Goal: Task Accomplishment & Management: Manage account settings

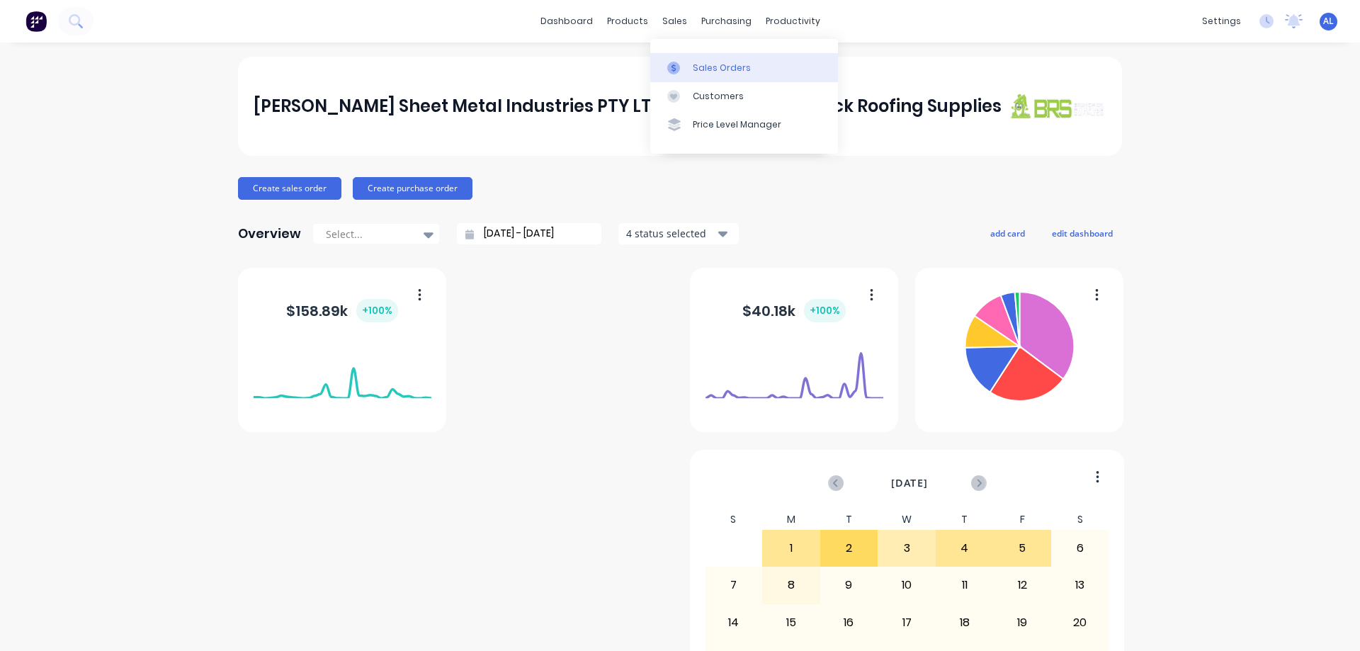
click at [709, 73] on div "Sales Orders" at bounding box center [722, 68] width 58 height 13
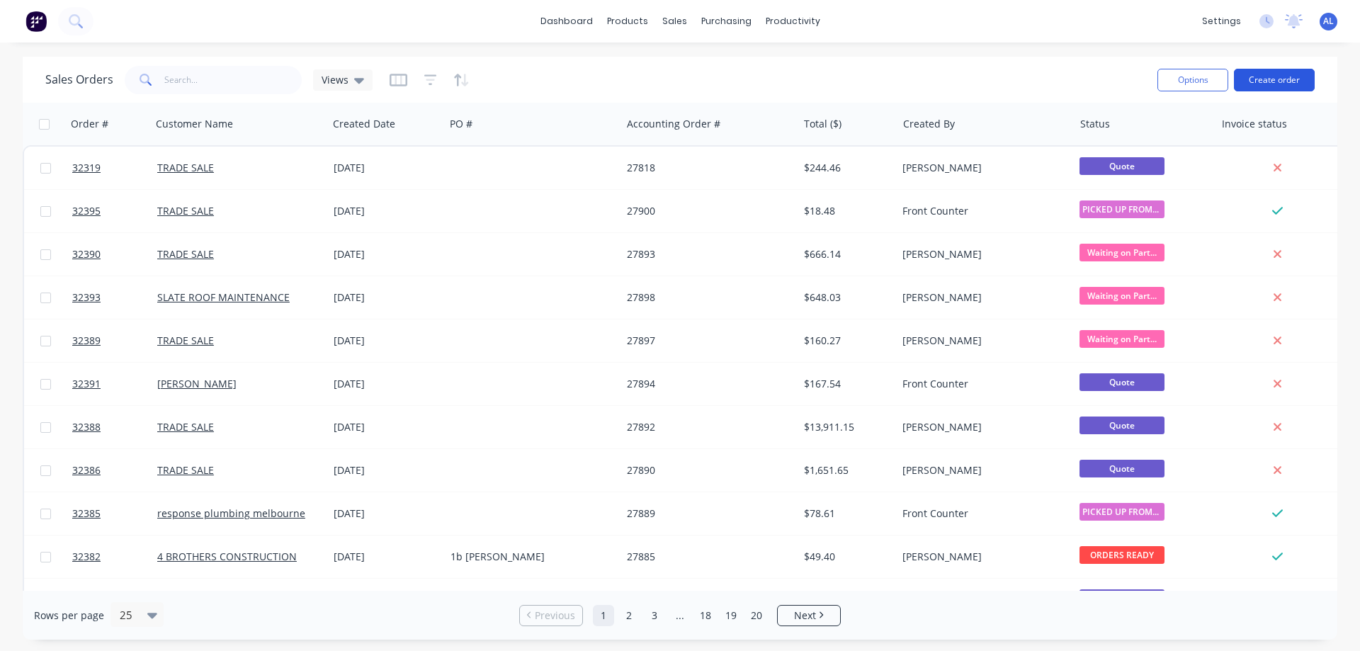
click at [1271, 73] on button "Create order" at bounding box center [1274, 80] width 81 height 23
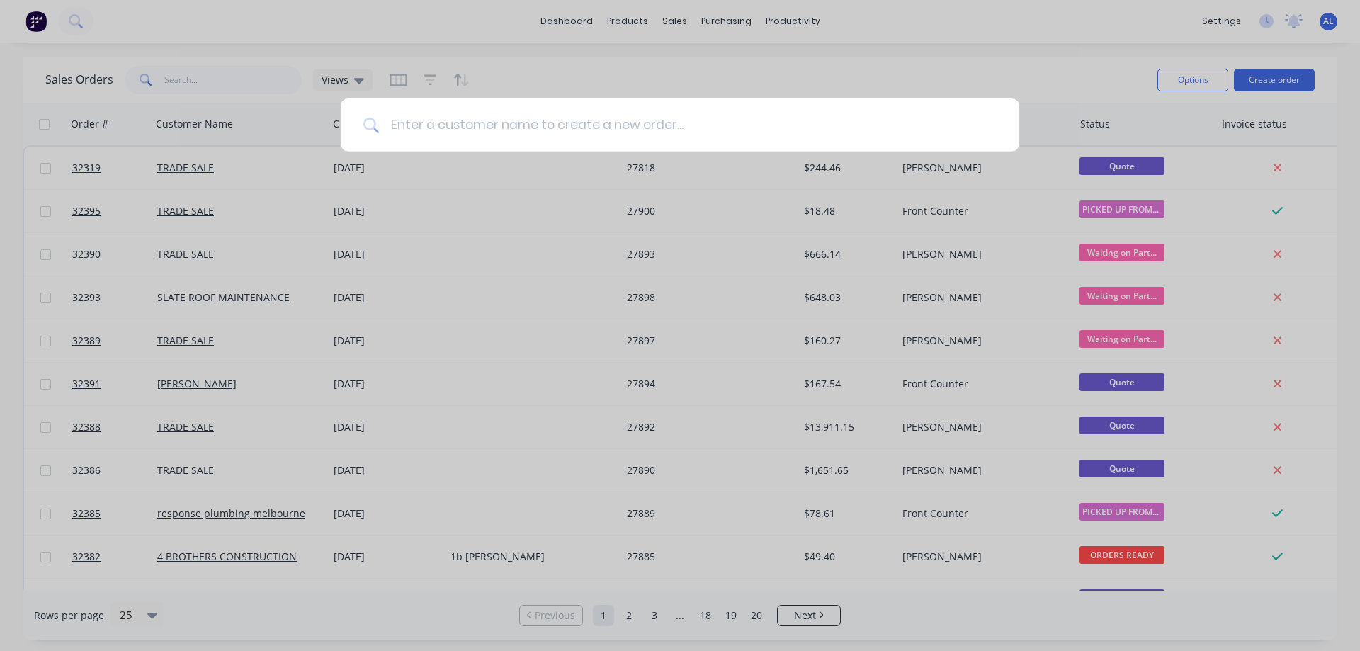
click at [525, 131] on input at bounding box center [688, 124] width 618 height 53
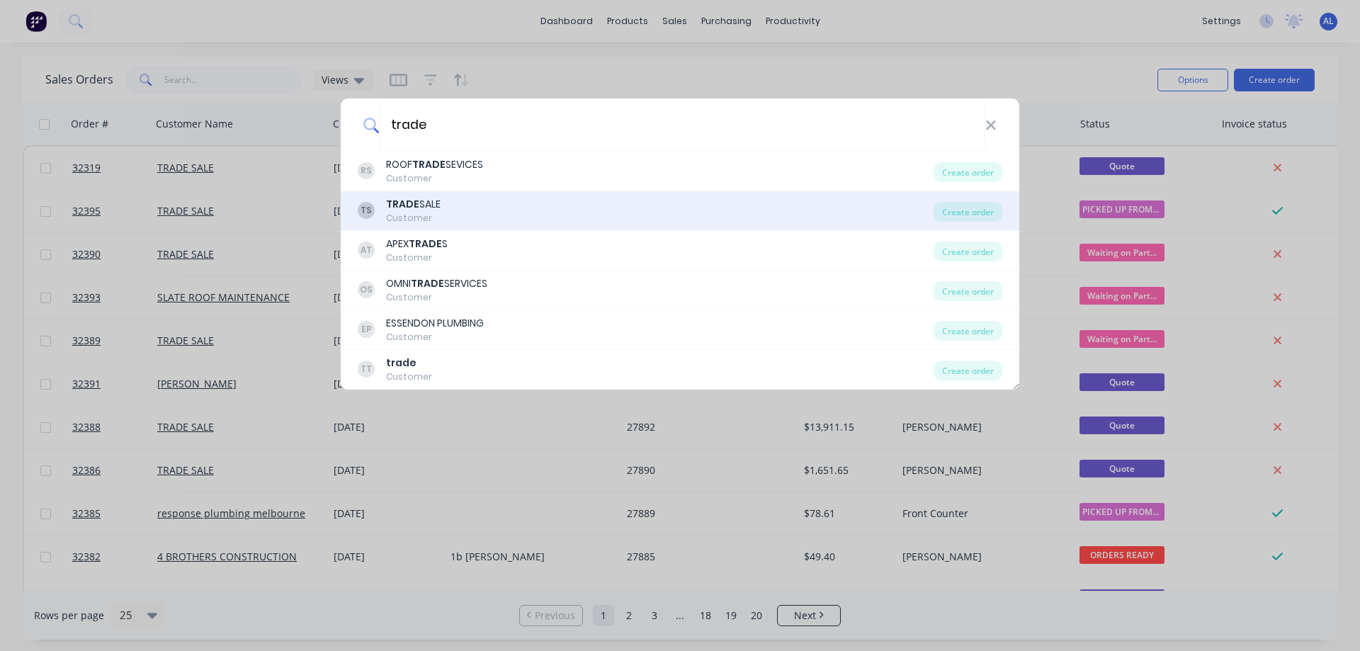
type input "trade"
click at [513, 210] on div "TS TRADE SALE Customer" at bounding box center [646, 211] width 576 height 28
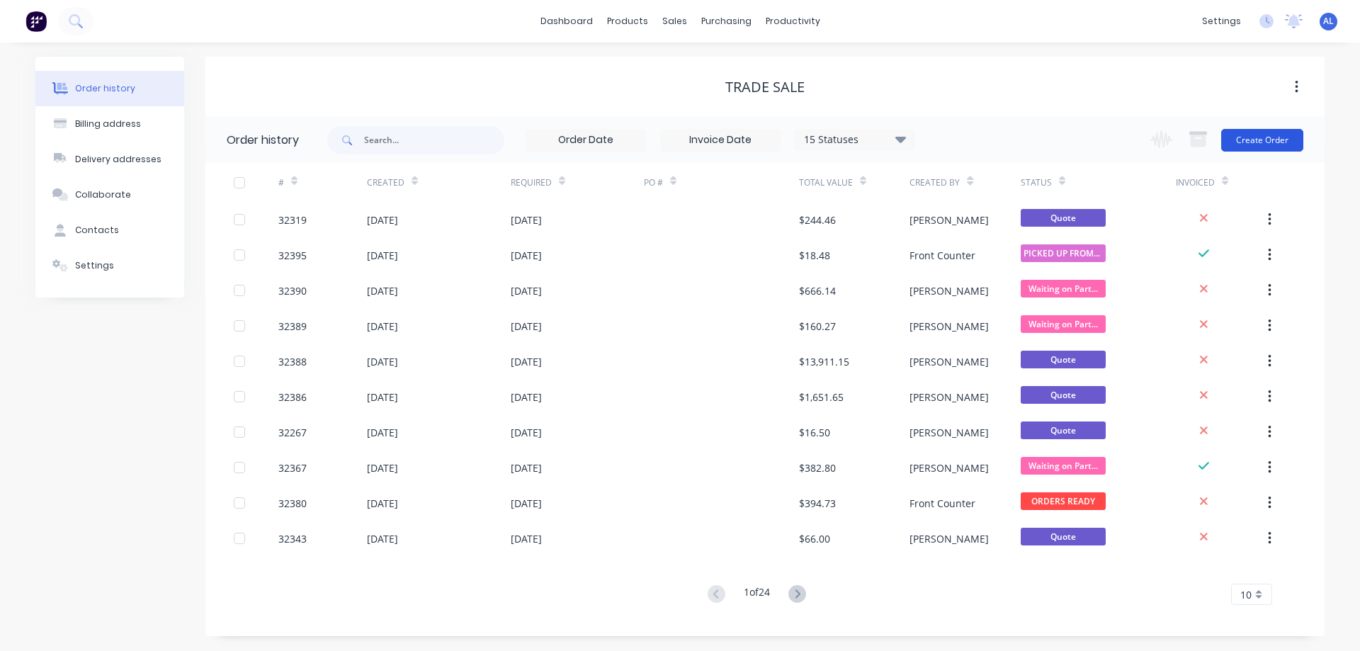
click at [1249, 139] on button "Create Order" at bounding box center [1262, 140] width 82 height 23
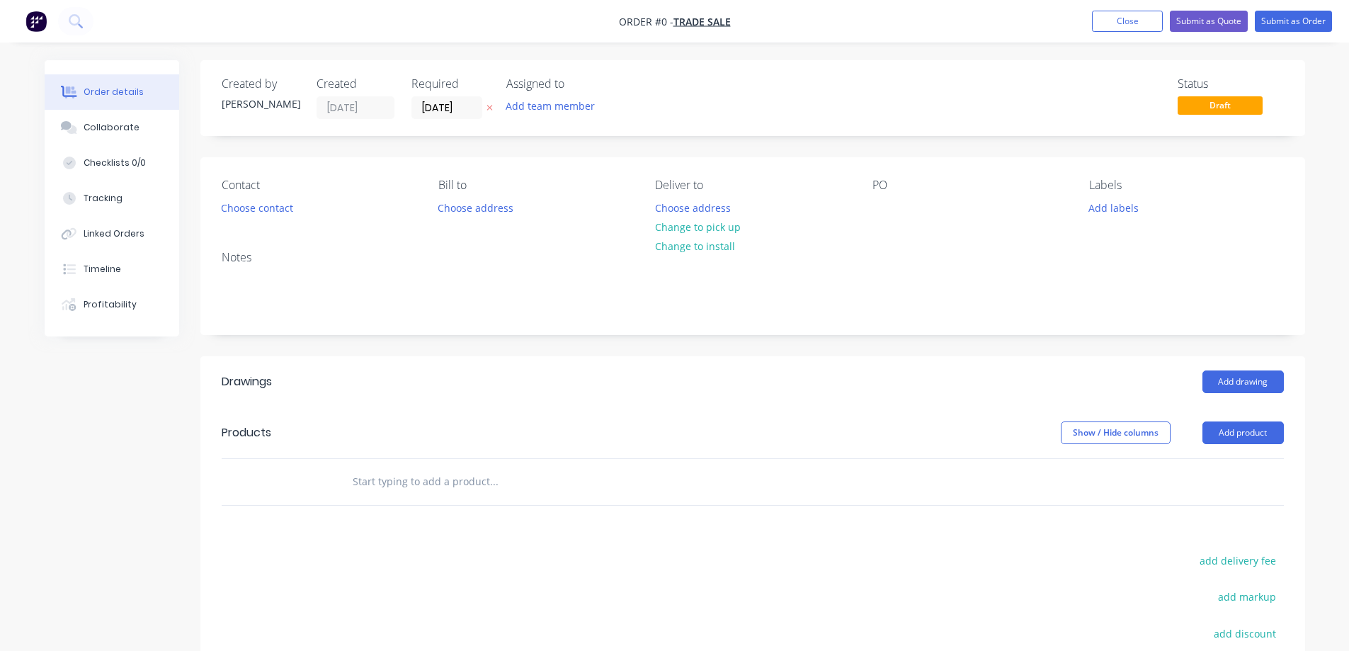
click at [426, 468] on input "text" at bounding box center [493, 481] width 283 height 28
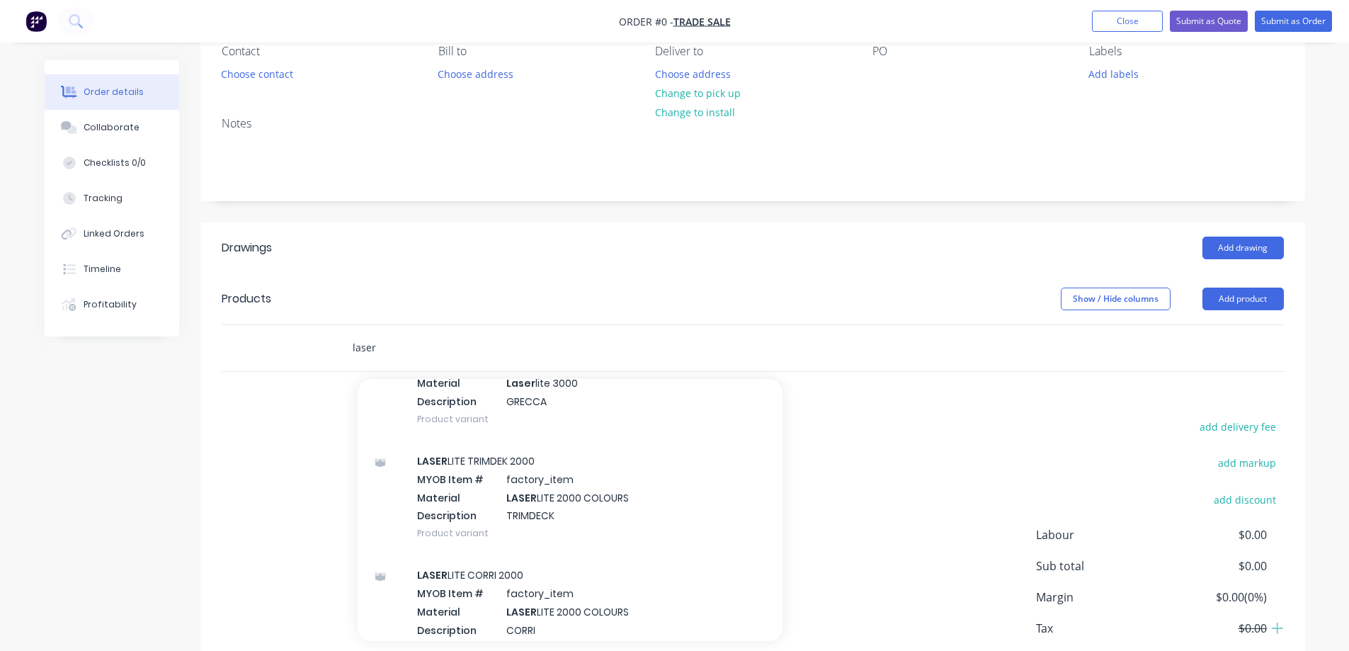
scroll to position [216, 0]
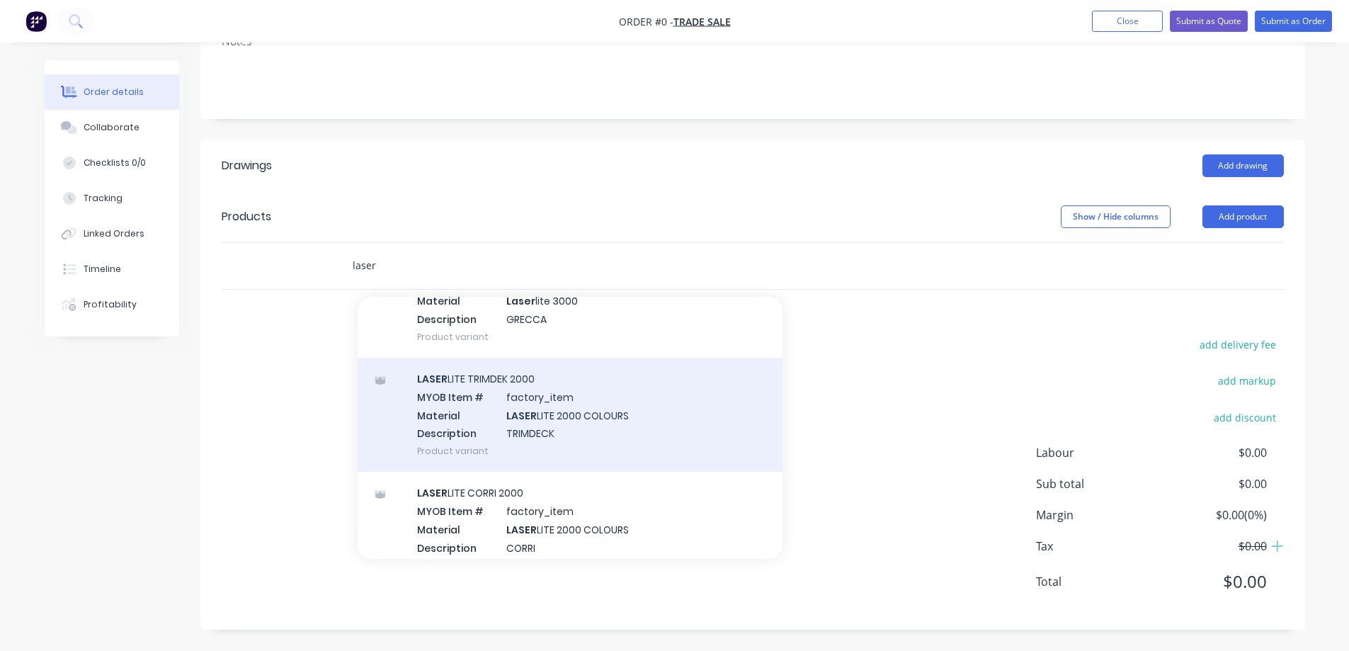
type input "laser"
click at [601, 429] on div "LASER LITE TRIMDEK 2000 MYOB Item # factory_item Material LASER LITE 2000 COLOU…" at bounding box center [570, 415] width 425 height 114
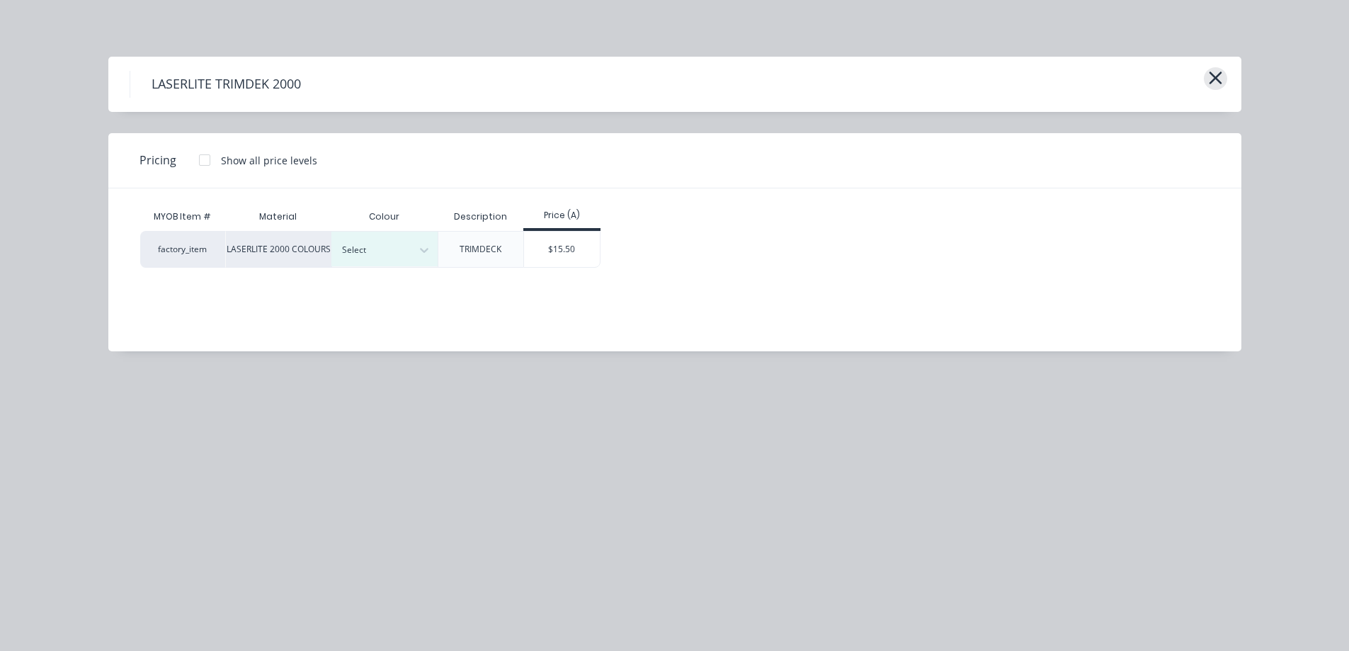
click at [1209, 72] on icon "button" at bounding box center [1215, 78] width 15 height 20
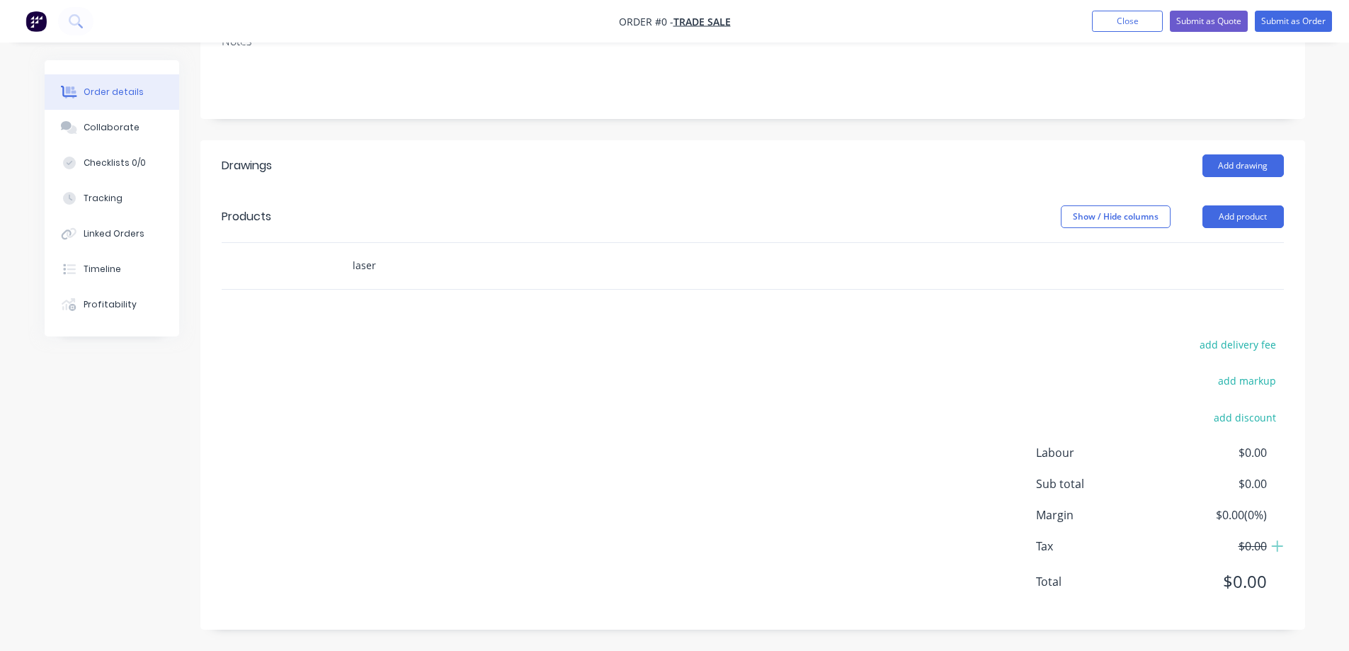
click at [393, 261] on input "laser" at bounding box center [493, 265] width 283 height 28
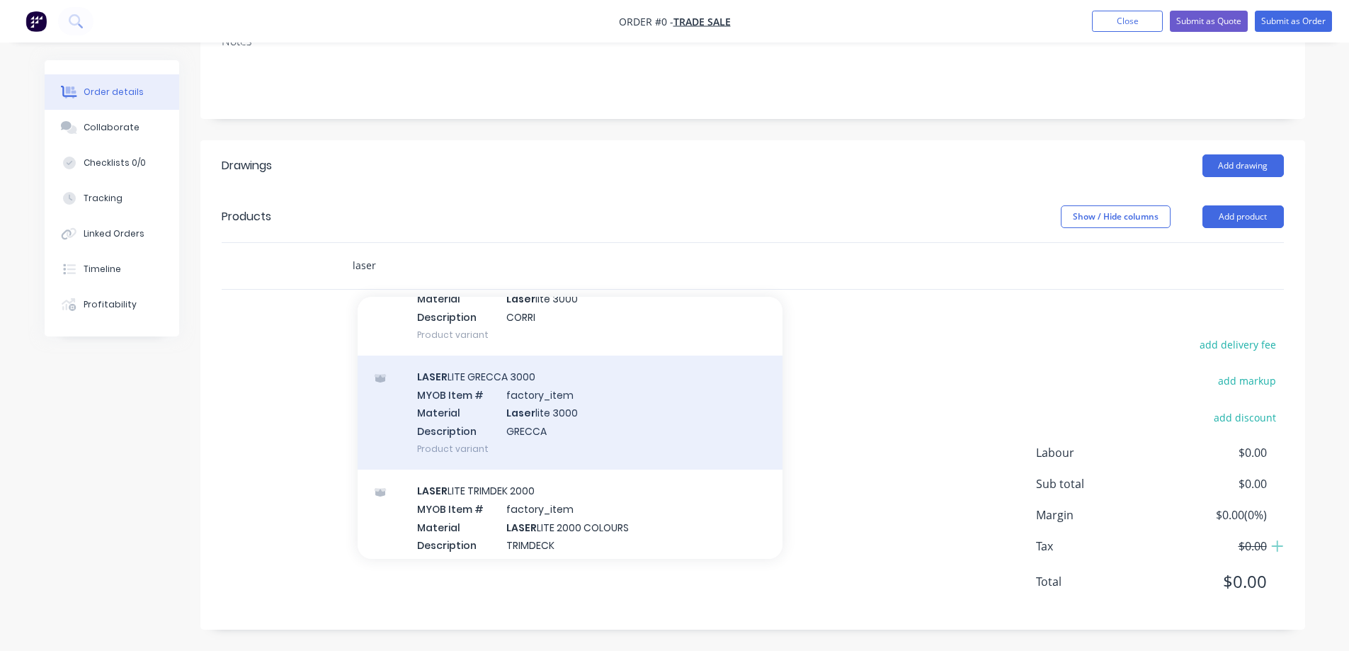
scroll to position [283, 0]
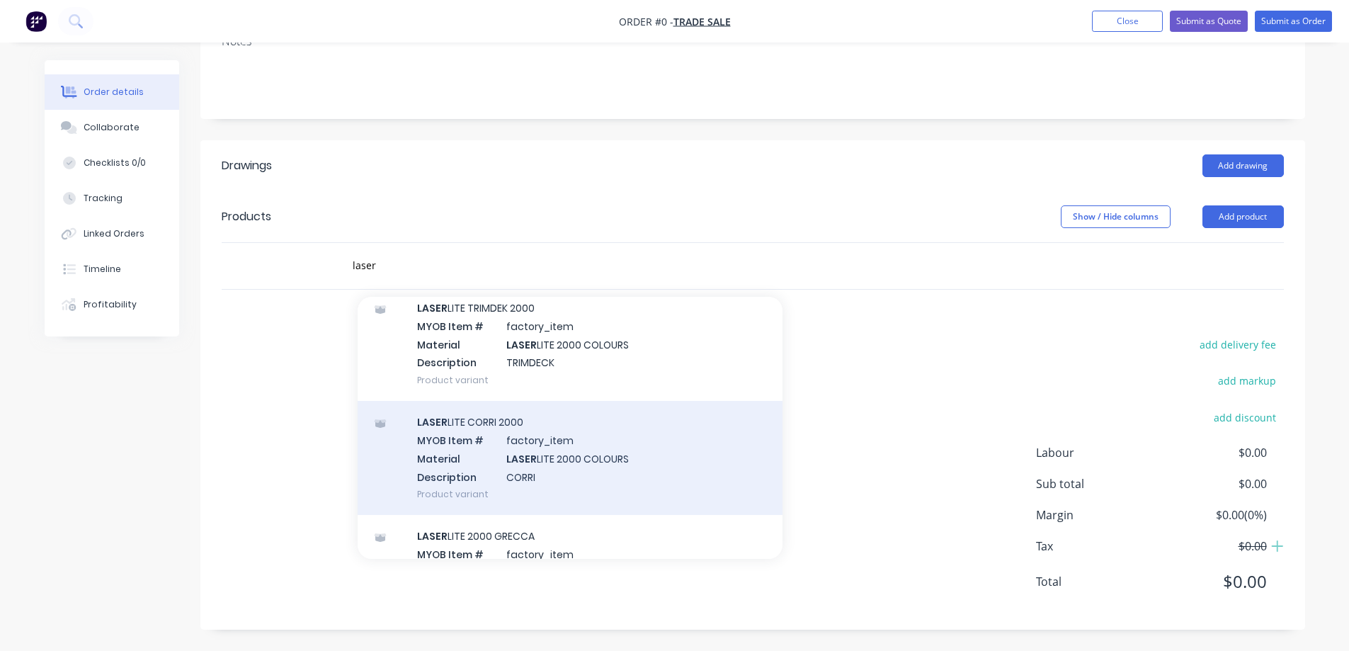
click at [603, 467] on div "LASER LITE CORRI 2000 MYOB Item # factory_item Material LASER LITE 2000 COLOURS…" at bounding box center [570, 458] width 425 height 114
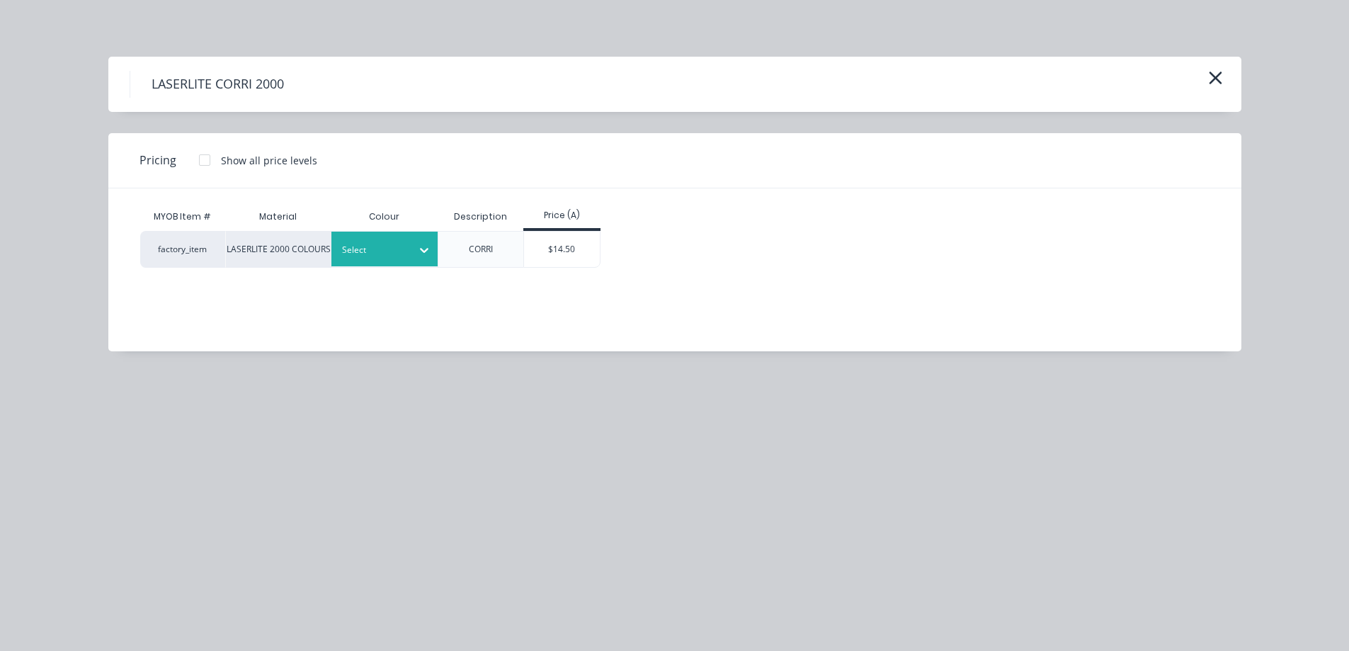
click at [428, 254] on icon at bounding box center [424, 250] width 14 height 14
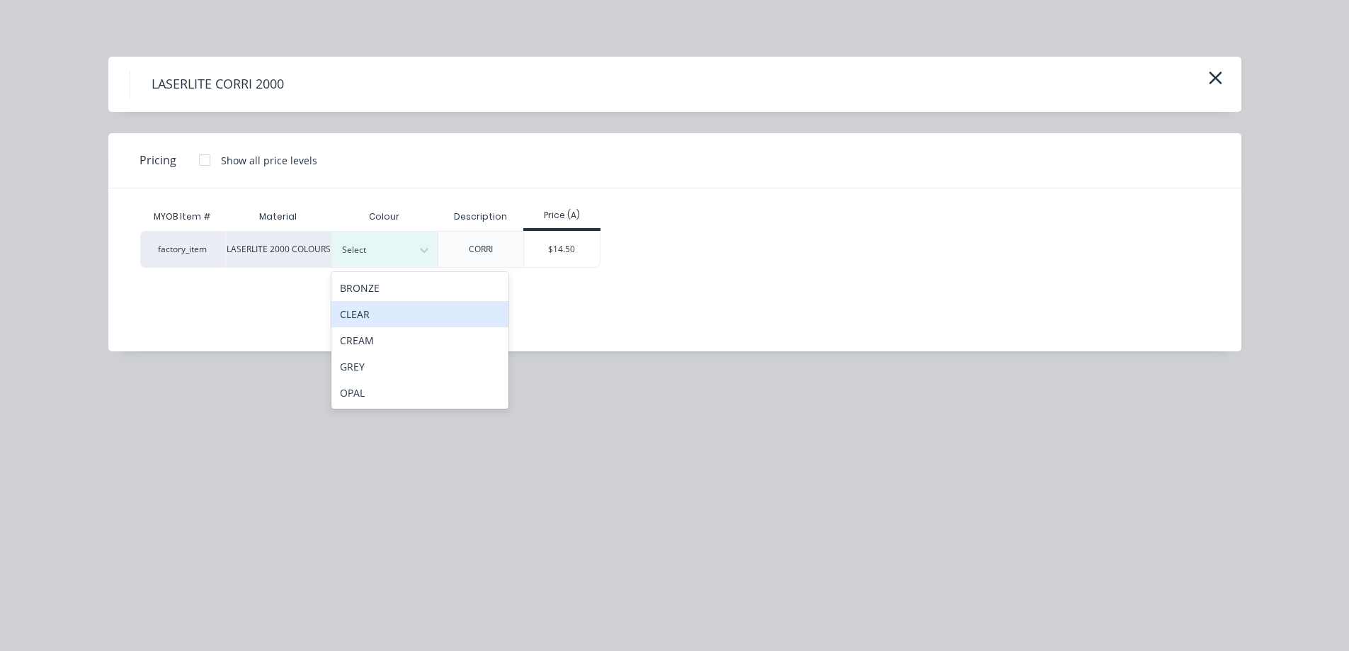
click at [392, 319] on div "CLEAR" at bounding box center [419, 314] width 177 height 26
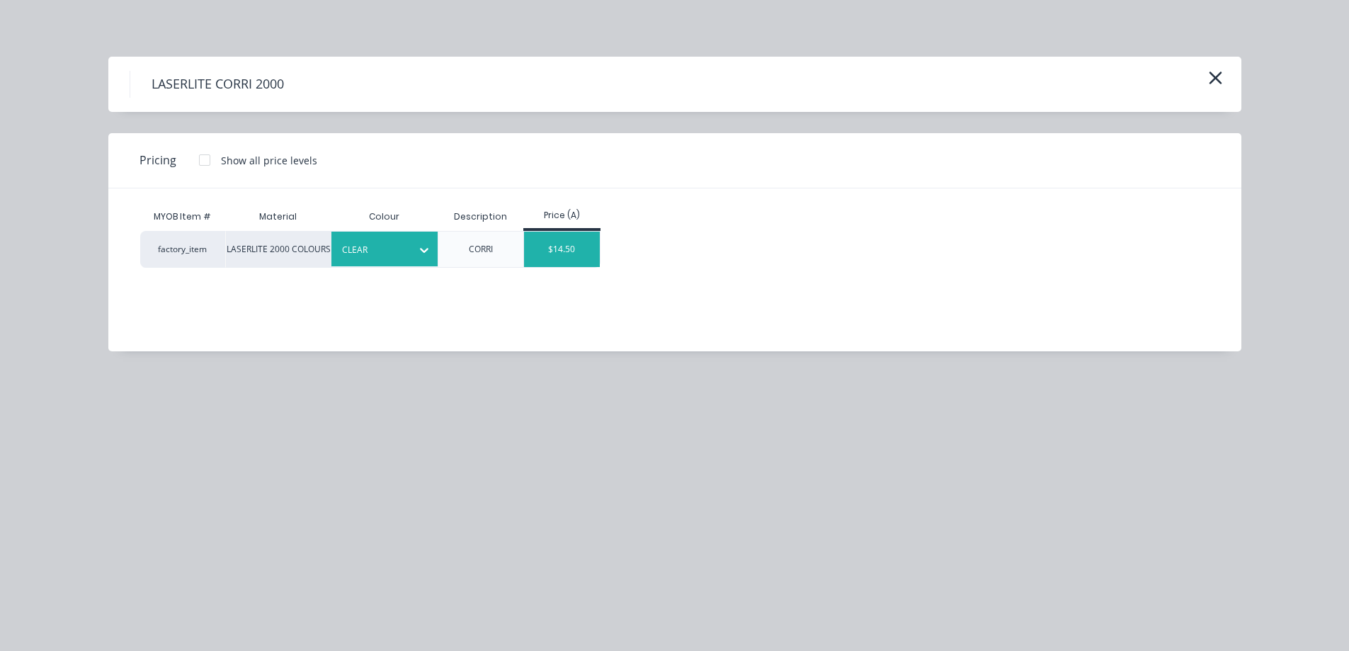
click at [575, 246] on div "$14.50" at bounding box center [562, 249] width 76 height 35
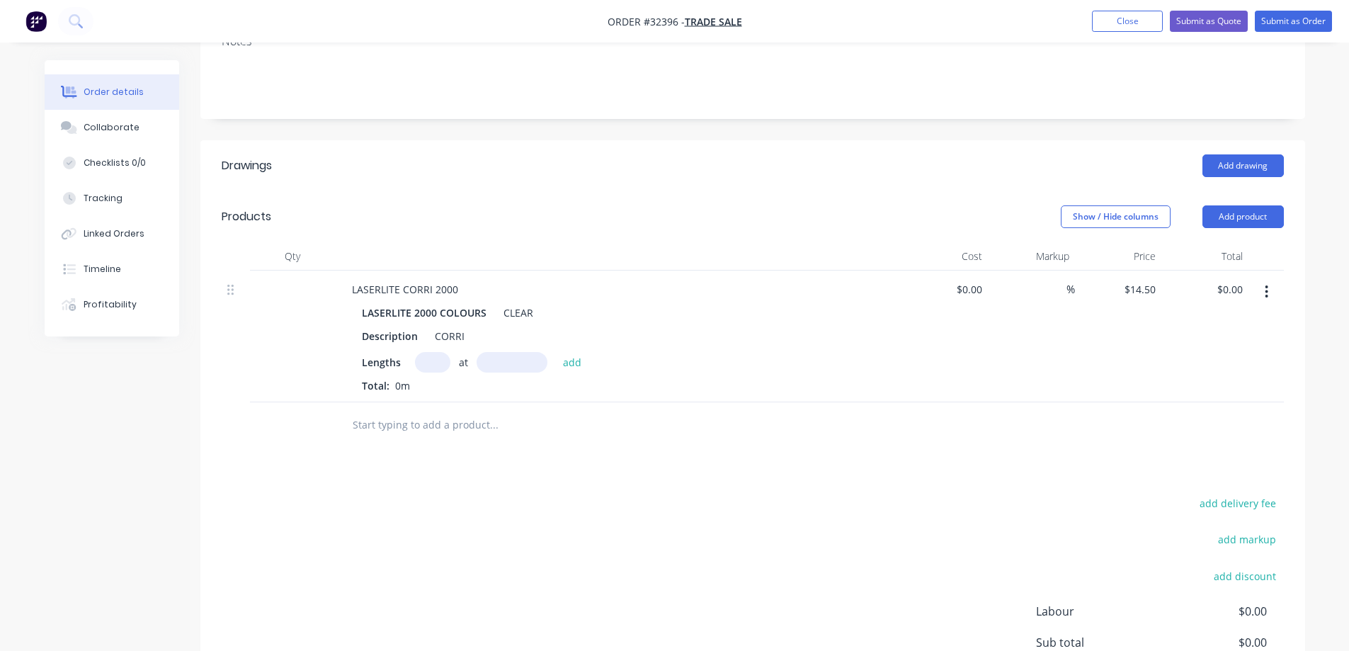
drag, startPoint x: 433, startPoint y: 366, endPoint x: 428, endPoint y: 404, distance: 38.6
click at [431, 370] on input "text" at bounding box center [432, 362] width 35 height 21
type input "1"
type input "2"
type input "4200"
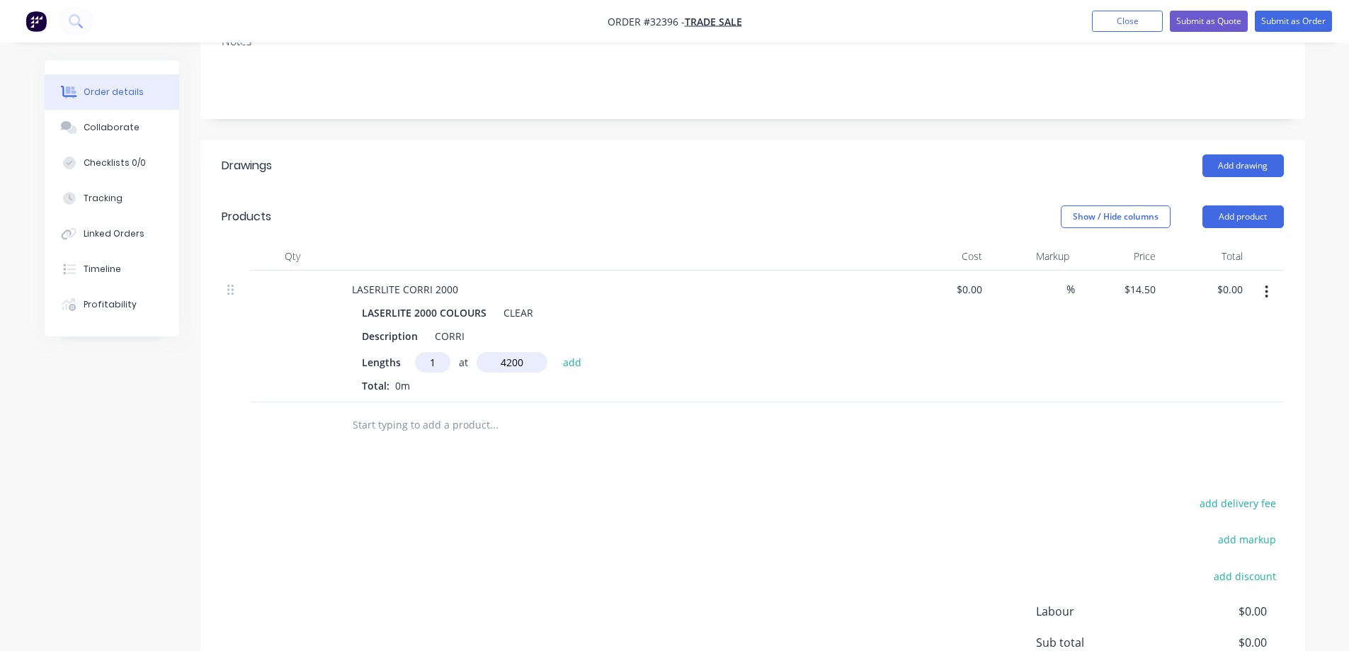
click at [556, 352] on button "add" at bounding box center [572, 361] width 33 height 19
type input "$60.90"
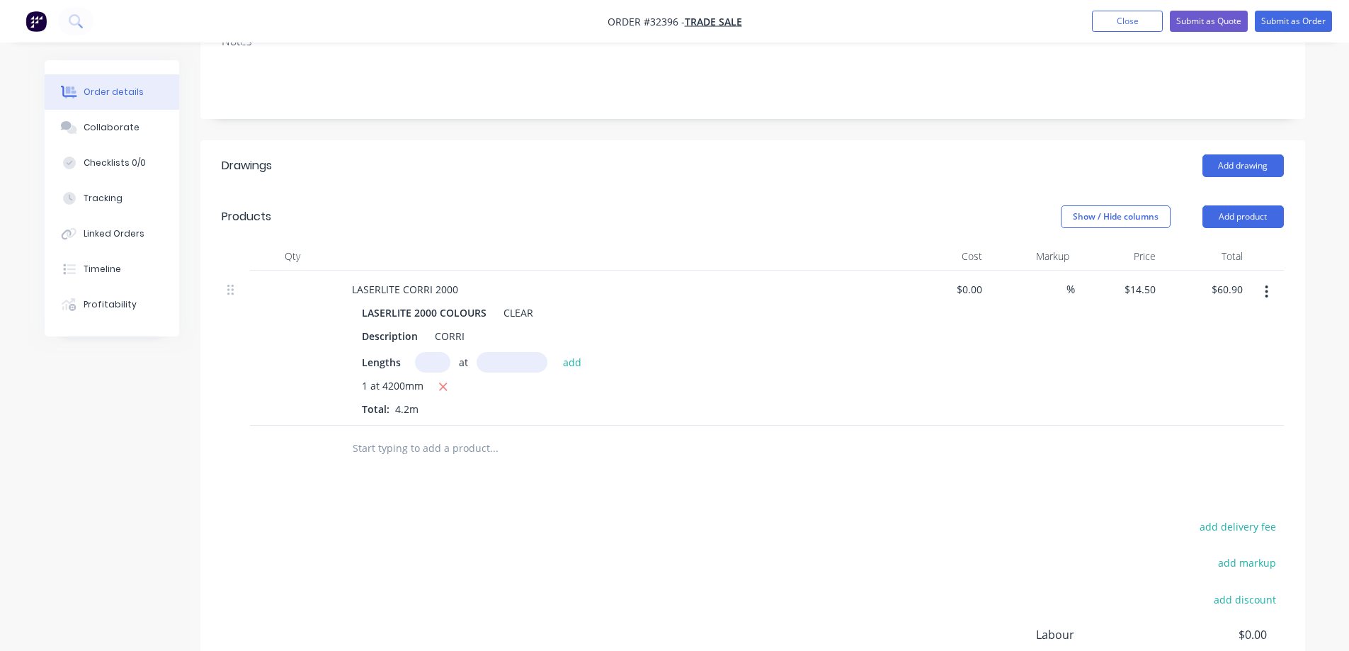
scroll to position [398, 0]
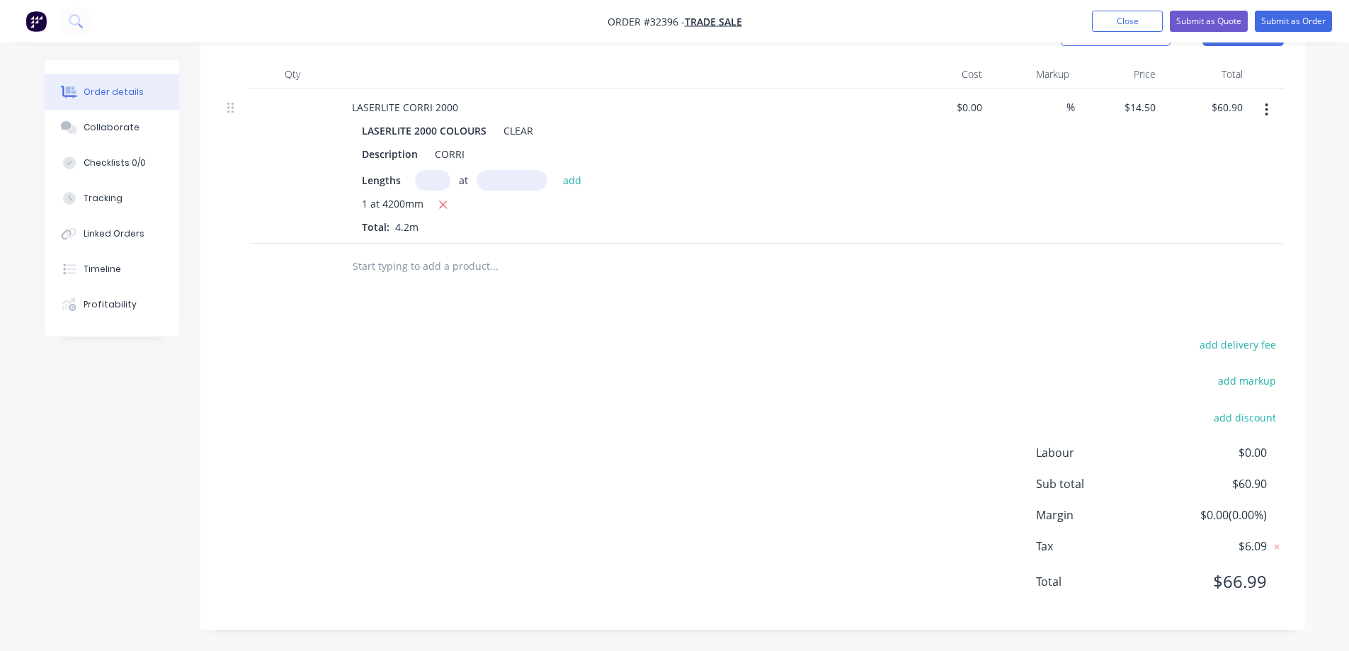
click at [37, 21] on img "button" at bounding box center [35, 21] width 21 height 21
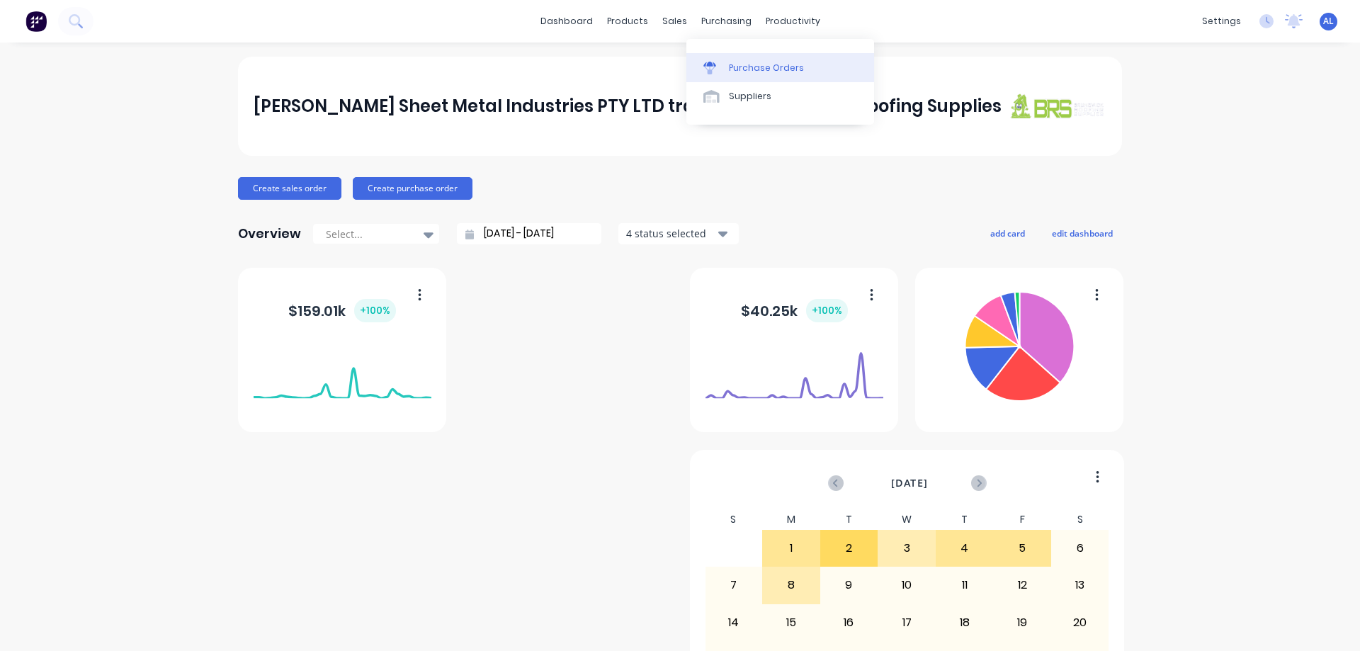
click at [762, 65] on div "Purchase Orders" at bounding box center [766, 68] width 75 height 13
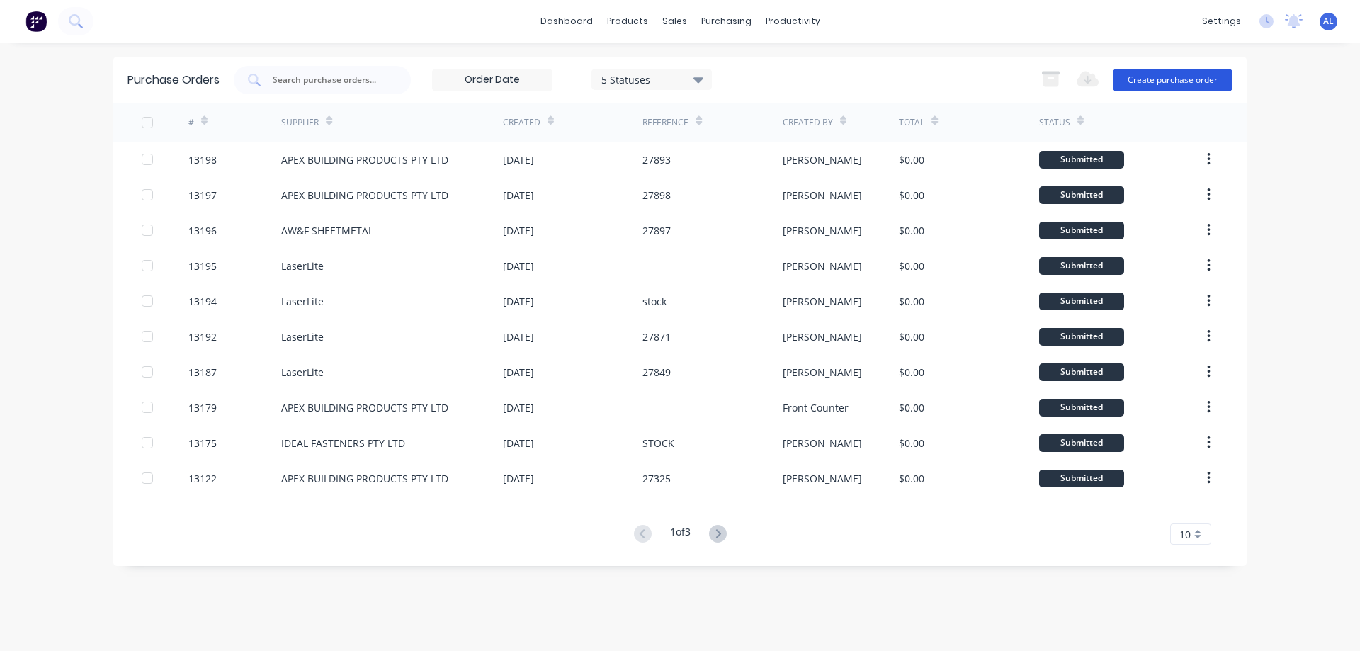
click at [1210, 79] on button "Create purchase order" at bounding box center [1173, 80] width 120 height 23
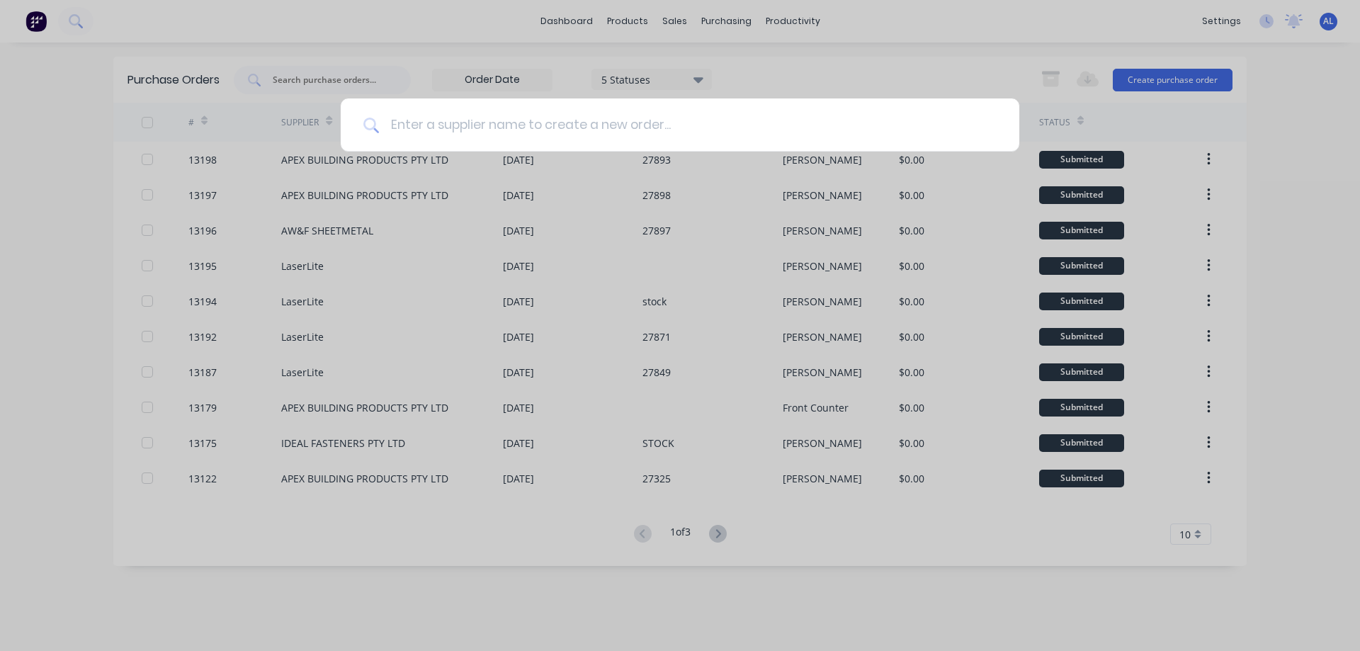
click at [522, 134] on input at bounding box center [688, 124] width 618 height 53
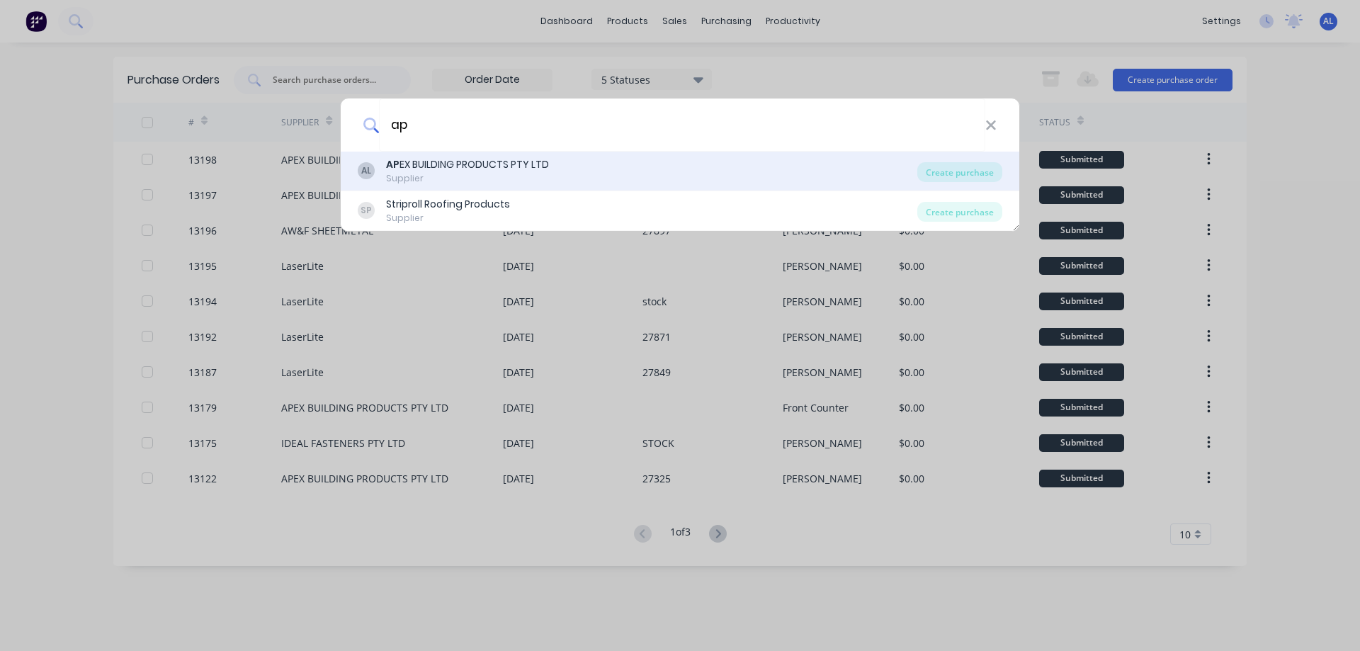
type input "ap"
click at [536, 169] on div "AP EX BUILDING PRODUCTS PTY LTD" at bounding box center [467, 164] width 163 height 15
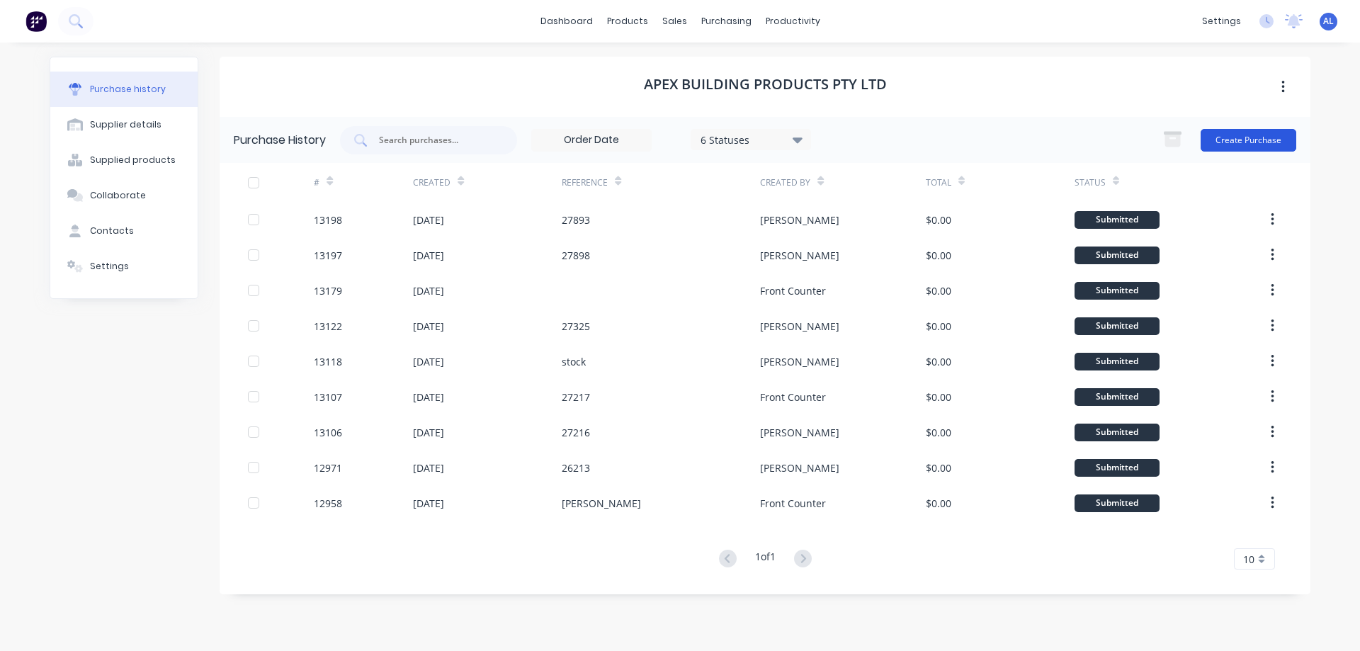
click at [1246, 135] on button "Create Purchase" at bounding box center [1248, 140] width 96 height 23
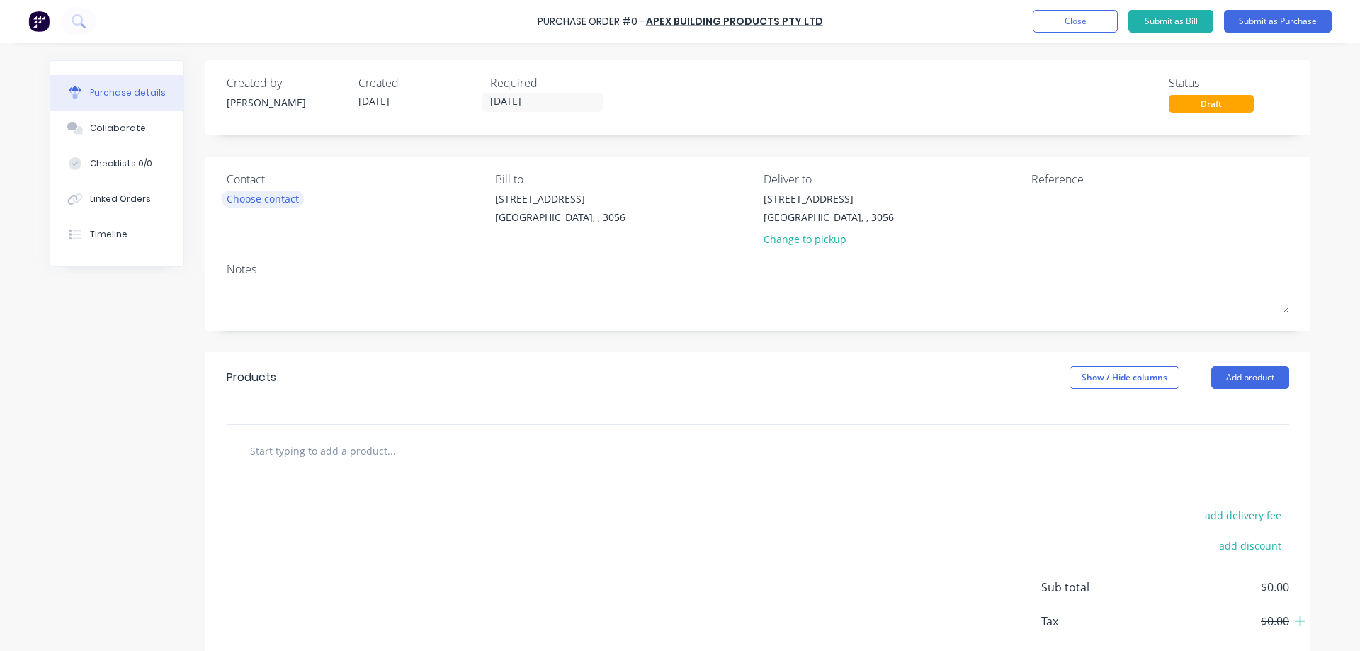
click at [274, 198] on div "Choose contact" at bounding box center [263, 198] width 72 height 15
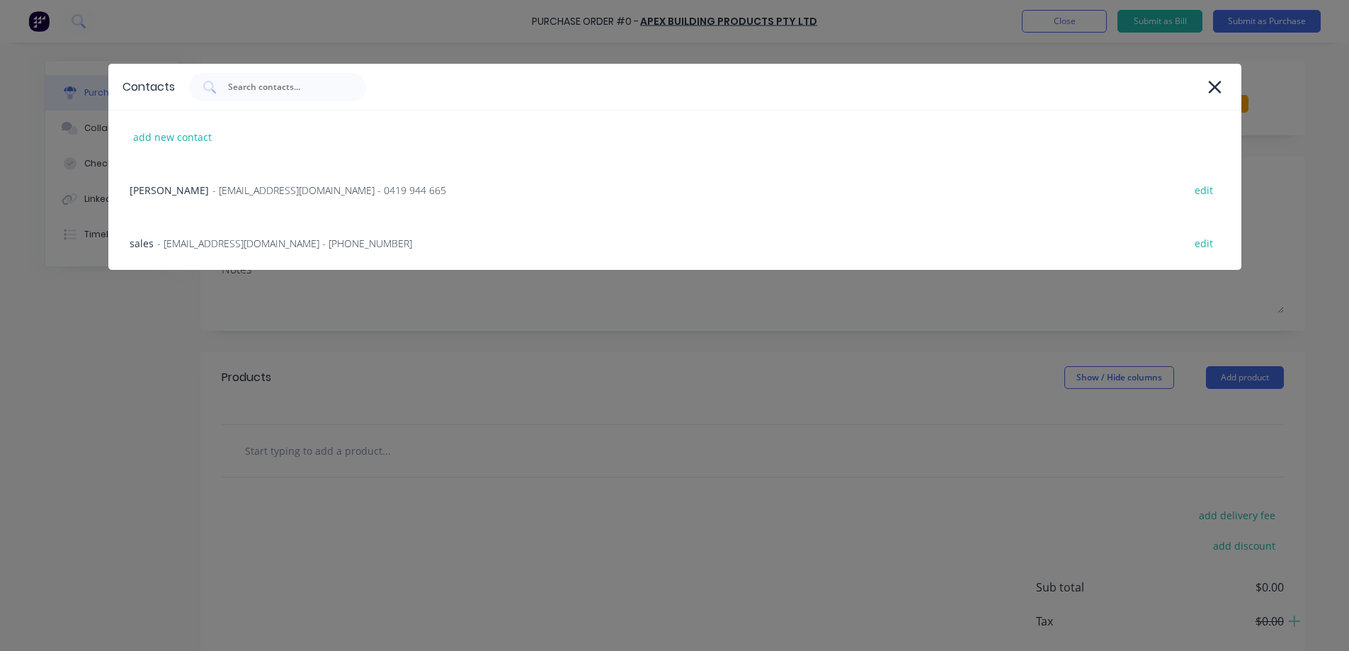
drag, startPoint x: 215, startPoint y: 195, endPoint x: 230, endPoint y: 187, distance: 17.1
click at [215, 198] on div "rob elliott - relliott@apexsteel.com.au - 0419 944 665 edit" at bounding box center [674, 190] width 1133 height 53
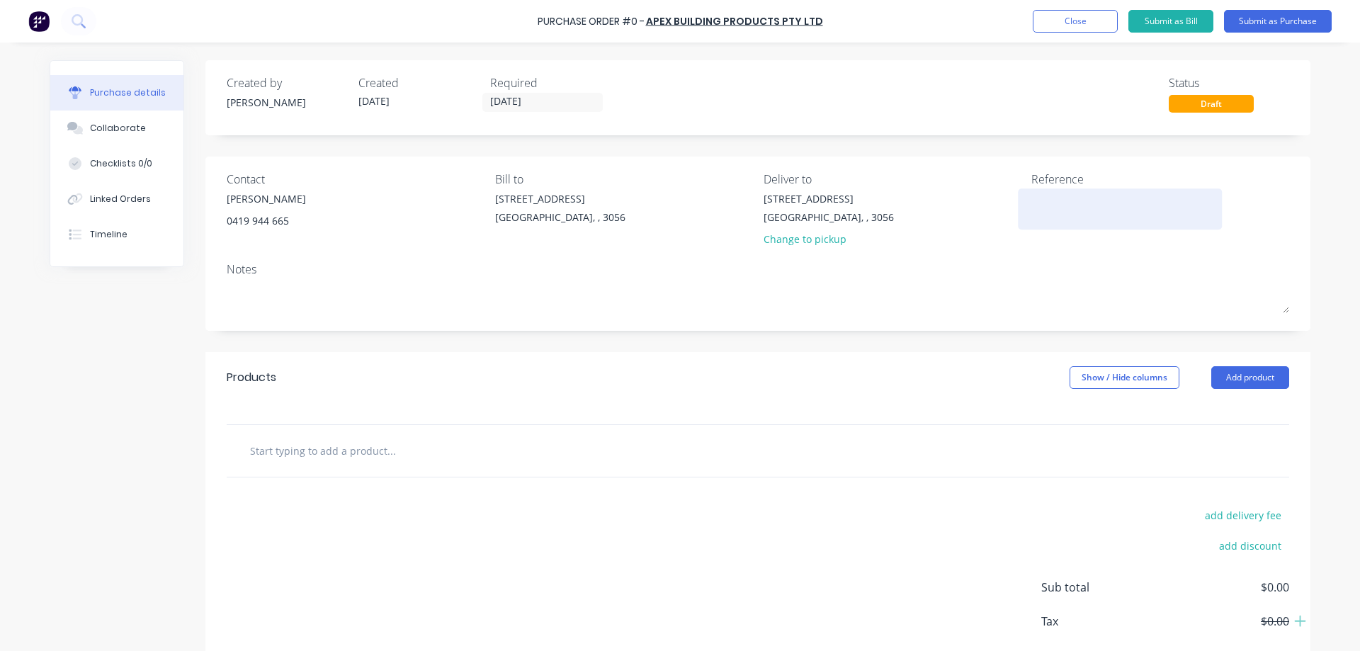
click at [1037, 205] on textarea at bounding box center [1119, 207] width 177 height 32
type textarea "st"
type textarea "x"
type textarea "sto"
type textarea "x"
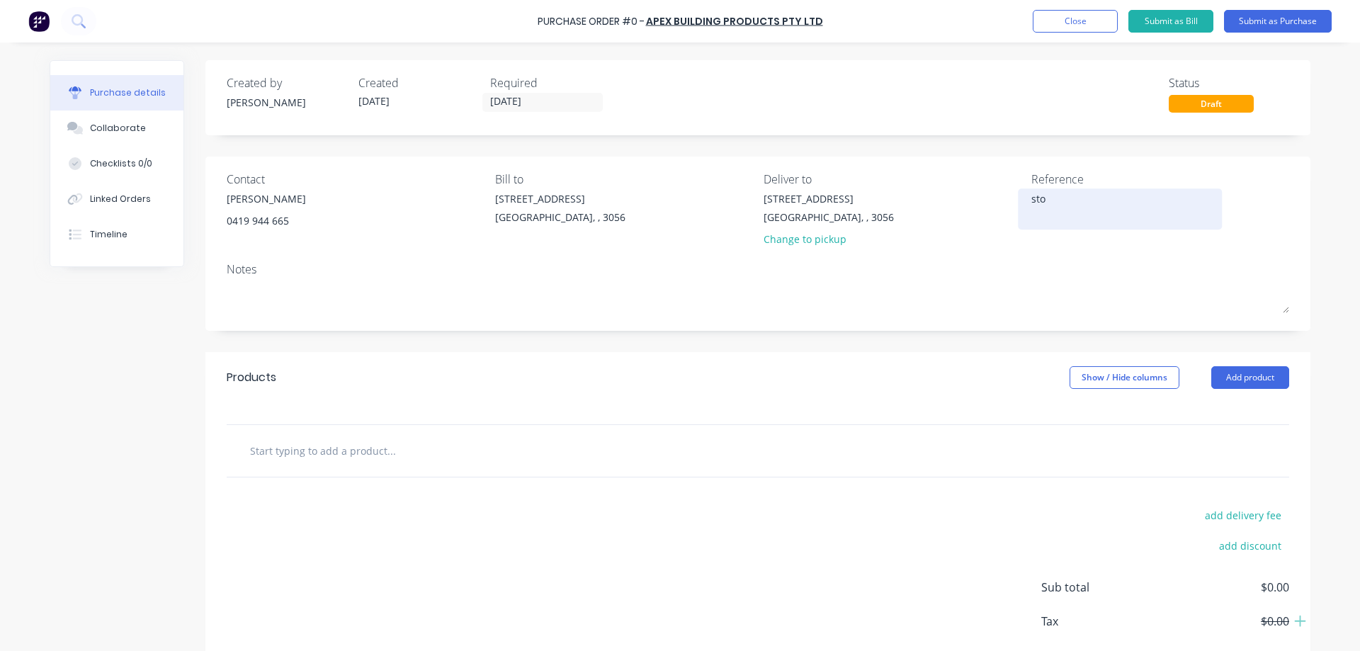
type textarea "stoc"
type textarea "x"
type textarea "stock"
type textarea "x"
type textarea "stock"
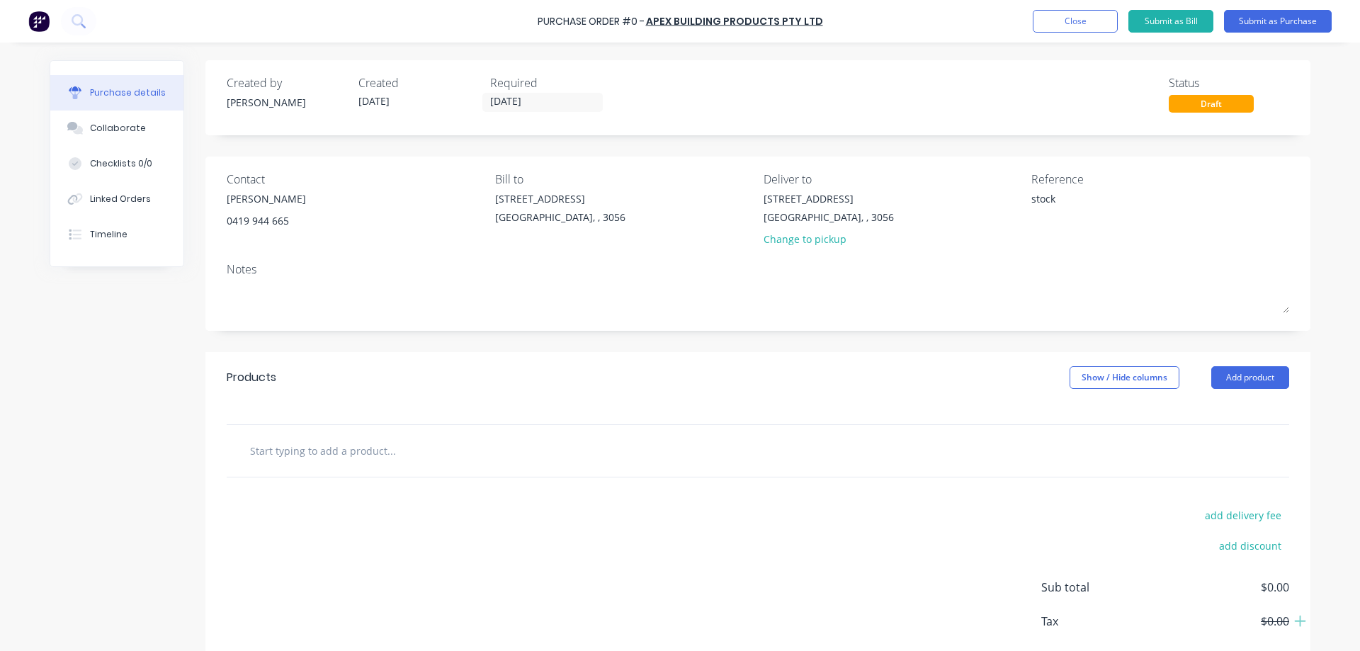
click at [365, 449] on input "text" at bounding box center [390, 450] width 283 height 28
type textarea "x"
type input "c"
type textarea "x"
type input "co"
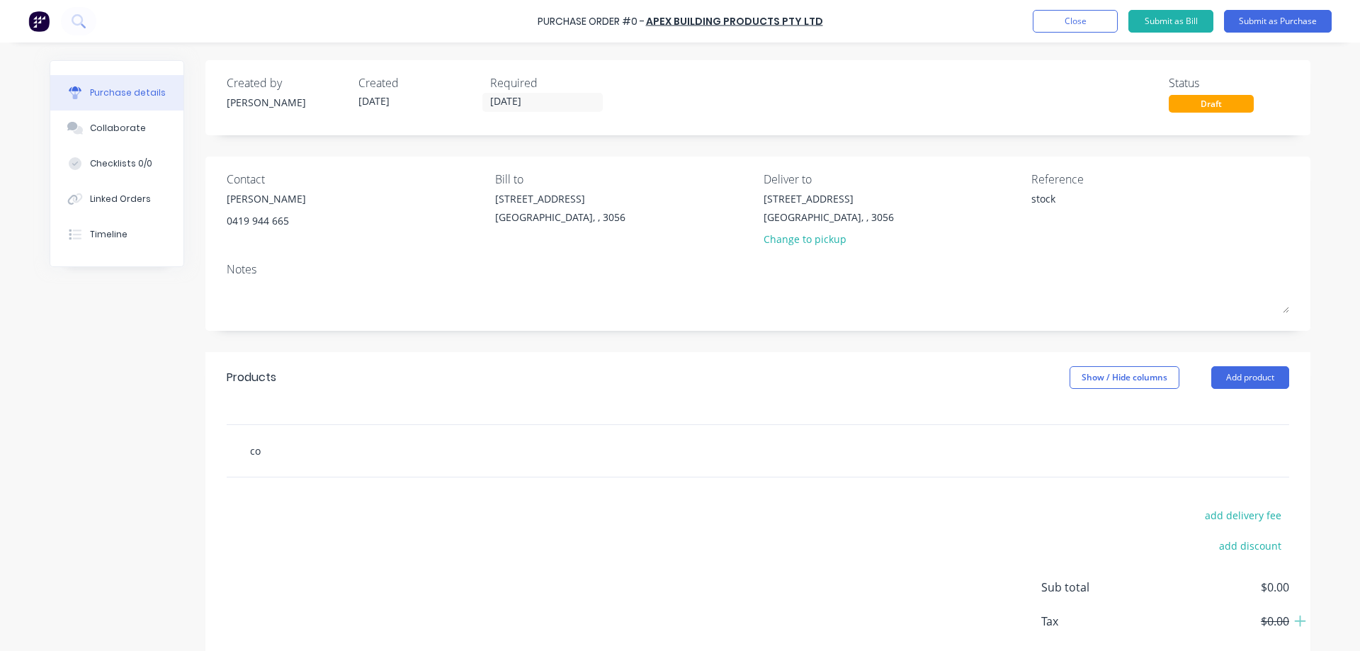
type textarea "x"
type input "cor"
type textarea "x"
type input "corr"
type textarea "x"
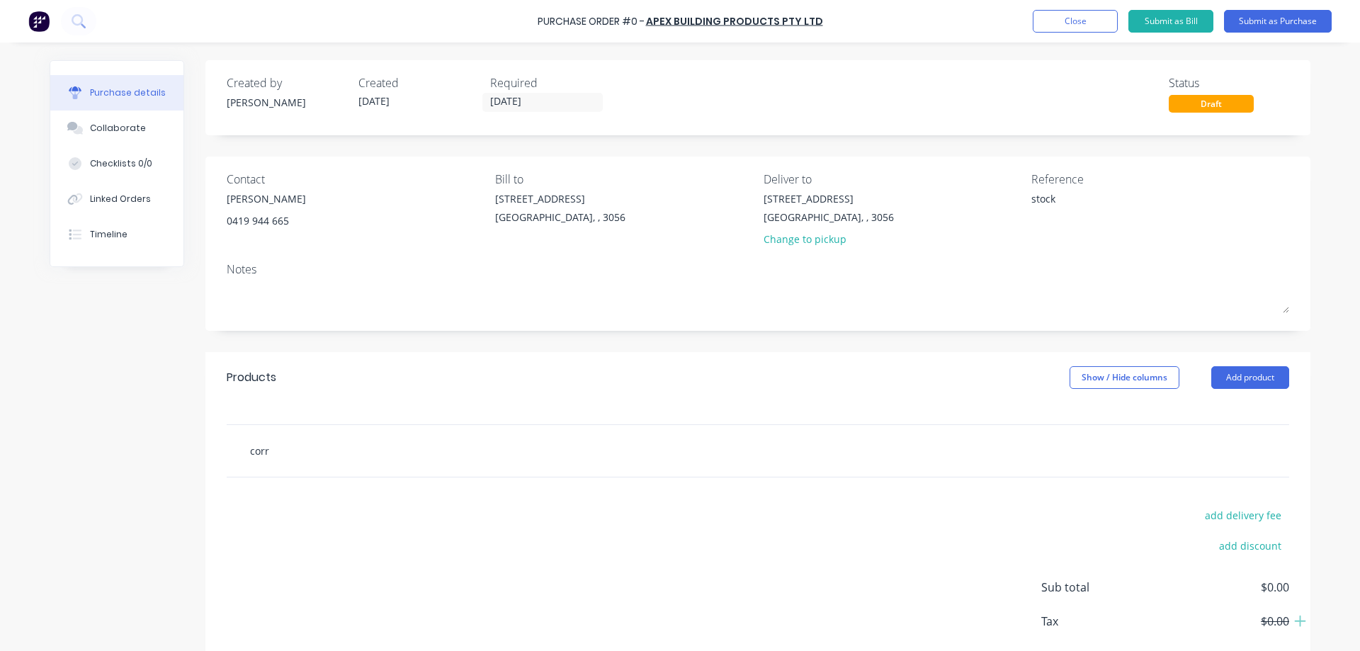
type input "corru"
type textarea "x"
type input "corr"
type textarea "x"
type input "corri"
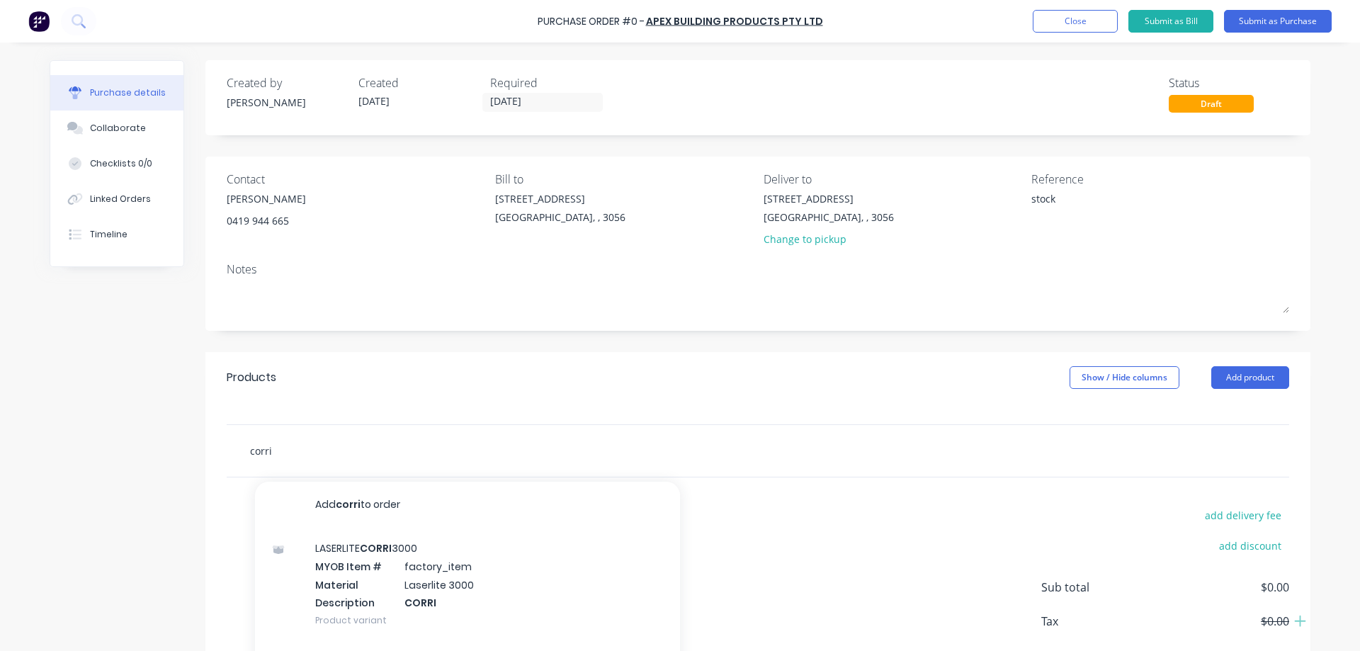
click at [301, 461] on input "corri" at bounding box center [390, 450] width 283 height 28
type textarea "x"
type input "corr"
type textarea "x"
type input "cor"
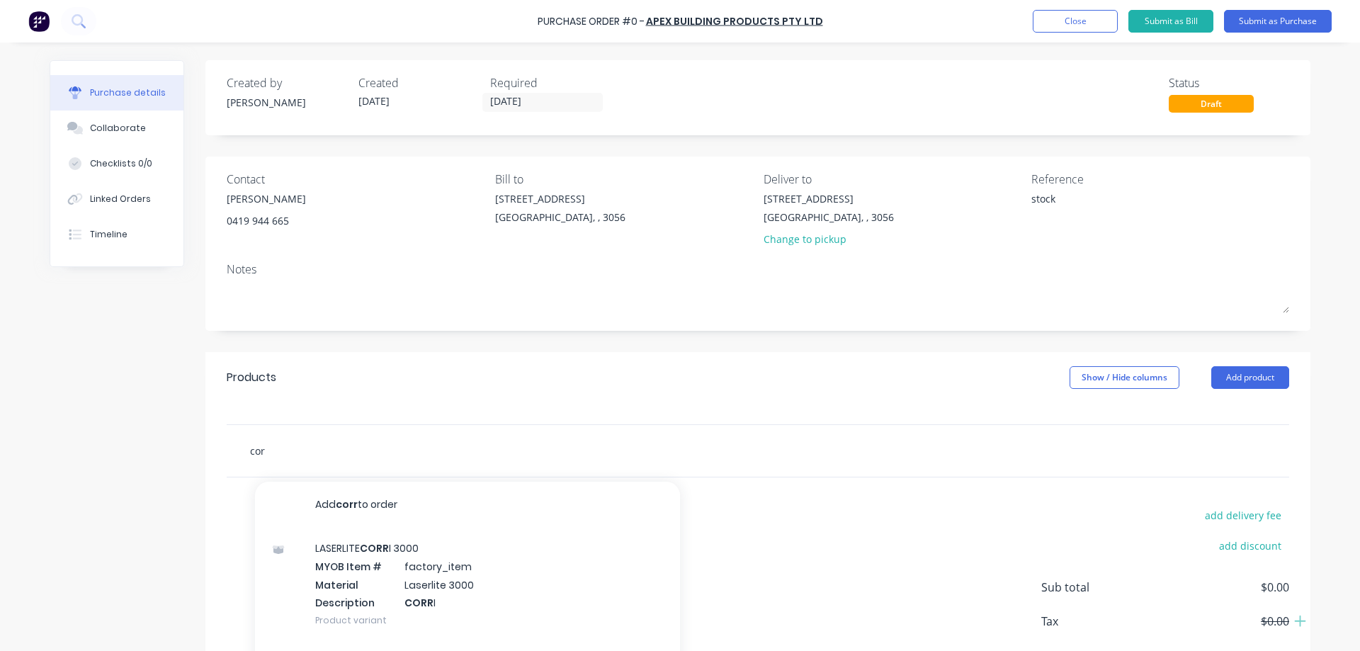
type textarea "x"
type input "co"
type textarea "x"
type input "c"
type textarea "x"
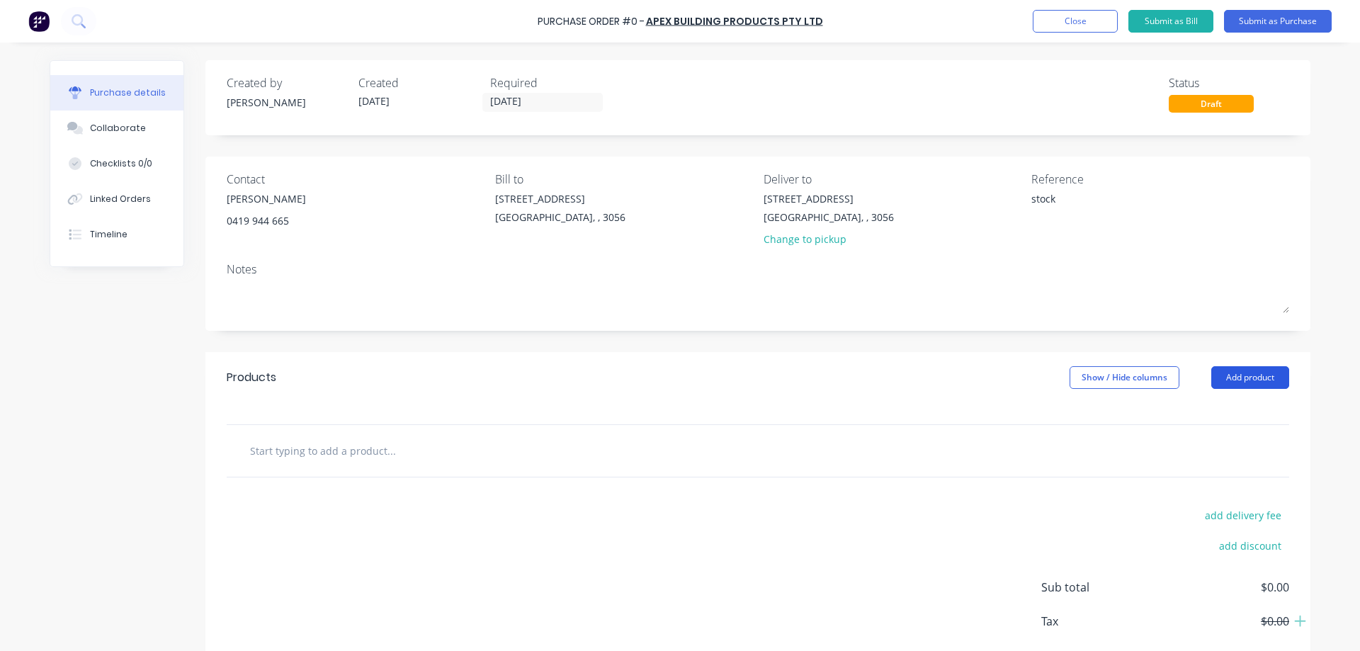
click at [1232, 387] on button "Add product" at bounding box center [1250, 377] width 78 height 23
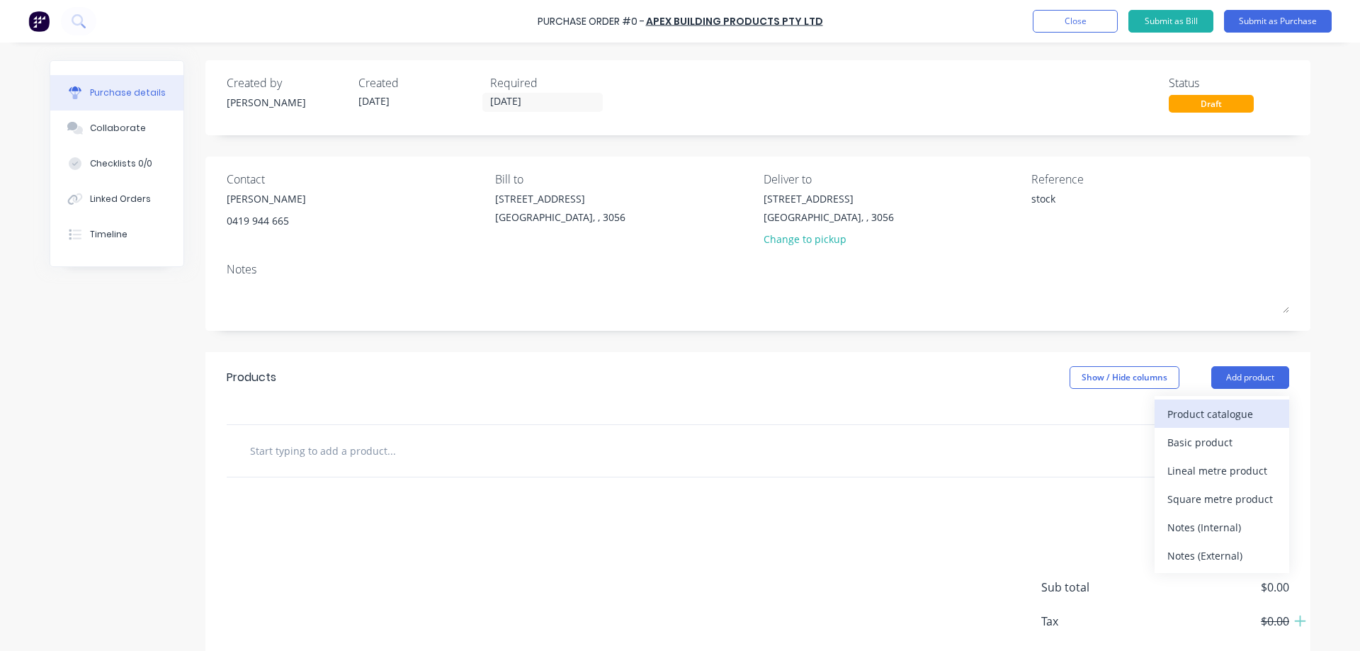
click at [1207, 421] on div "Product catalogue" at bounding box center [1221, 414] width 109 height 21
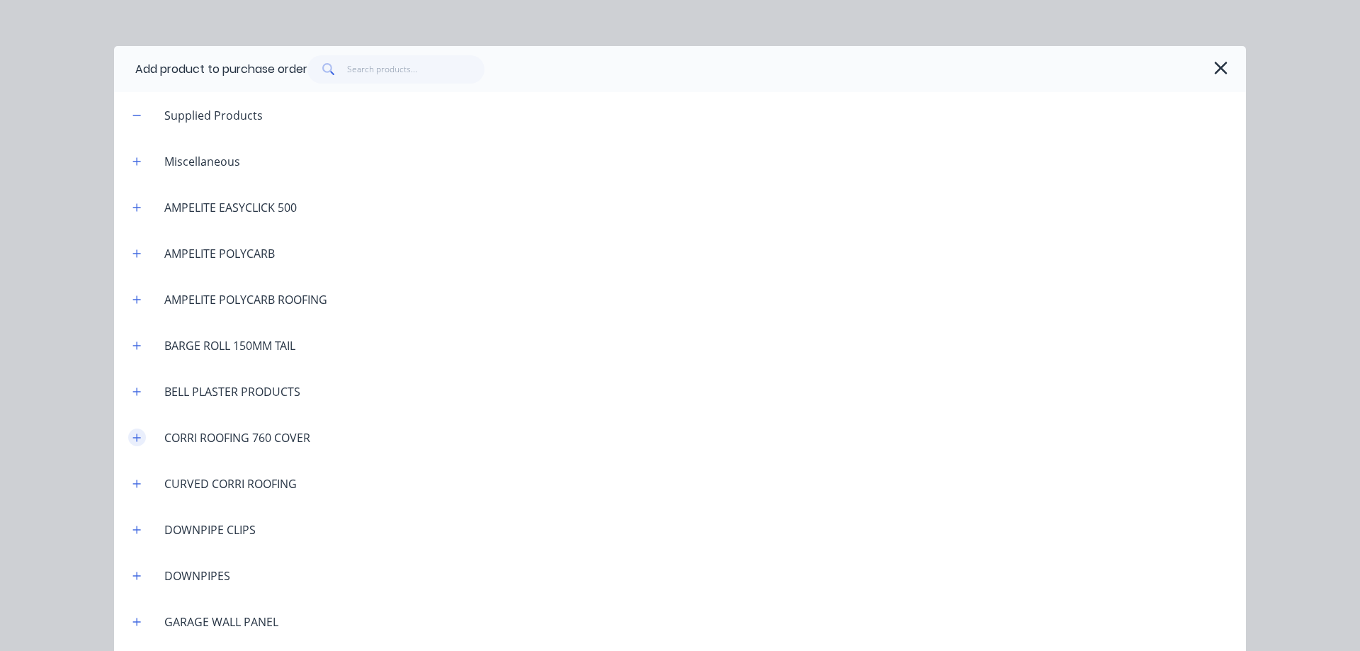
click at [132, 438] on icon "button" at bounding box center [136, 438] width 8 height 10
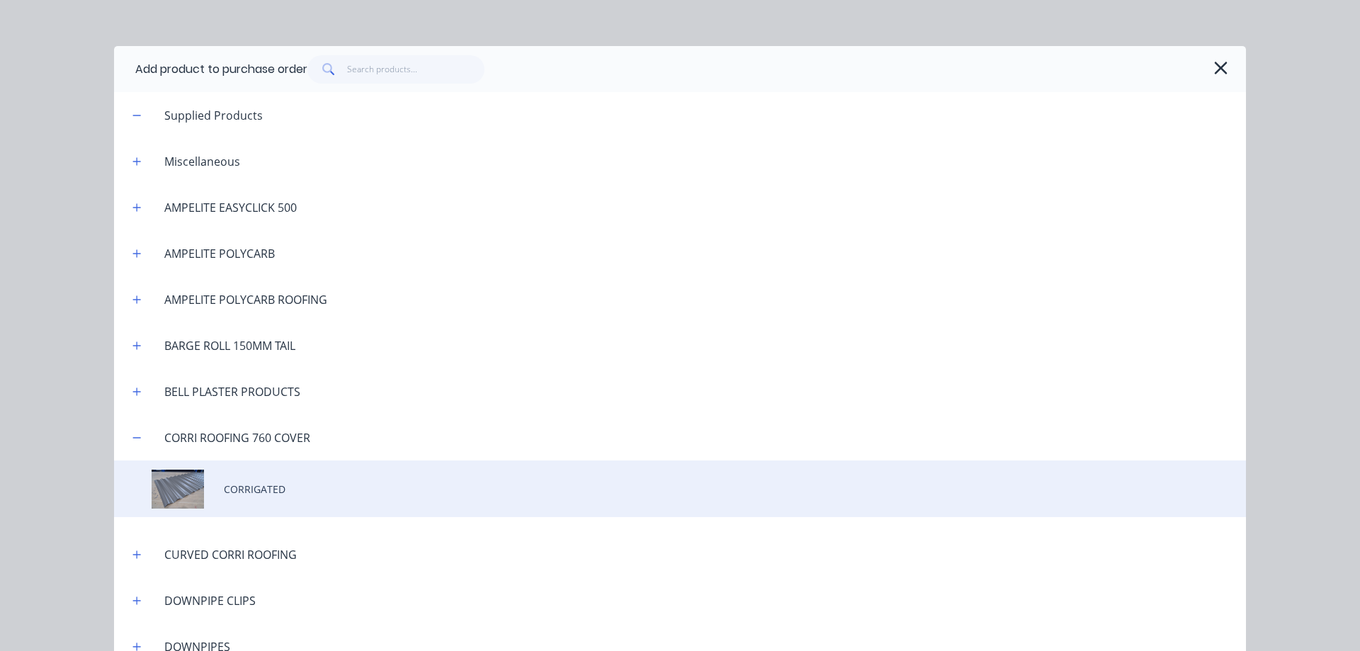
click at [268, 491] on div "CORRIGATED" at bounding box center [680, 488] width 1132 height 57
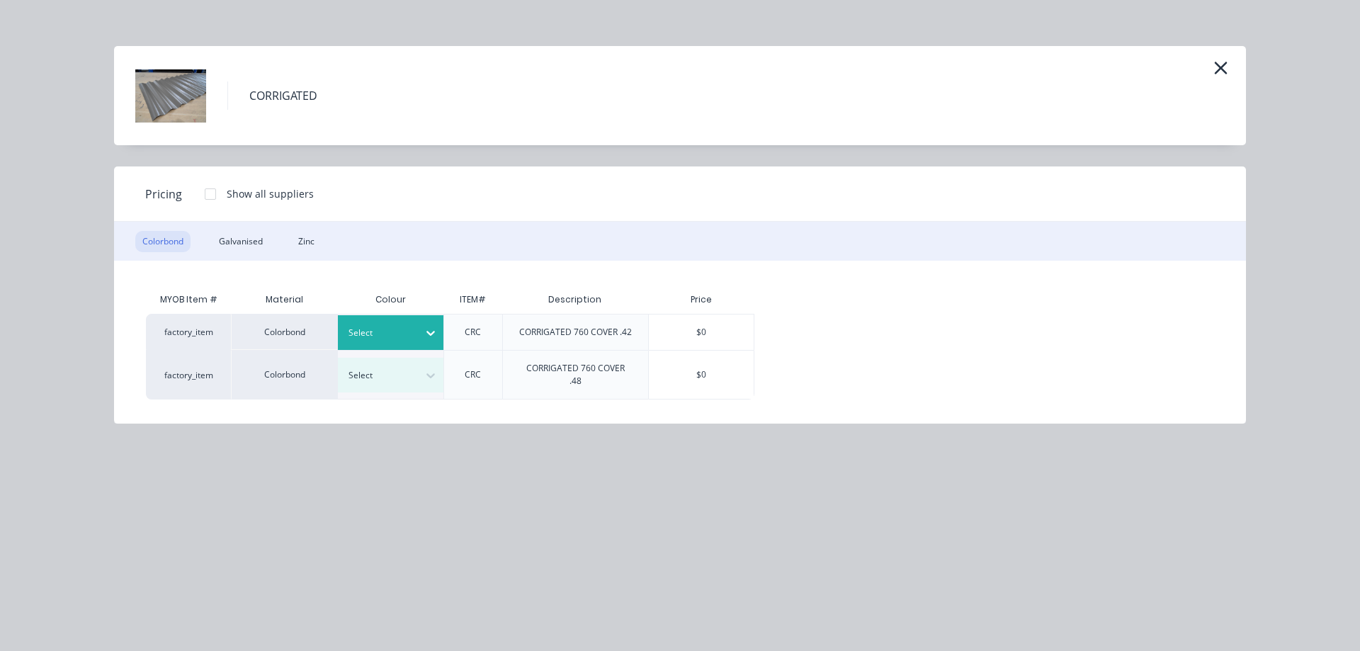
click at [441, 328] on div at bounding box center [430, 333] width 25 height 23
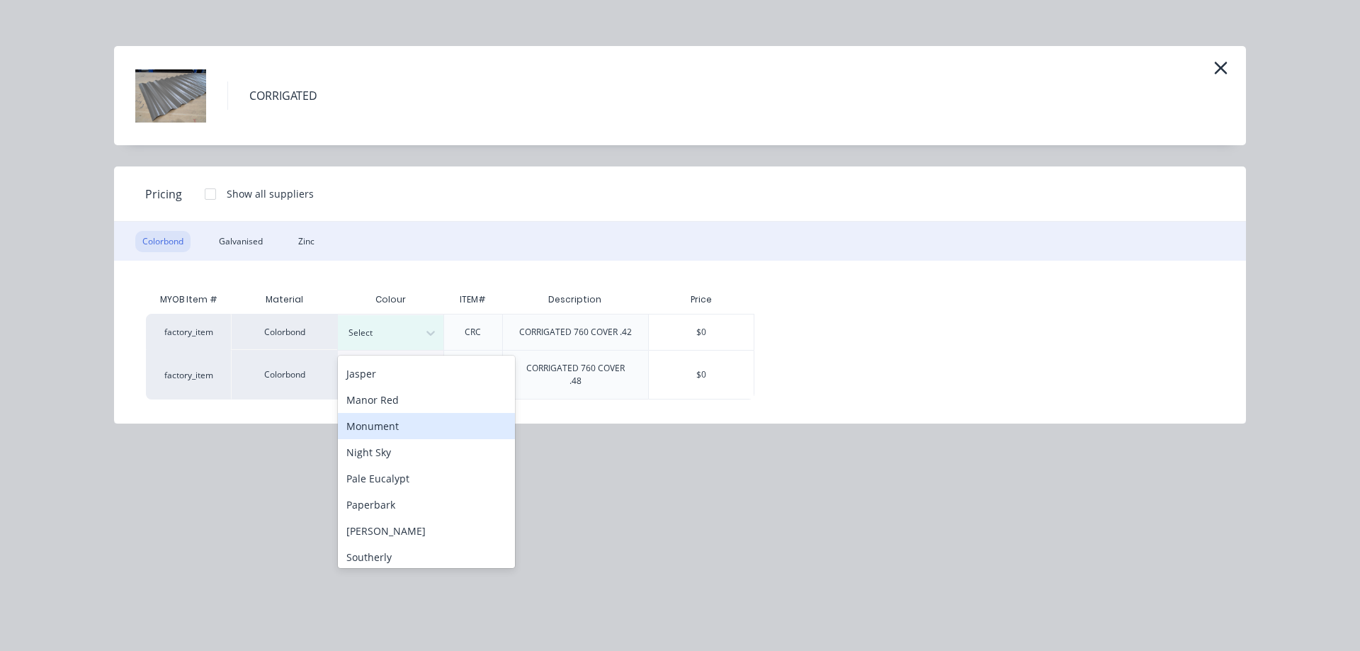
scroll to position [422, 0]
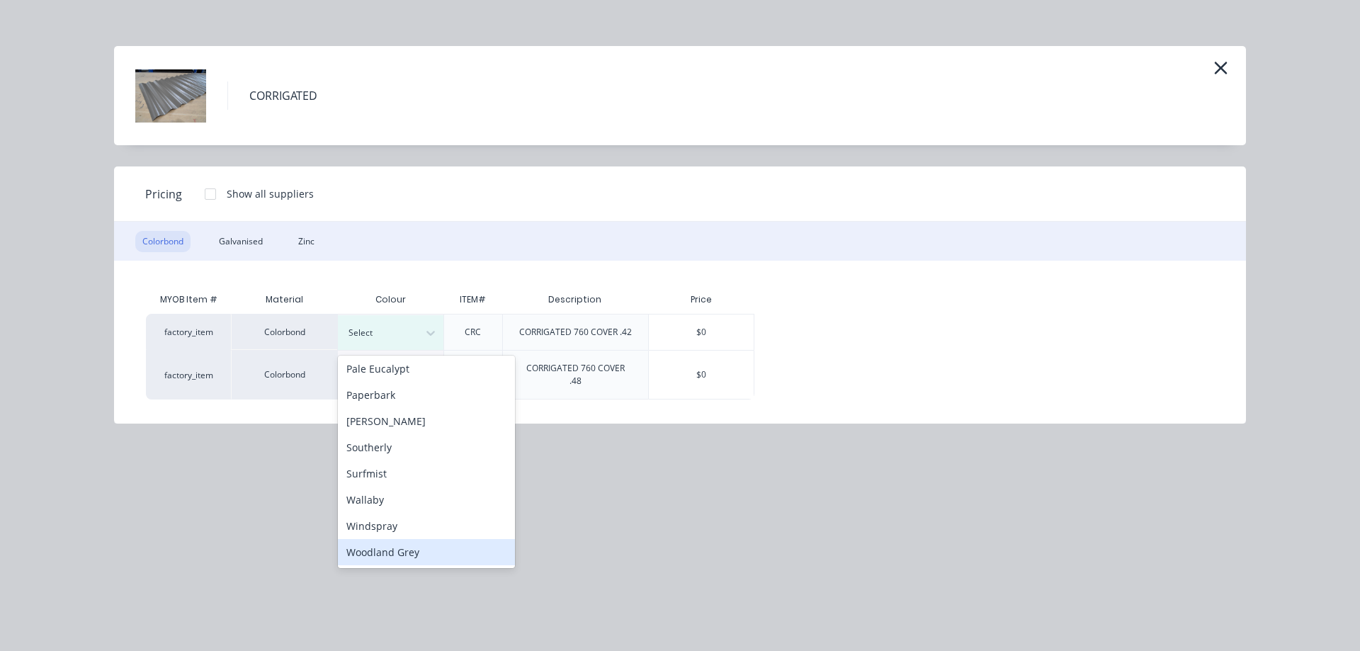
click at [435, 557] on div "Woodland Grey" at bounding box center [426, 552] width 177 height 26
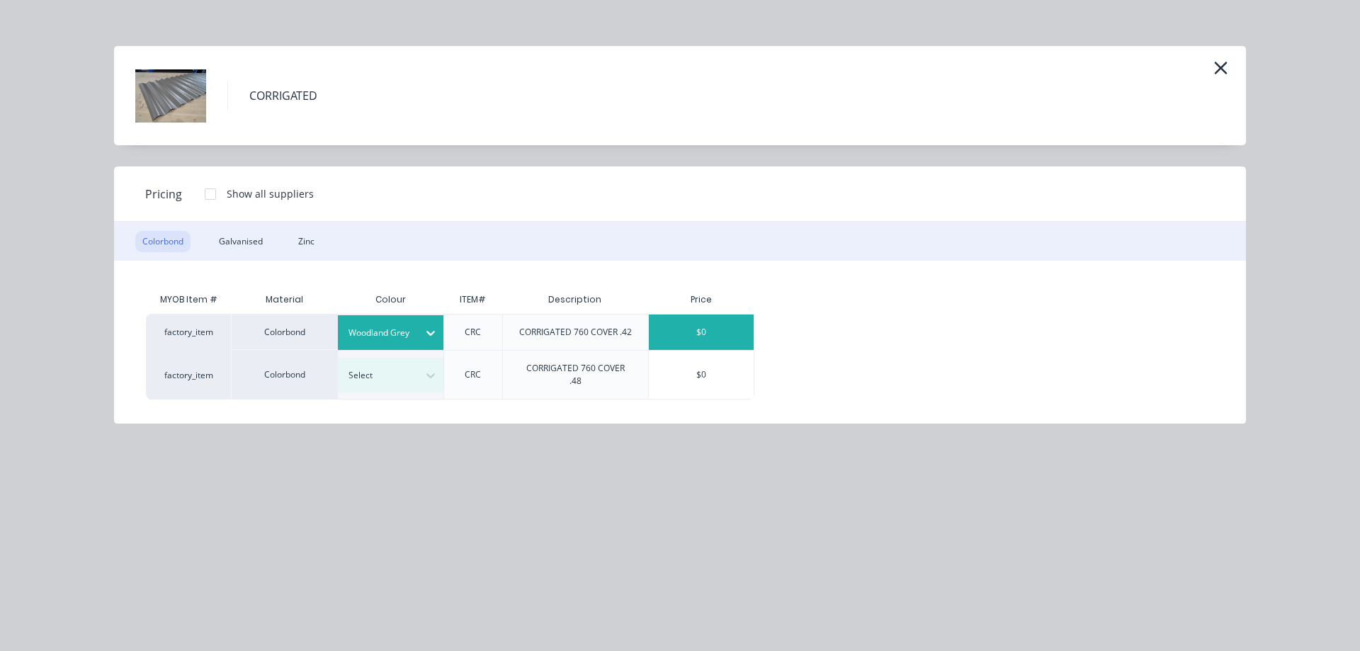
click at [711, 334] on div "$0" at bounding box center [701, 331] width 105 height 35
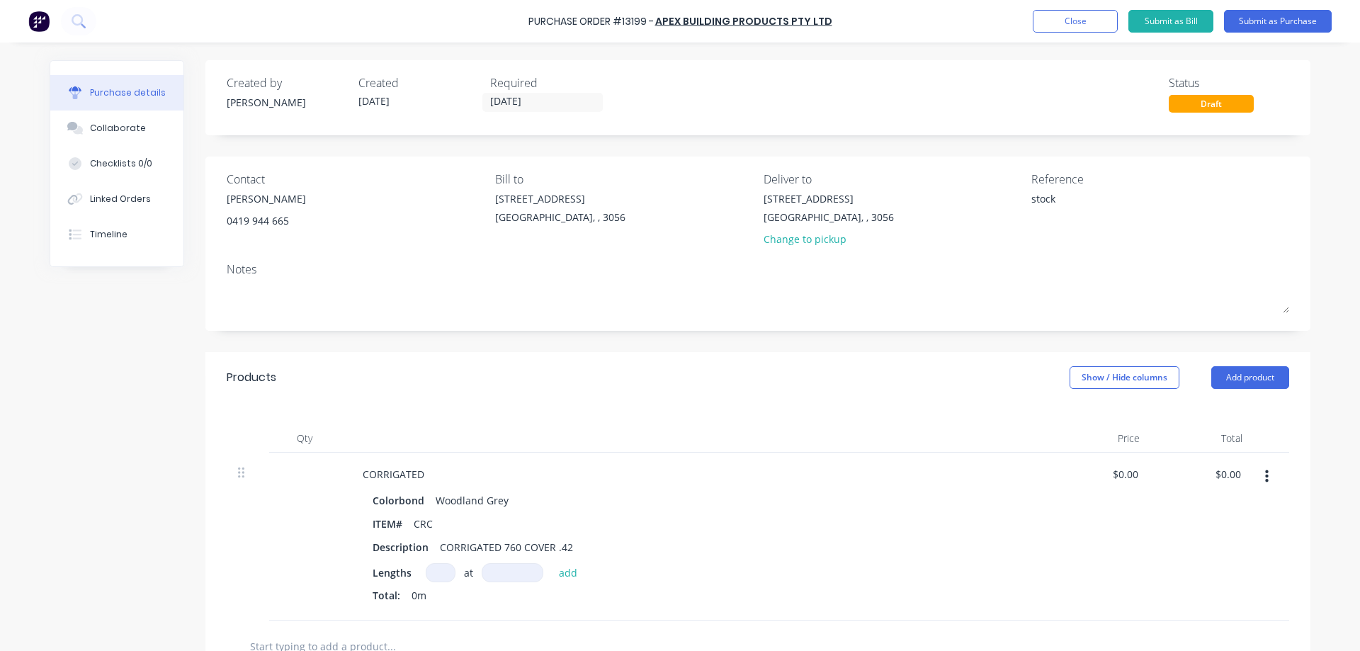
drag, startPoint x: 438, startPoint y: 580, endPoint x: 652, endPoint y: 479, distance: 236.0
click at [448, 571] on input at bounding box center [441, 572] width 30 height 19
type textarea "x"
type input "1"
type textarea "x"
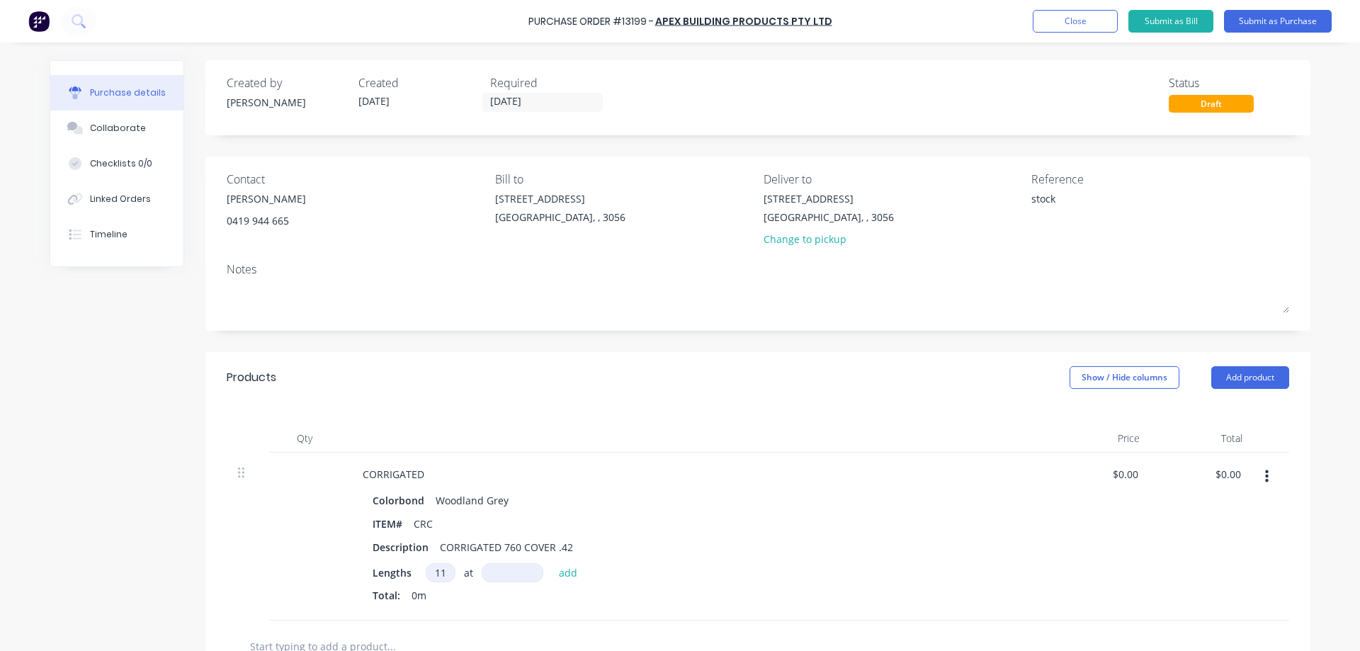
type input "11"
type textarea "x"
type input "2"
type textarea "x"
type input "20"
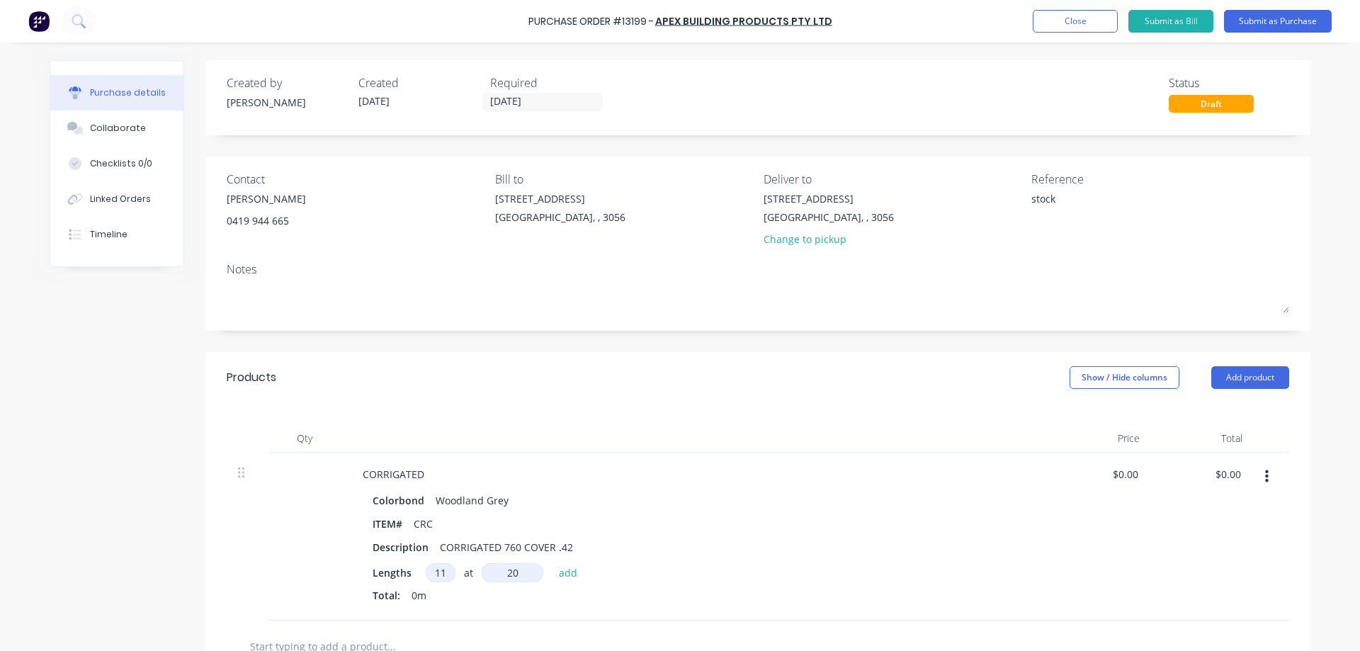
type textarea "x"
type input "200"
type textarea "x"
type input "2000"
type textarea "x"
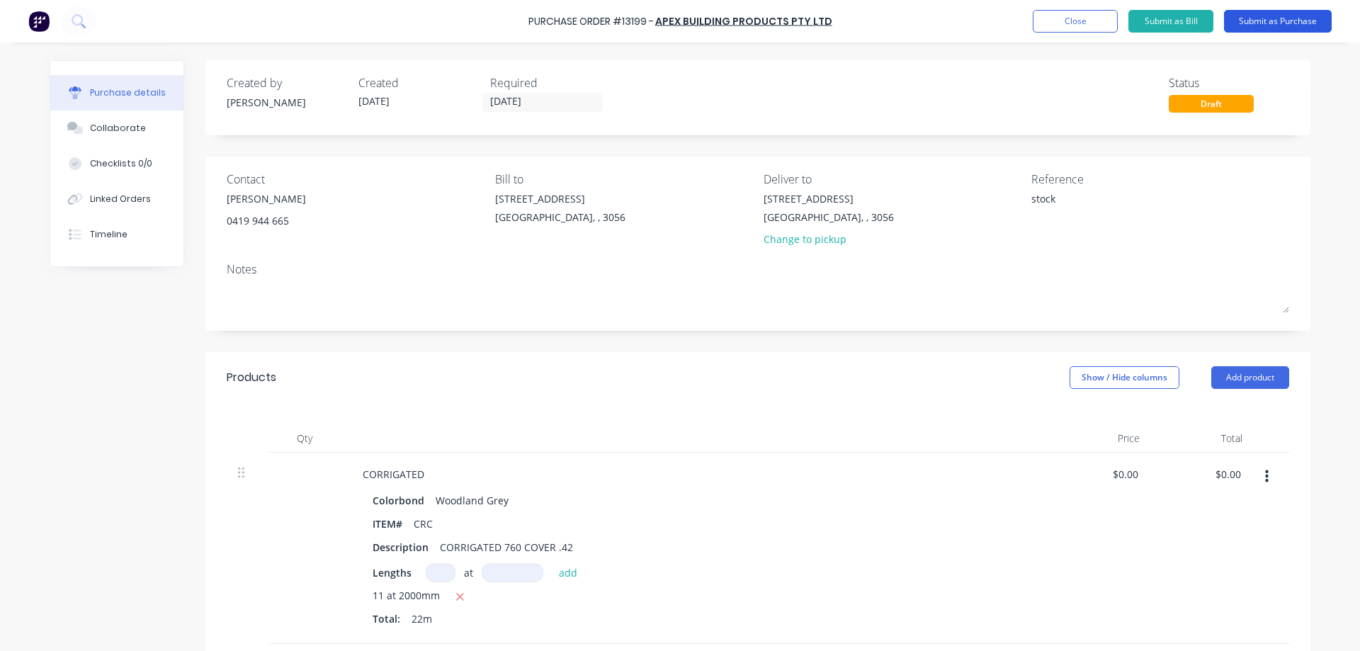
click at [1279, 24] on button "Submit as Purchase" at bounding box center [1278, 21] width 108 height 23
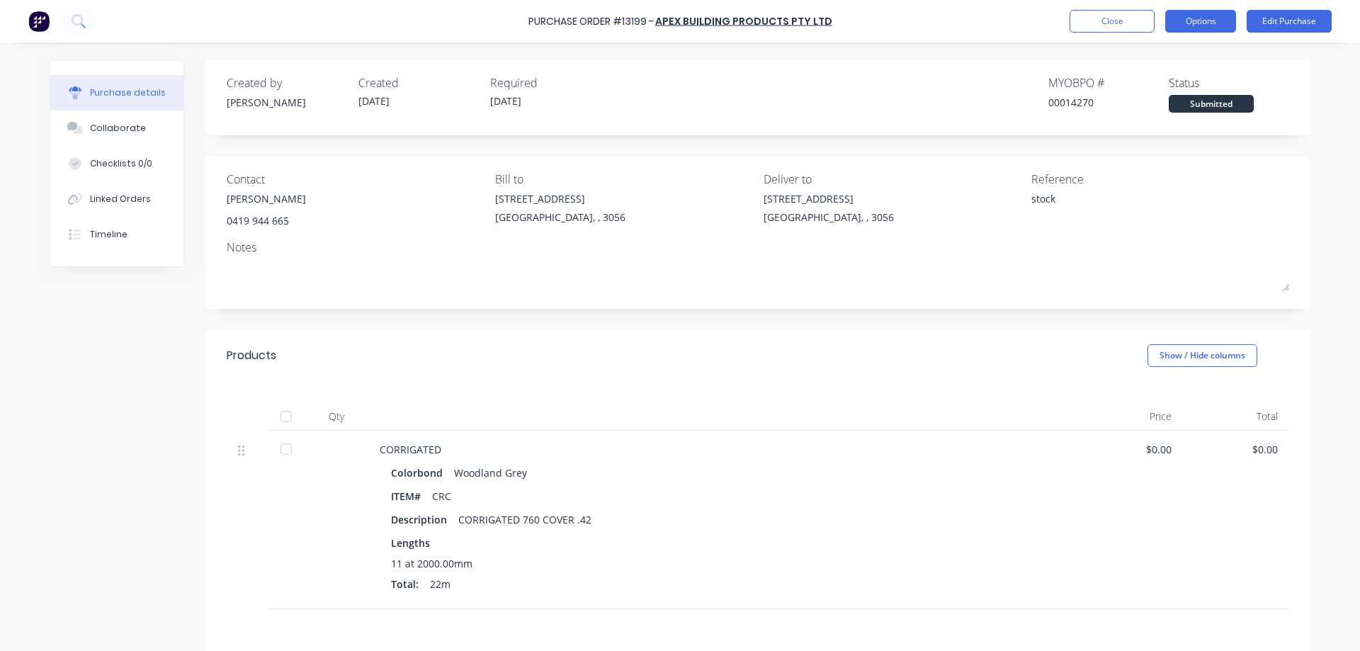
click at [1220, 21] on button "Options" at bounding box center [1200, 21] width 71 height 23
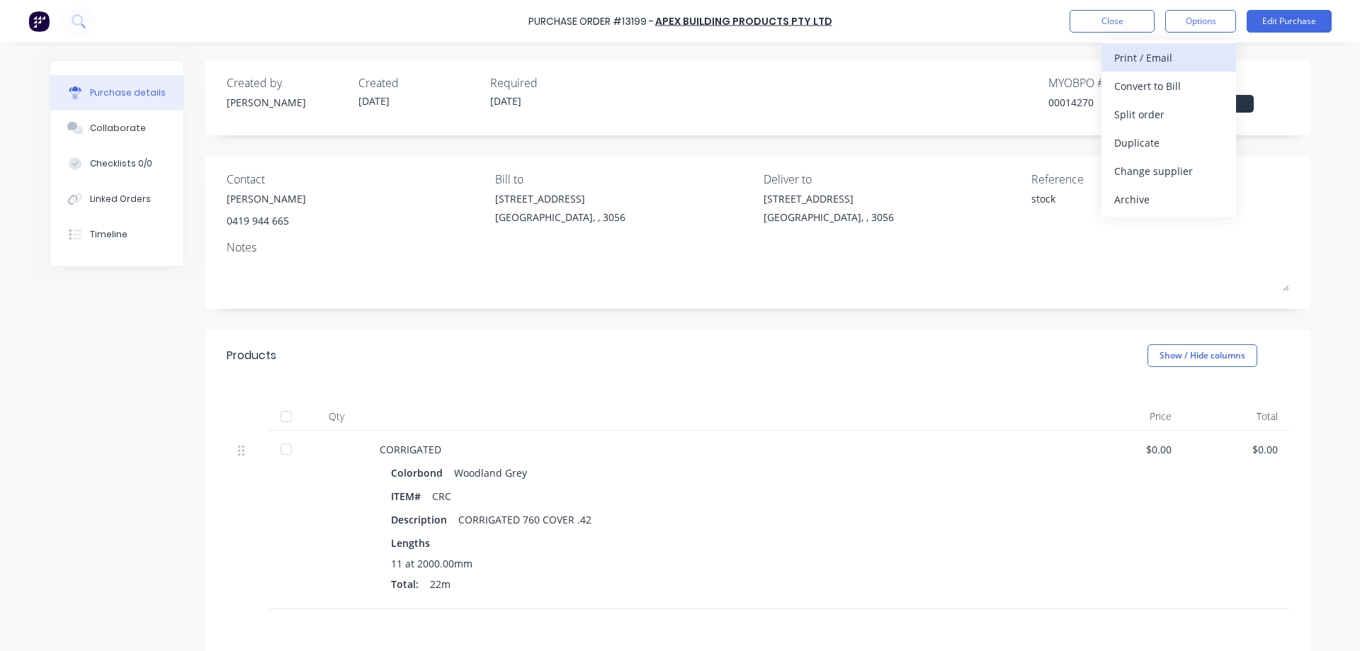
click at [1156, 61] on div "Print / Email" at bounding box center [1168, 57] width 109 height 21
click at [1141, 115] on div "Without pricing" at bounding box center [1168, 114] width 109 height 21
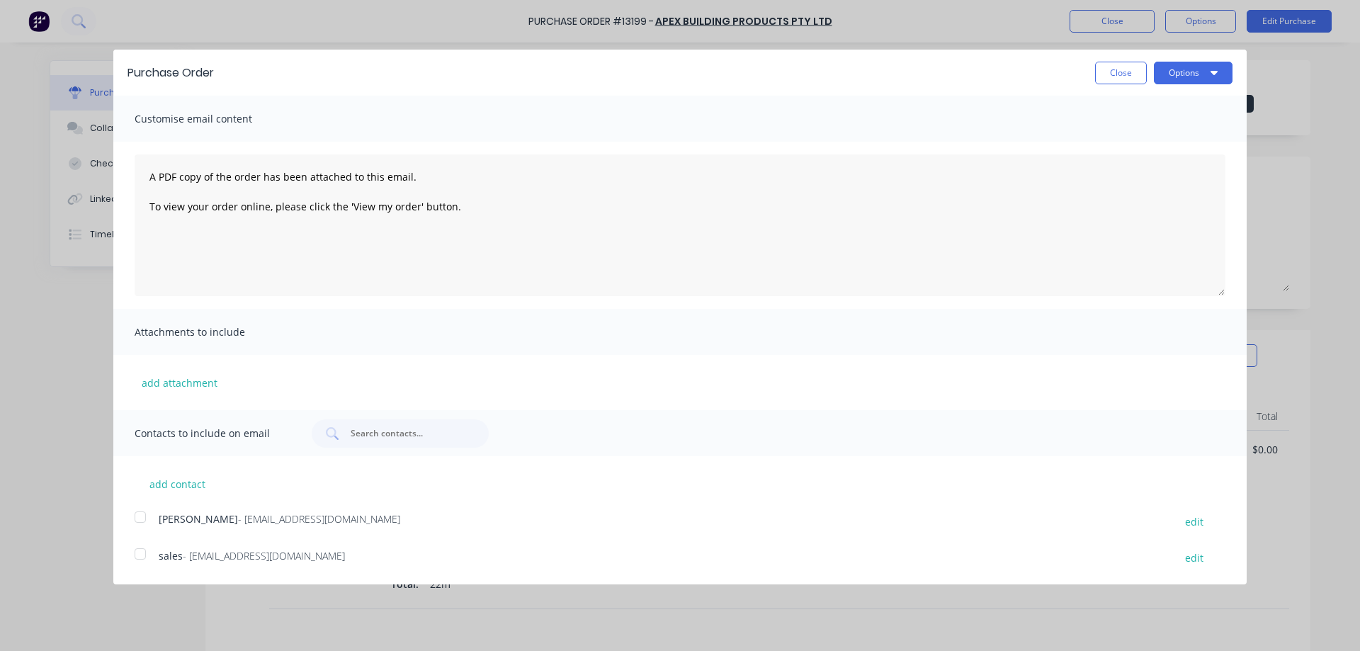
click at [146, 513] on div at bounding box center [140, 517] width 28 height 28
click at [142, 554] on div at bounding box center [140, 554] width 28 height 28
click at [1213, 67] on icon "button" at bounding box center [1213, 72] width 7 height 11
click at [1151, 139] on div "Email" at bounding box center [1165, 137] width 109 height 21
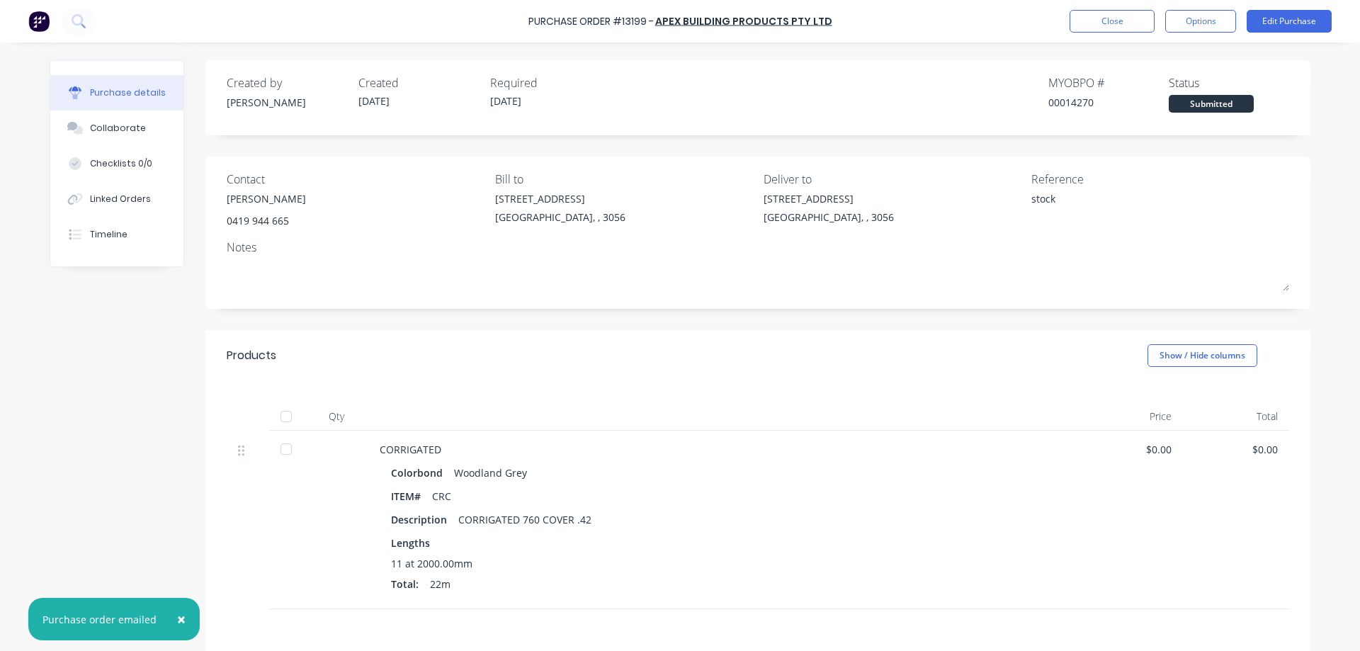
type textarea "x"
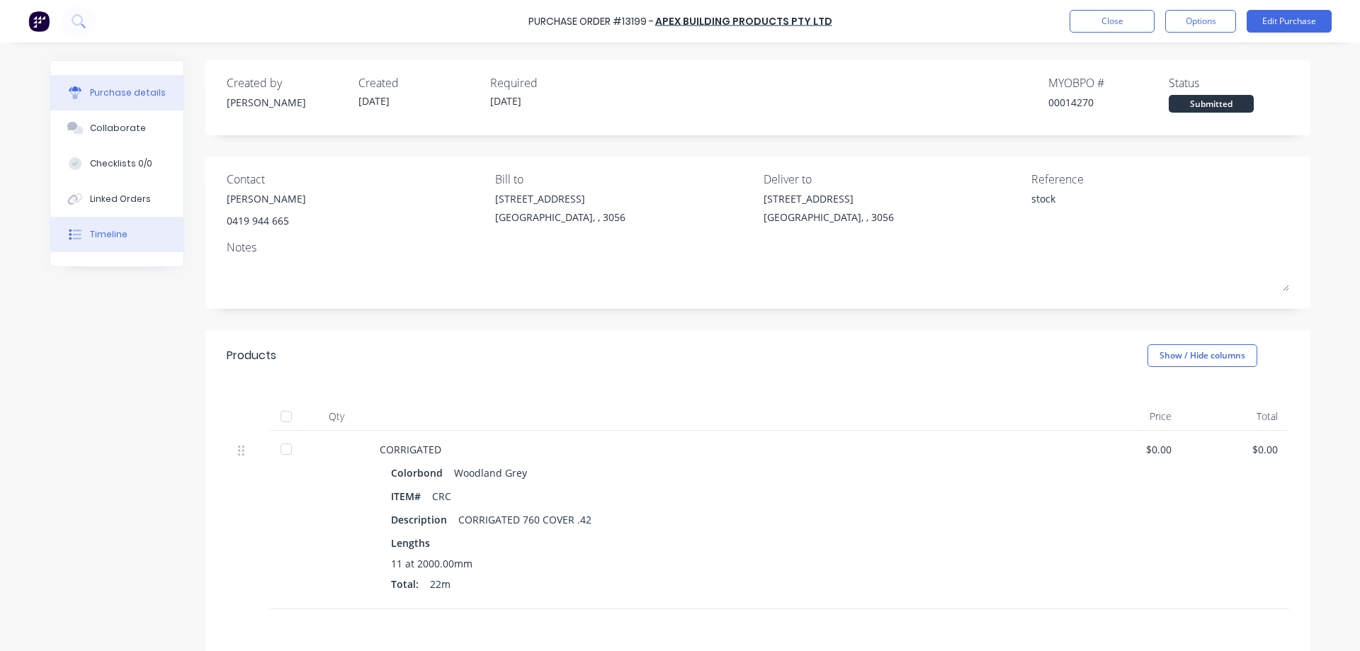
click at [128, 229] on button "Timeline" at bounding box center [116, 234] width 133 height 35
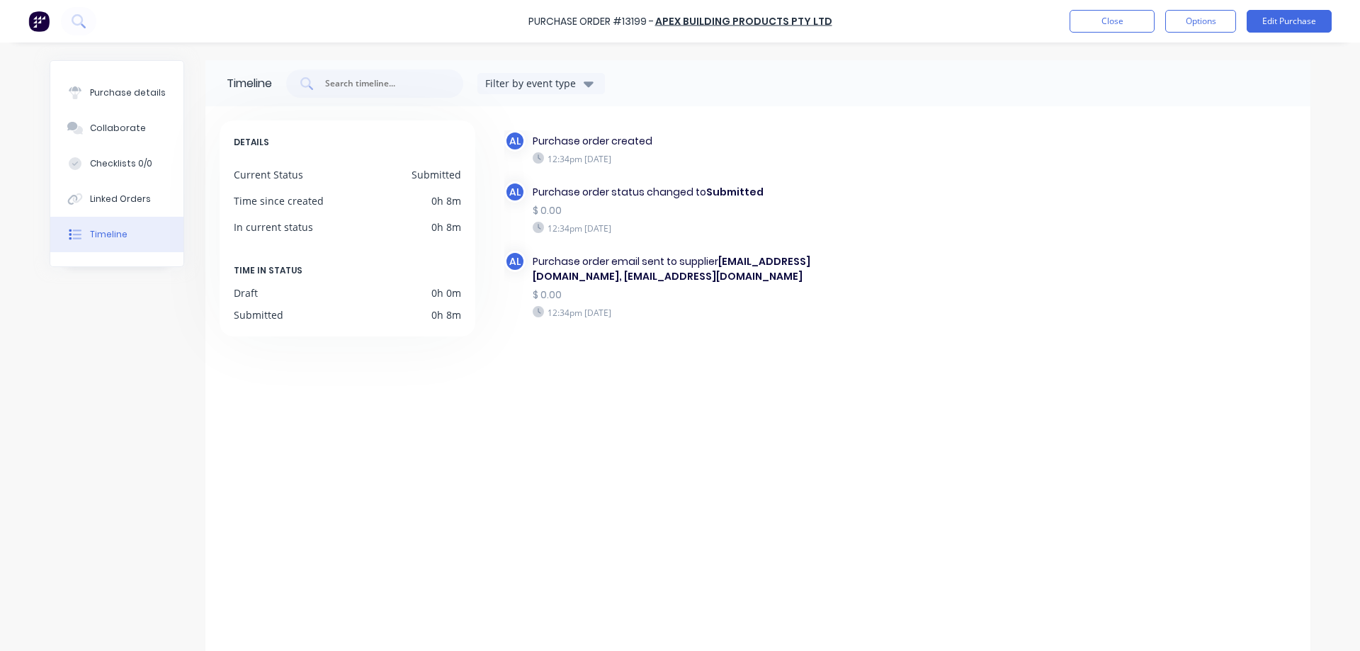
click at [40, 25] on img at bounding box center [38, 21] width 21 height 21
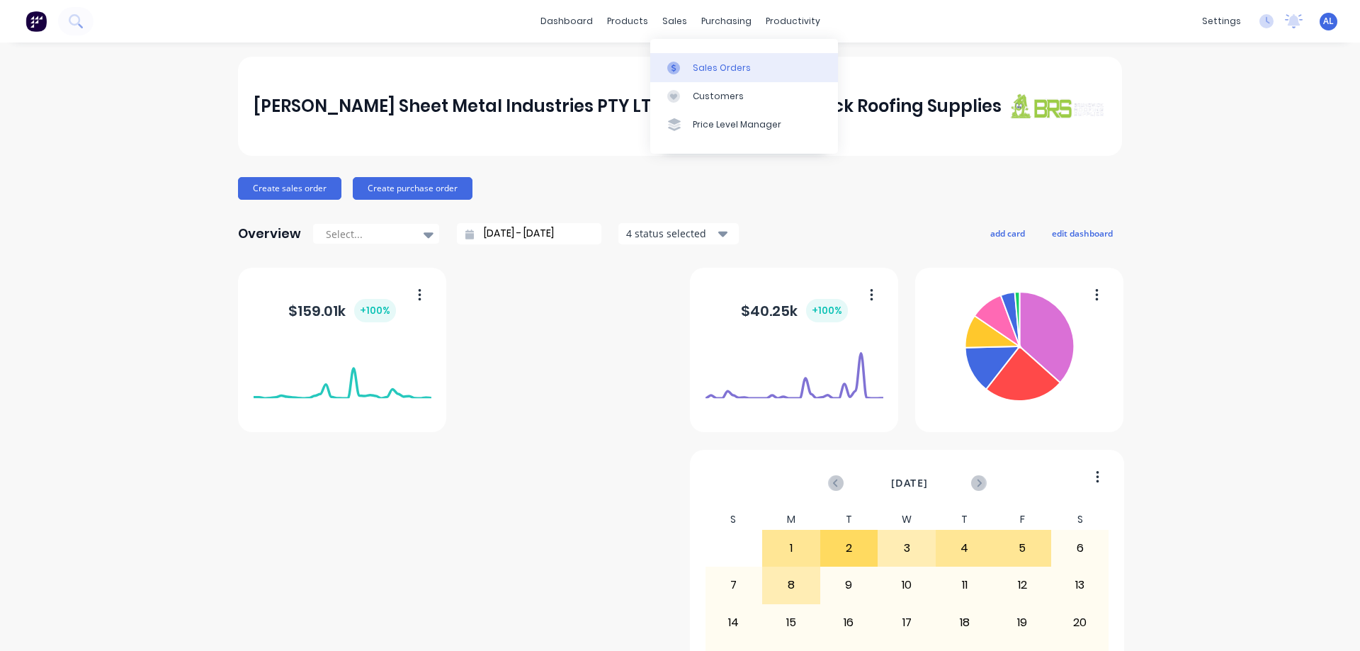
click at [708, 62] on div "Sales Orders" at bounding box center [722, 68] width 58 height 13
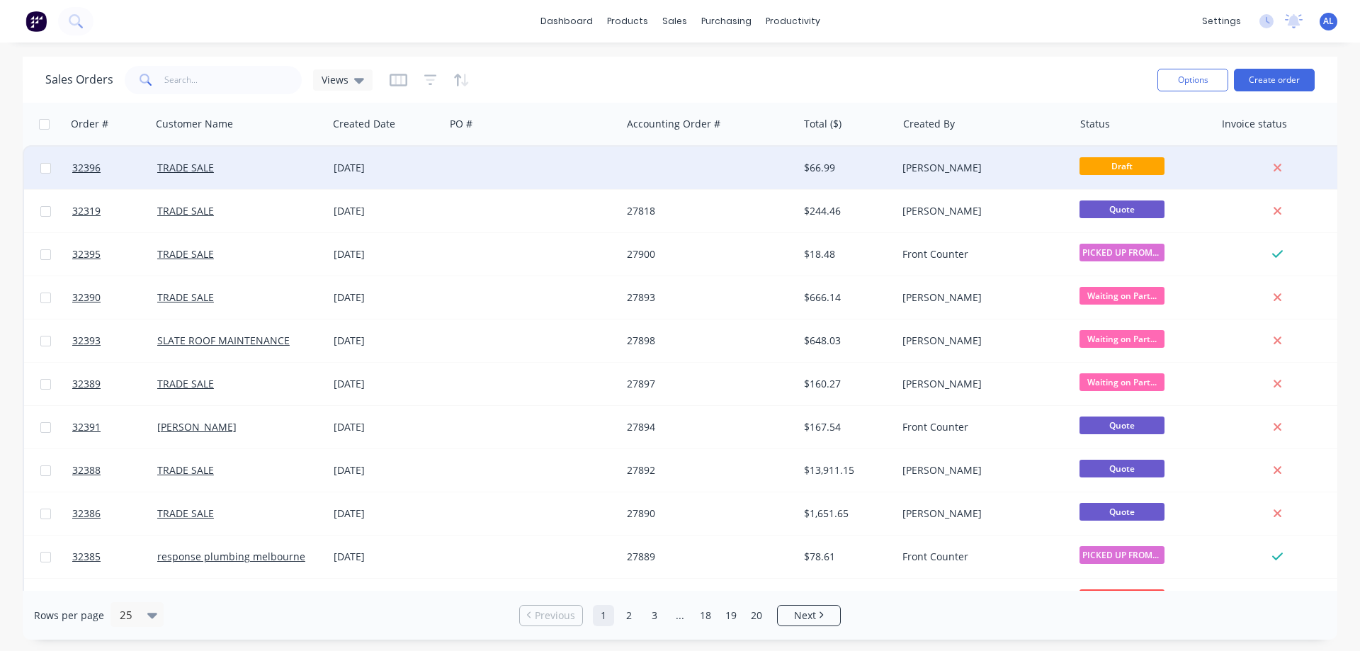
click at [795, 169] on div at bounding box center [709, 168] width 176 height 42
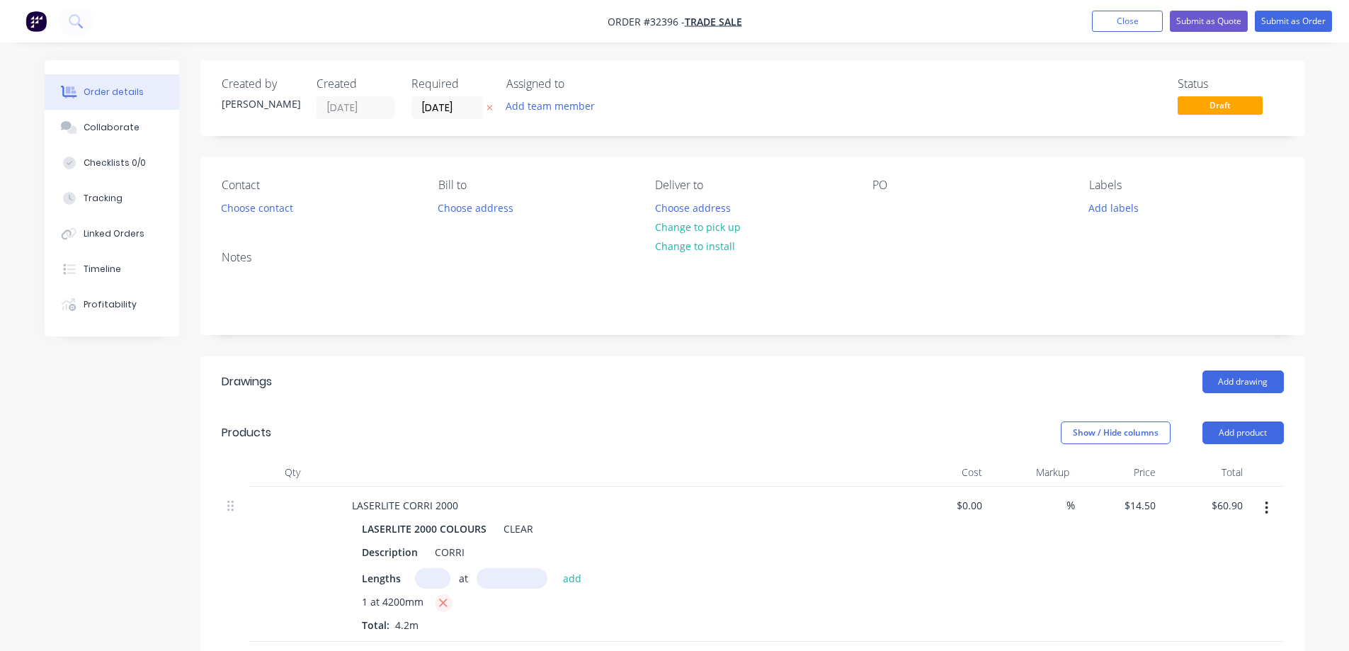
click at [437, 598] on button "button" at bounding box center [444, 603] width 18 height 18
type input "$0.00"
drag, startPoint x: 1271, startPoint y: 508, endPoint x: 1217, endPoint y: 512, distance: 54.7
click at [1271, 508] on button "button" at bounding box center [1266, 507] width 33 height 25
click at [1206, 545] on div "Edit" at bounding box center [1216, 545] width 109 height 21
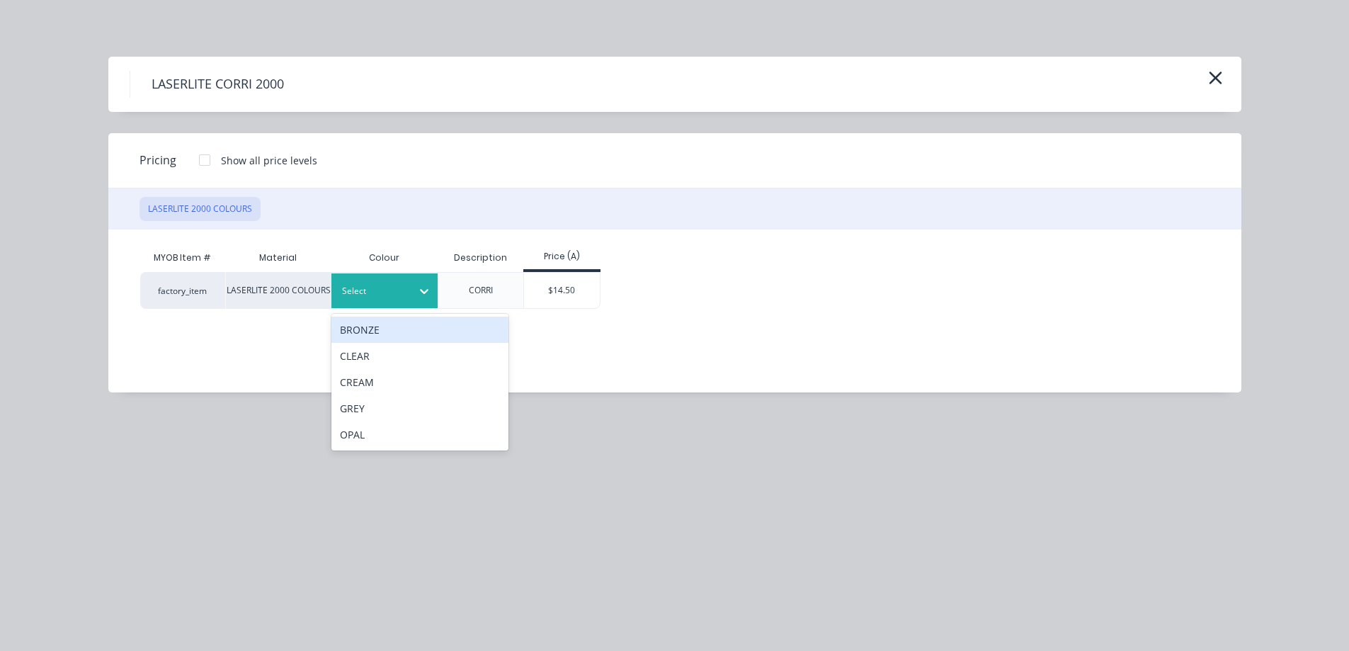
click at [399, 300] on div "Select" at bounding box center [371, 291] width 79 height 18
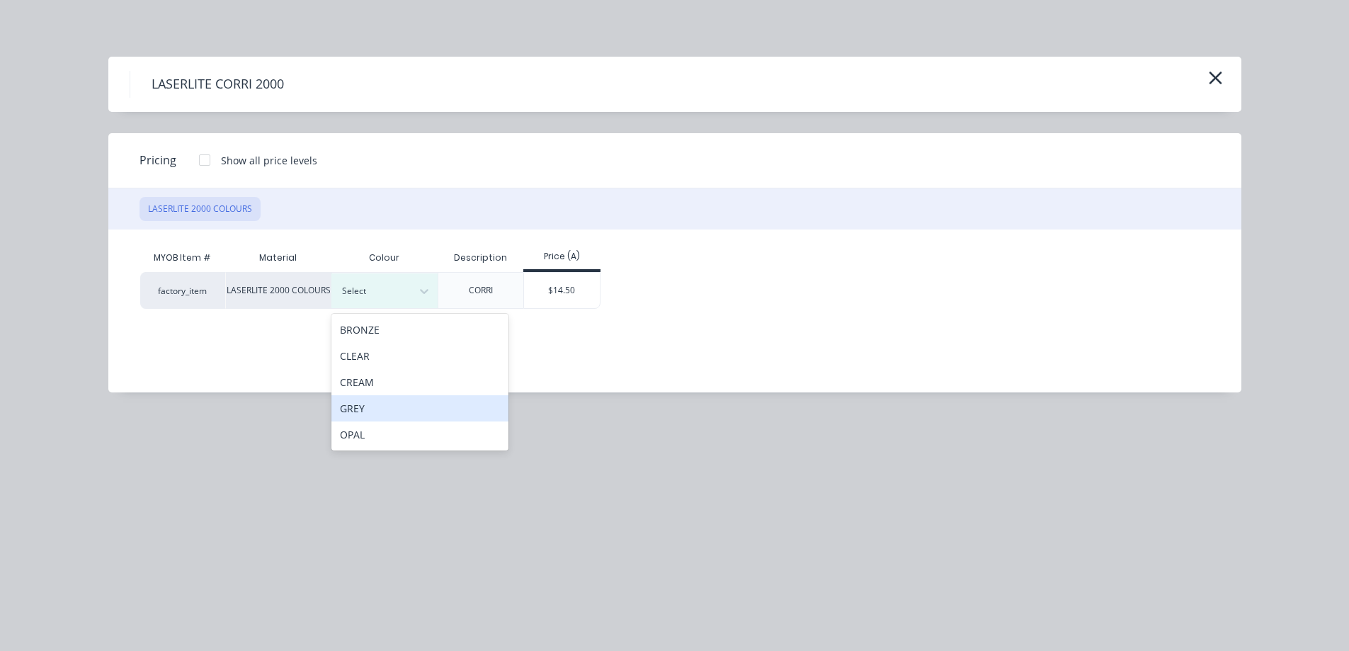
drag, startPoint x: 382, startPoint y: 413, endPoint x: 390, endPoint y: 402, distance: 14.2
click at [383, 411] on div "GREY" at bounding box center [419, 408] width 177 height 26
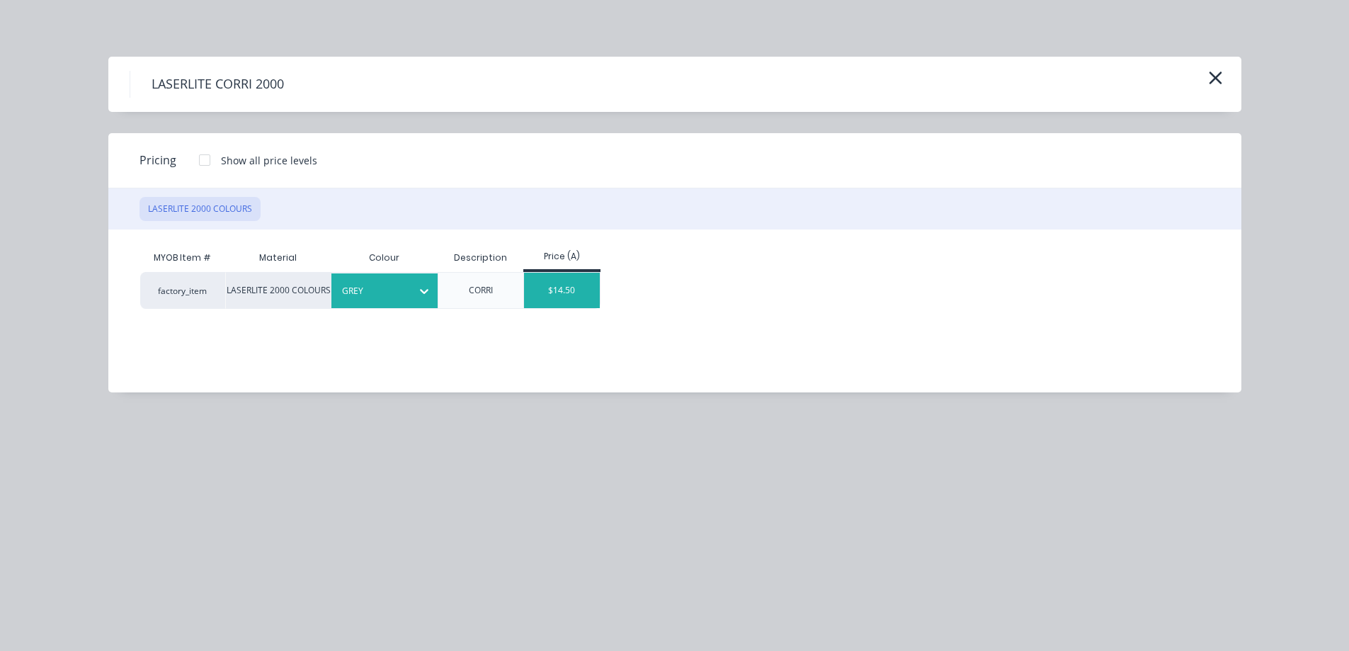
click at [589, 295] on div "$14.50" at bounding box center [562, 290] width 76 height 35
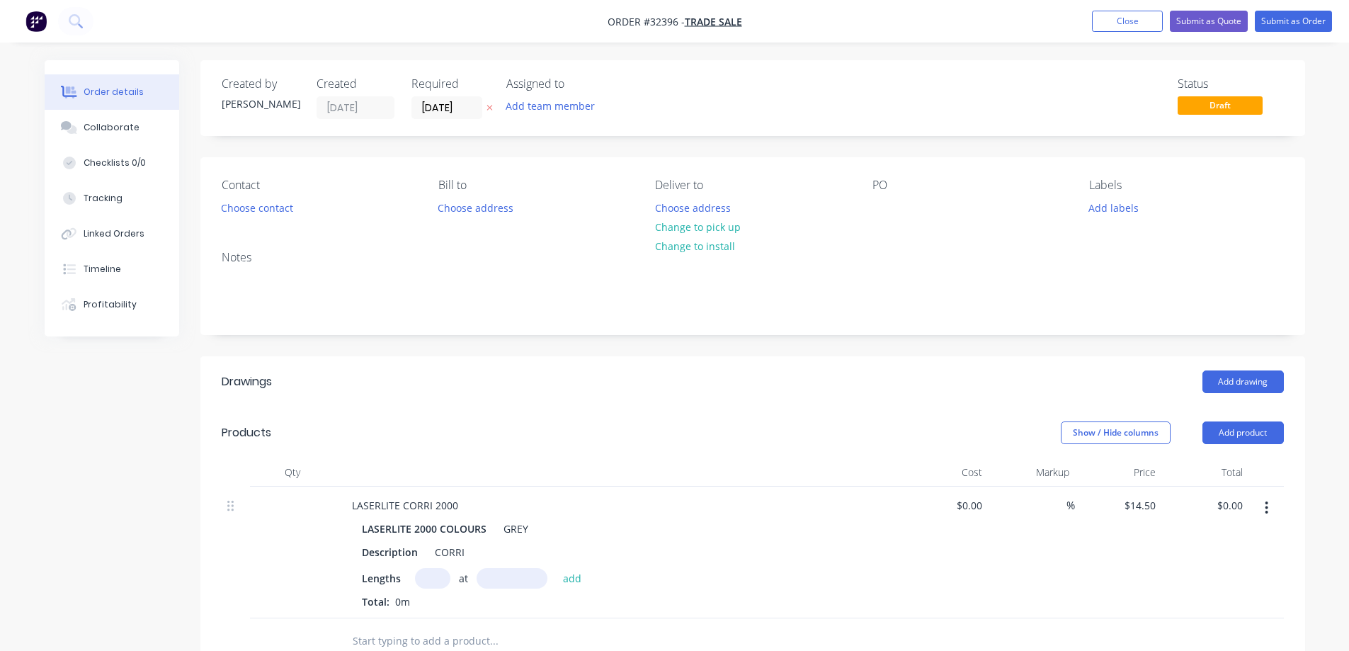
click at [441, 569] on input "text" at bounding box center [432, 578] width 35 height 21
type input "8"
type input "1800"
click at [556, 568] on button "add" at bounding box center [572, 577] width 33 height 19
type input "$208.80"
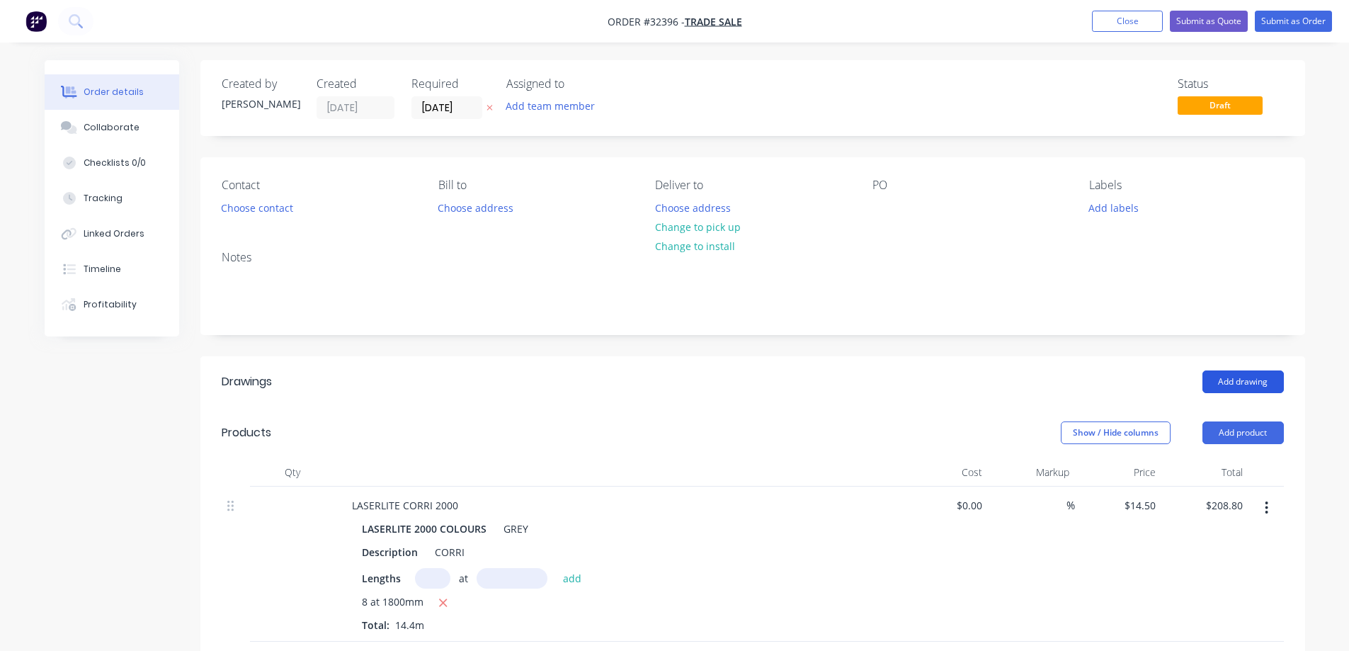
click at [1249, 384] on button "Add drawing" at bounding box center [1243, 381] width 81 height 23
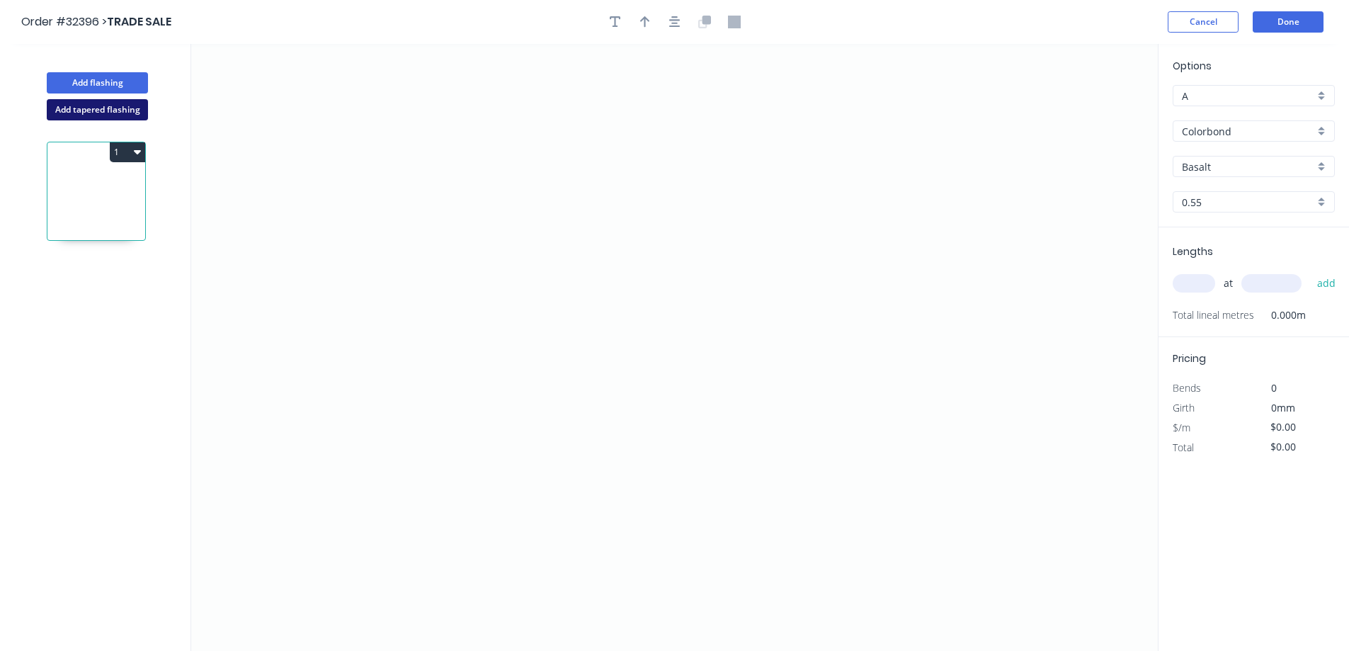
click at [108, 111] on button "Add tapered flashing" at bounding box center [97, 109] width 101 height 21
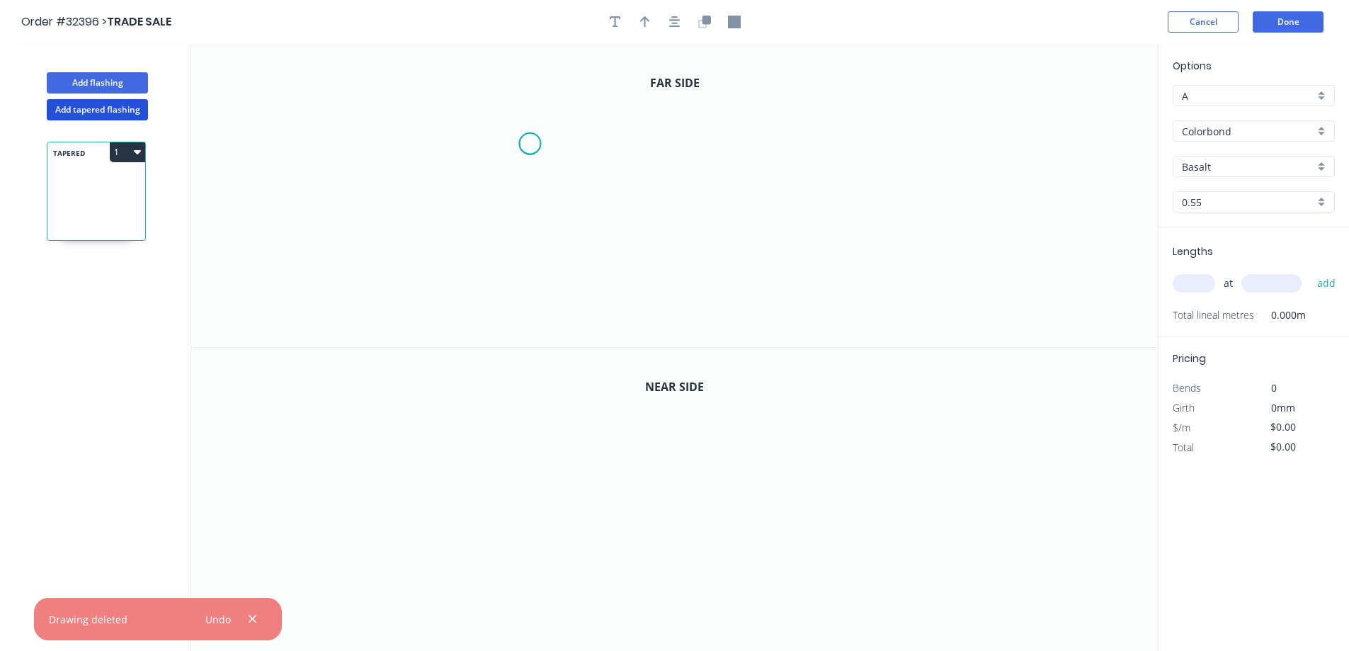
click at [530, 144] on icon "0" at bounding box center [674, 195] width 967 height 303
drag, startPoint x: 531, startPoint y: 241, endPoint x: 771, endPoint y: 221, distance: 240.9
click at [539, 237] on icon "0" at bounding box center [674, 195] width 967 height 303
drag, startPoint x: 776, startPoint y: 236, endPoint x: 817, endPoint y: 250, distance: 43.5
click at [778, 236] on icon "0 ?" at bounding box center [674, 195] width 967 height 303
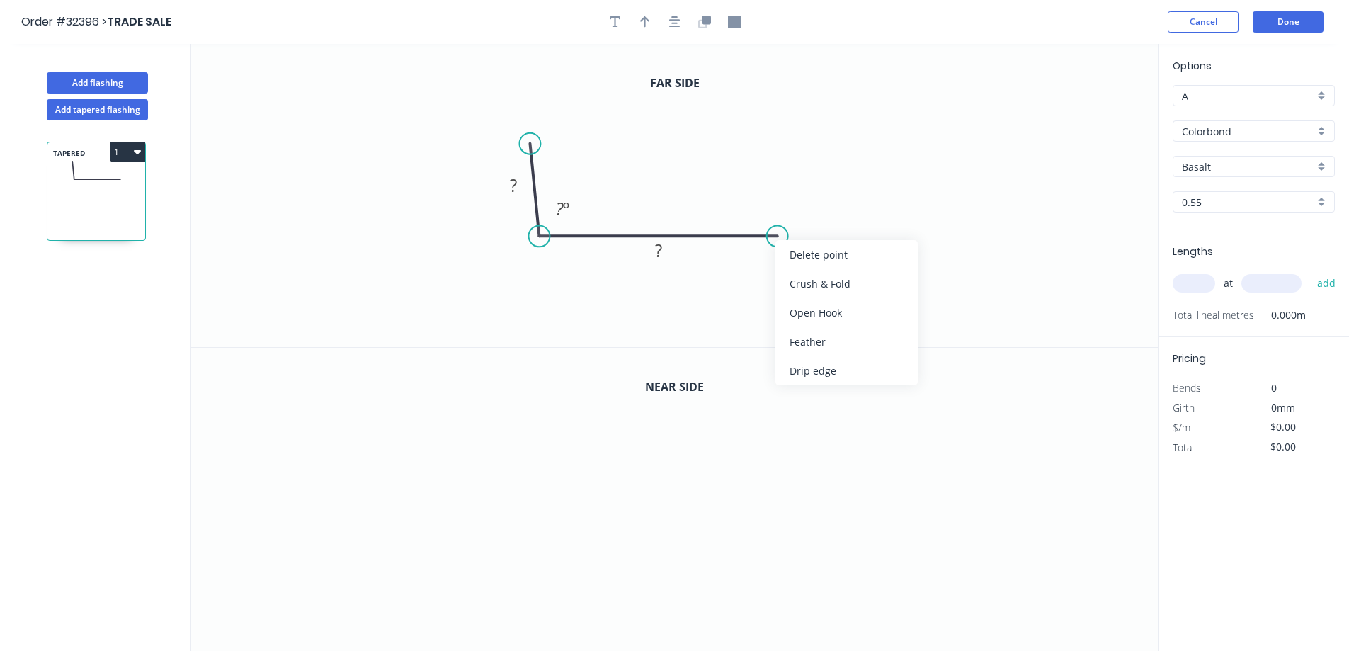
click at [857, 348] on div "Feather" at bounding box center [847, 341] width 142 height 29
click at [810, 195] on tspan "15" at bounding box center [805, 199] width 20 height 23
drag, startPoint x: 536, startPoint y: 142, endPoint x: 545, endPoint y: 143, distance: 8.6
click at [545, 143] on circle at bounding box center [538, 142] width 21 height 21
drag, startPoint x: 523, startPoint y: 182, endPoint x: 693, endPoint y: 145, distance: 174.6
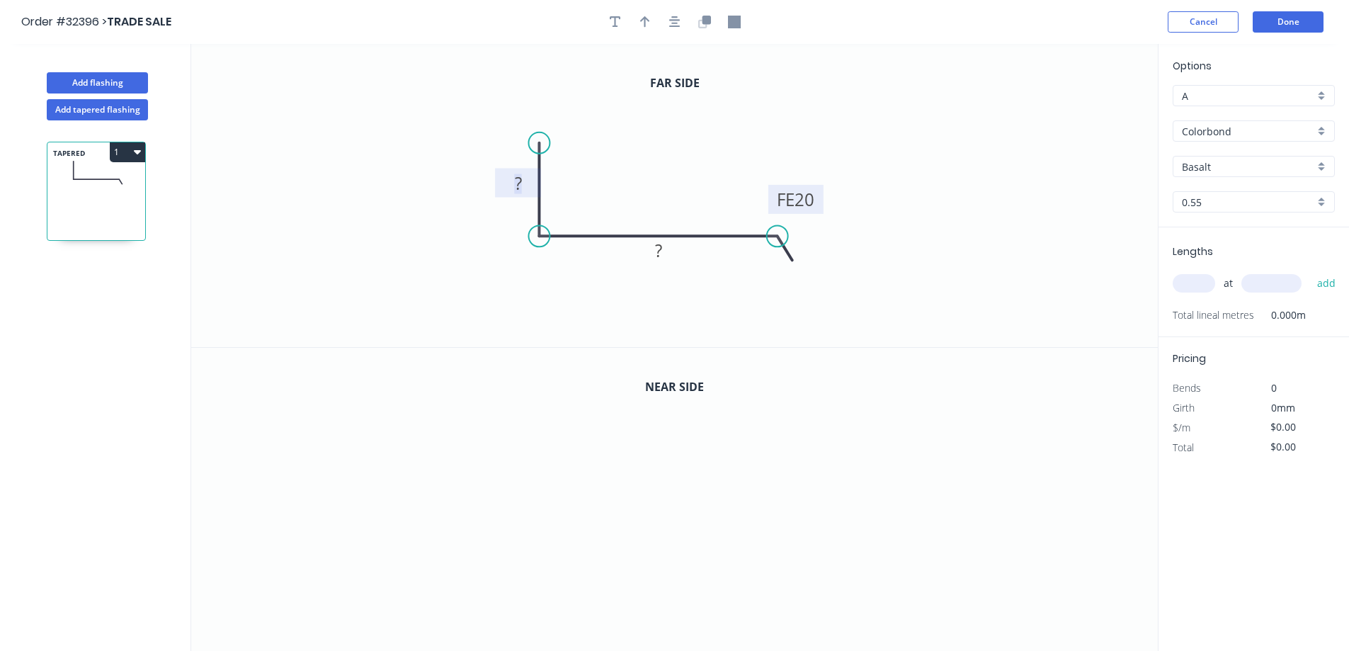
click at [547, 175] on icon "0 ? FE 20 ?" at bounding box center [674, 195] width 967 height 303
click at [530, 183] on rect at bounding box center [518, 184] width 28 height 20
click at [674, 21] on icon "button" at bounding box center [674, 22] width 11 height 13
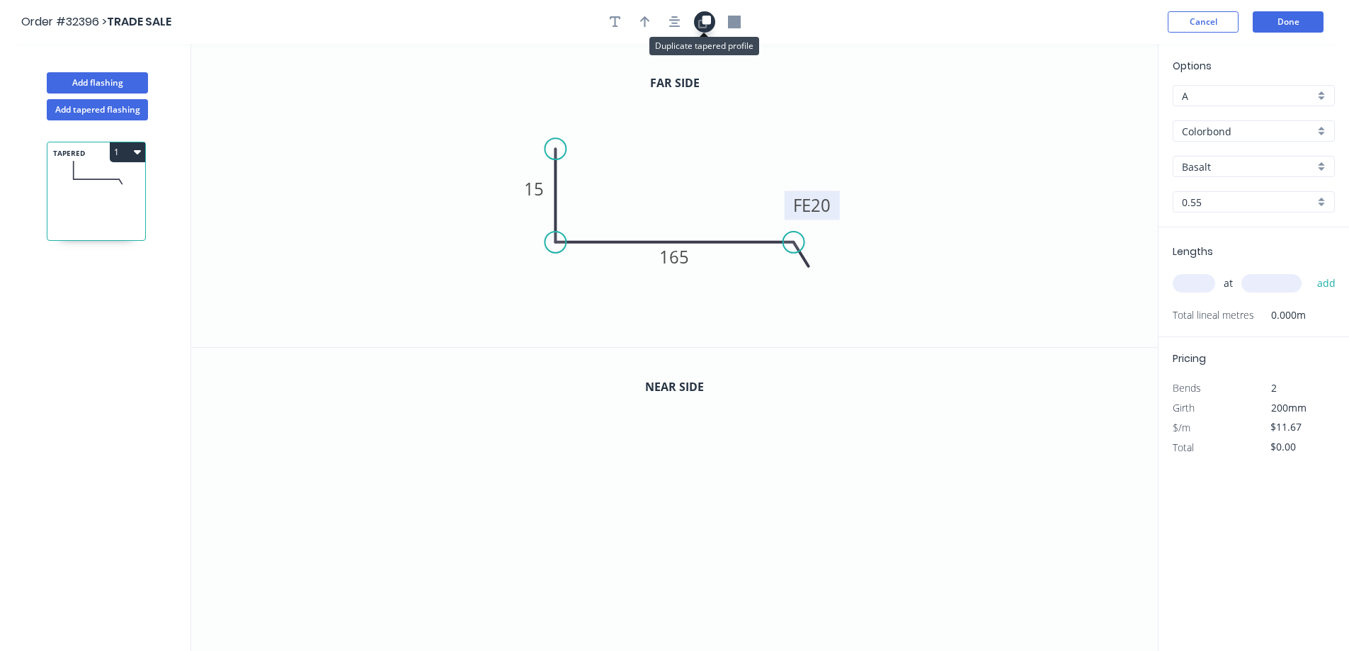
click at [706, 23] on icon "button" at bounding box center [706, 20] width 8 height 8
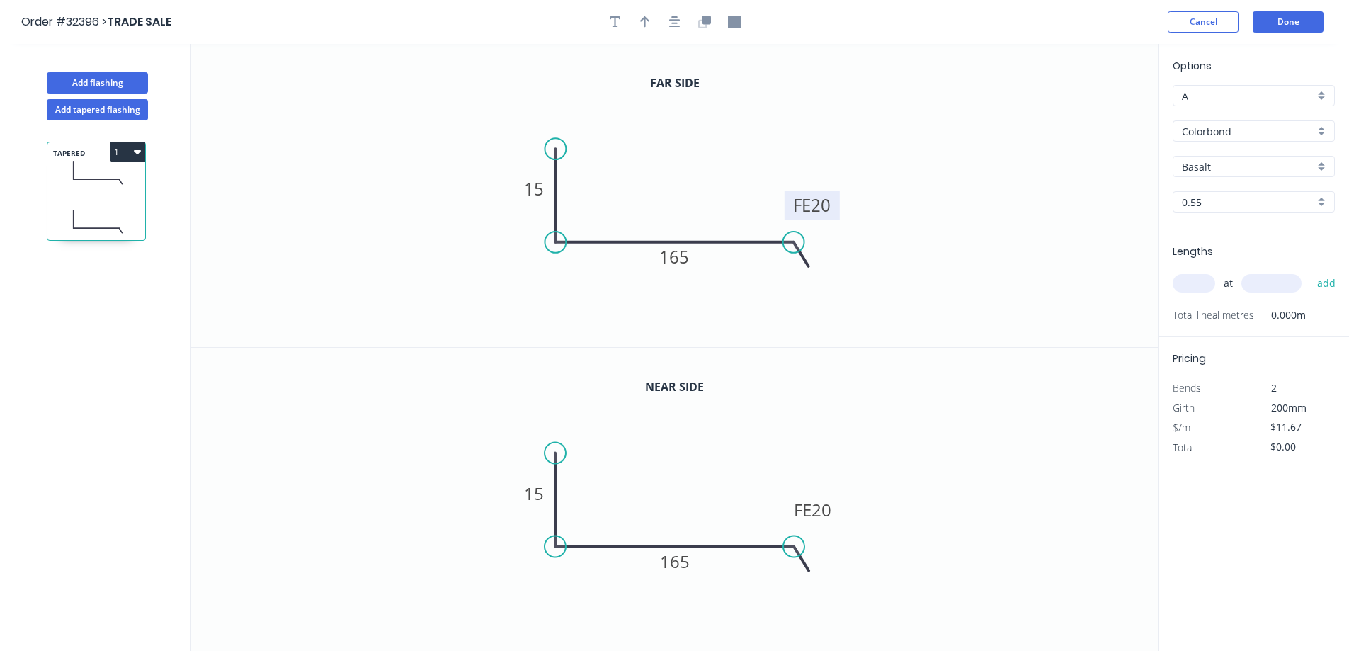
drag, startPoint x: 547, startPoint y: 496, endPoint x: 571, endPoint y: 486, distance: 25.4
click at [548, 494] on rect at bounding box center [534, 494] width 28 height 20
type input "$19.96"
drag, startPoint x: 1198, startPoint y: 279, endPoint x: 936, endPoint y: 461, distance: 319.1
click at [1196, 280] on input "text" at bounding box center [1194, 283] width 42 height 18
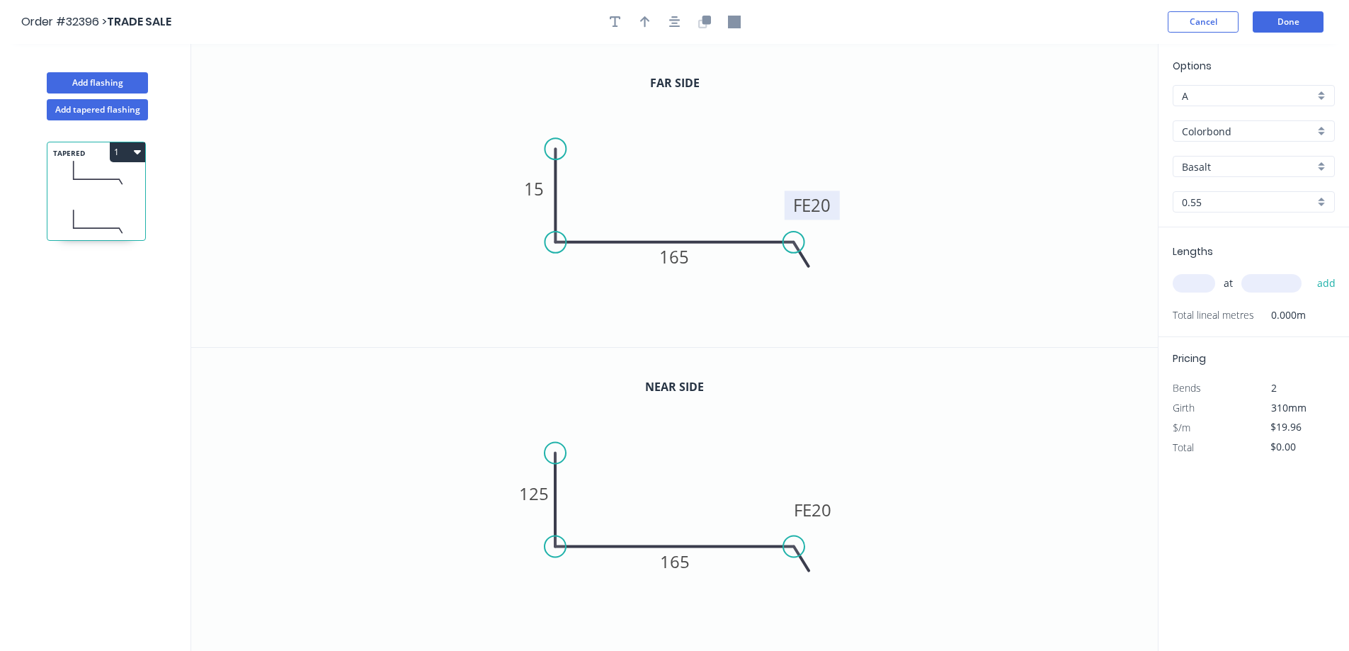
click at [1193, 285] on input "text" at bounding box center [1194, 283] width 42 height 18
type input "1"
type input "760"
click at [1310, 271] on button "add" at bounding box center [1326, 283] width 33 height 24
type input "$19.96"
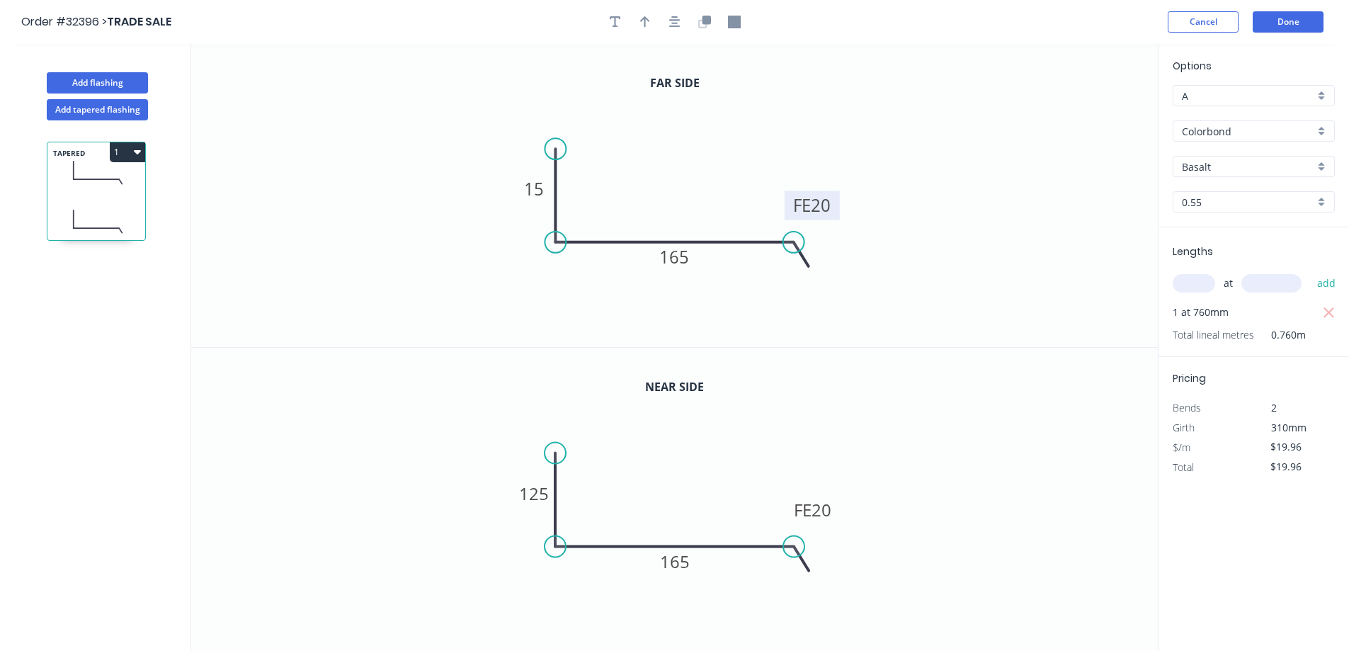
click at [1320, 165] on div "Basalt" at bounding box center [1254, 166] width 162 height 21
click at [1273, 259] on div "Monument" at bounding box center [1254, 257] width 161 height 25
type input "Monument"
click at [1283, 25] on button "Done" at bounding box center [1288, 21] width 71 height 21
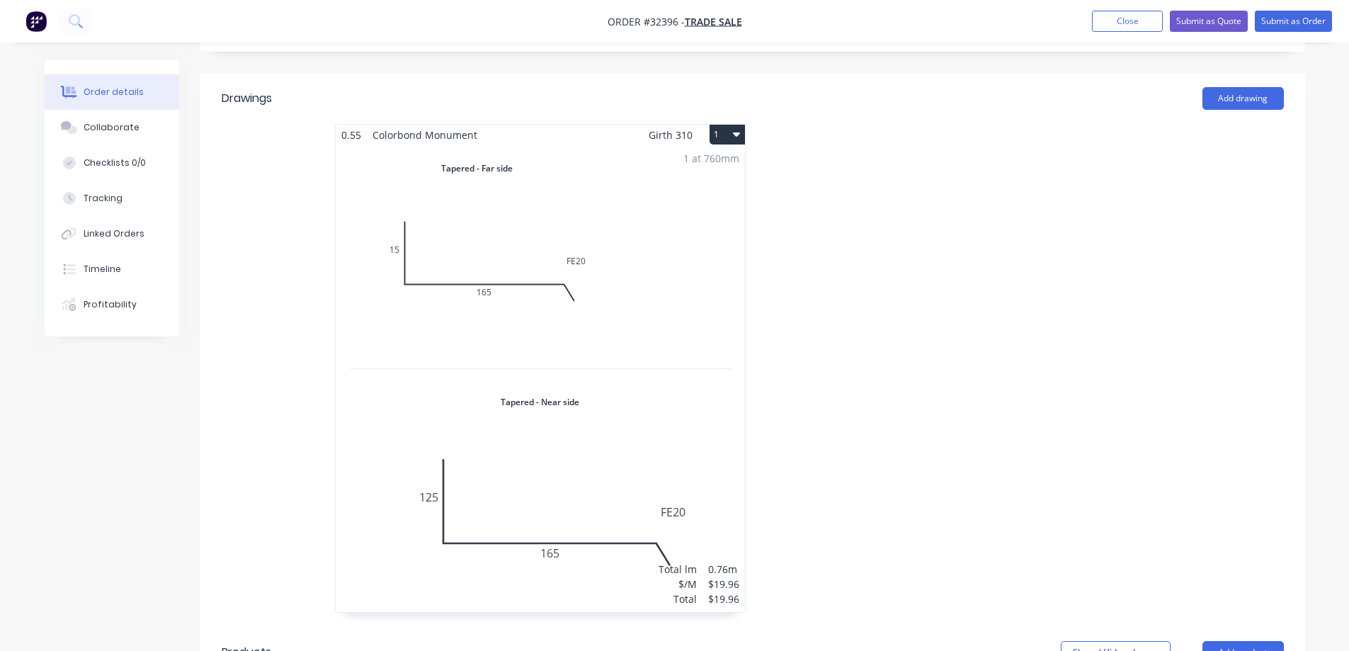
click at [672, 280] on div "1 at 760mm Total lm $/M Total 0.76m $19.96 $19.96" at bounding box center [540, 378] width 409 height 467
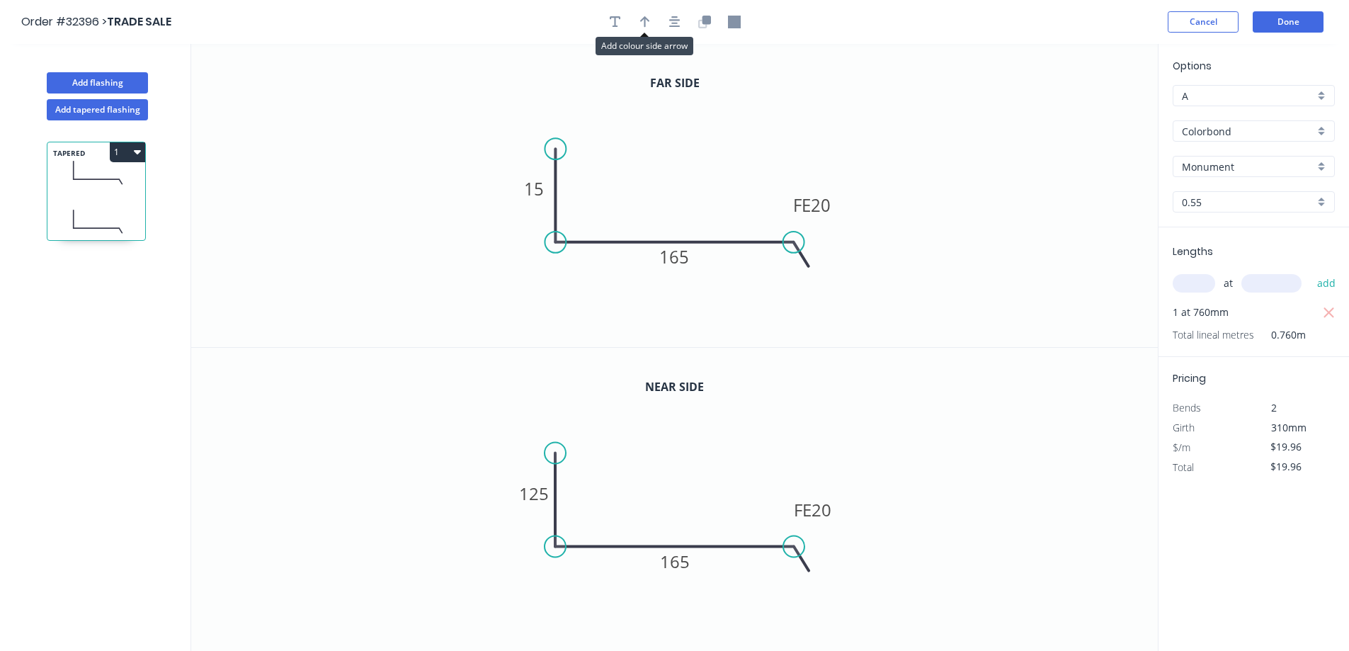
drag, startPoint x: 649, startPoint y: 25, endPoint x: 662, endPoint y: 33, distance: 15.5
click at [649, 24] on icon "button" at bounding box center [645, 22] width 10 height 13
drag, startPoint x: 1085, startPoint y: 112, endPoint x: 726, endPoint y: 191, distance: 367.7
click at [726, 191] on icon at bounding box center [726, 176] width 13 height 45
click at [1290, 25] on button "Done" at bounding box center [1288, 21] width 71 height 21
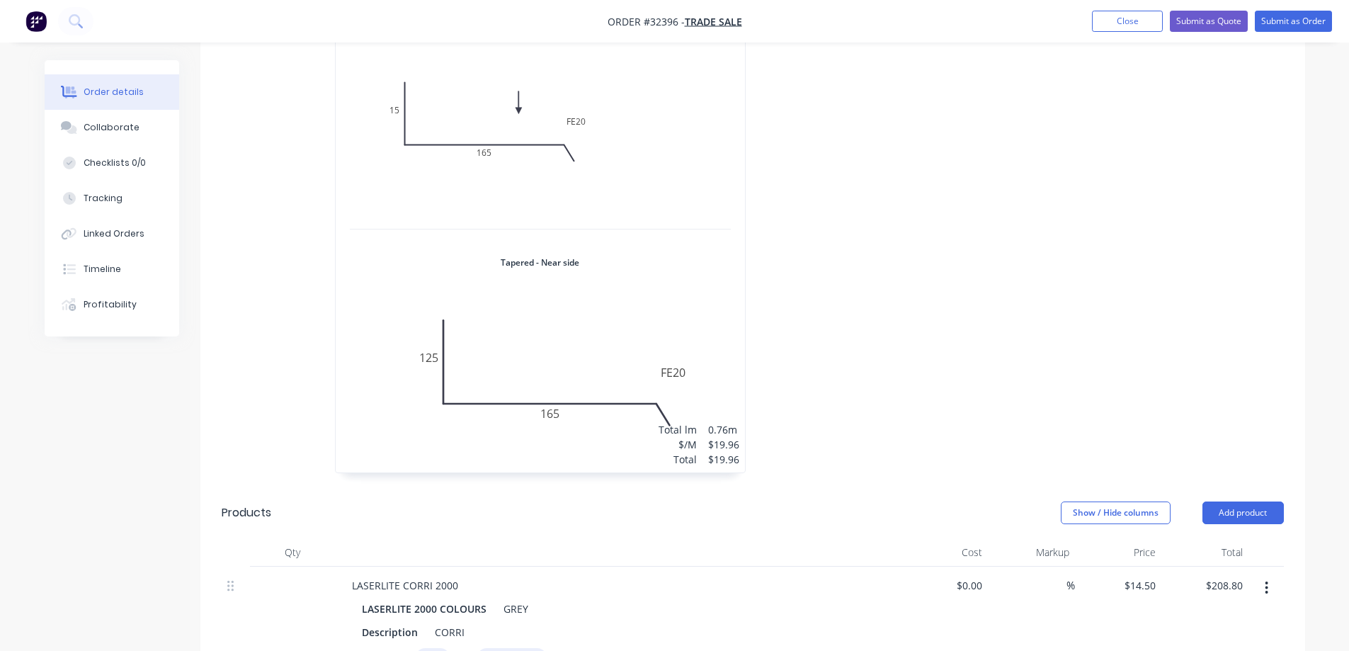
scroll to position [212, 0]
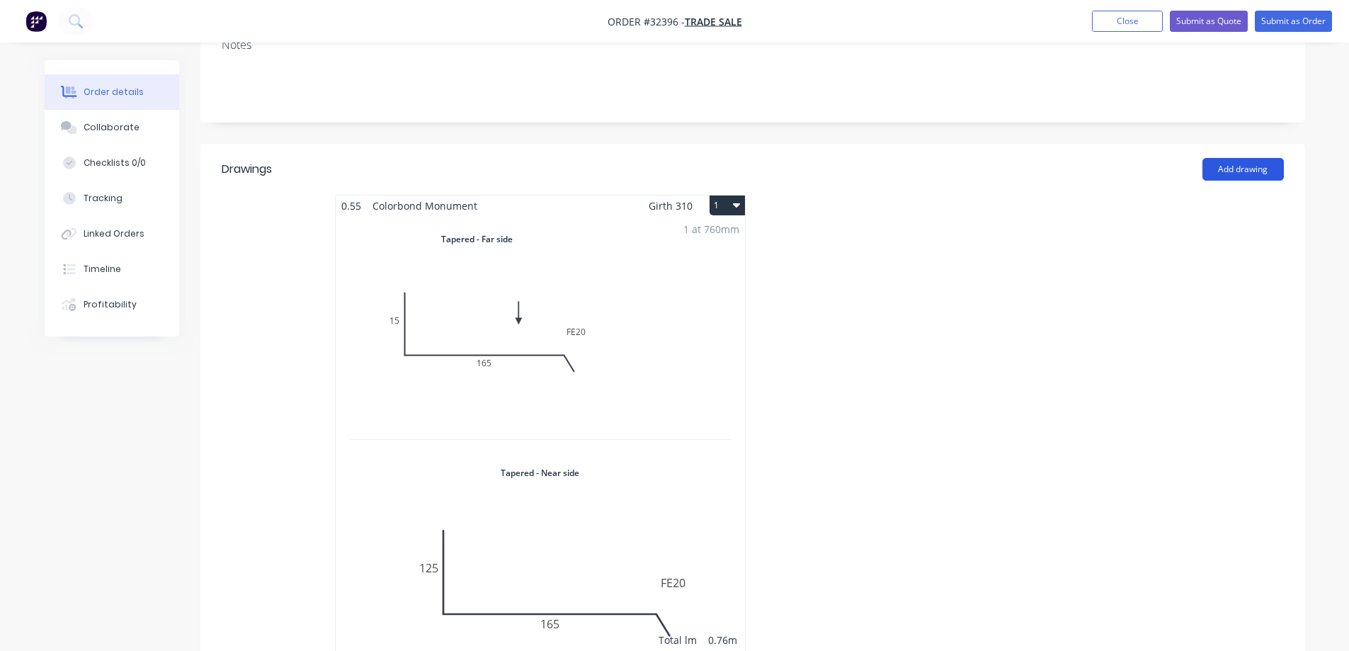
click at [1243, 163] on button "Add drawing" at bounding box center [1243, 169] width 81 height 23
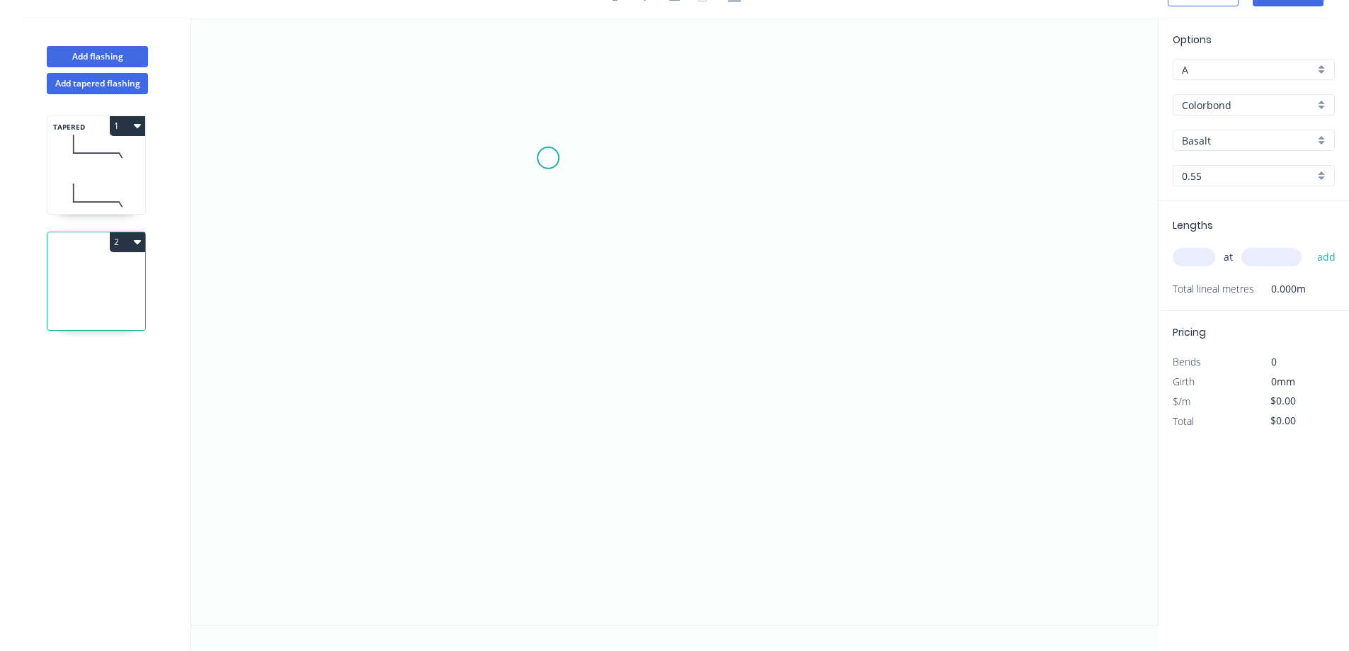
click at [548, 158] on icon "0" at bounding box center [674, 321] width 967 height 607
click at [550, 268] on icon "0" at bounding box center [674, 321] width 967 height 607
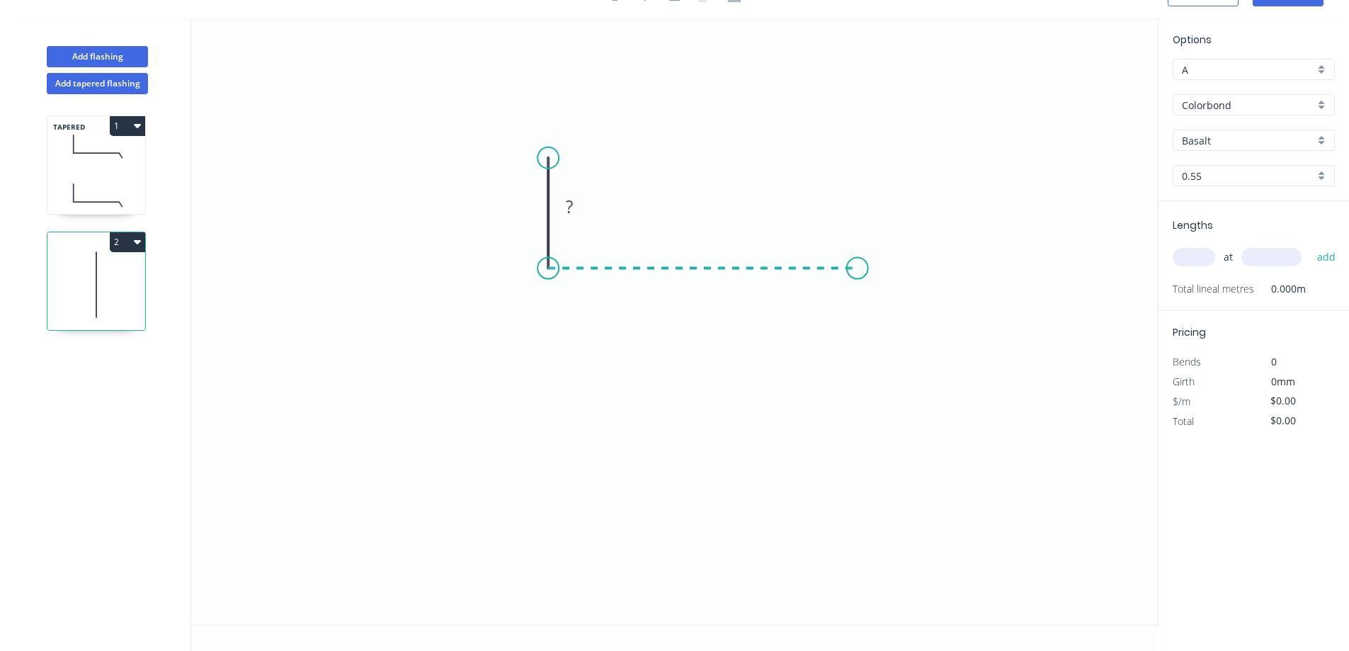
click at [858, 266] on icon "0 ?" at bounding box center [674, 321] width 967 height 607
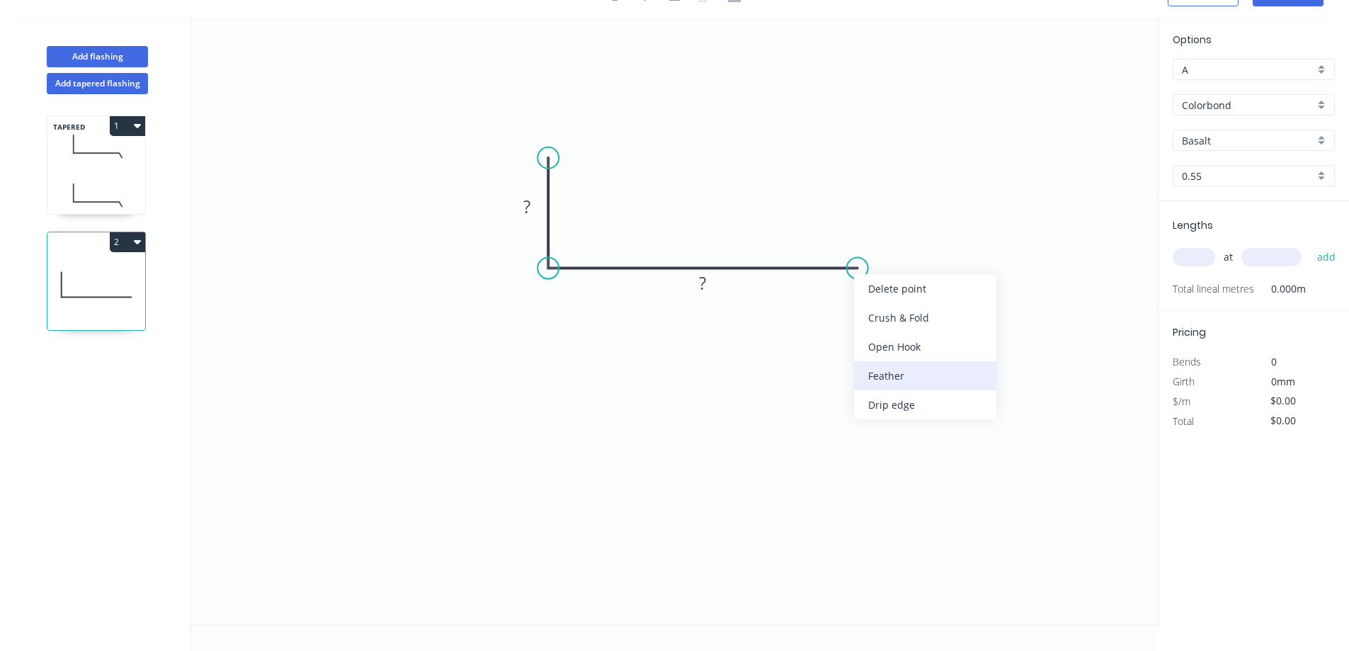
click at [931, 381] on div "Feather" at bounding box center [925, 375] width 142 height 29
click at [858, 296] on tspan "15" at bounding box center [848, 291] width 20 height 23
type input "$13.86"
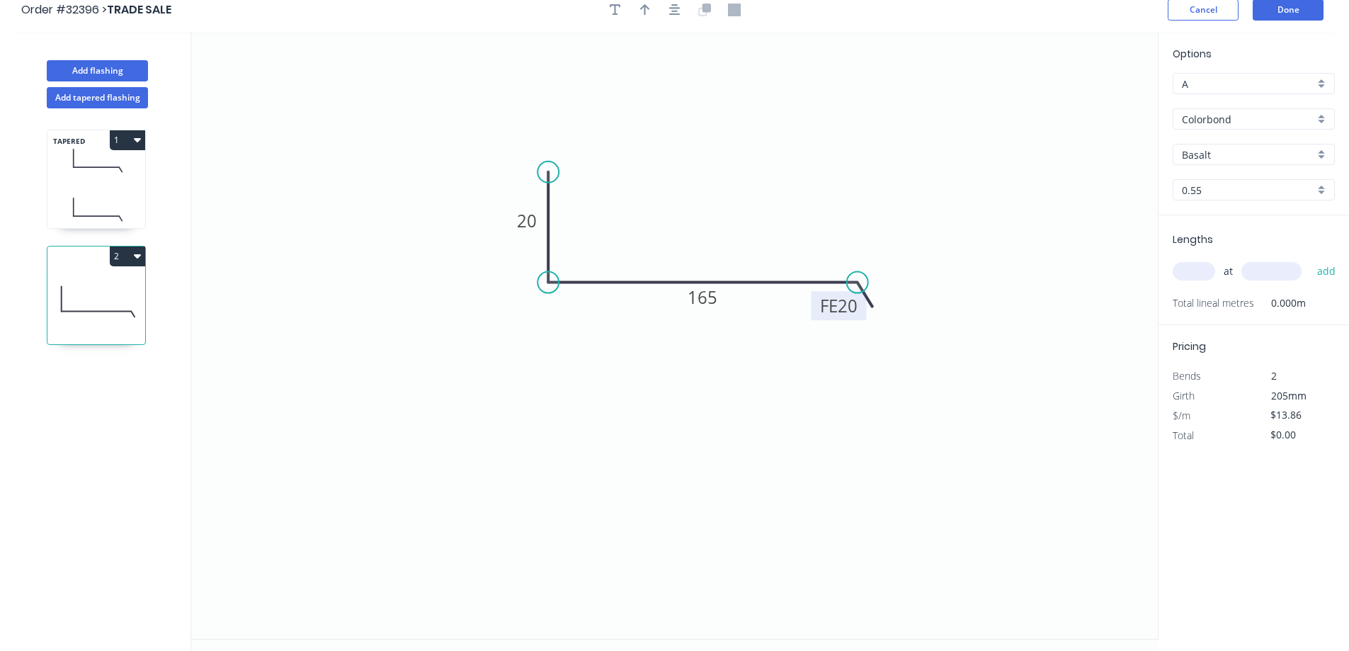
scroll to position [0, 0]
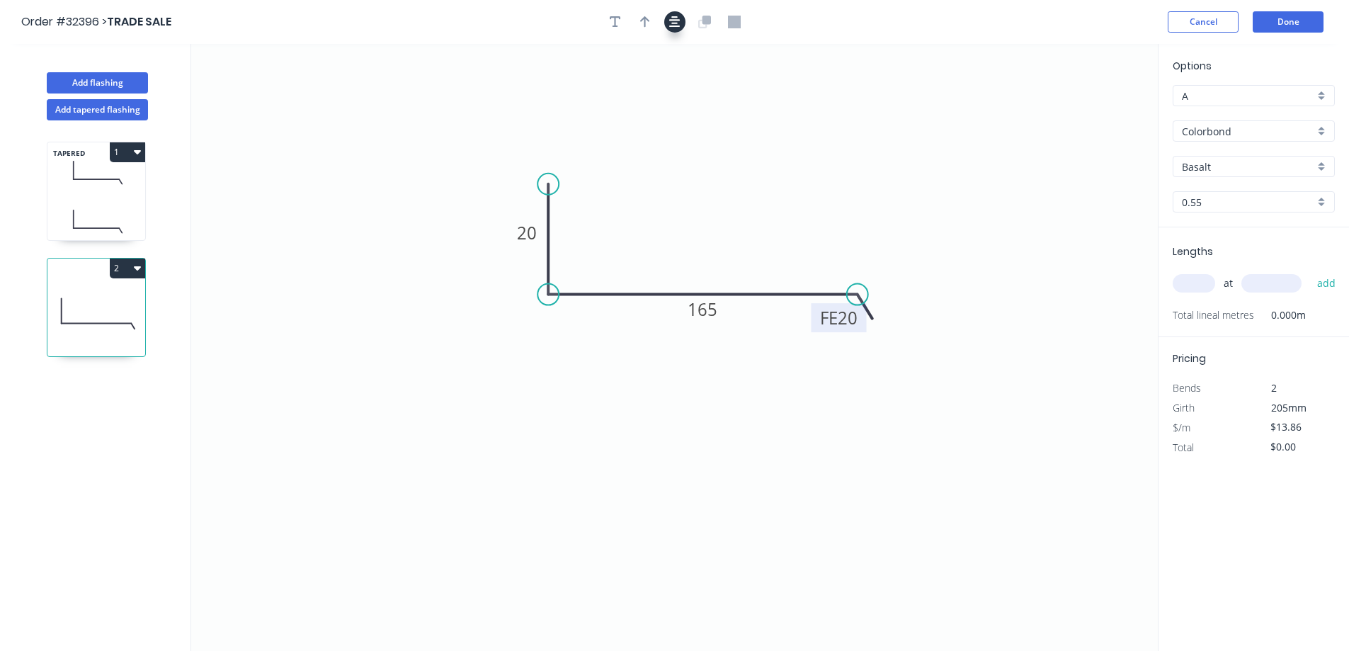
click at [678, 22] on icon "button" at bounding box center [674, 22] width 11 height 13
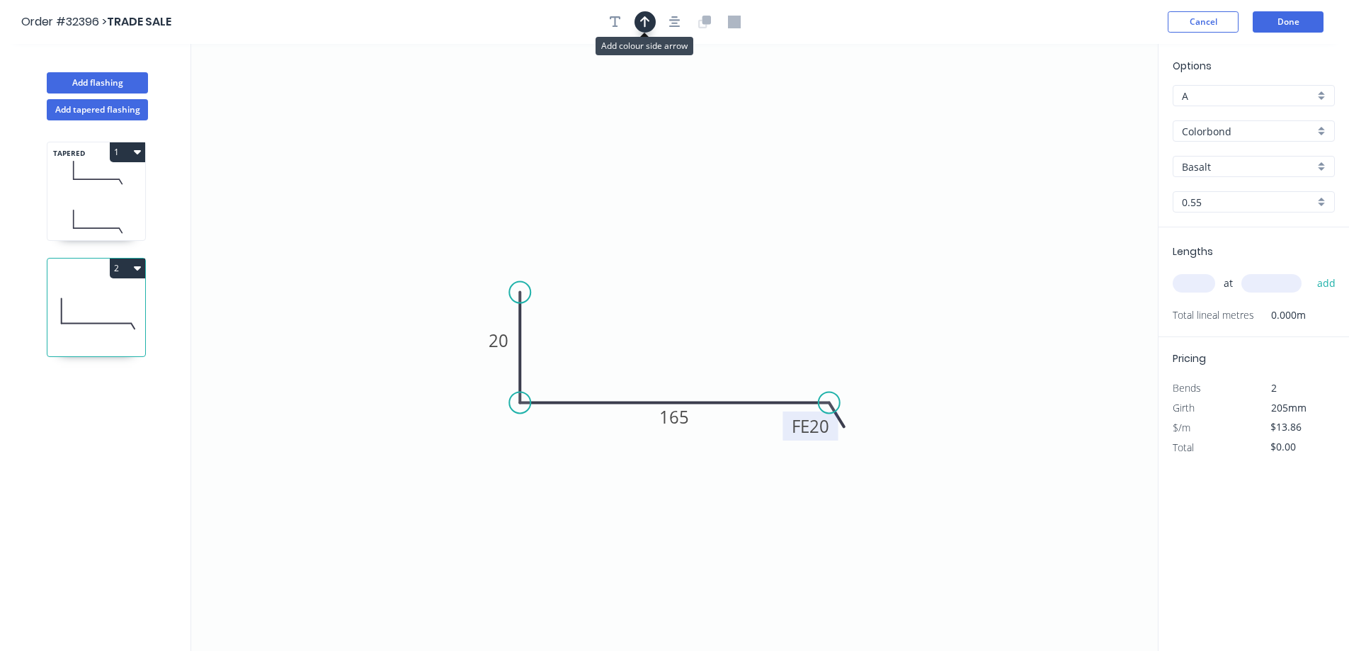
click at [647, 16] on icon "button" at bounding box center [645, 22] width 10 height 13
drag, startPoint x: 919, startPoint y: 181, endPoint x: 1033, endPoint y: 184, distance: 113.4
click at [688, 334] on icon at bounding box center [687, 317] width 13 height 45
click at [1325, 166] on div "Basalt" at bounding box center [1254, 166] width 162 height 21
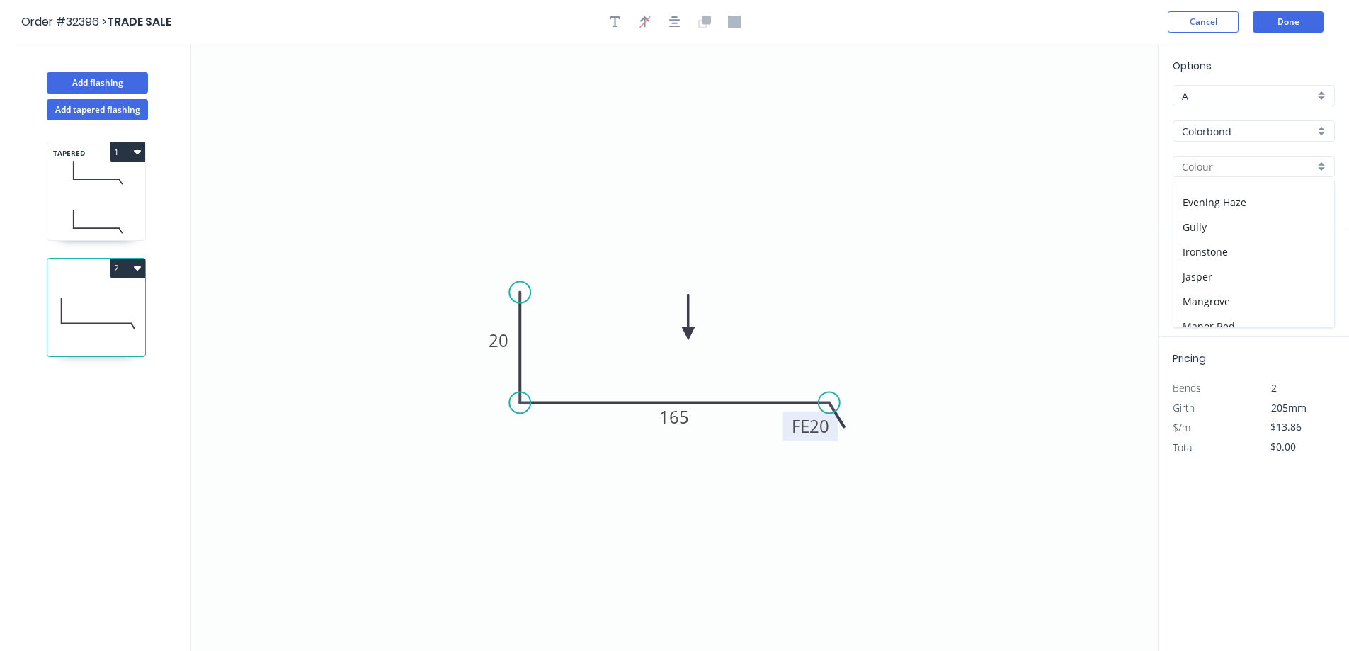
scroll to position [283, 0]
click at [1276, 263] on div "Monument" at bounding box center [1254, 257] width 161 height 25
type input "Monument"
drag, startPoint x: 1203, startPoint y: 289, endPoint x: 1174, endPoint y: 292, distance: 29.9
click at [1202, 289] on input "text" at bounding box center [1194, 283] width 42 height 18
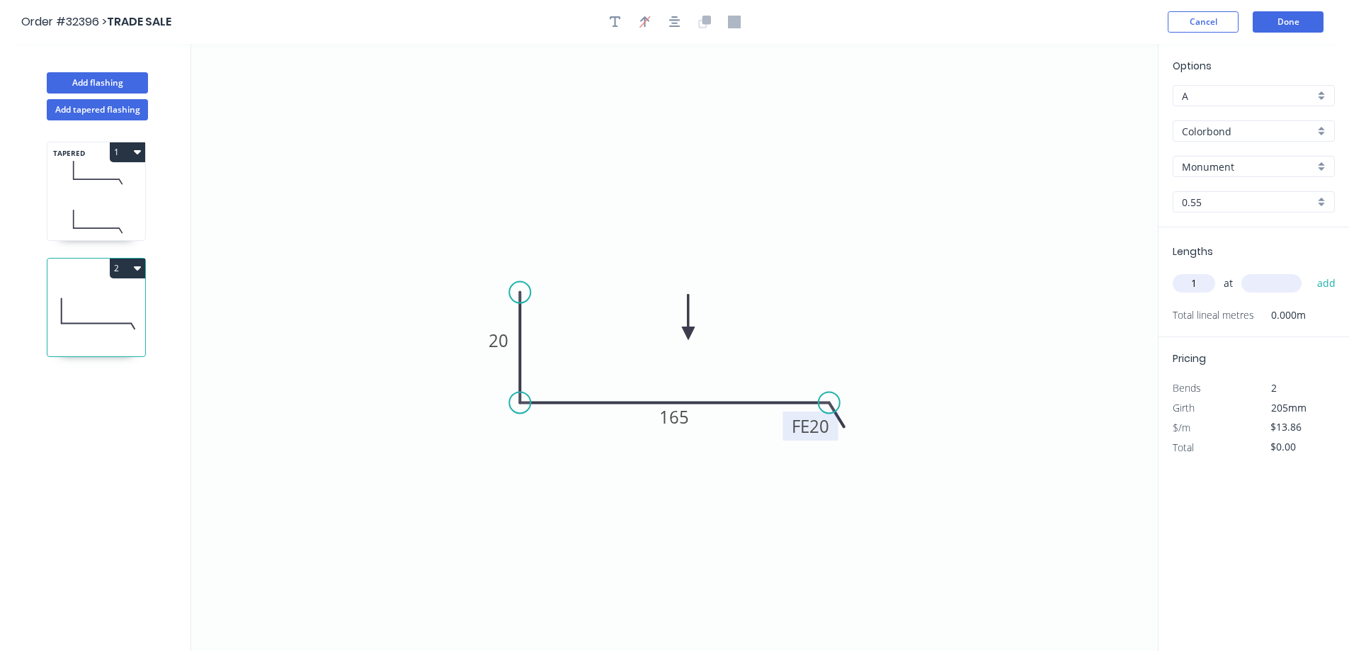
type input "1"
type input "5605"
click at [1281, 22] on button "Done" at bounding box center [1288, 21] width 71 height 21
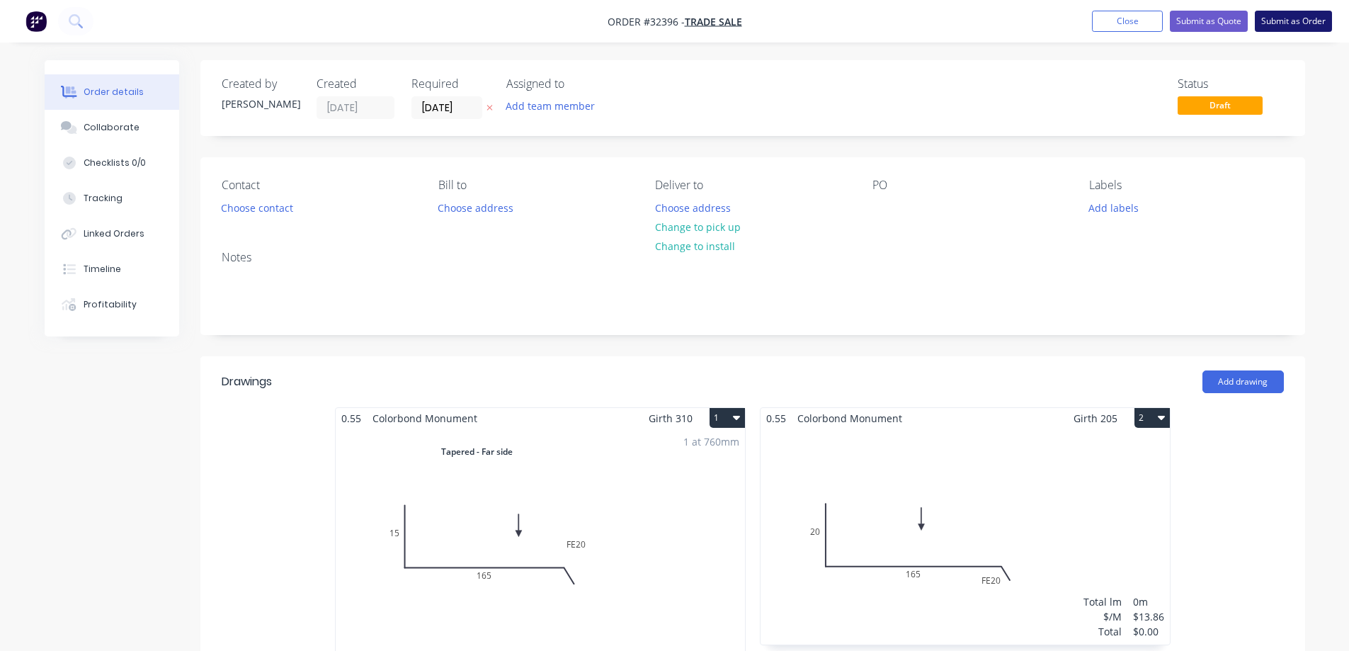
click at [1273, 23] on button "Submit as Order" at bounding box center [1293, 21] width 77 height 21
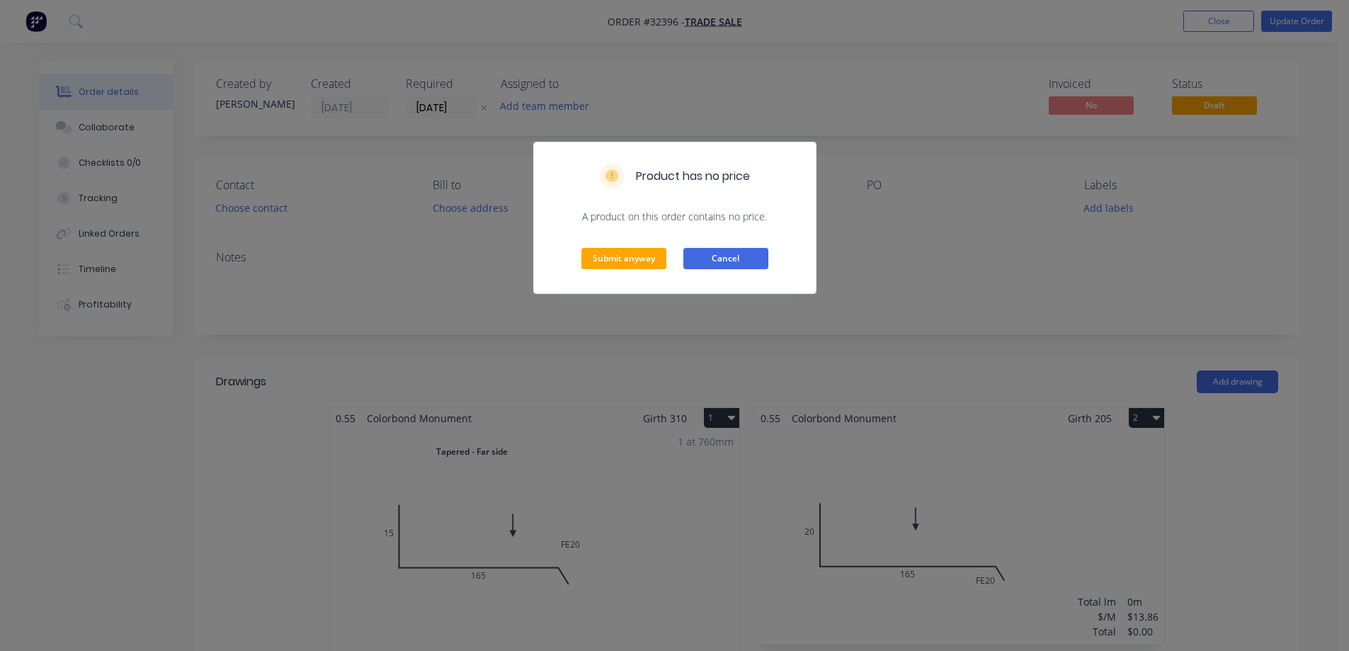
click at [761, 254] on button "Cancel" at bounding box center [725, 258] width 85 height 21
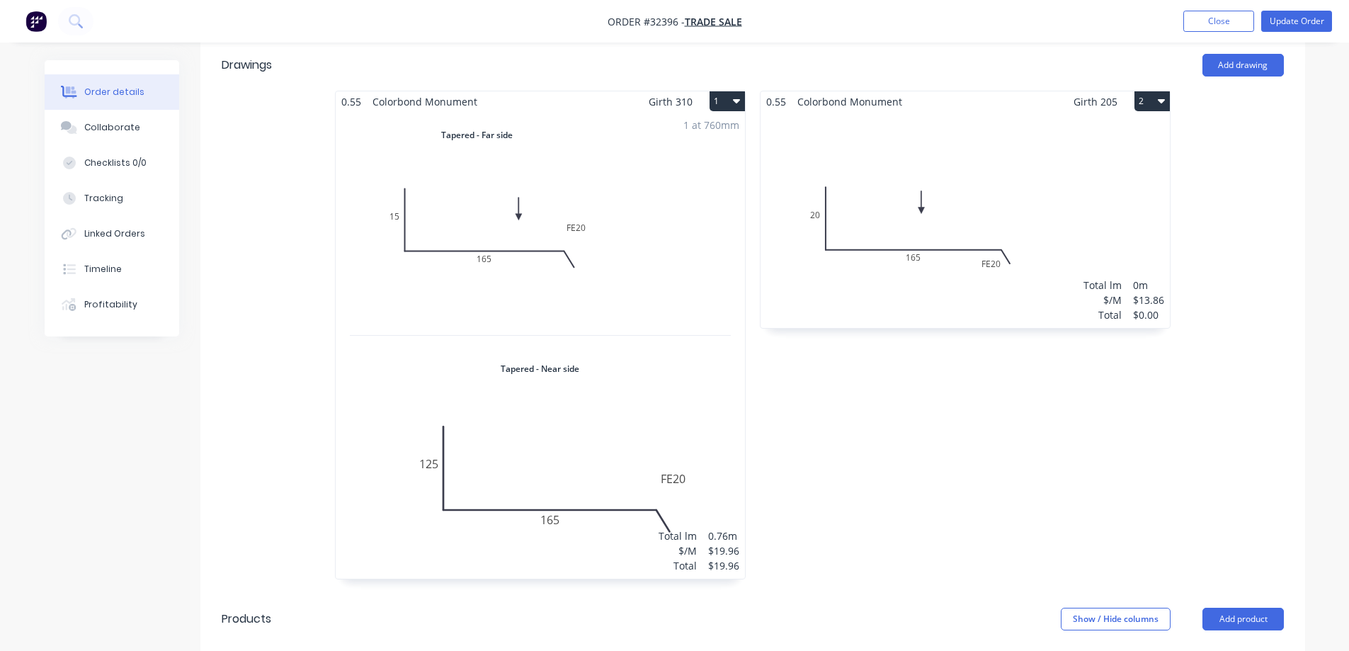
scroll to position [425, 0]
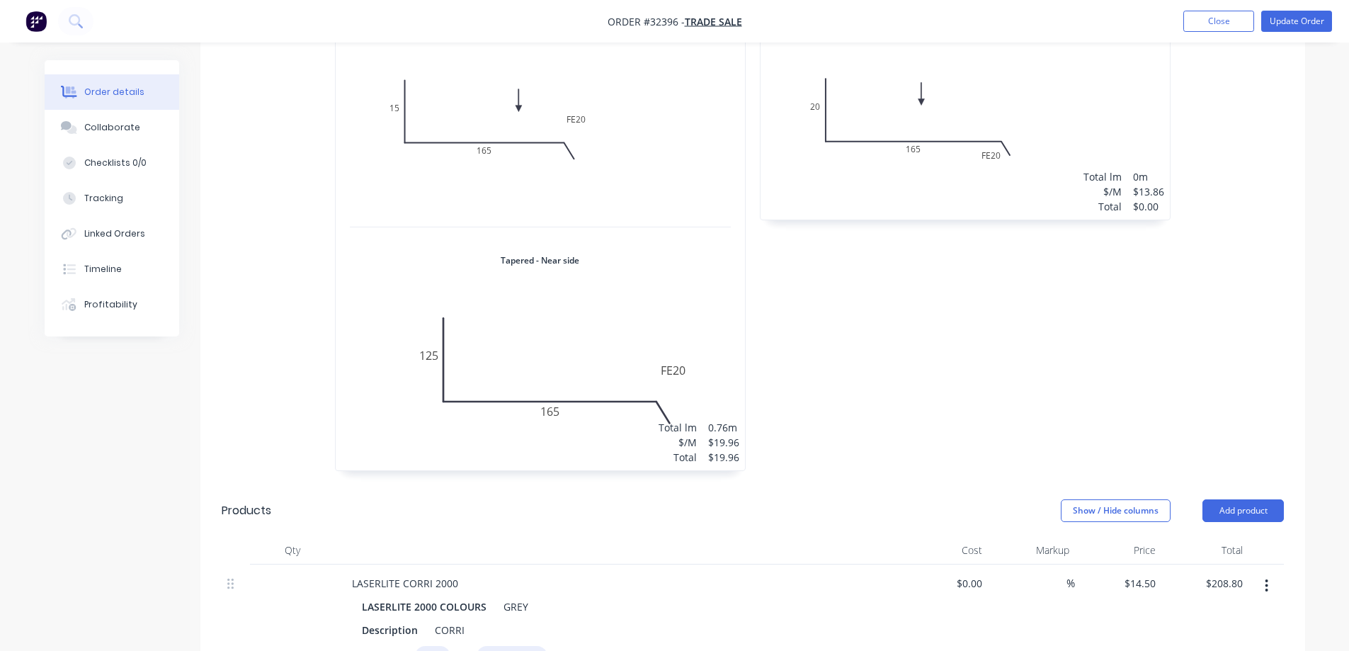
click at [708, 252] on div "1 at 760mm Total lm $/M Total 0.76m $19.96 $19.96" at bounding box center [540, 237] width 409 height 467
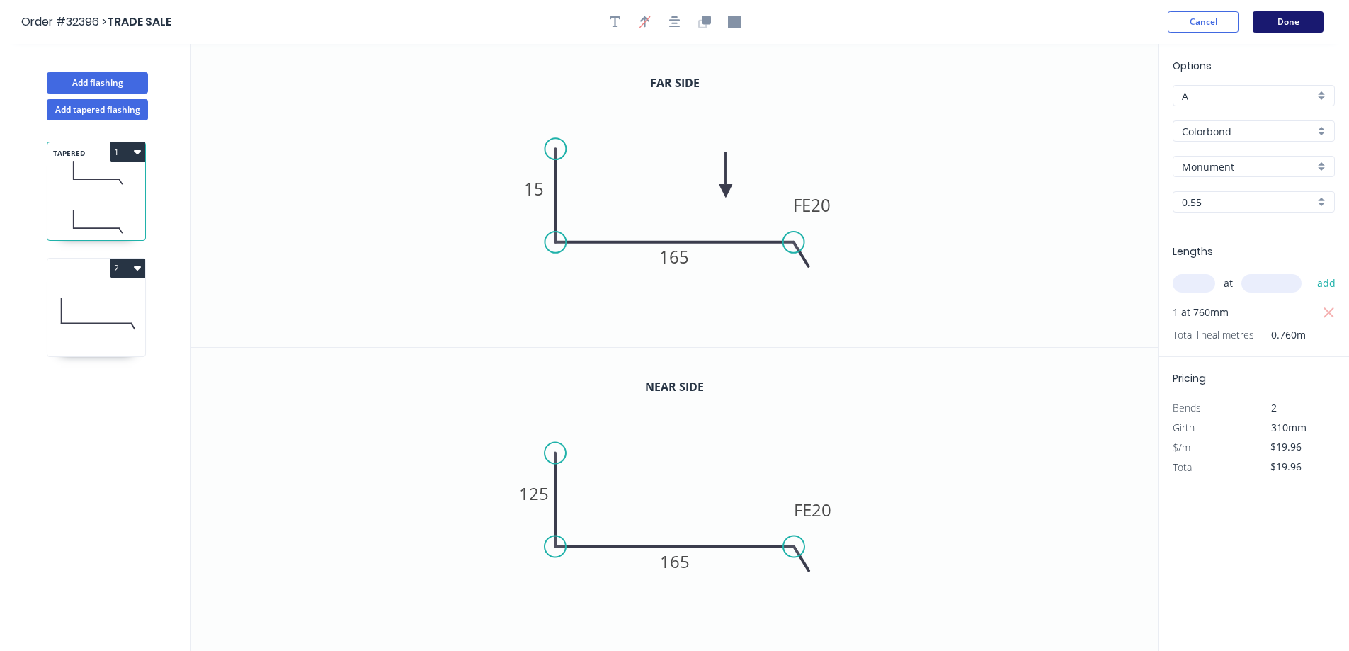
click at [1291, 23] on button "Done" at bounding box center [1288, 21] width 71 height 21
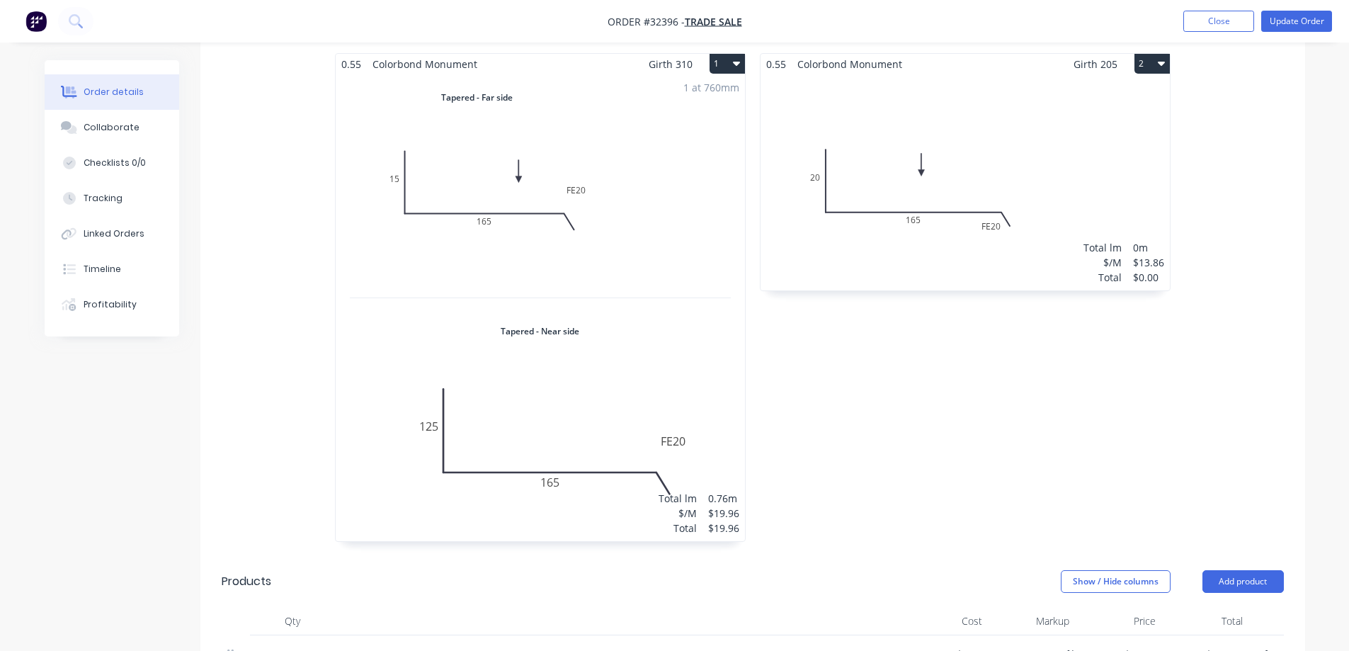
click at [1051, 161] on div "Total lm $/M Total 0m $13.86 $0.00" at bounding box center [965, 182] width 409 height 216
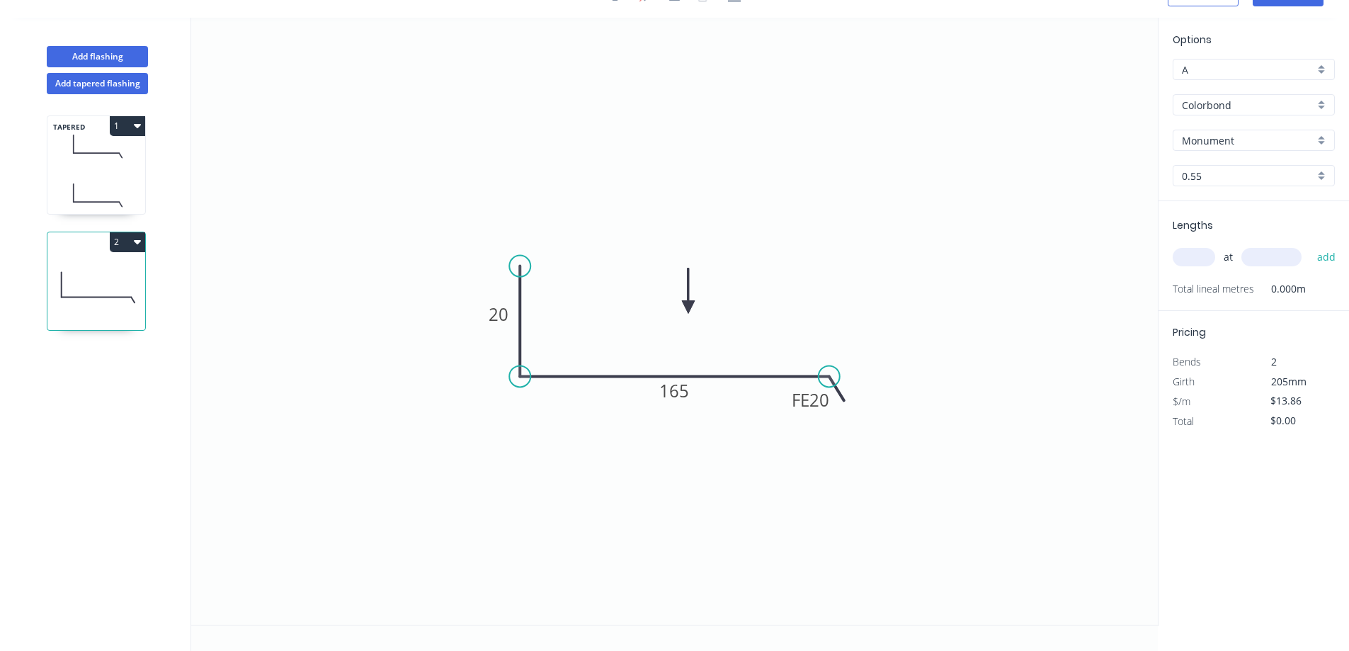
drag, startPoint x: 1191, startPoint y: 258, endPoint x: 1068, endPoint y: 313, distance: 135.1
click at [1190, 259] on input "text" at bounding box center [1194, 257] width 42 height 18
type input "1"
type input "5605"
click at [1310, 245] on button "add" at bounding box center [1326, 257] width 33 height 24
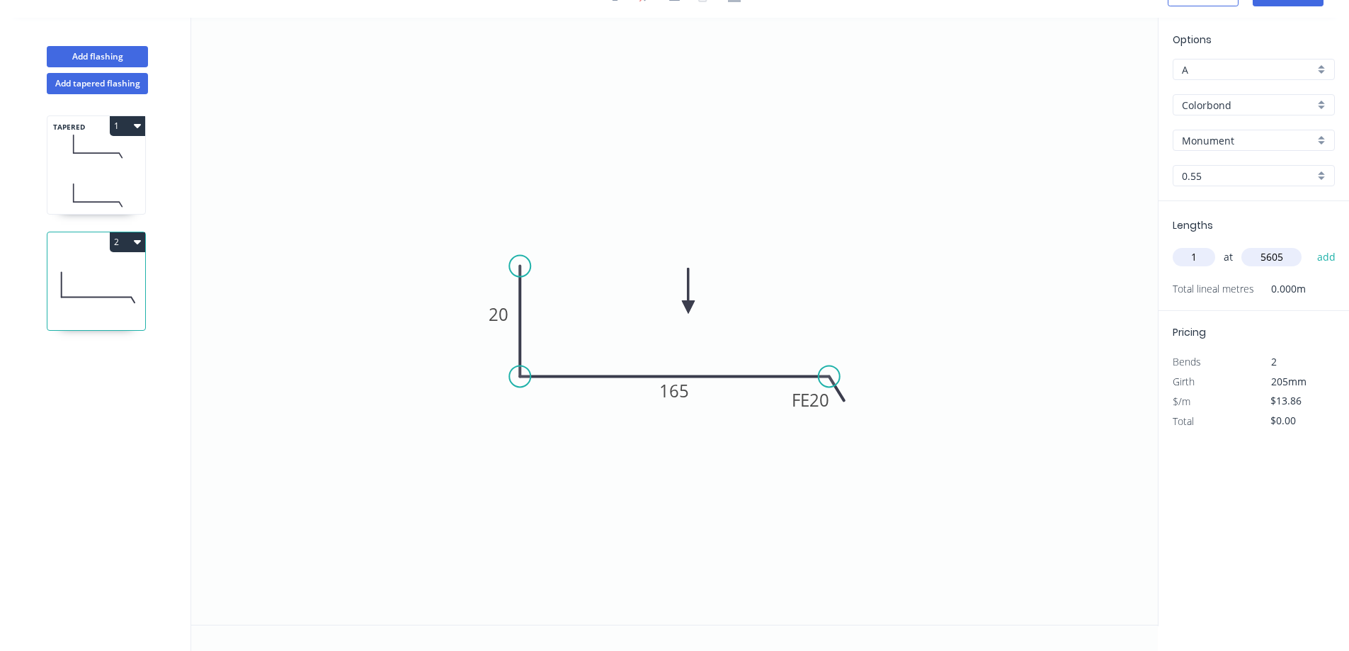
type input "$77.69"
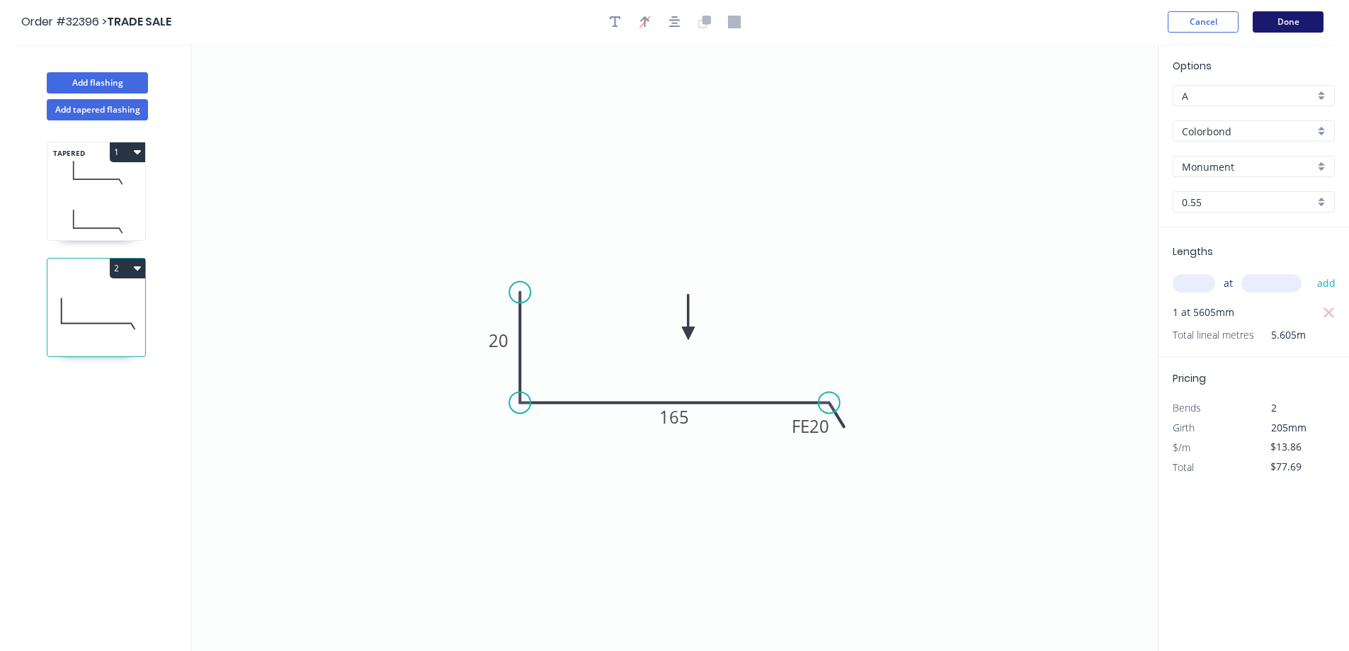
click at [1298, 23] on button "Done" at bounding box center [1288, 21] width 71 height 21
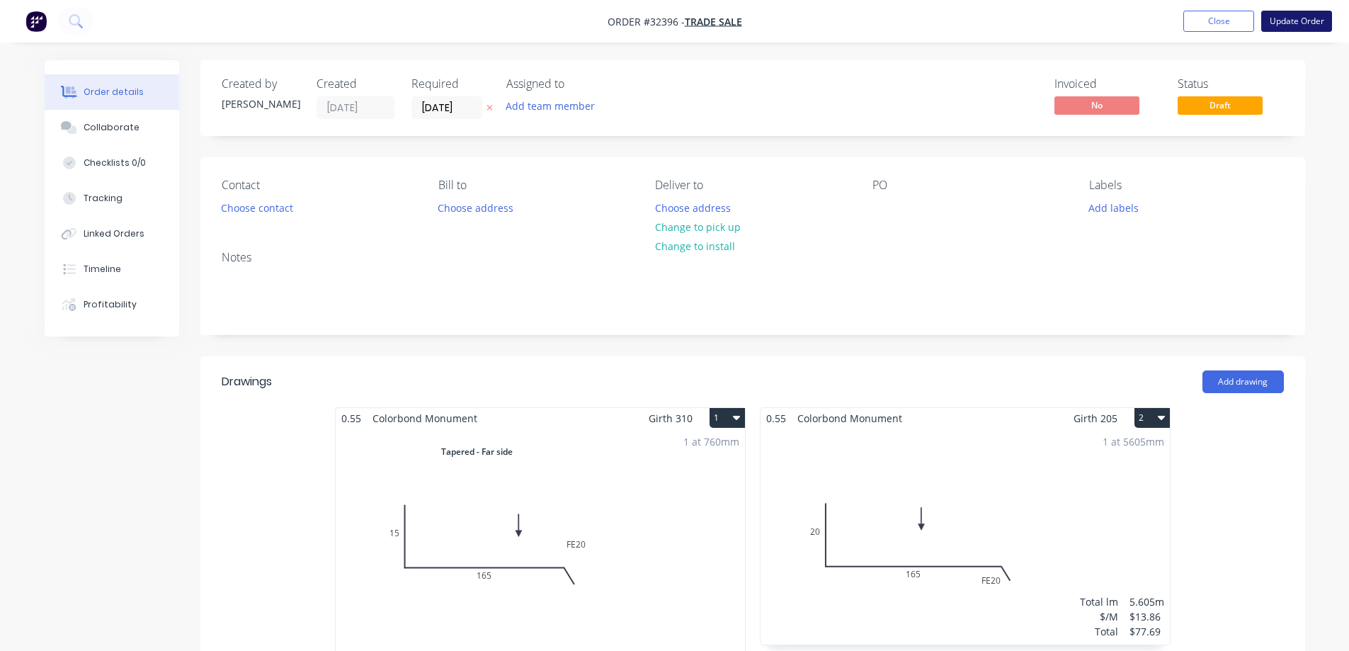
click at [1292, 23] on button "Update Order" at bounding box center [1296, 21] width 71 height 21
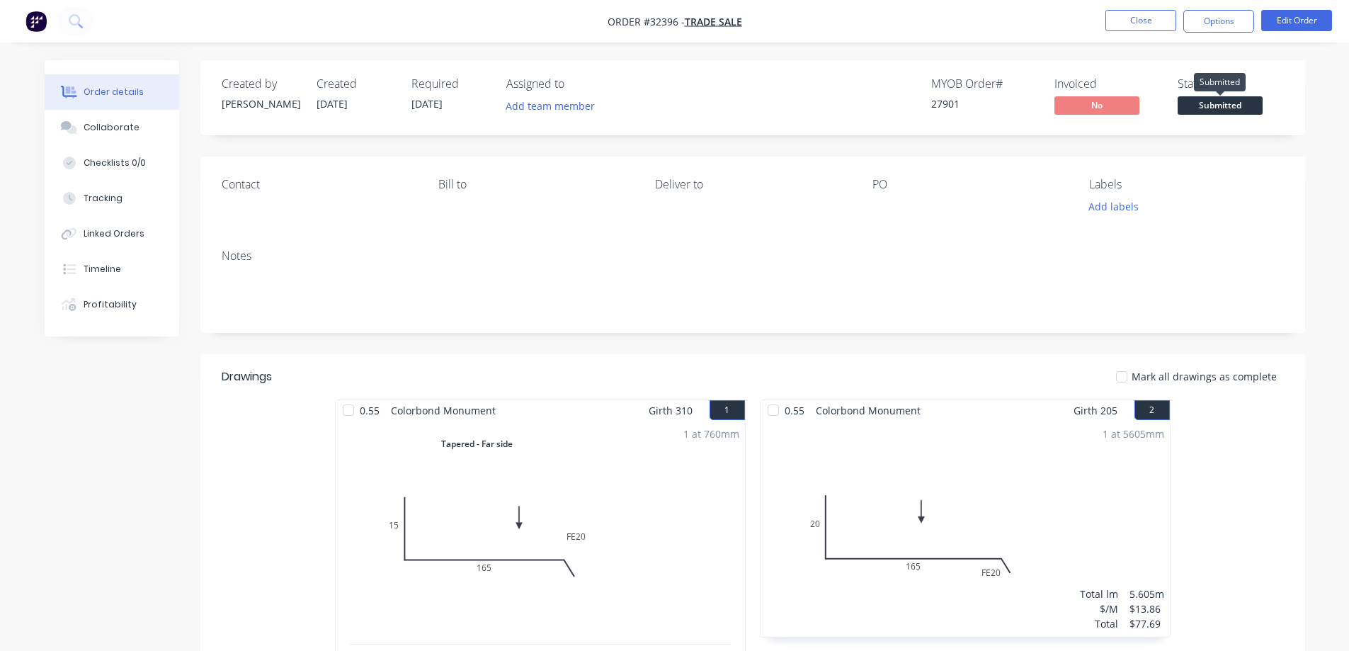
click at [1225, 113] on span "Submitted" at bounding box center [1220, 105] width 85 height 18
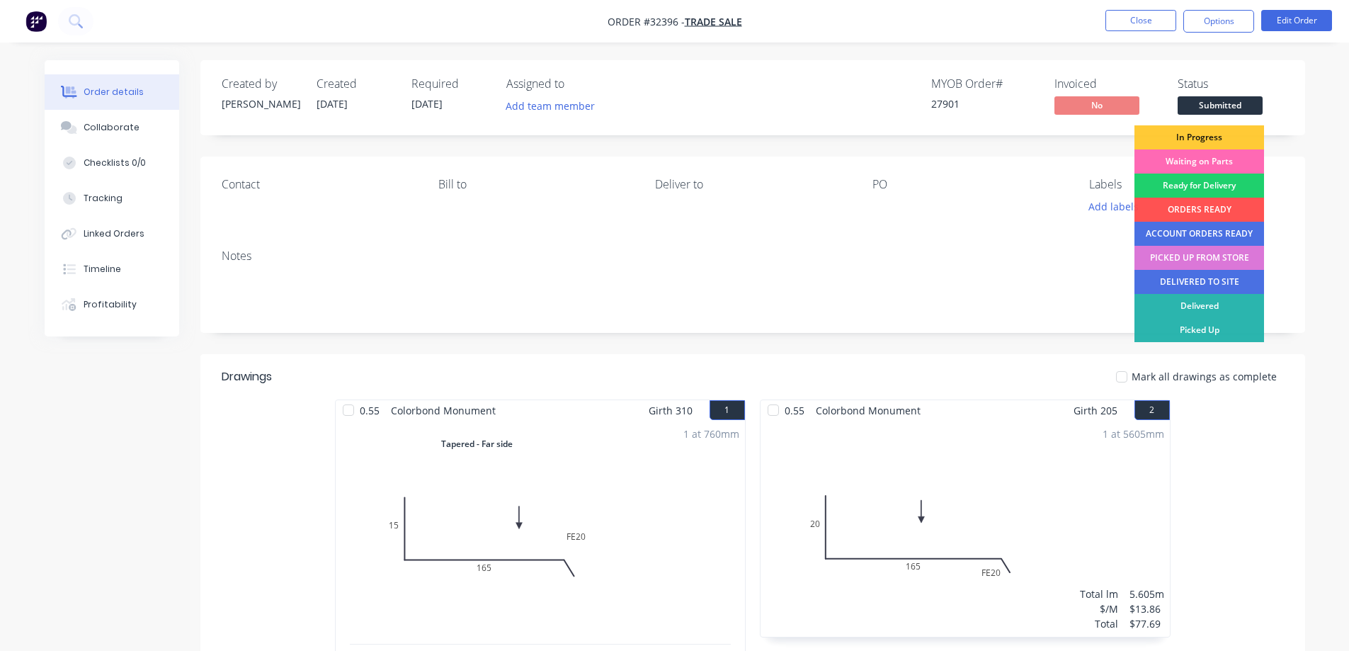
click at [1215, 157] on div "Waiting on Parts" at bounding box center [1200, 161] width 130 height 24
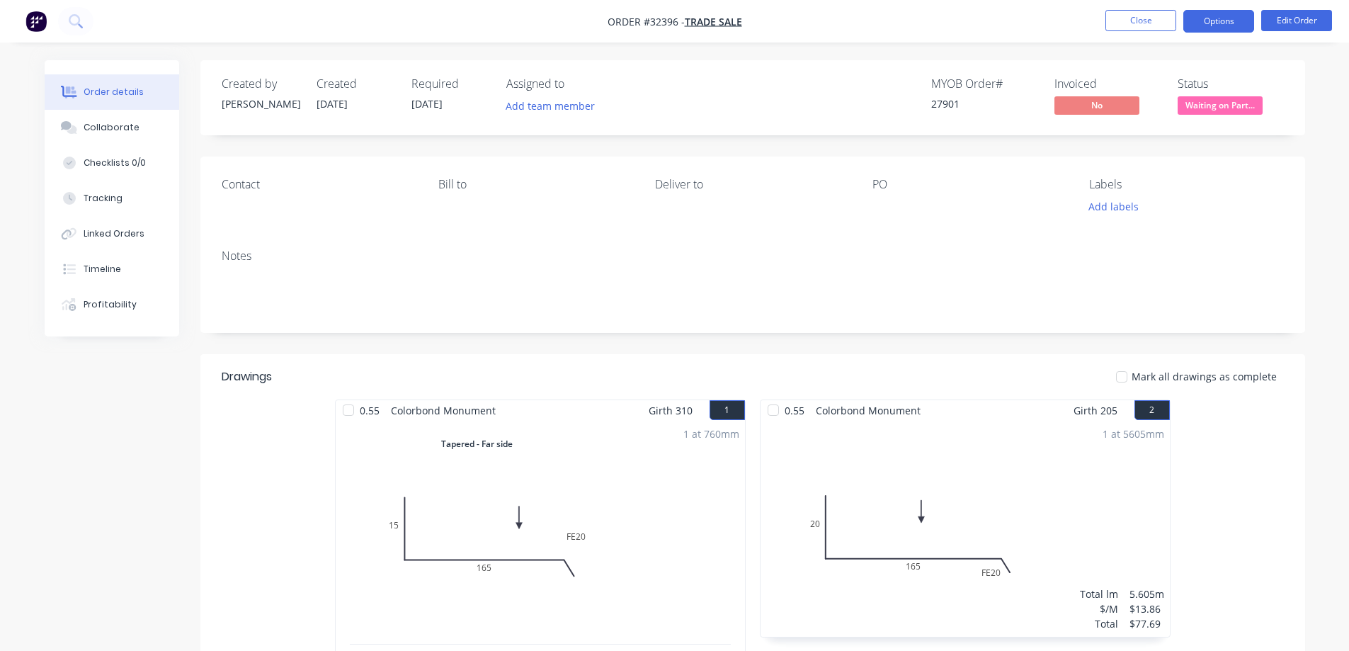
click at [1237, 22] on button "Options" at bounding box center [1218, 21] width 71 height 23
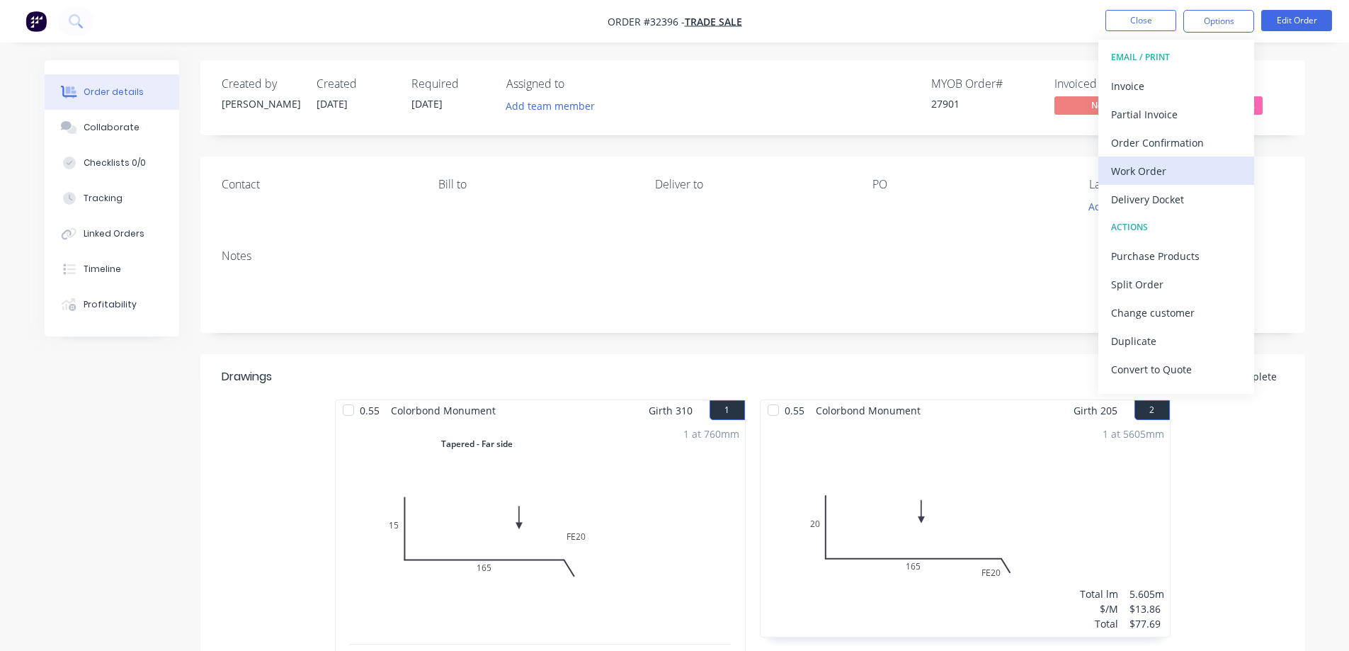
click at [1156, 172] on div "Work Order" at bounding box center [1176, 171] width 130 height 21
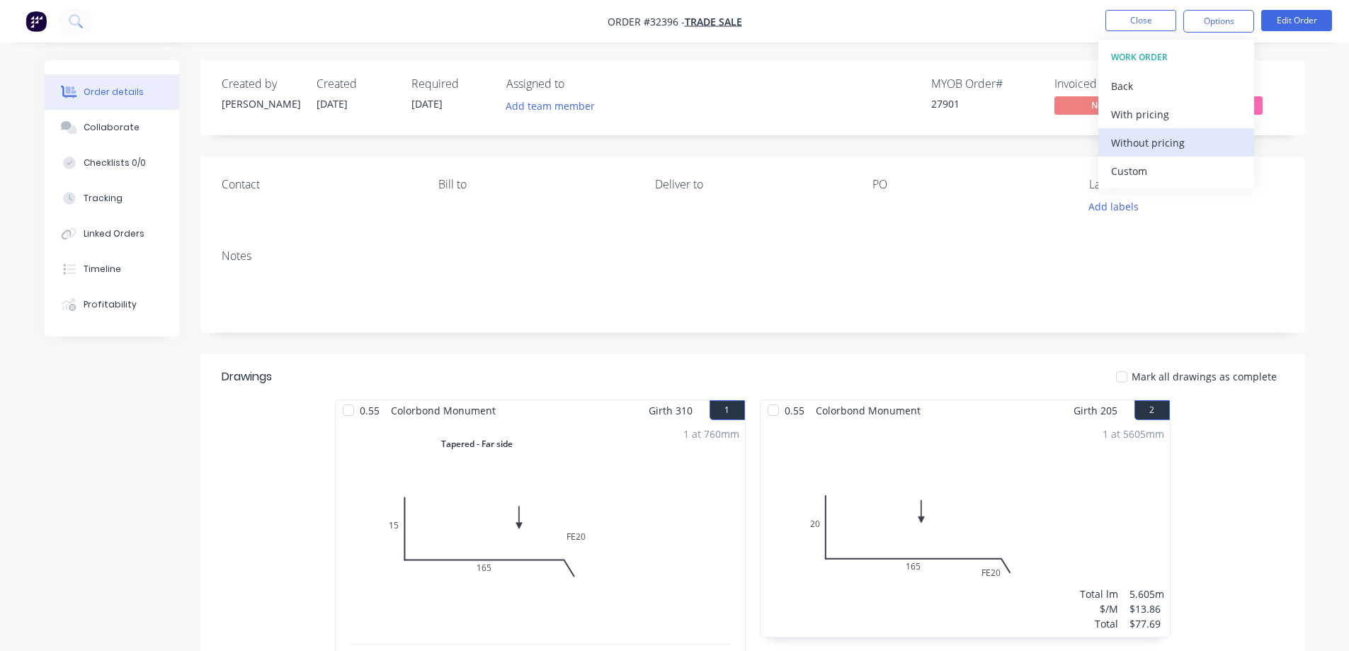
click at [1209, 132] on div "Without pricing" at bounding box center [1176, 142] width 130 height 21
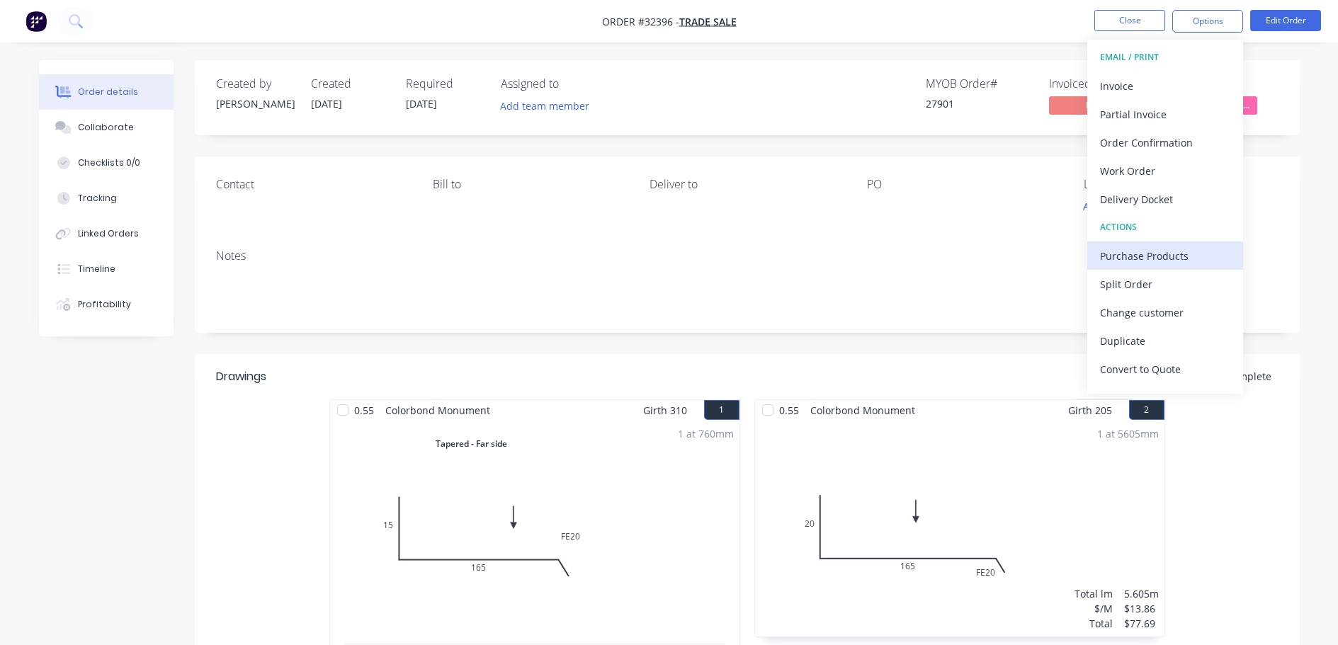
click at [1145, 253] on div "Purchase Products" at bounding box center [1165, 256] width 130 height 21
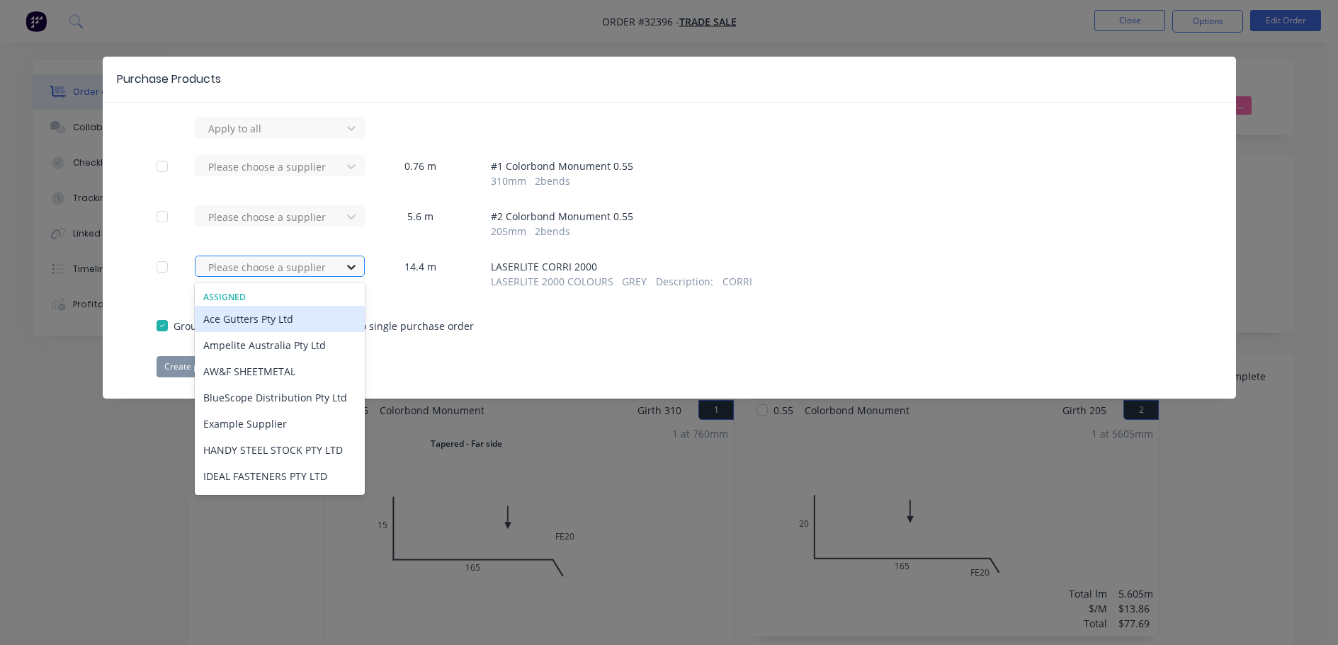
click at [361, 263] on div at bounding box center [351, 267] width 25 height 23
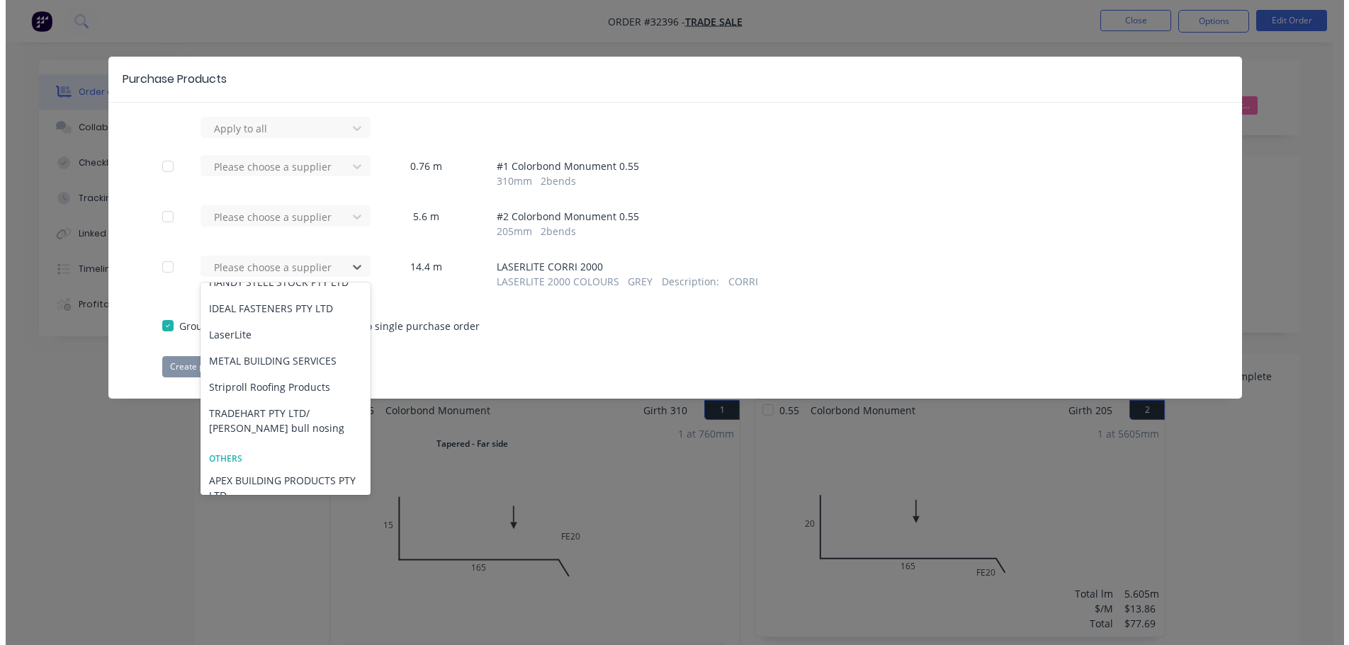
scroll to position [138, 0]
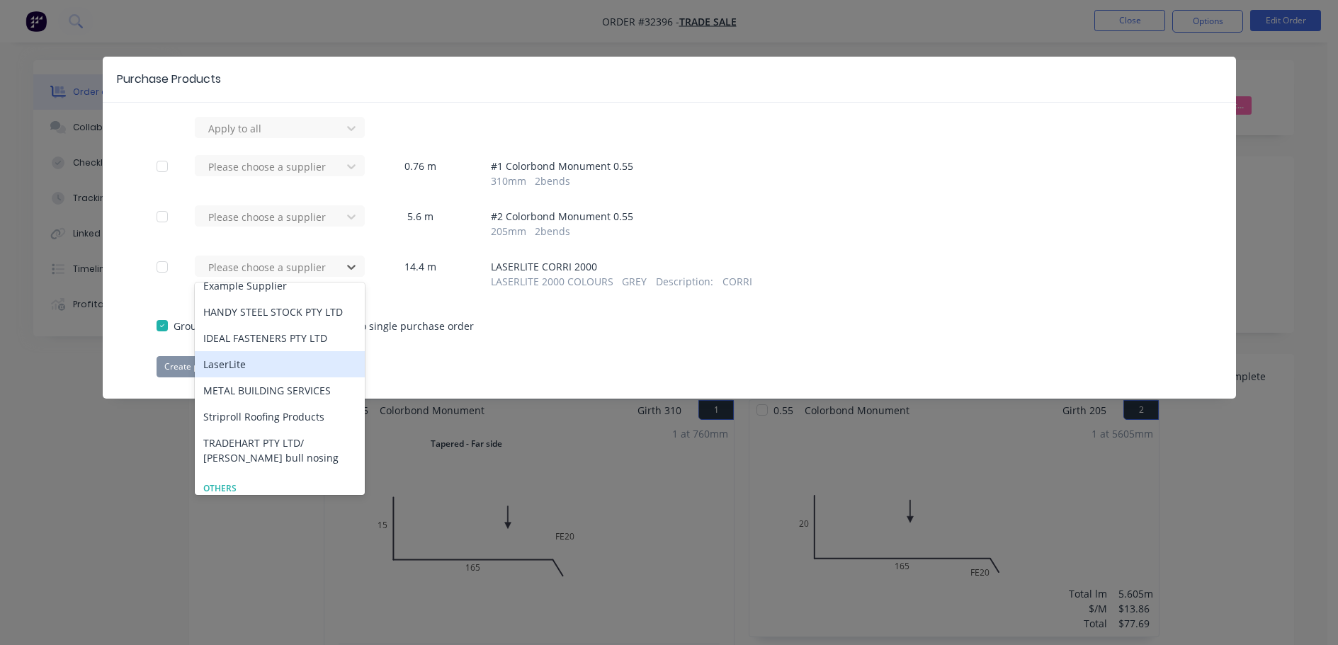
click at [268, 363] on div "LaserLite" at bounding box center [280, 364] width 170 height 26
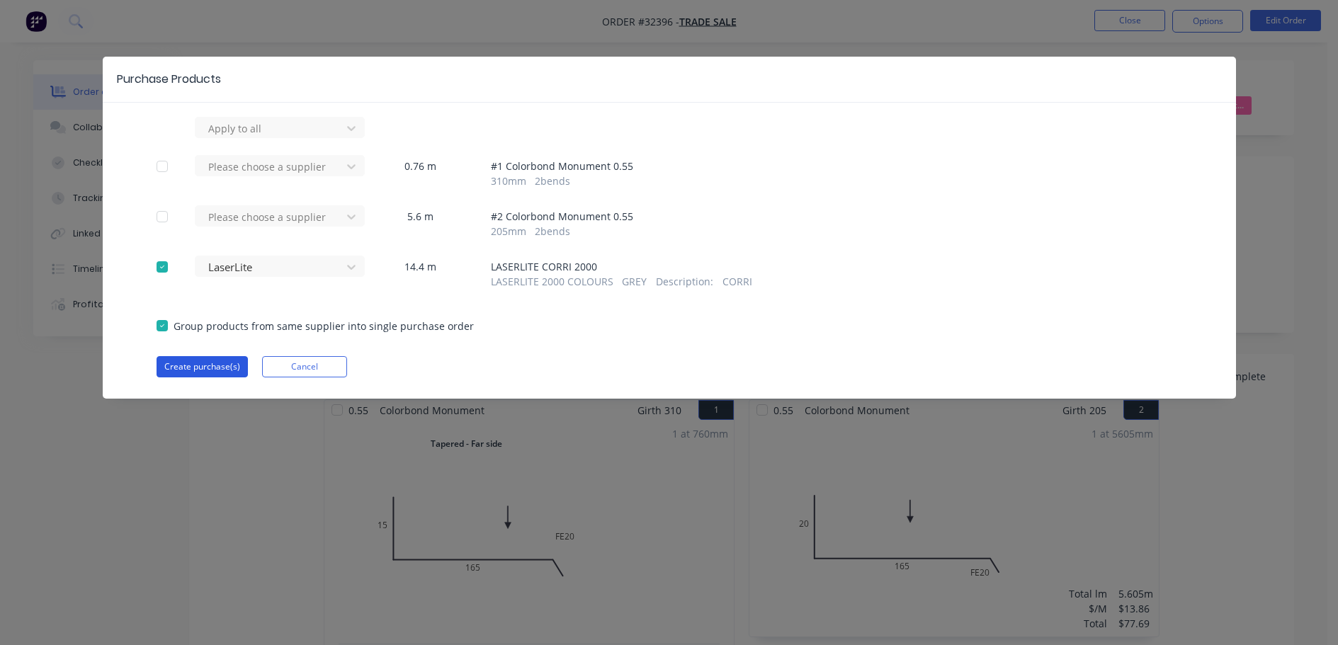
click at [186, 363] on button "Create purchase(s)" at bounding box center [202, 366] width 91 height 21
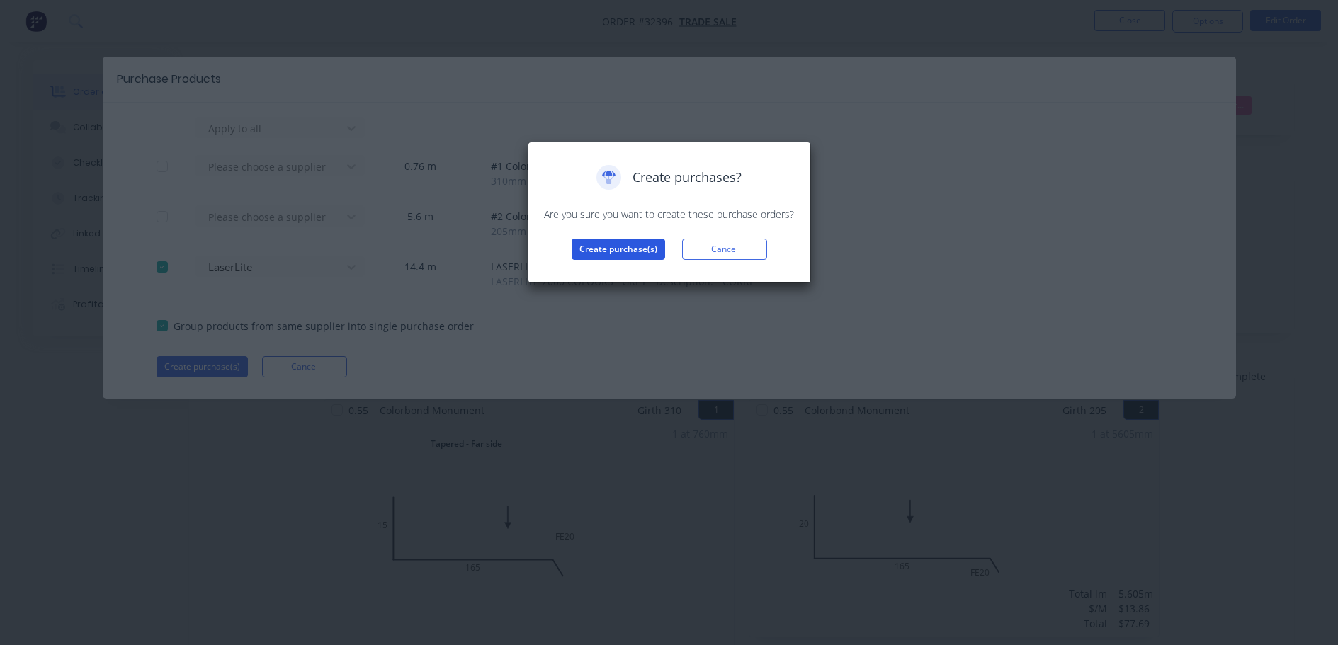
click at [635, 252] on button "Create purchase(s)" at bounding box center [618, 249] width 93 height 21
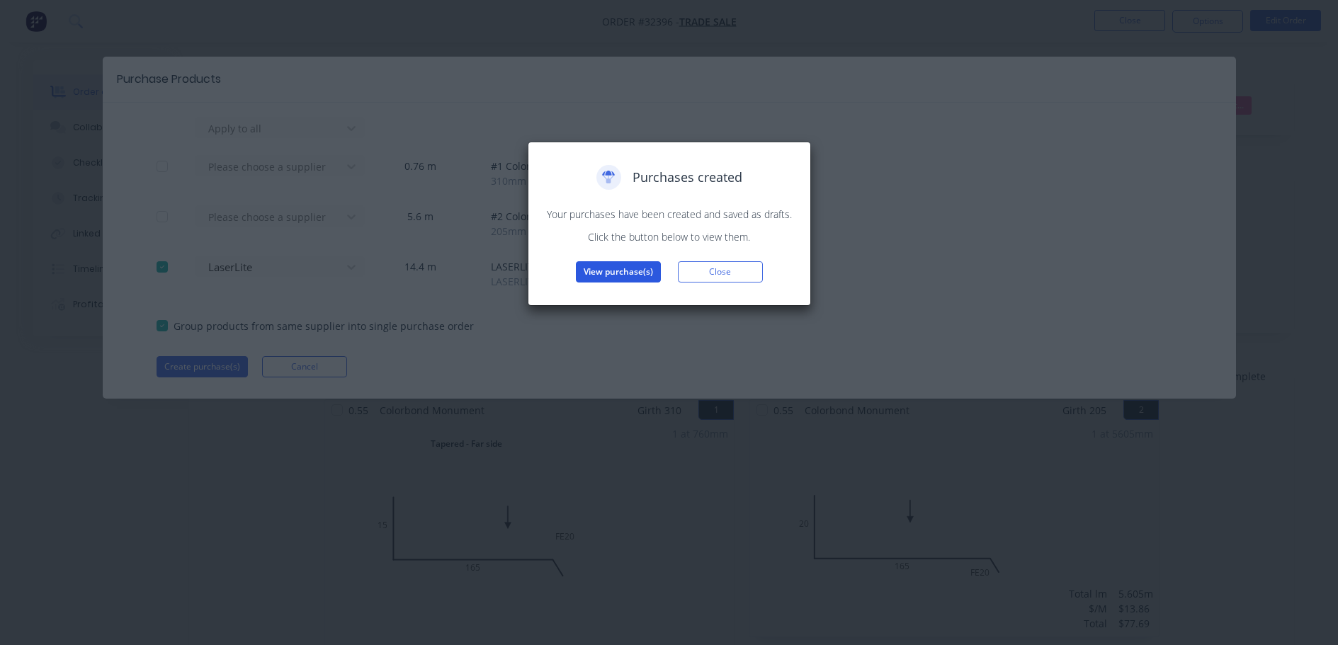
click at [635, 271] on button "View purchase(s)" at bounding box center [618, 271] width 85 height 21
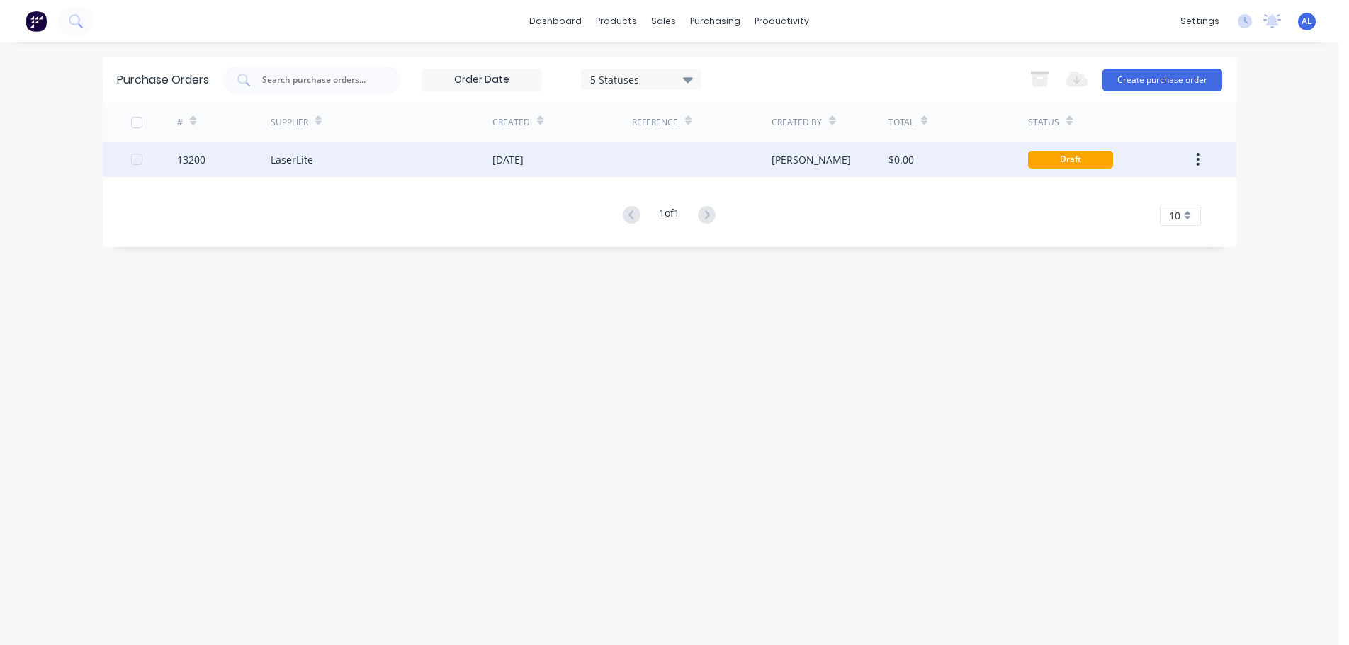
click at [836, 156] on div "[PERSON_NAME]" at bounding box center [829, 159] width 117 height 35
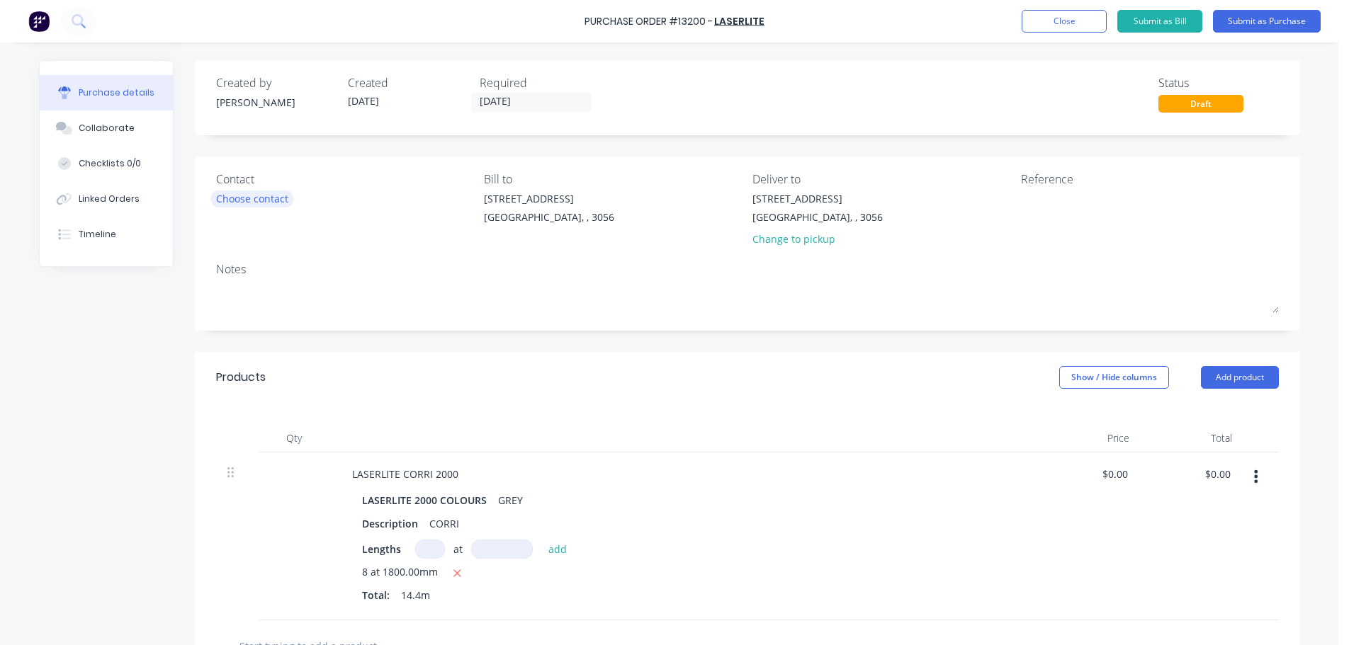
click at [278, 193] on div "Choose contact" at bounding box center [252, 198] width 72 height 15
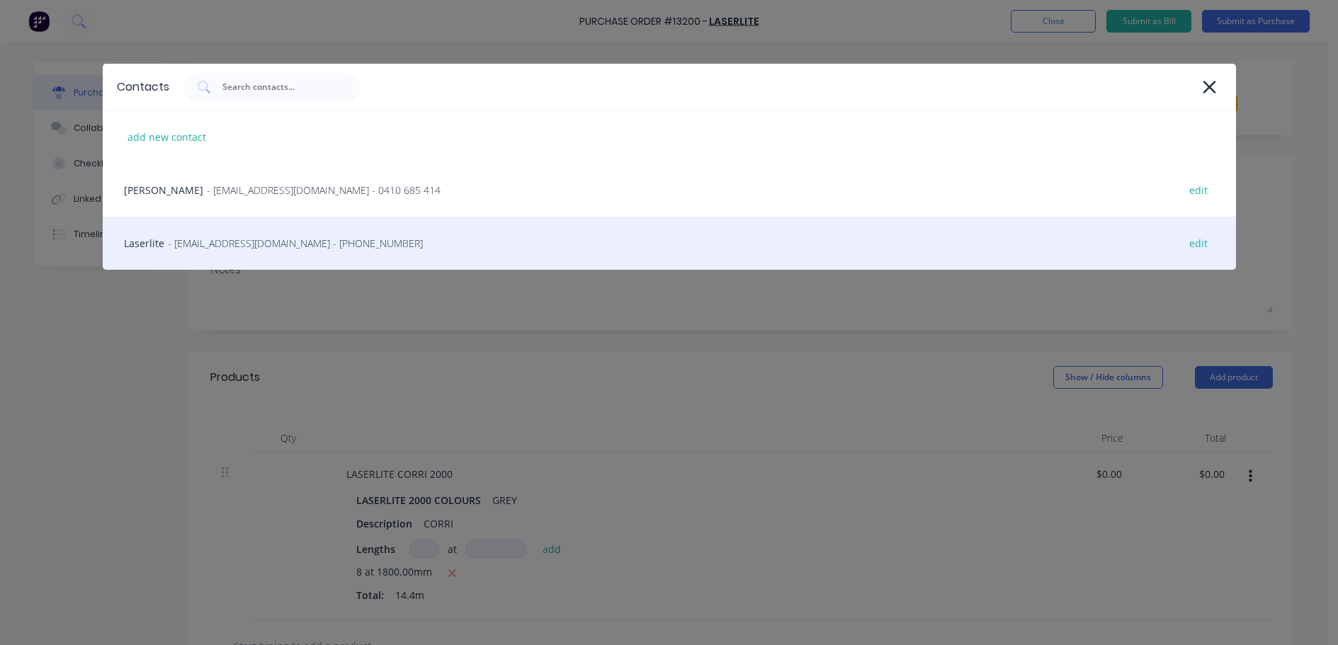
click at [254, 240] on span "- [EMAIL_ADDRESS][DOMAIN_NAME] - [PHONE_NUMBER]" at bounding box center [295, 243] width 255 height 15
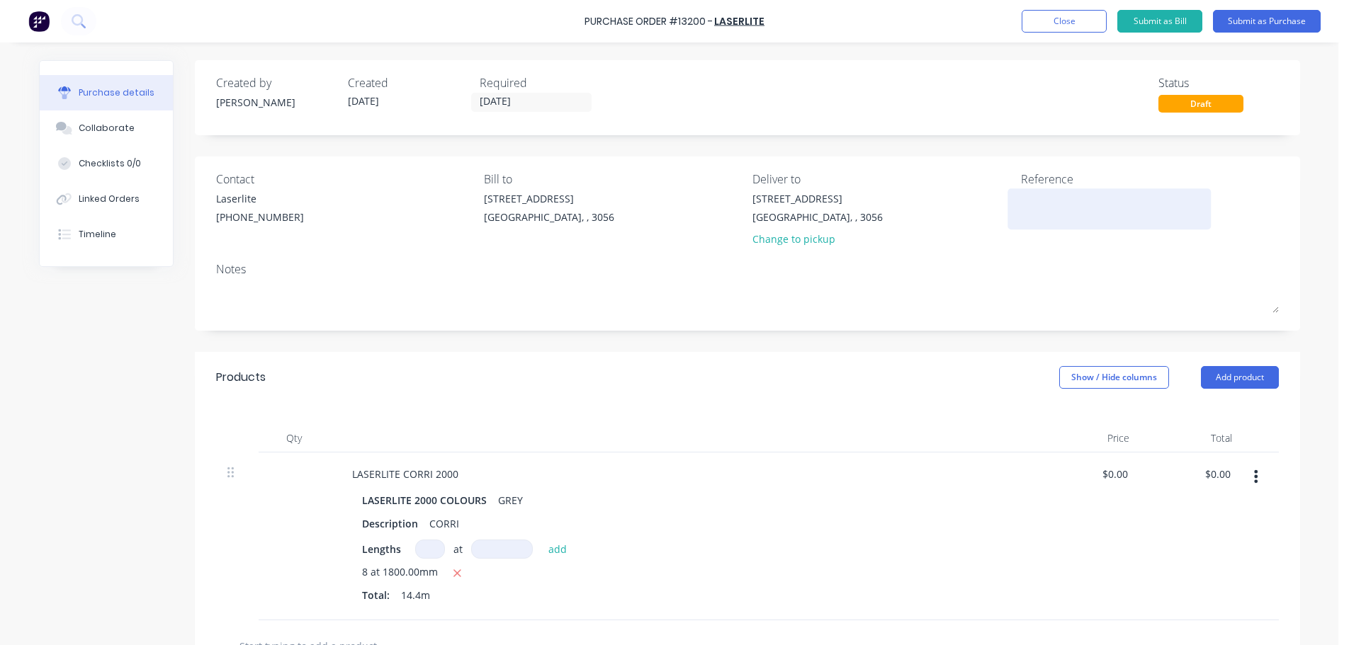
drag, startPoint x: 1045, startPoint y: 205, endPoint x: 1059, endPoint y: 193, distance: 17.6
click at [1045, 204] on textarea at bounding box center [1109, 207] width 177 height 32
type textarea "27901"
type textarea "x"
type textarea "27901"
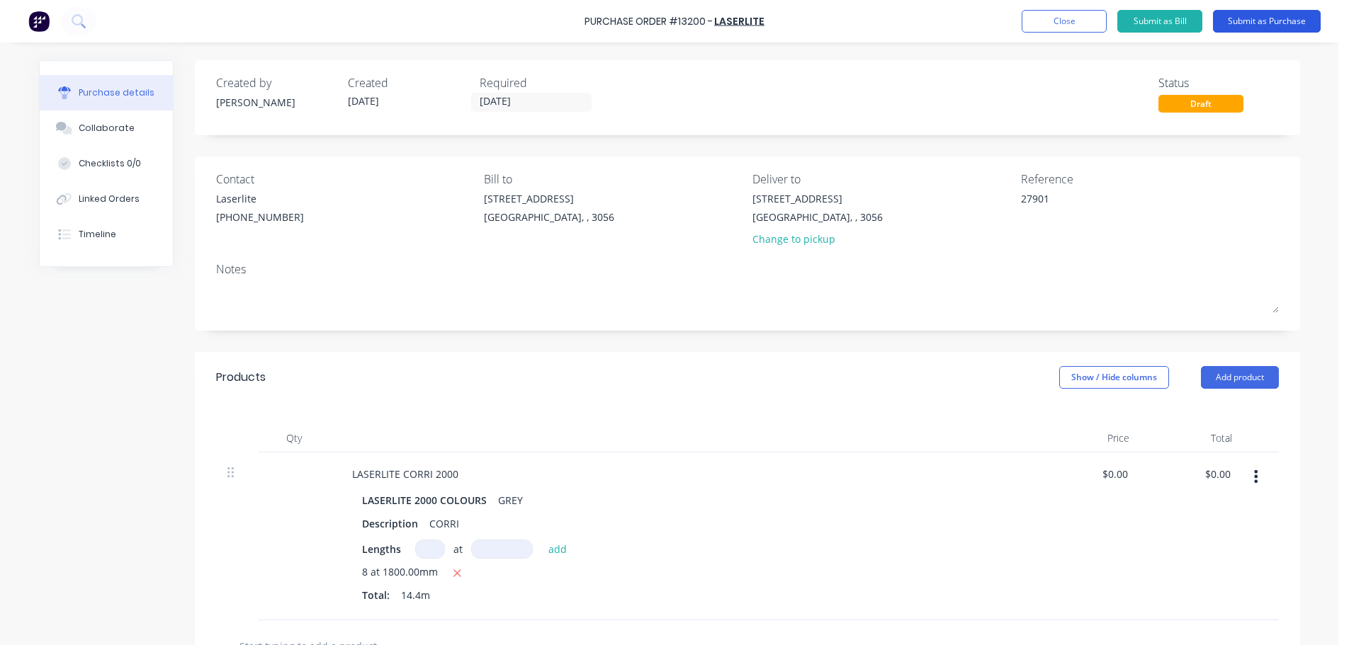
click at [1284, 24] on button "Submit as Purchase" at bounding box center [1267, 21] width 108 height 23
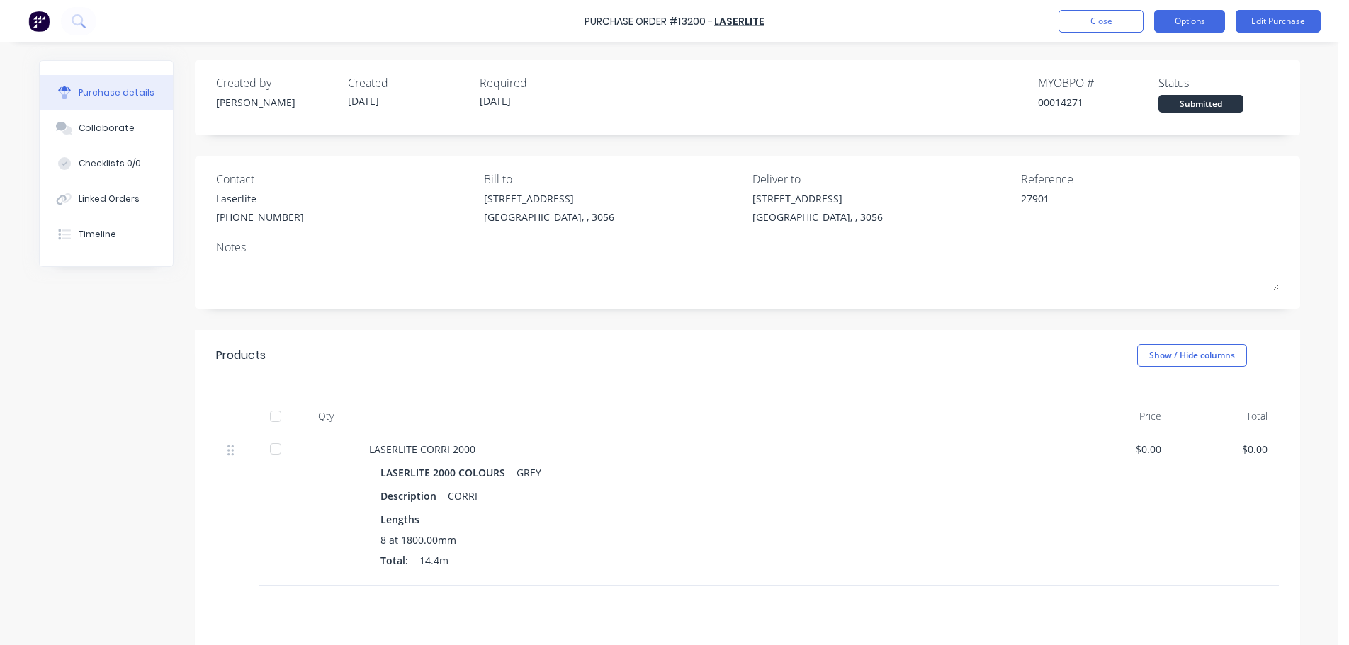
click at [1218, 17] on button "Options" at bounding box center [1189, 21] width 71 height 23
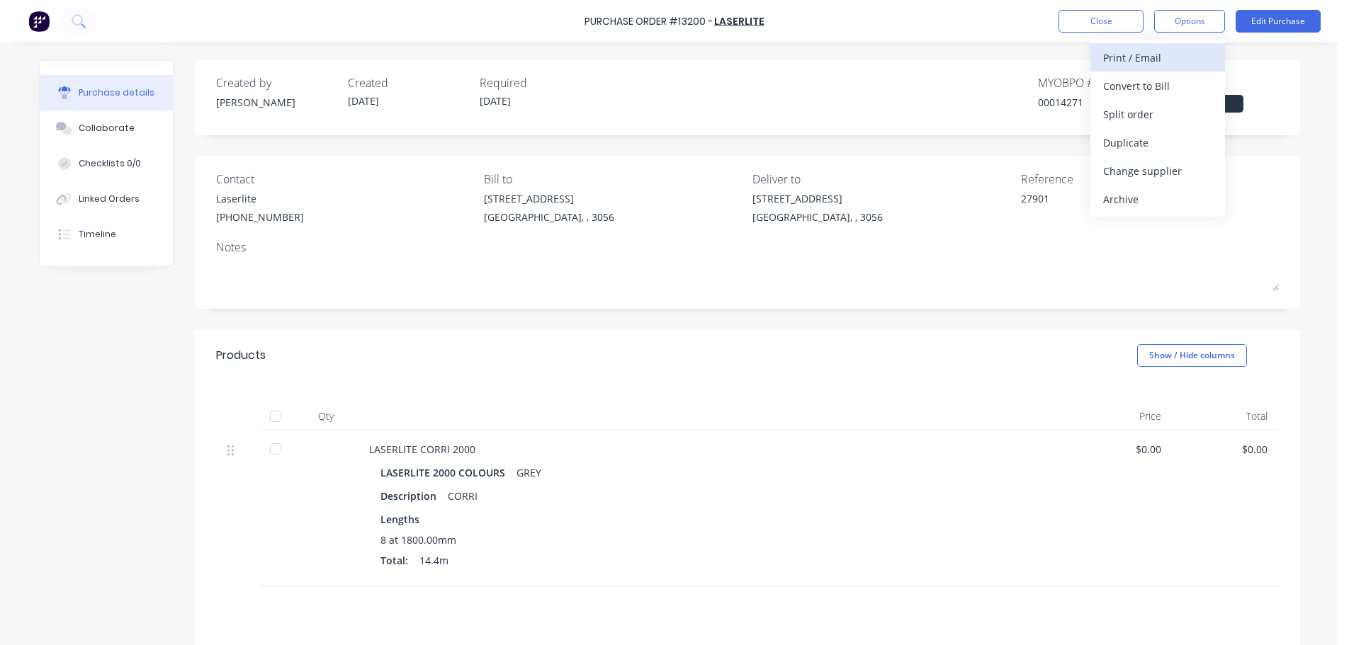
click at [1168, 56] on div "Print / Email" at bounding box center [1157, 57] width 109 height 21
click at [1128, 113] on div "Without pricing" at bounding box center [1157, 114] width 109 height 21
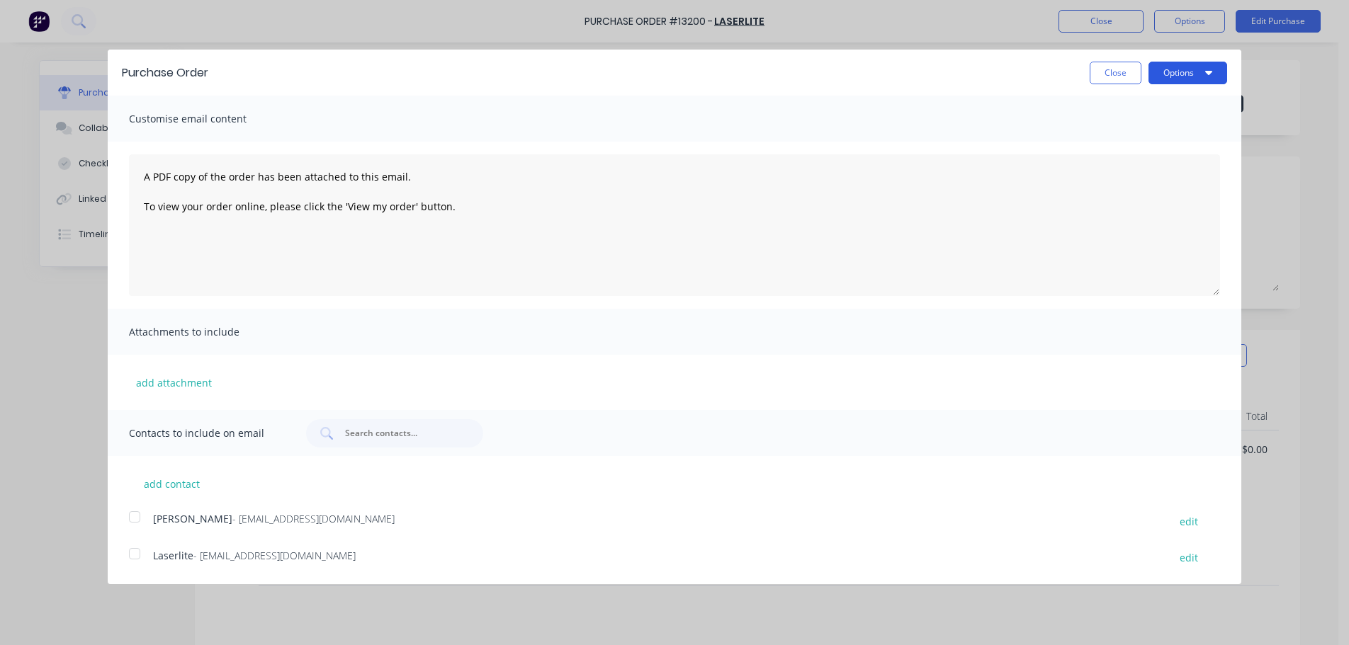
click at [1210, 73] on icon "button" at bounding box center [1208, 73] width 7 height 4
click at [1174, 105] on div "Print" at bounding box center [1159, 108] width 109 height 21
click at [136, 555] on div at bounding box center [134, 554] width 28 height 28
click at [1158, 74] on button "Options" at bounding box center [1187, 73] width 79 height 23
click at [1132, 143] on div "Email" at bounding box center [1159, 137] width 109 height 21
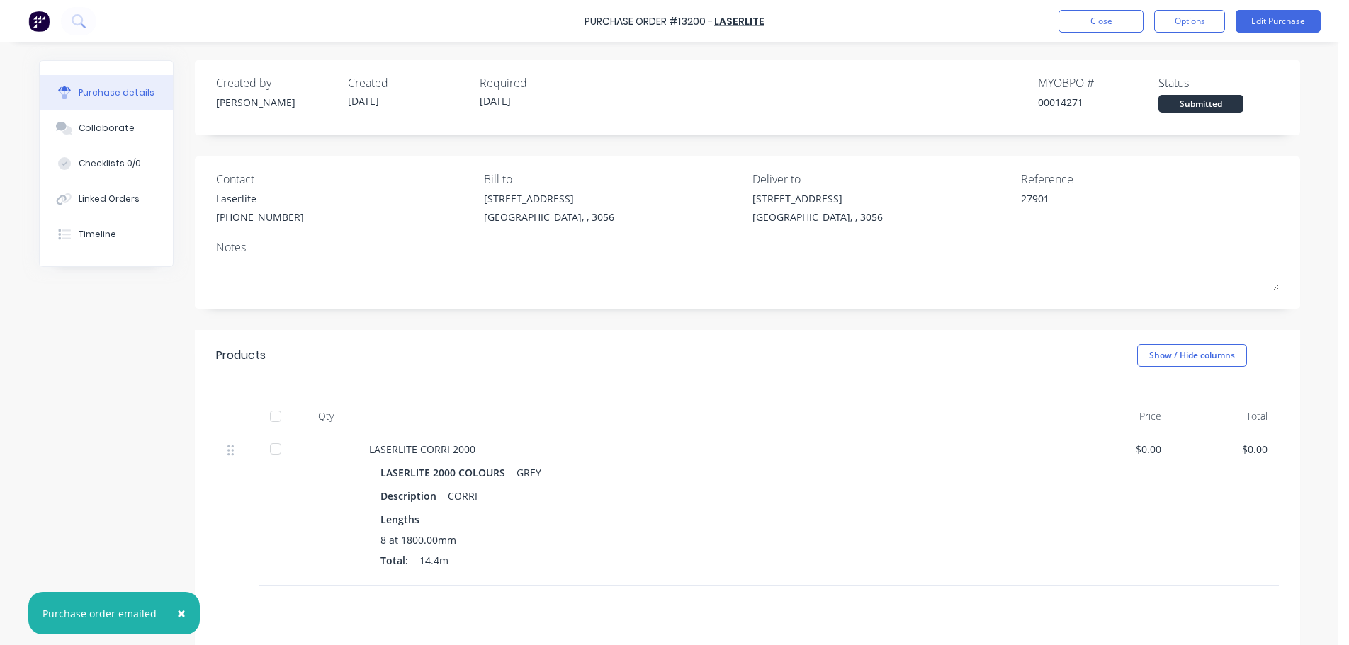
type textarea "x"
click at [36, 23] on img at bounding box center [38, 21] width 21 height 21
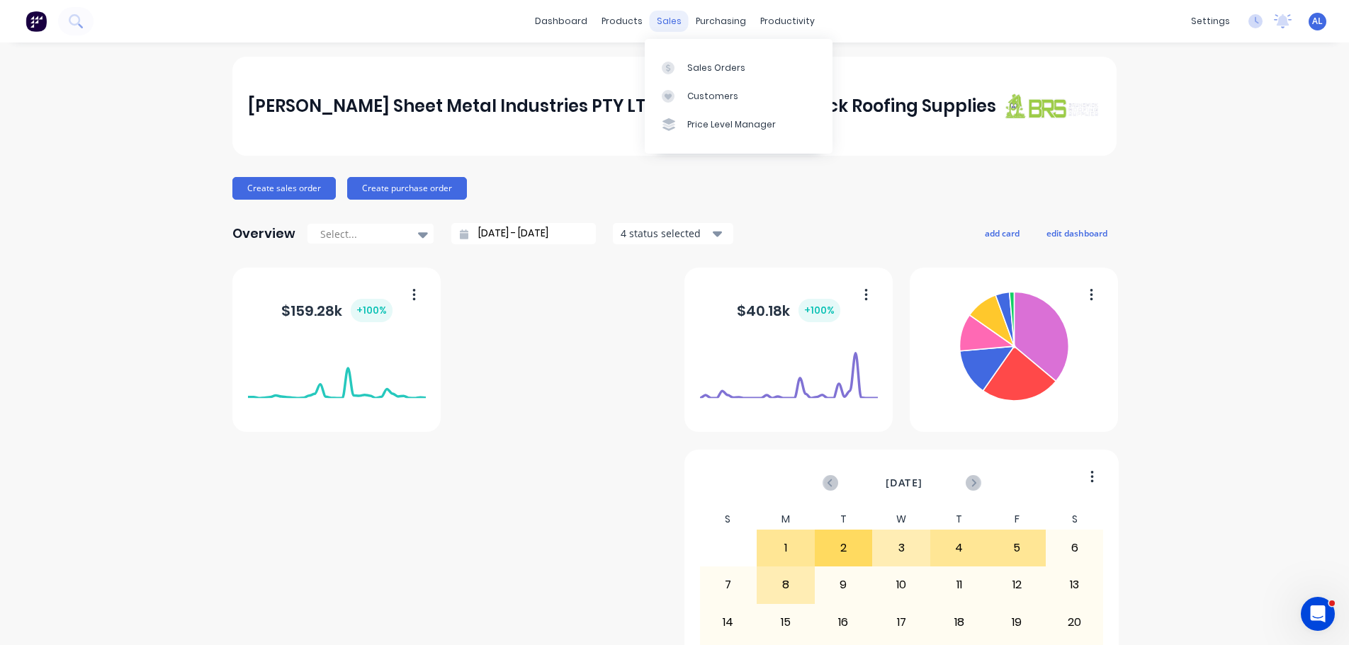
click at [662, 27] on div "sales" at bounding box center [668, 21] width 39 height 21
click at [725, 68] on div "Sales Orders" at bounding box center [716, 68] width 58 height 13
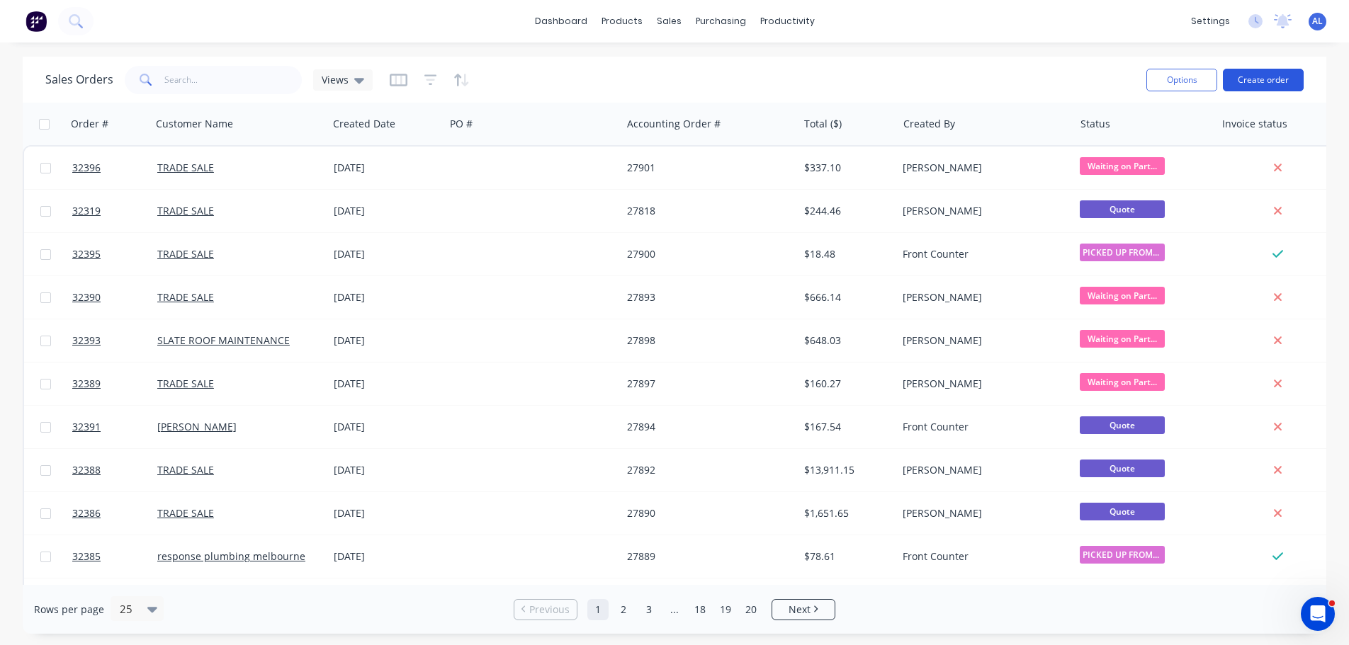
click at [1247, 76] on button "Create order" at bounding box center [1262, 80] width 81 height 23
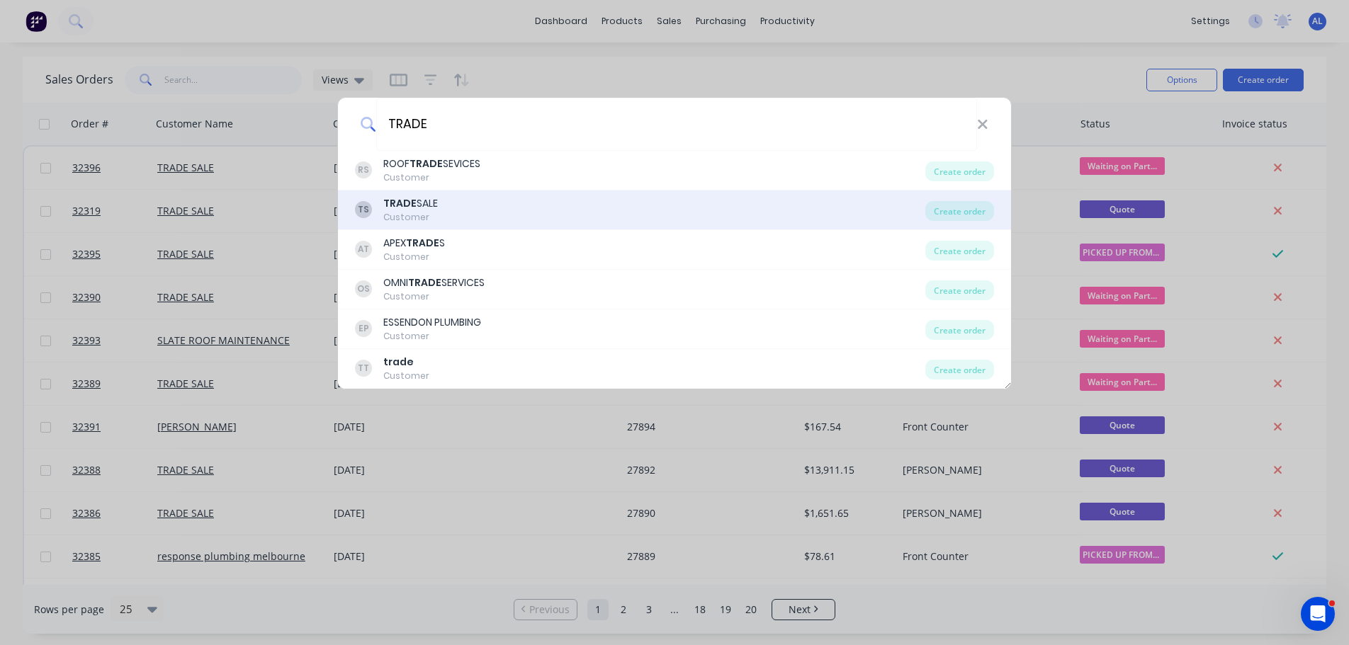
type input "TRADE"
click at [477, 202] on div "TS TRADE SALE Customer" at bounding box center [640, 210] width 570 height 28
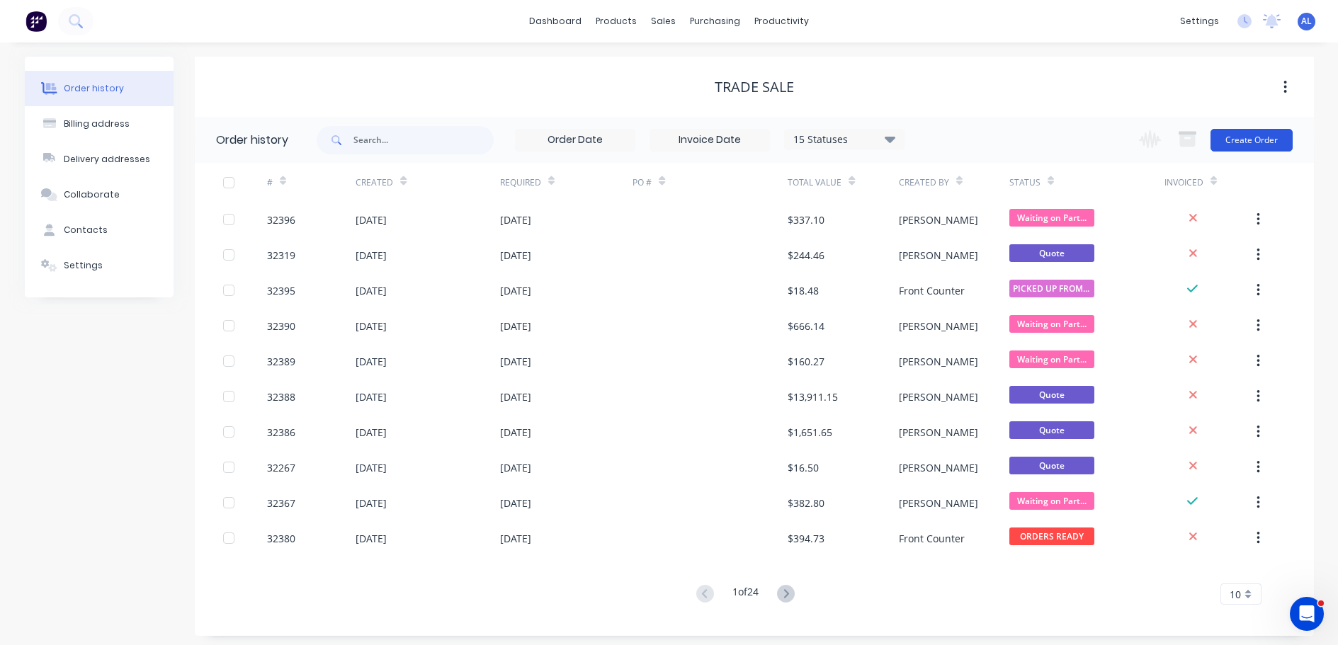
click at [1259, 140] on button "Create Order" at bounding box center [1251, 140] width 82 height 23
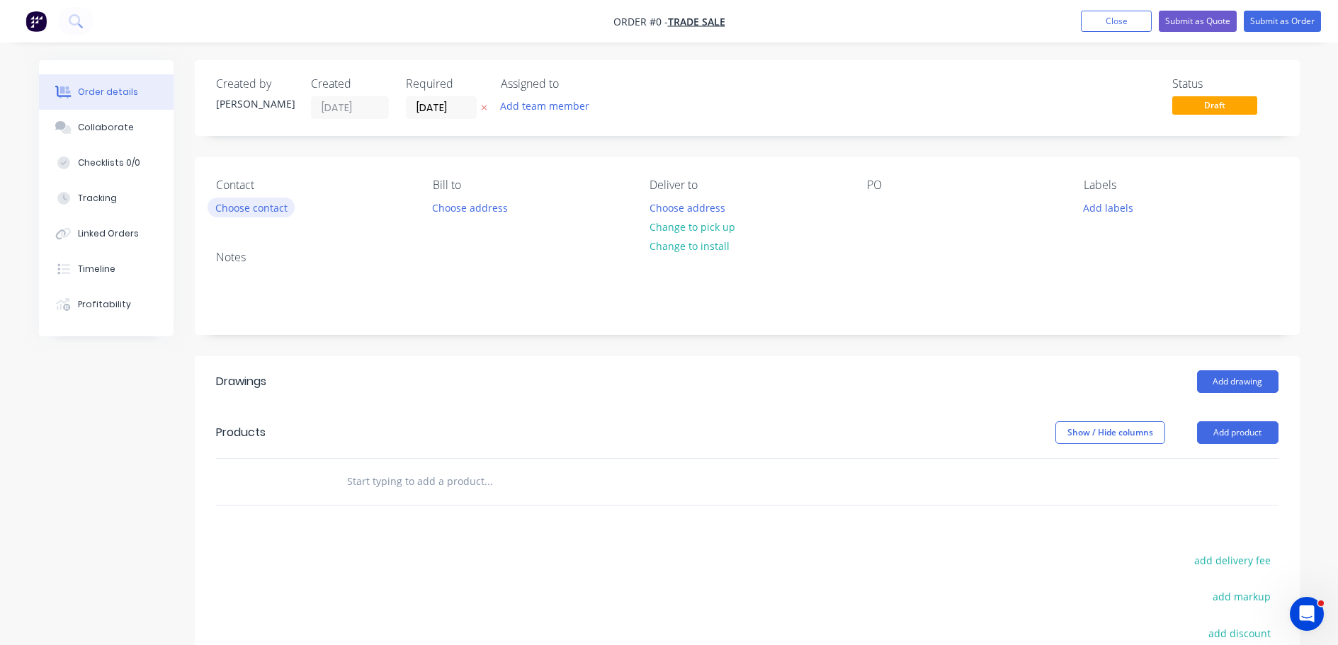
click at [258, 202] on button "Choose contact" at bounding box center [251, 207] width 87 height 19
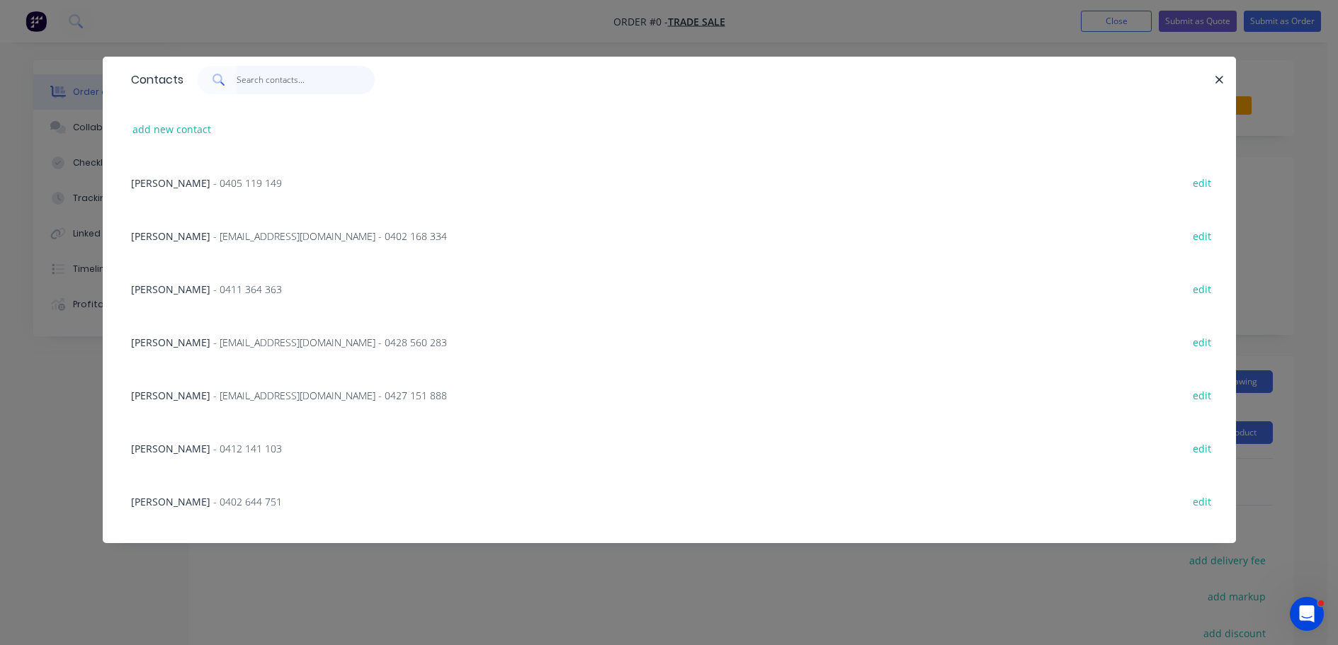
click at [276, 88] on input "text" at bounding box center [306, 80] width 138 height 28
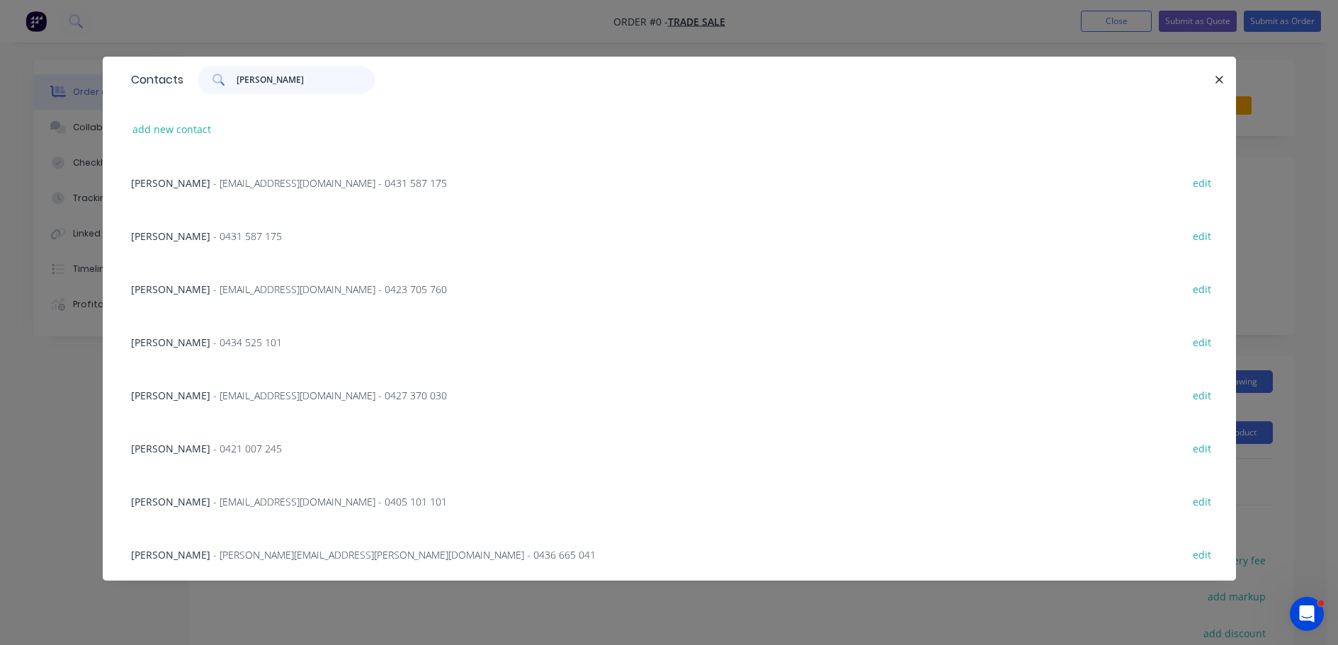
type input "SIMON"
click at [332, 185] on span "- simonboetker@live.com.au - 0431 587 175" at bounding box center [330, 182] width 234 height 13
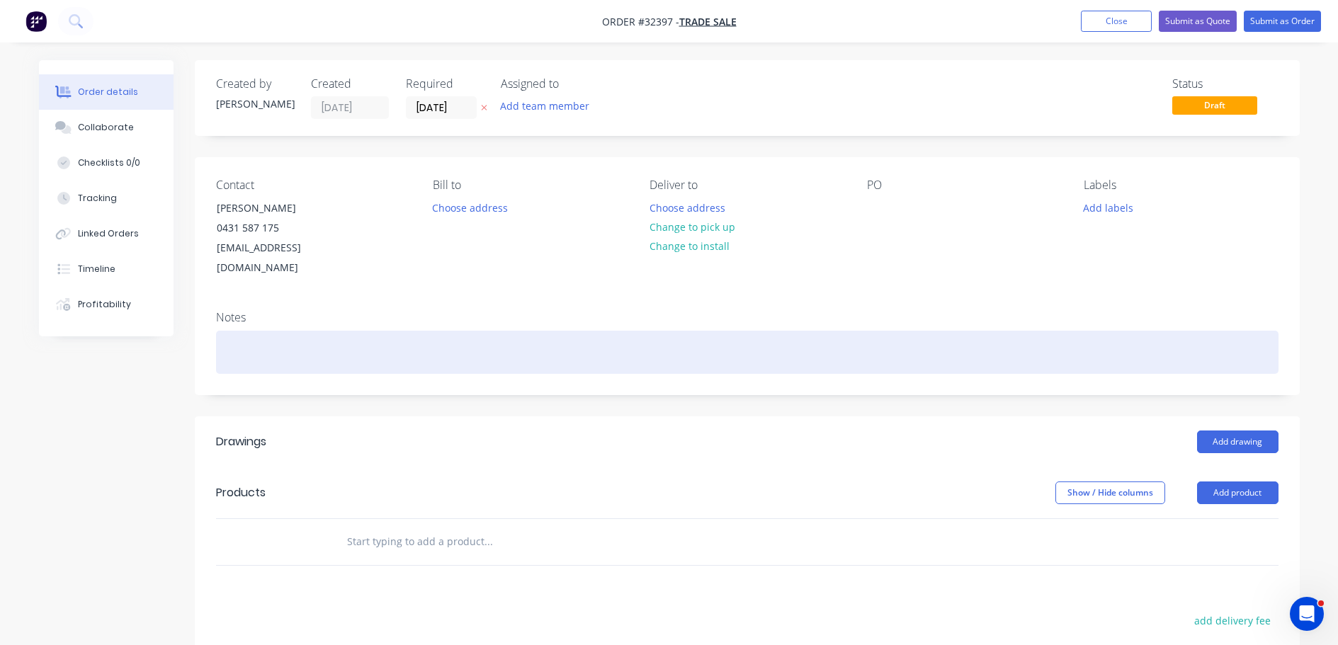
scroll to position [71, 0]
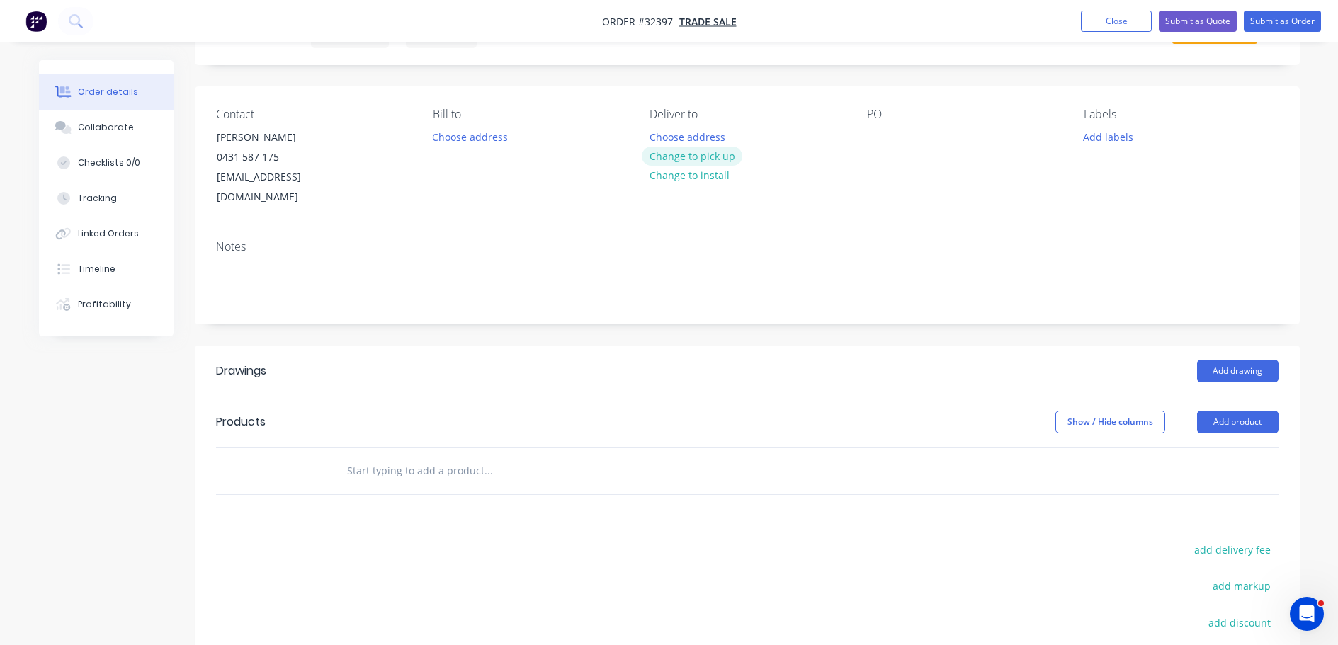
click at [712, 157] on button "Change to pick up" at bounding box center [692, 156] width 101 height 19
click at [1230, 360] on button "Add drawing" at bounding box center [1237, 371] width 81 height 23
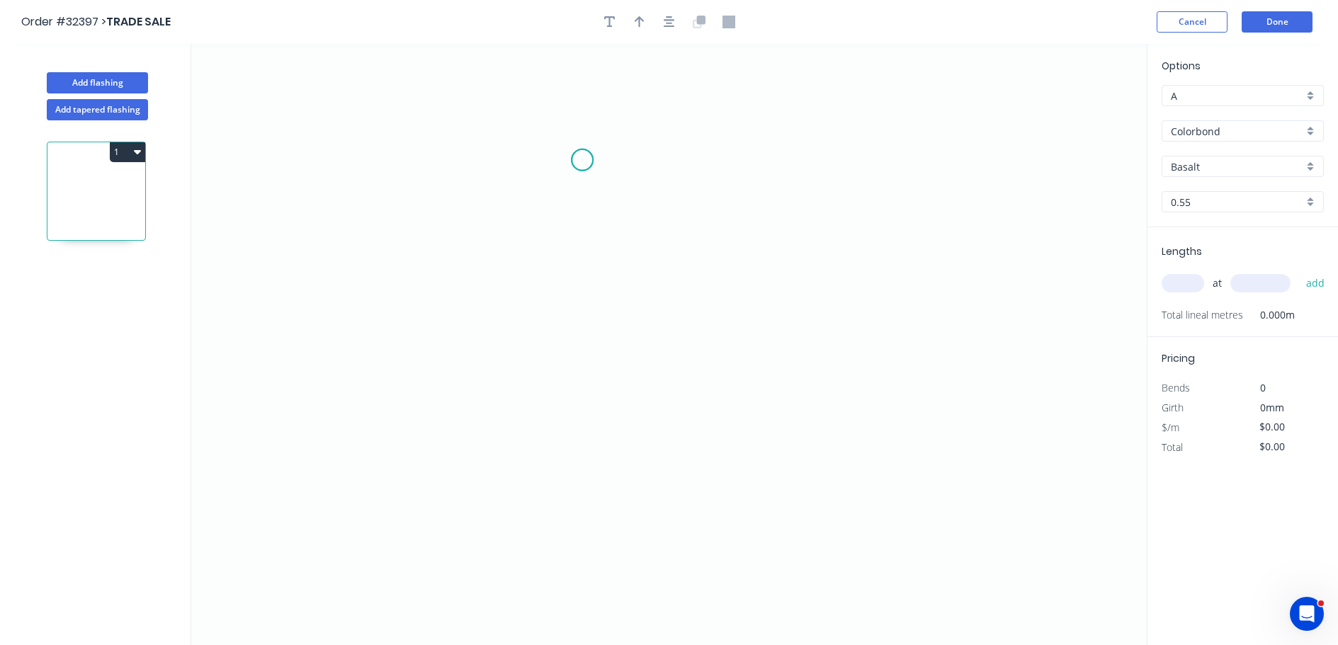
drag, startPoint x: 582, startPoint y: 160, endPoint x: 572, endPoint y: 205, distance: 46.6
click at [582, 161] on icon "0" at bounding box center [668, 344] width 955 height 601
click at [569, 343] on icon "0" at bounding box center [668, 344] width 955 height 601
click at [754, 346] on icon "0 ?" at bounding box center [668, 344] width 955 height 601
click at [760, 449] on icon "0 ? ?" at bounding box center [668, 344] width 955 height 601
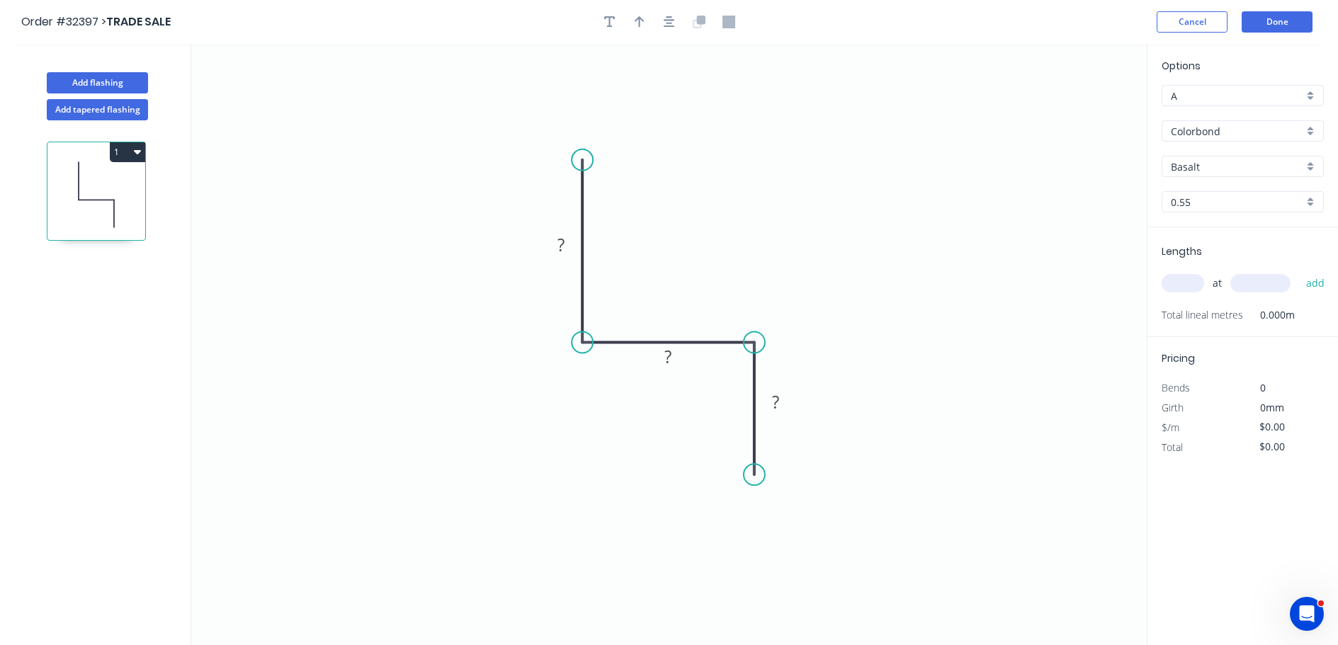
drag, startPoint x: 759, startPoint y: 448, endPoint x: 759, endPoint y: 475, distance: 26.9
click at [759, 475] on circle at bounding box center [754, 474] width 21 height 21
click at [821, 527] on div "Crush & Fold" at bounding box center [824, 530] width 142 height 29
click at [807, 522] on div "Flip bend" at bounding box center [822, 523] width 142 height 29
click at [780, 401] on rect at bounding box center [775, 403] width 28 height 20
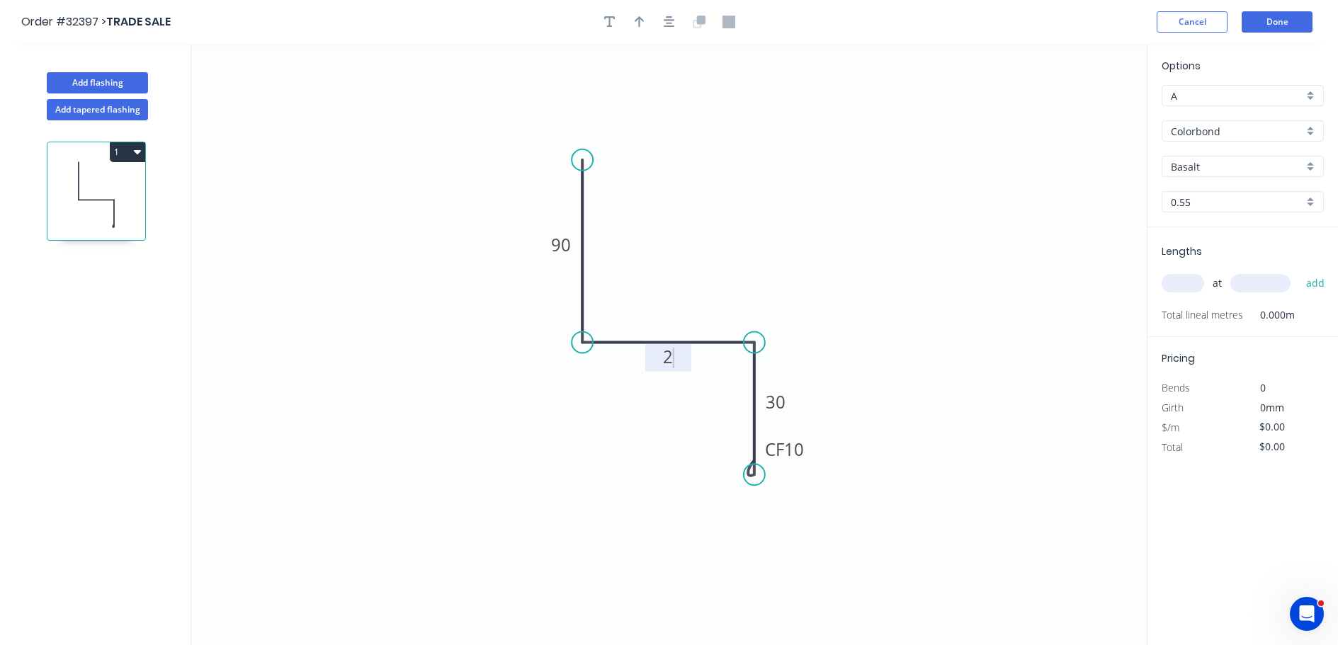
type input "$11.68"
click at [676, 21] on button "button" at bounding box center [669, 21] width 21 height 21
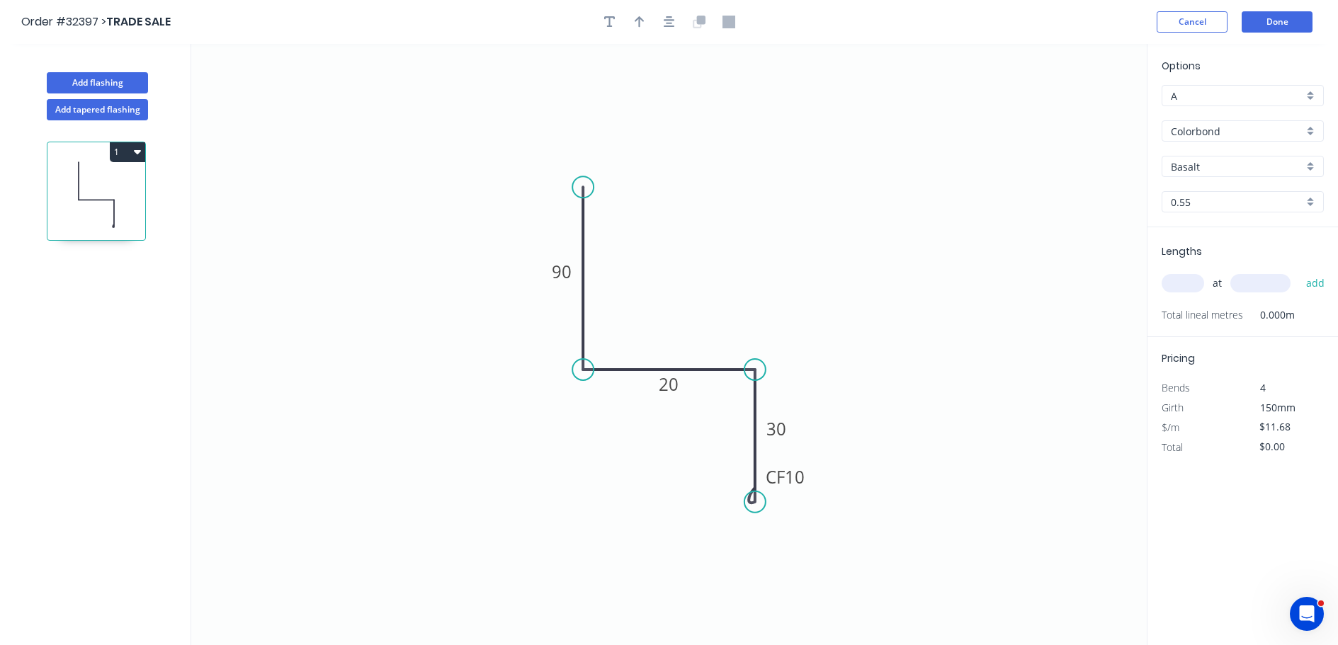
click at [1314, 130] on div "Colorbond" at bounding box center [1243, 130] width 162 height 21
click at [1200, 232] on div "Zinc" at bounding box center [1242, 232] width 161 height 25
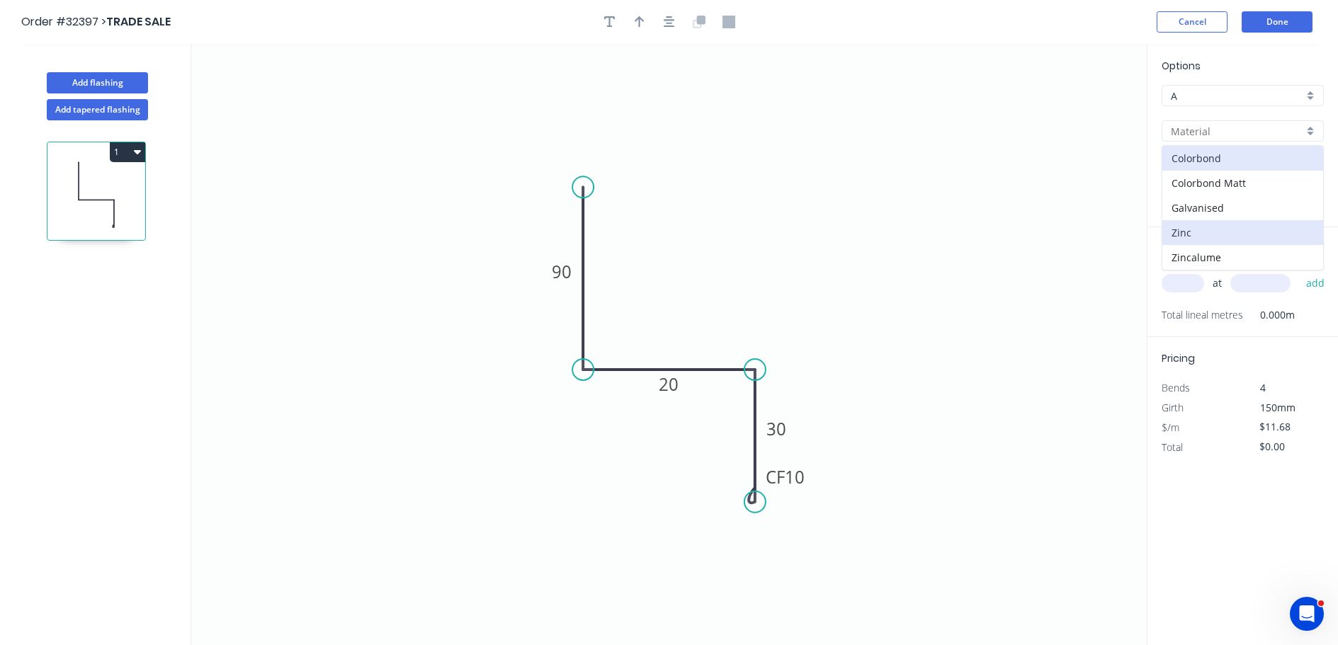
type input "Zinc"
type input "$10.98"
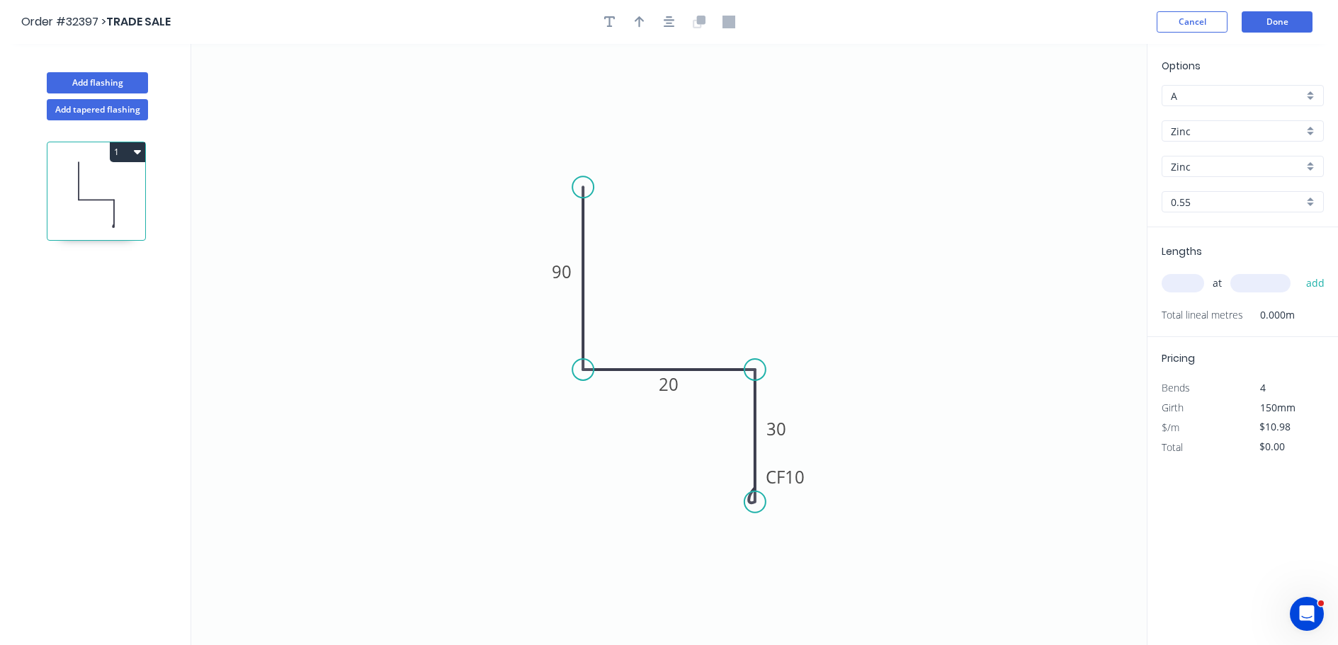
drag, startPoint x: 1186, startPoint y: 280, endPoint x: 1150, endPoint y: 291, distance: 37.7
click at [1186, 283] on input "text" at bounding box center [1183, 283] width 42 height 18
type input "2"
type input "4400"
click at [1299, 271] on button "add" at bounding box center [1315, 283] width 33 height 24
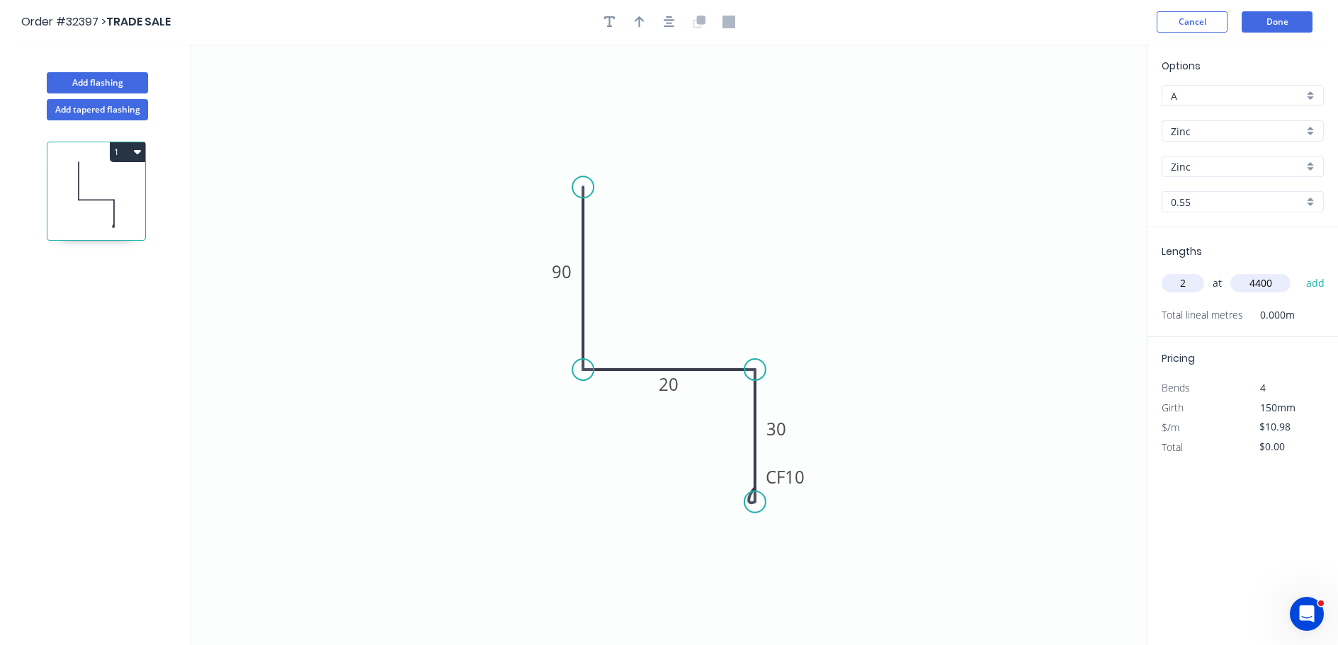
type input "$96.62"
type input "2"
type input "2500"
click at [1299, 271] on button "add" at bounding box center [1315, 283] width 33 height 24
type input "$151.52"
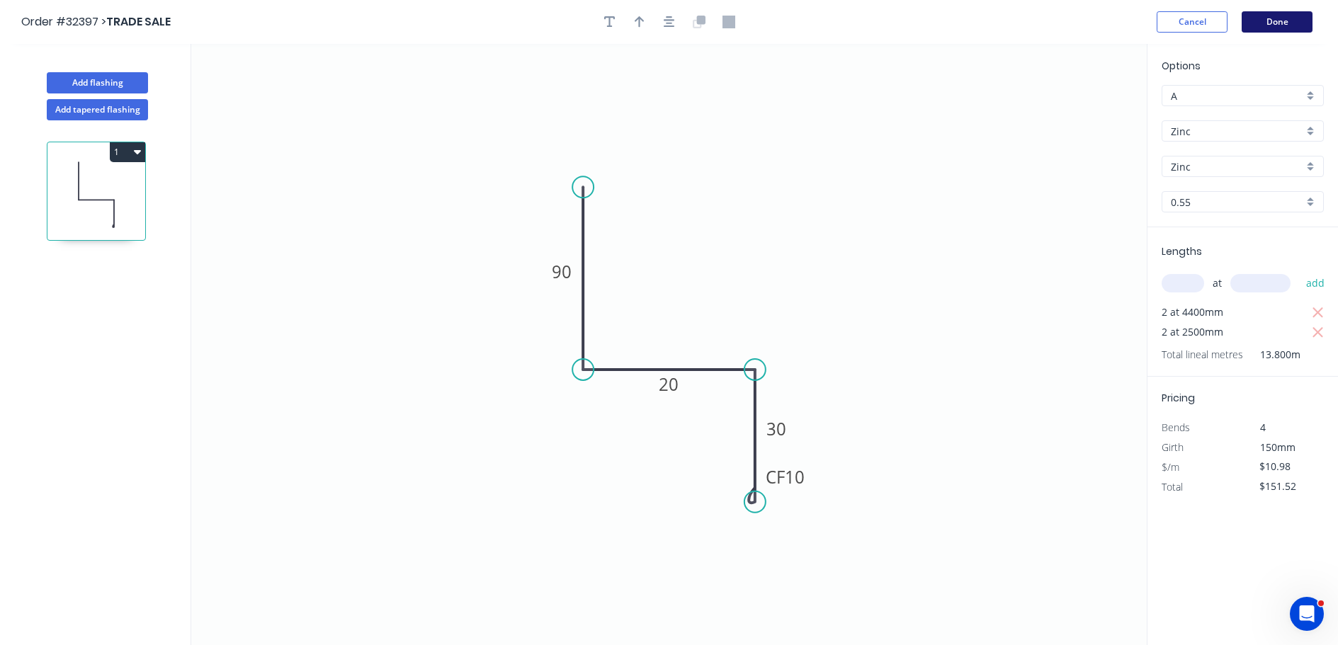
click at [1269, 27] on button "Done" at bounding box center [1277, 21] width 71 height 21
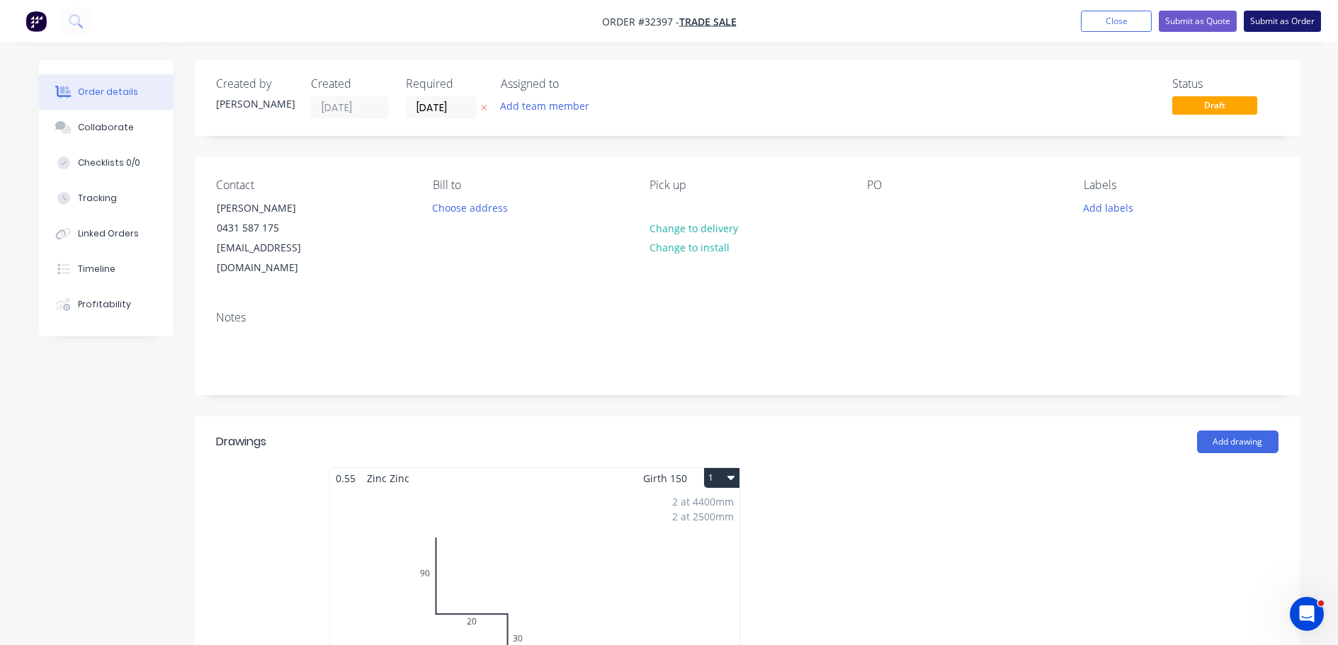
click at [1301, 24] on button "Submit as Order" at bounding box center [1282, 21] width 77 height 21
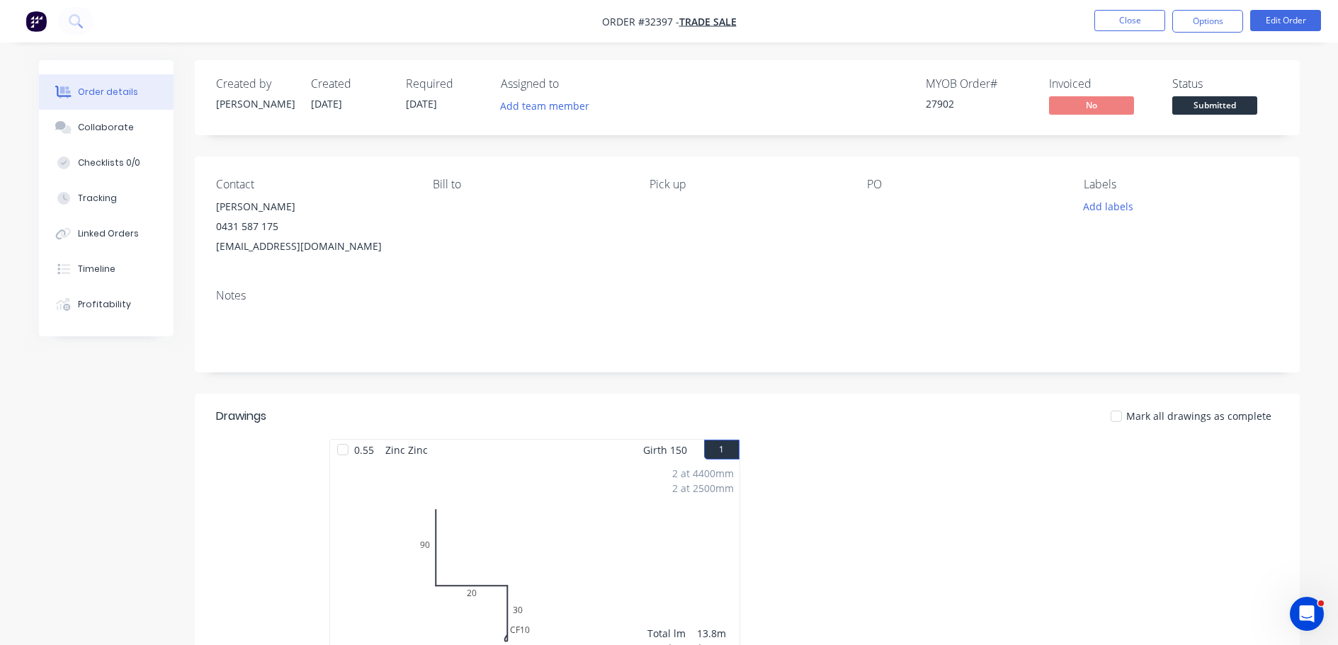
click at [1237, 106] on span "Submitted" at bounding box center [1214, 105] width 85 height 18
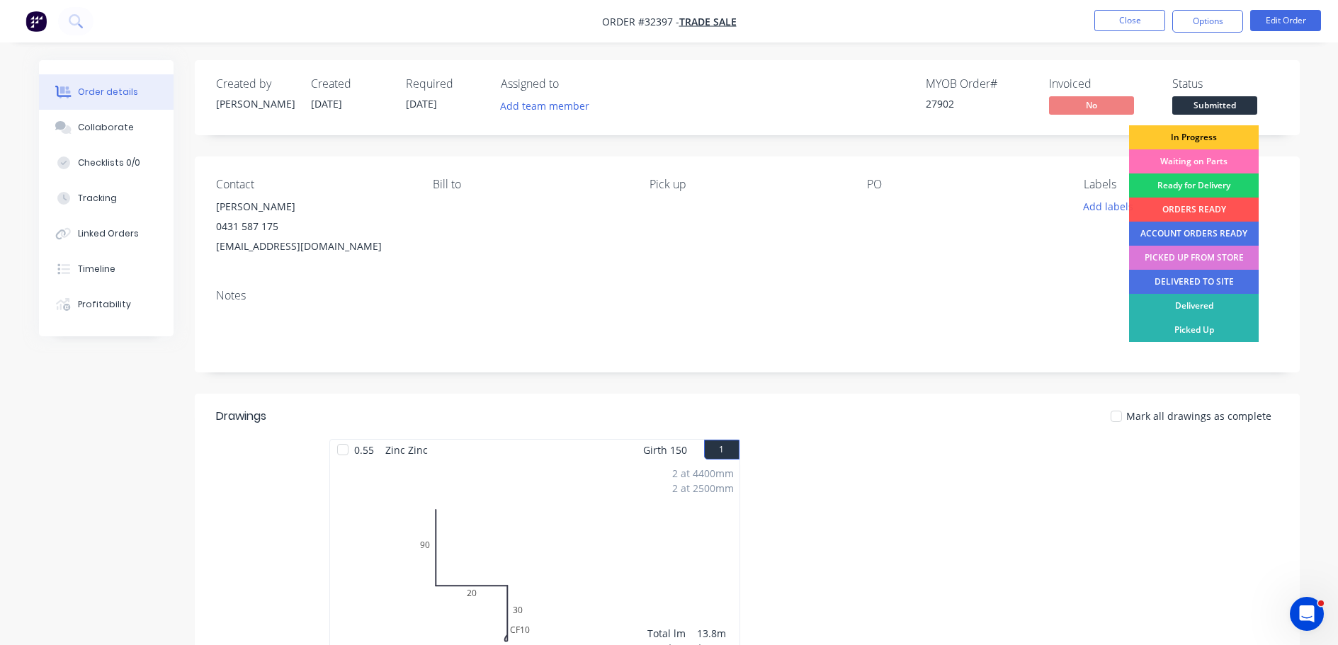
click at [1220, 136] on div "In Progress" at bounding box center [1194, 137] width 130 height 24
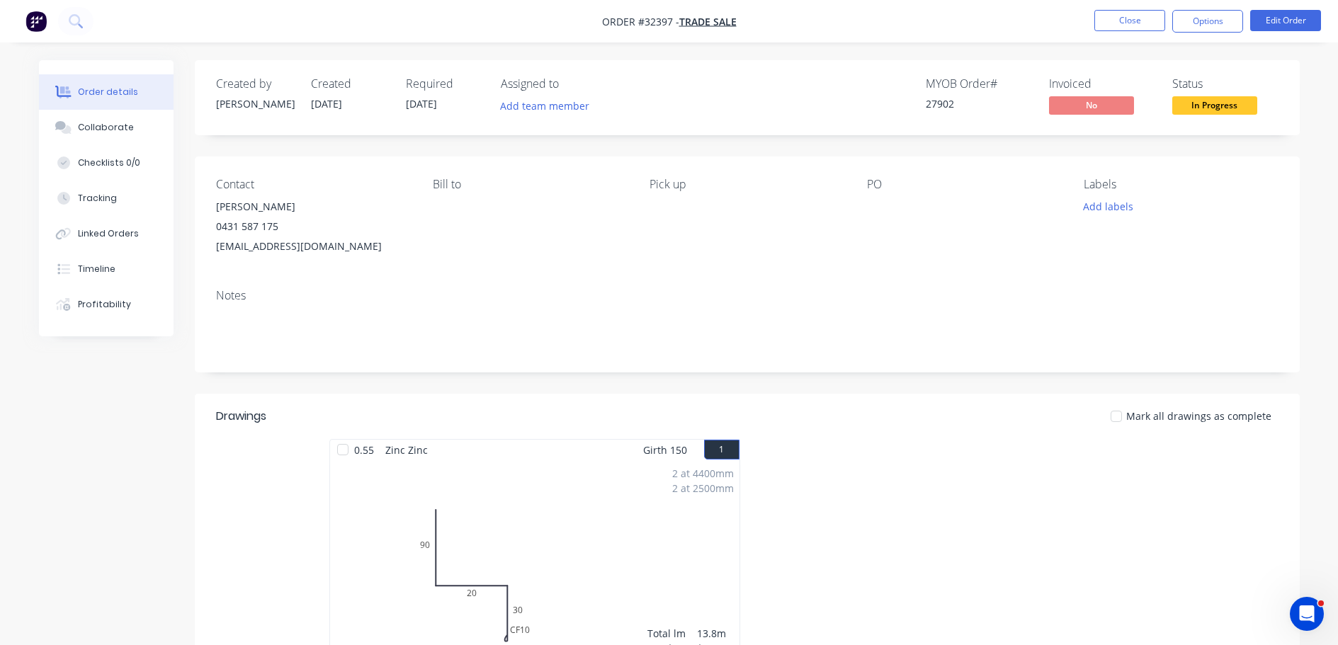
drag, startPoint x: 1216, startPoint y: 23, endPoint x: 1205, endPoint y: 35, distance: 16.5
click at [1215, 23] on button "Options" at bounding box center [1207, 21] width 71 height 23
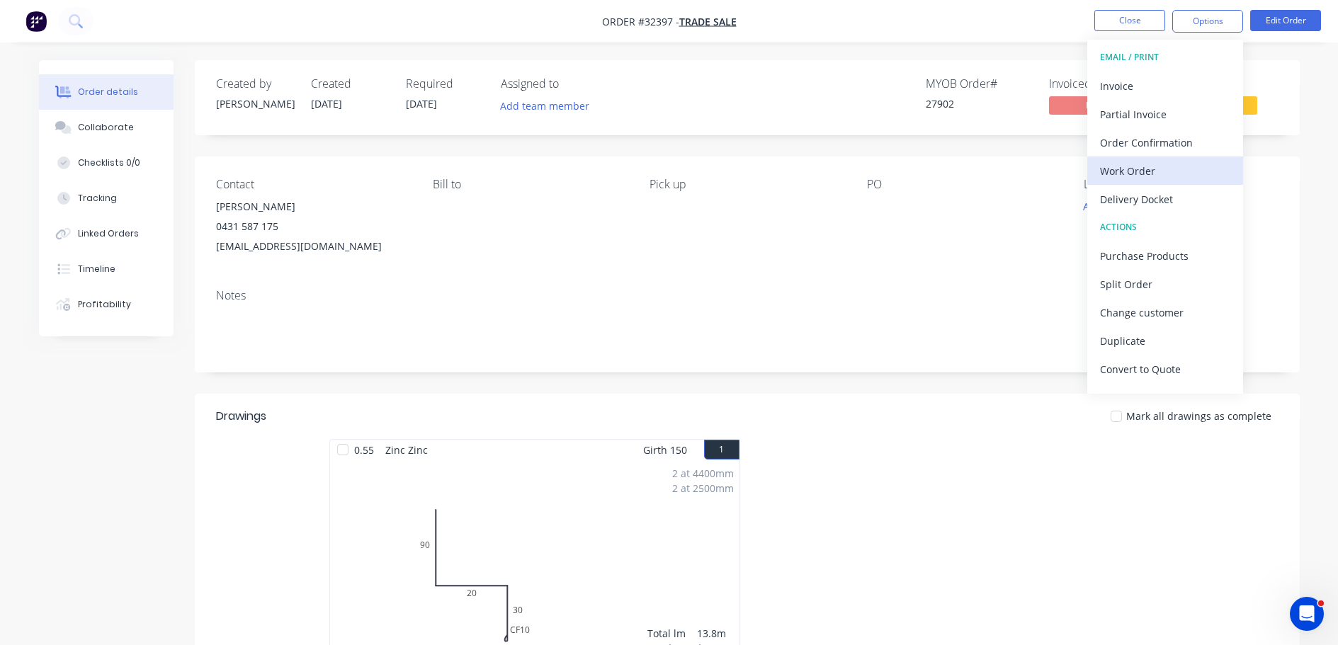
click at [1149, 162] on div "Work Order" at bounding box center [1165, 171] width 130 height 21
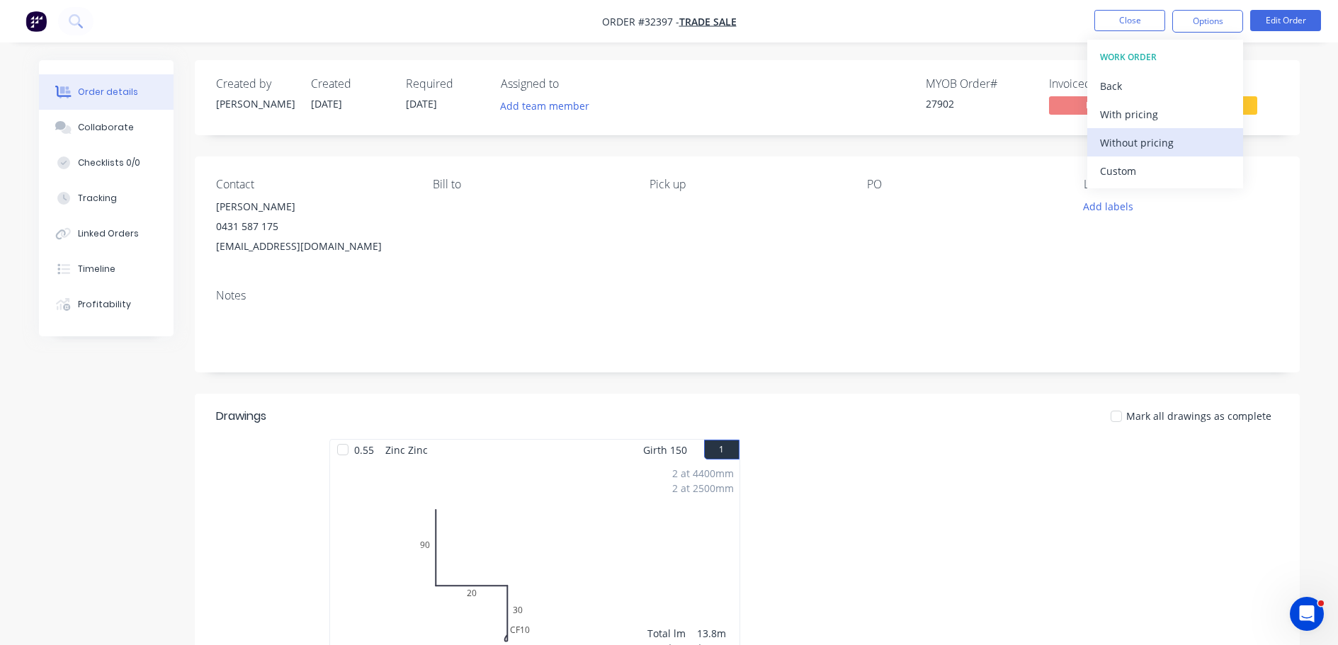
click at [1171, 136] on div "Without pricing" at bounding box center [1165, 142] width 130 height 21
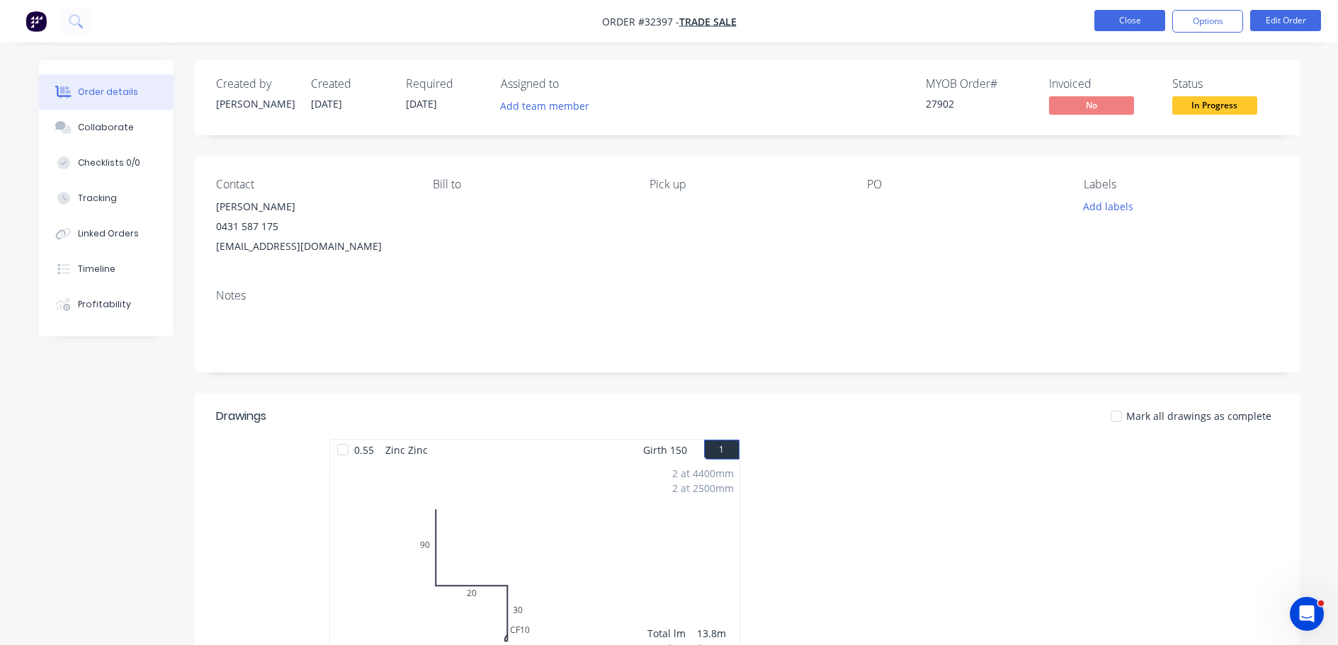
click at [1141, 21] on button "Close" at bounding box center [1129, 20] width 71 height 21
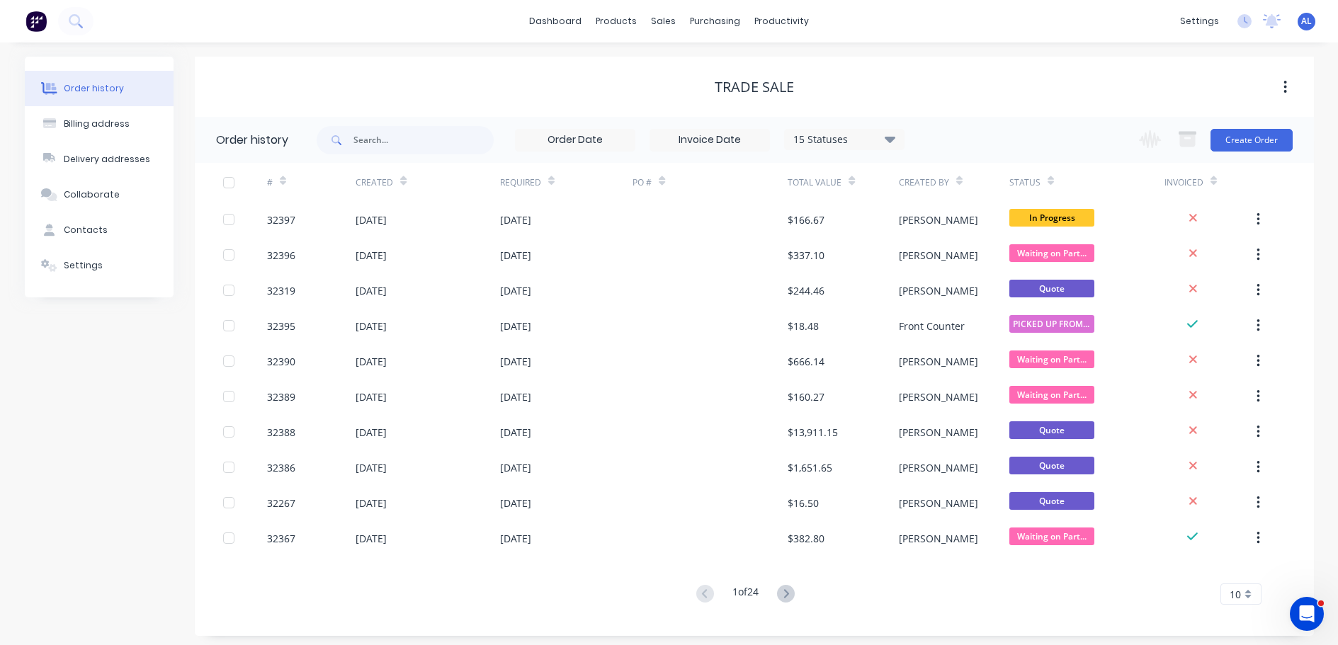
click at [43, 18] on img at bounding box center [35, 21] width 21 height 21
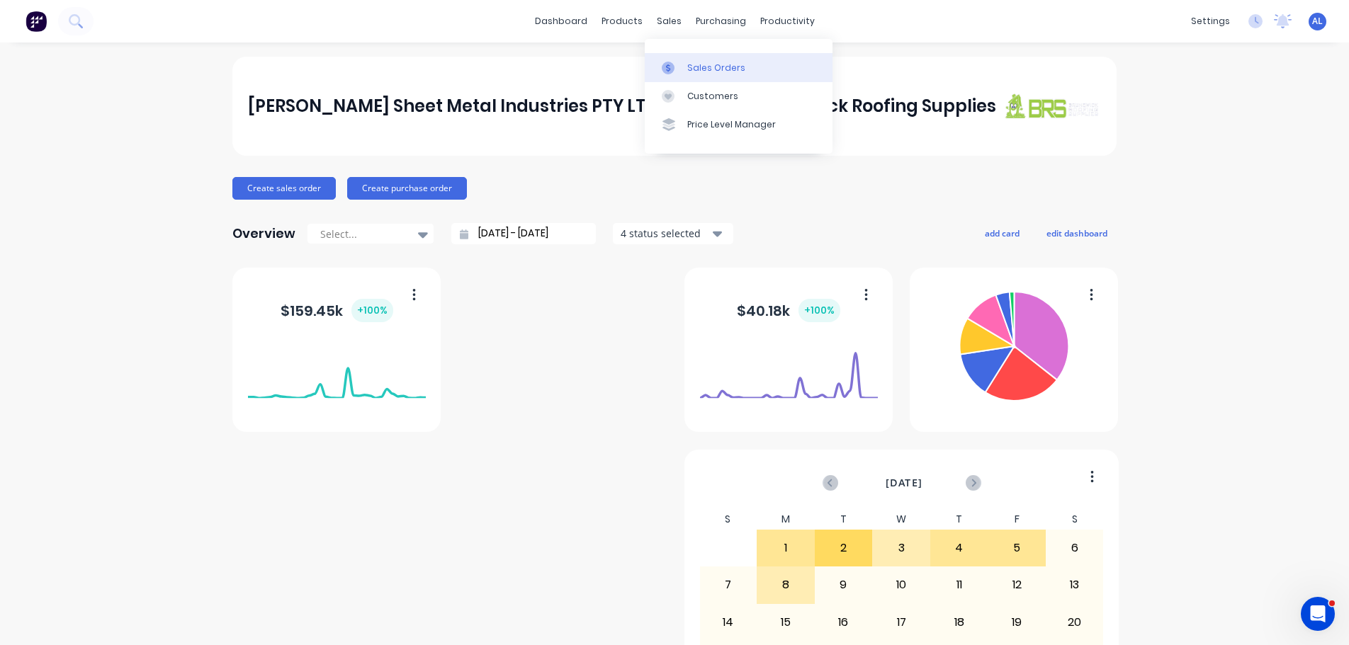
click at [733, 67] on div "Sales Orders" at bounding box center [716, 68] width 58 height 13
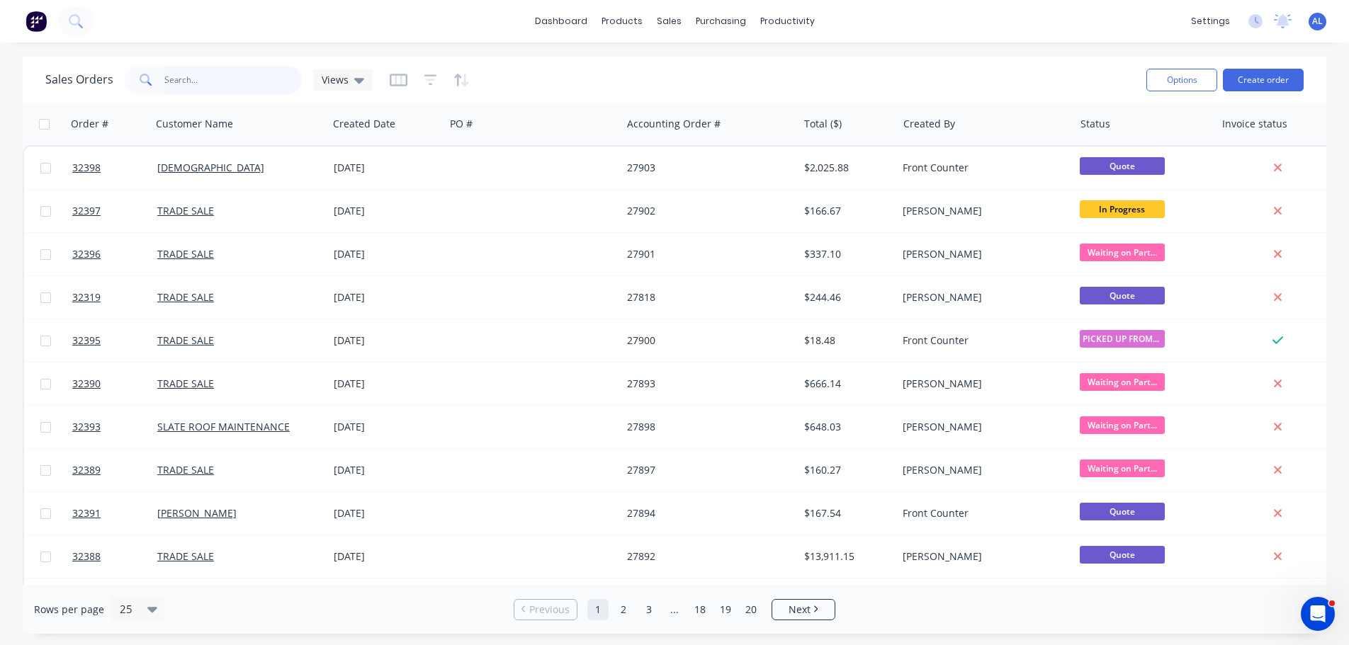
click at [240, 82] on input "text" at bounding box center [233, 80] width 138 height 28
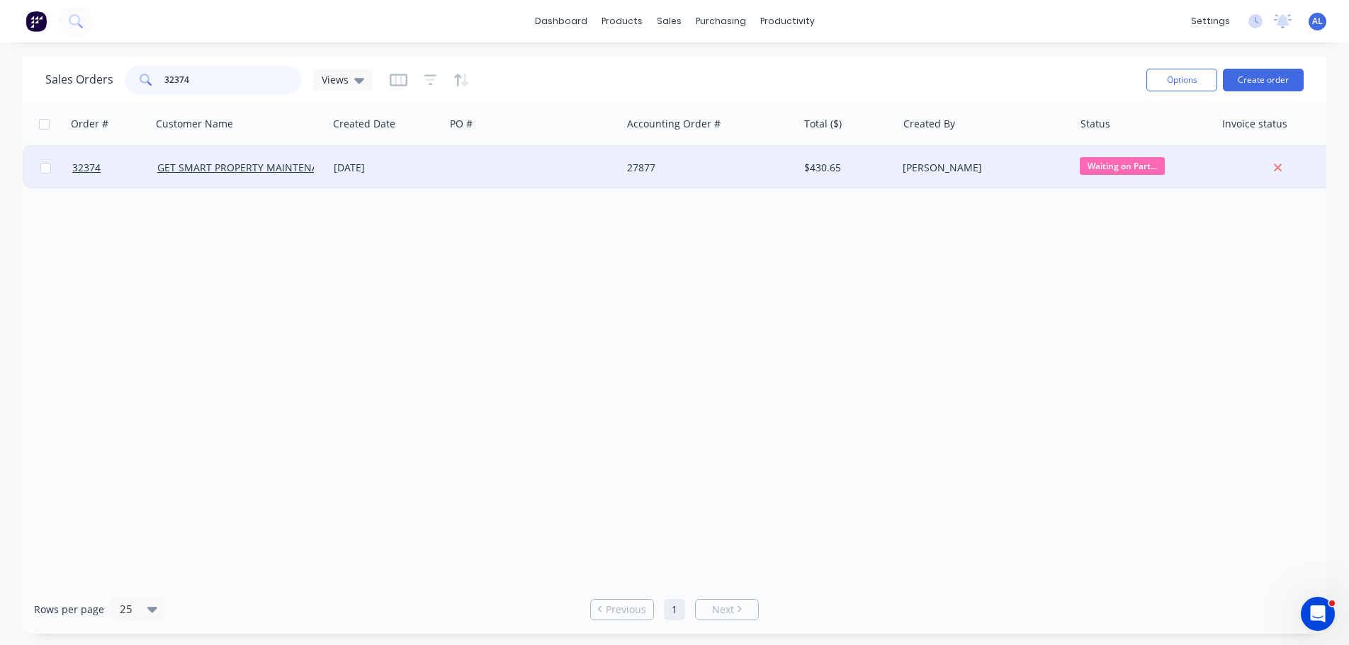
type input "32374"
click at [552, 176] on div at bounding box center [533, 168] width 176 height 42
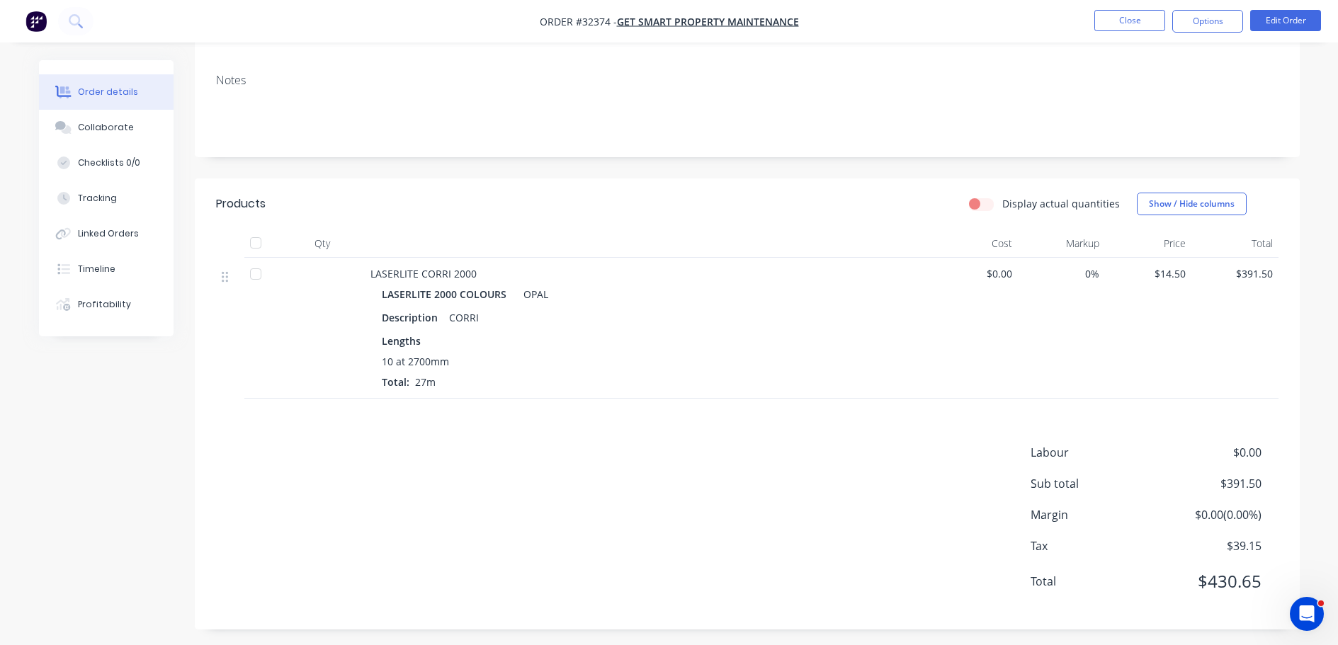
scroll to position [207, 0]
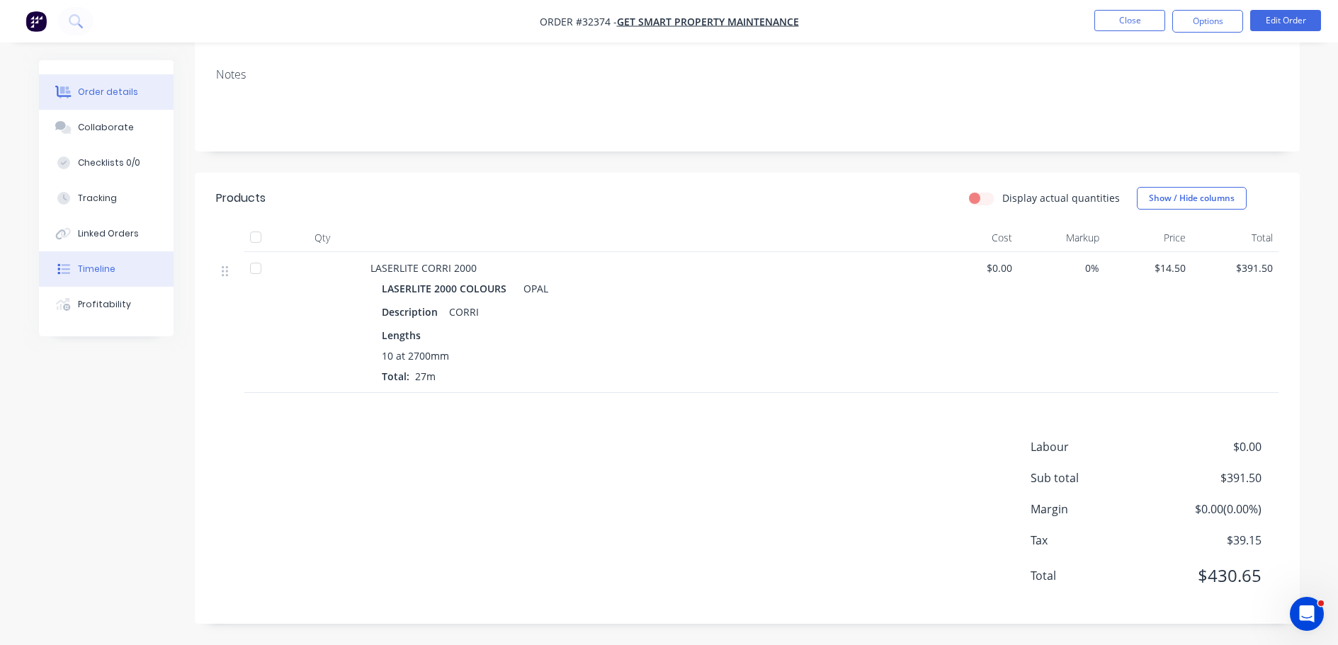
click at [120, 266] on button "Timeline" at bounding box center [106, 268] width 135 height 35
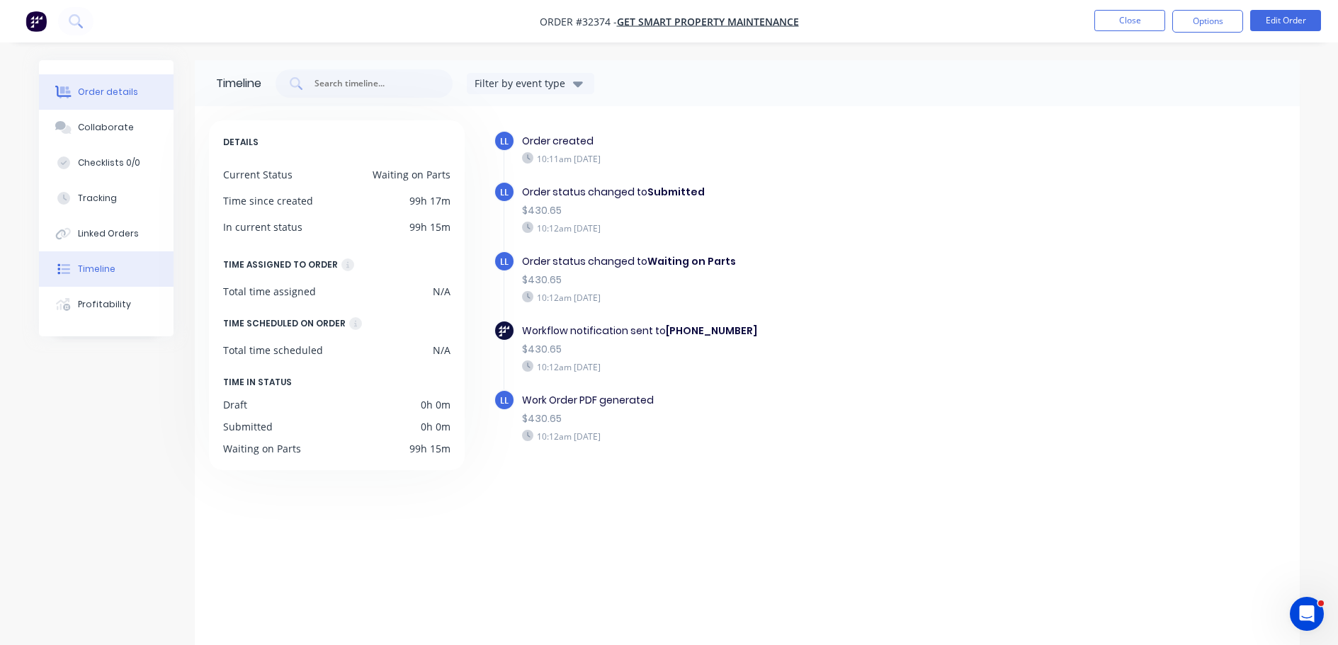
click at [124, 75] on div "Order details Collaborate Checklists 0/0 Tracking Linked Orders Timeline Profit…" at bounding box center [106, 198] width 135 height 276
click at [119, 91] on div "Order details" at bounding box center [108, 92] width 60 height 13
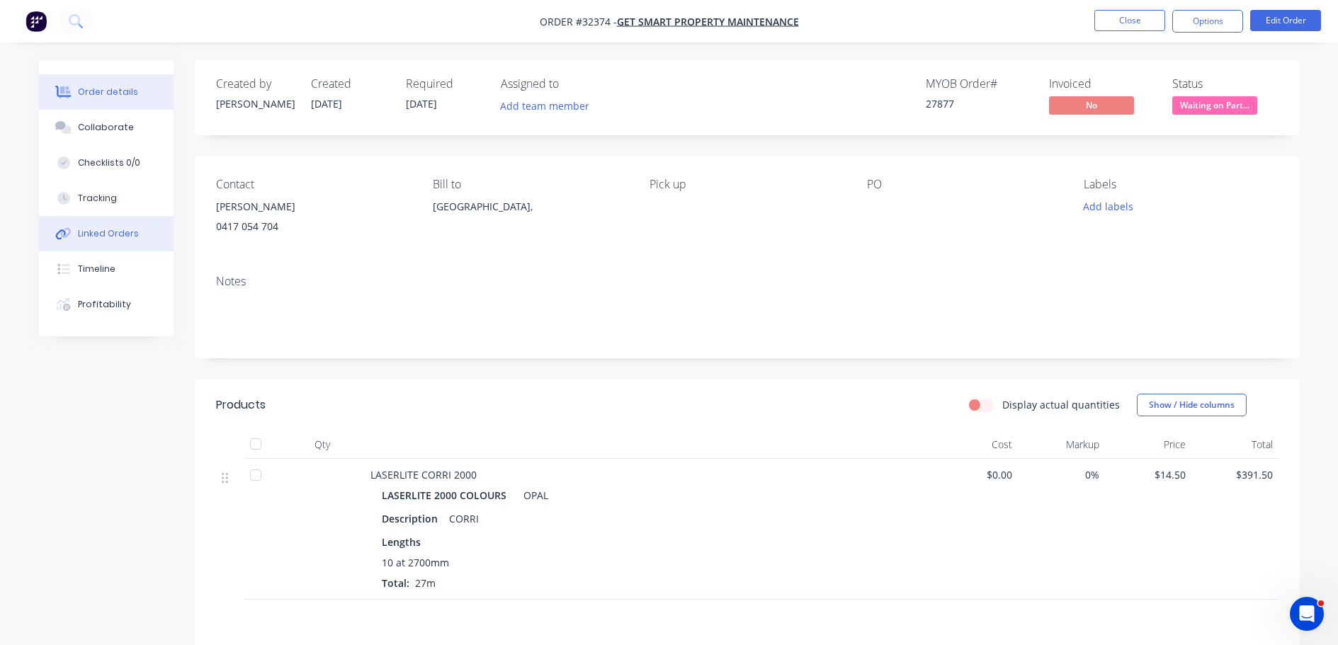
click at [127, 239] on div "Linked Orders" at bounding box center [108, 233] width 61 height 13
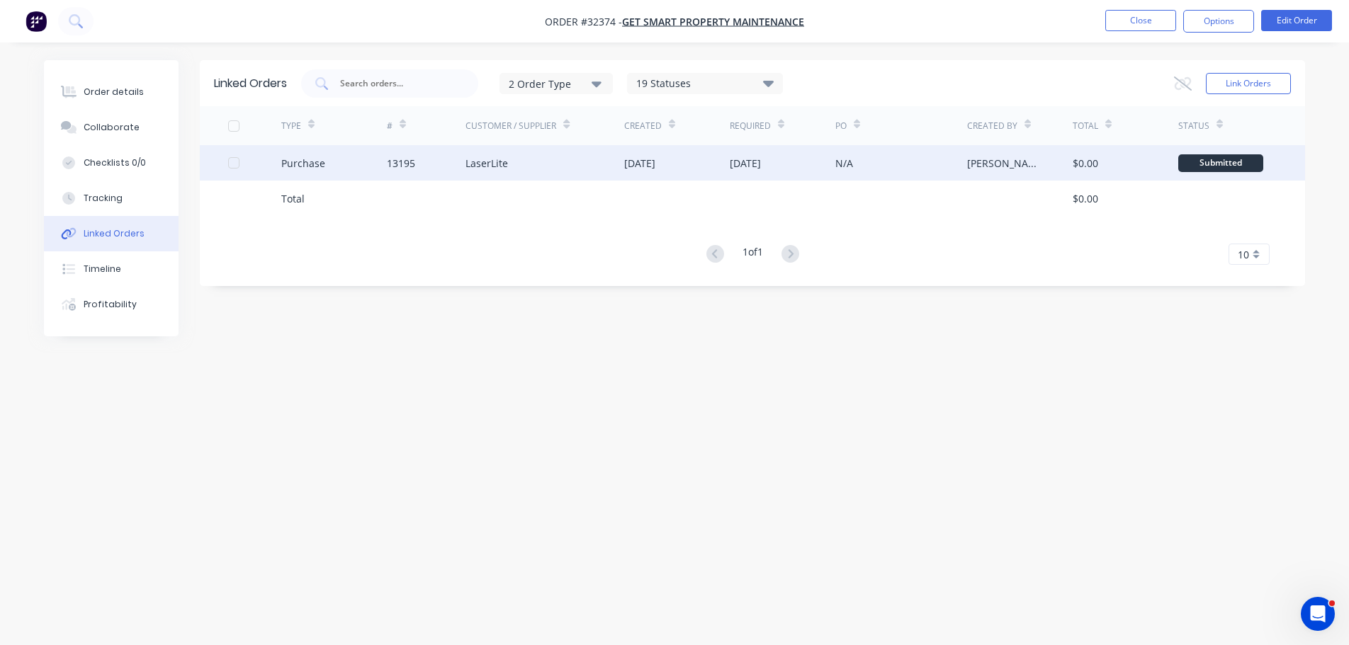
click at [599, 161] on div "LaserLite" at bounding box center [544, 162] width 159 height 35
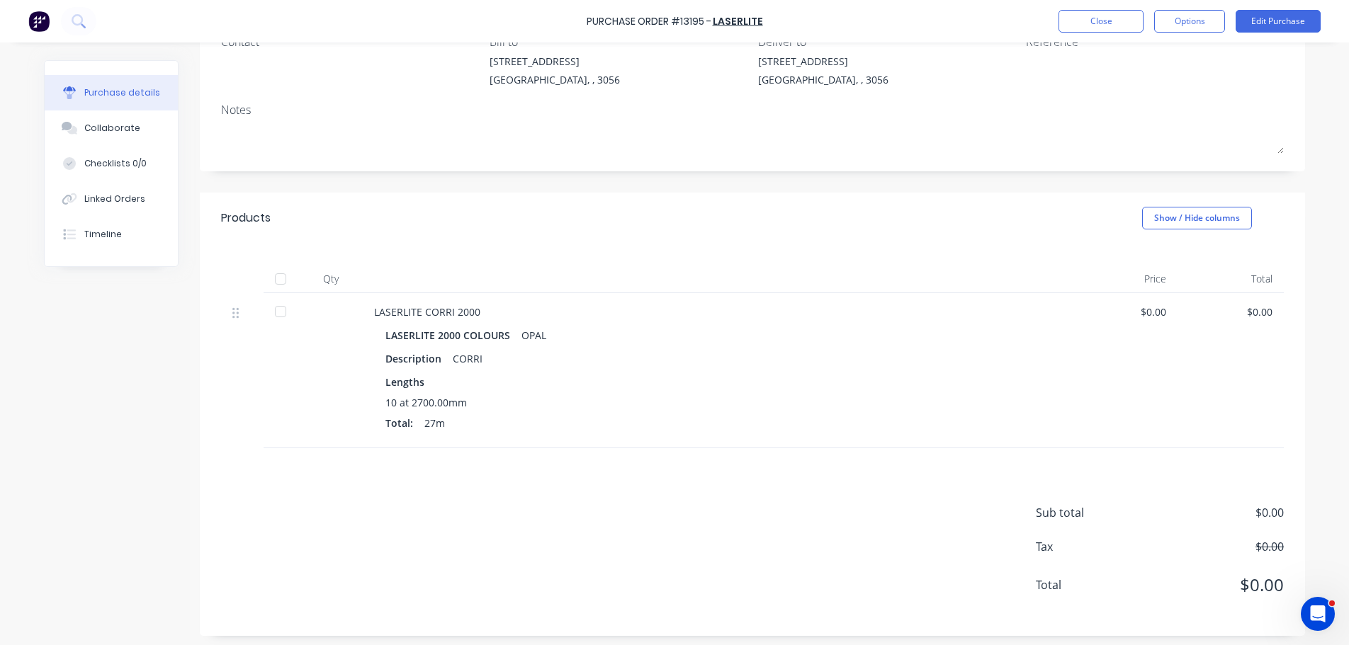
scroll to position [142, 0]
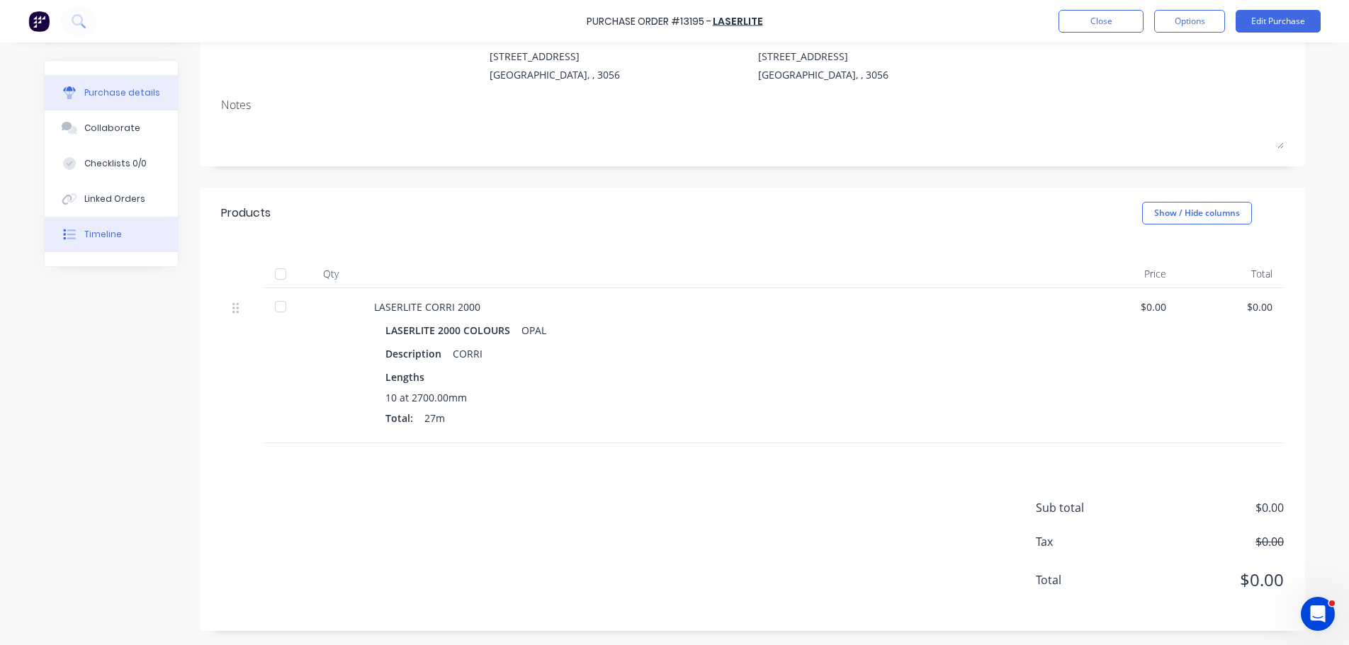
click at [121, 239] on button "Timeline" at bounding box center [111, 234] width 133 height 35
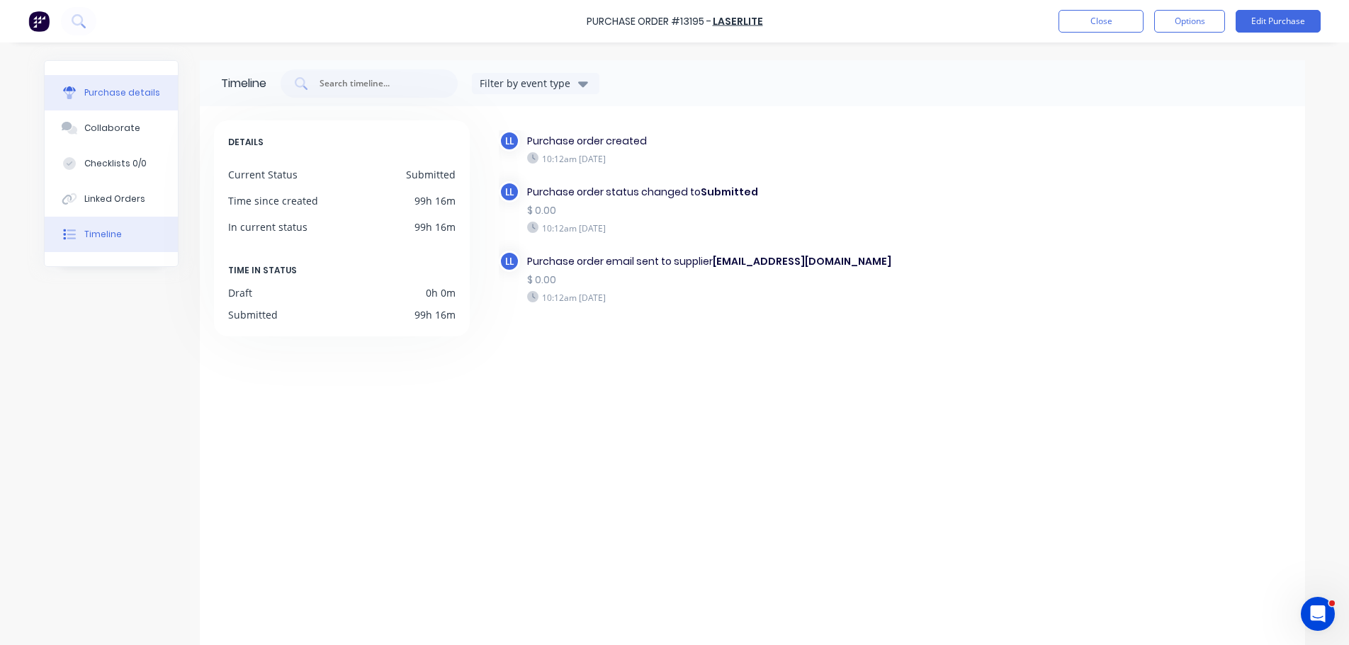
click at [130, 94] on div "Purchase details" at bounding box center [122, 92] width 76 height 13
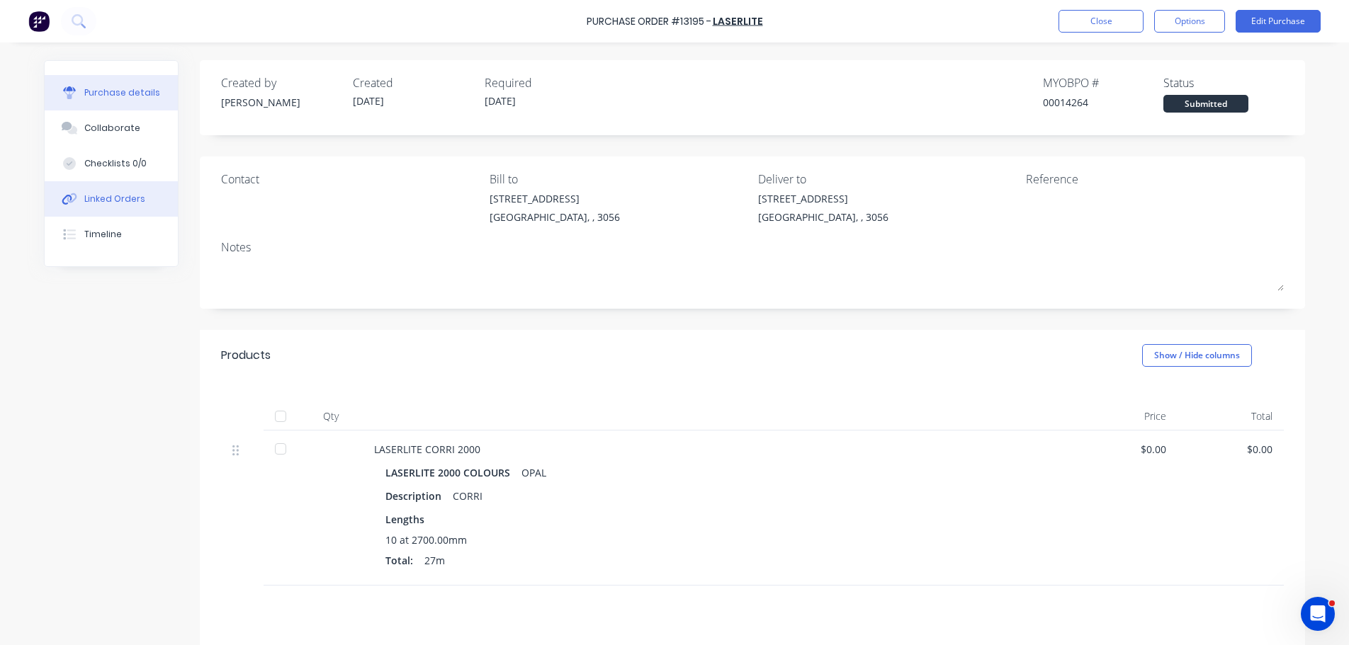
click at [119, 209] on button "Linked Orders" at bounding box center [111, 198] width 133 height 35
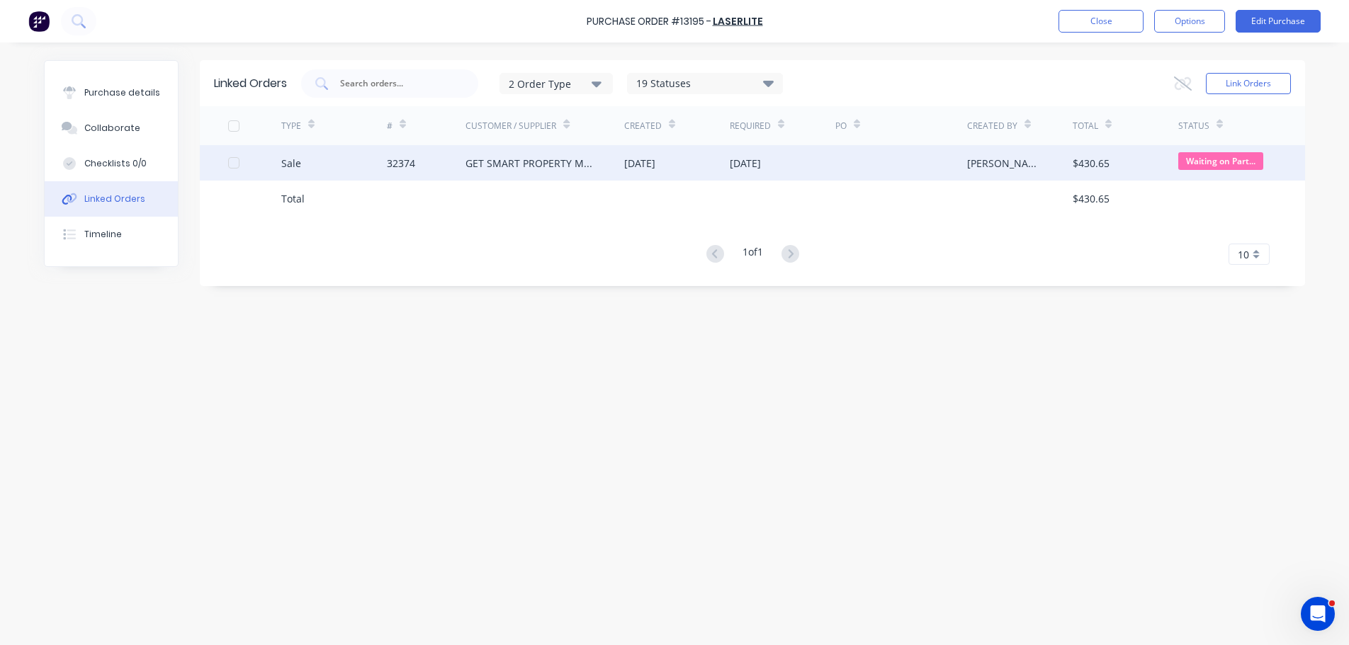
click at [624, 168] on div "[DATE]" at bounding box center [639, 163] width 31 height 15
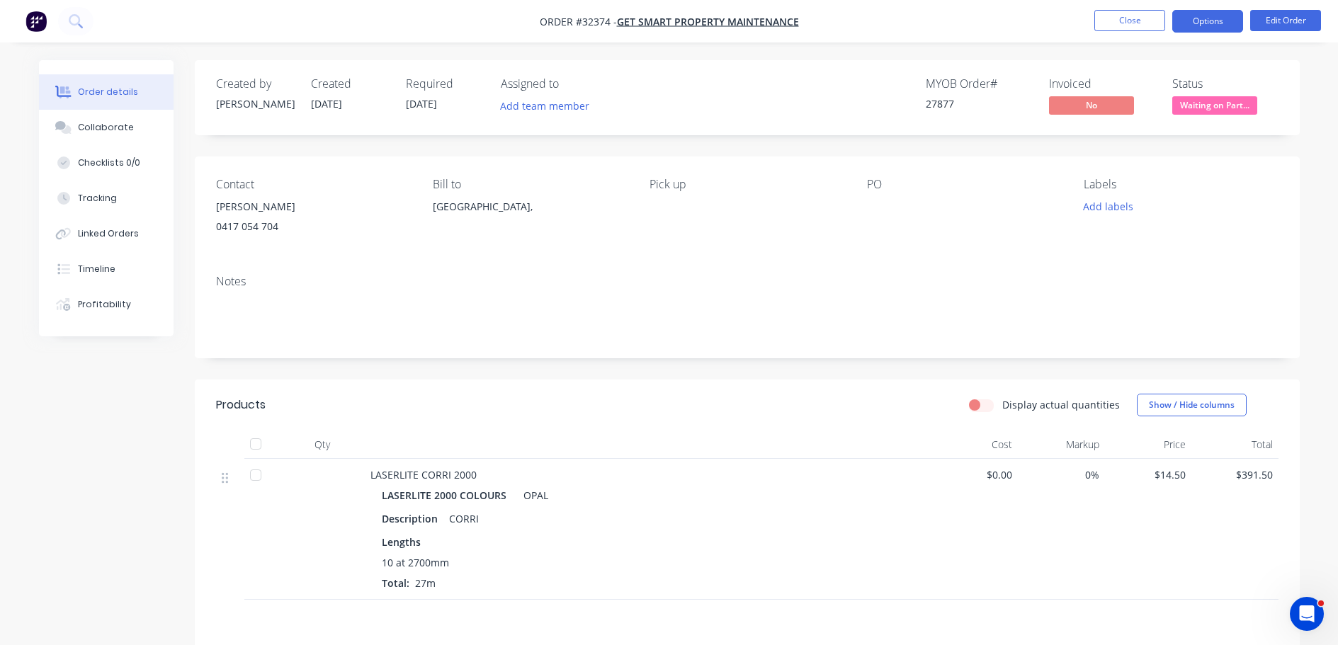
click at [1203, 21] on button "Options" at bounding box center [1207, 21] width 71 height 23
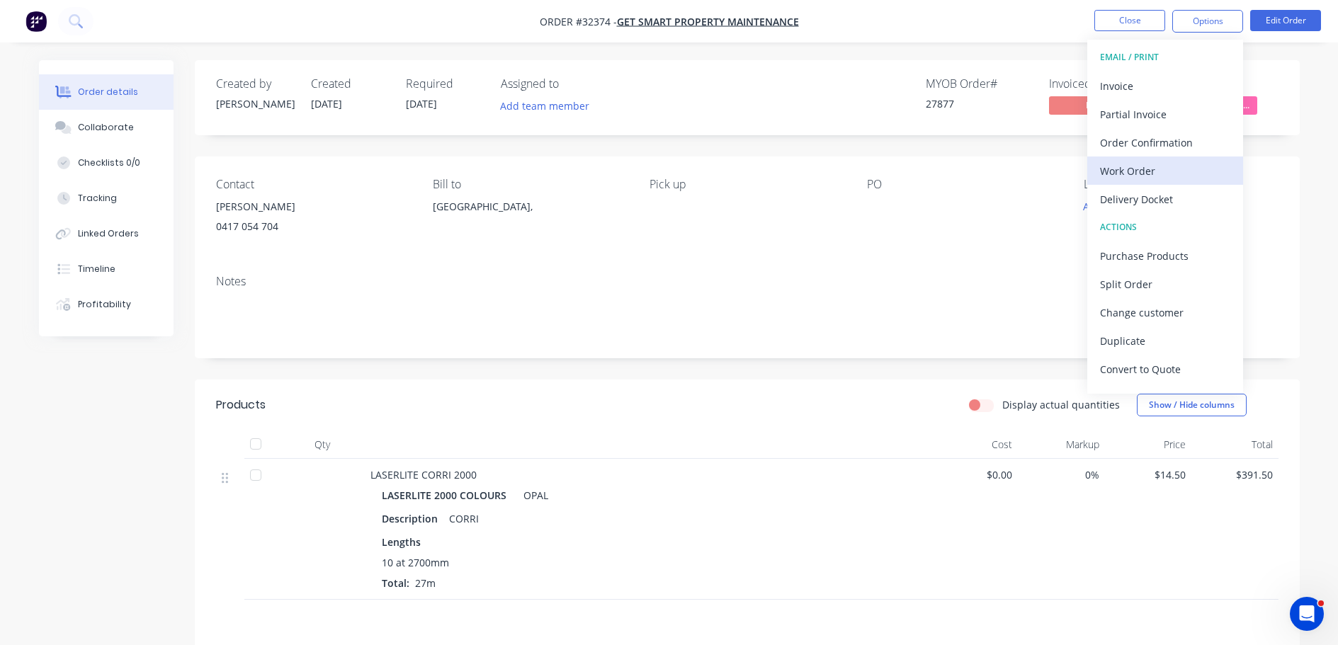
click at [1142, 171] on div "Work Order" at bounding box center [1165, 171] width 130 height 21
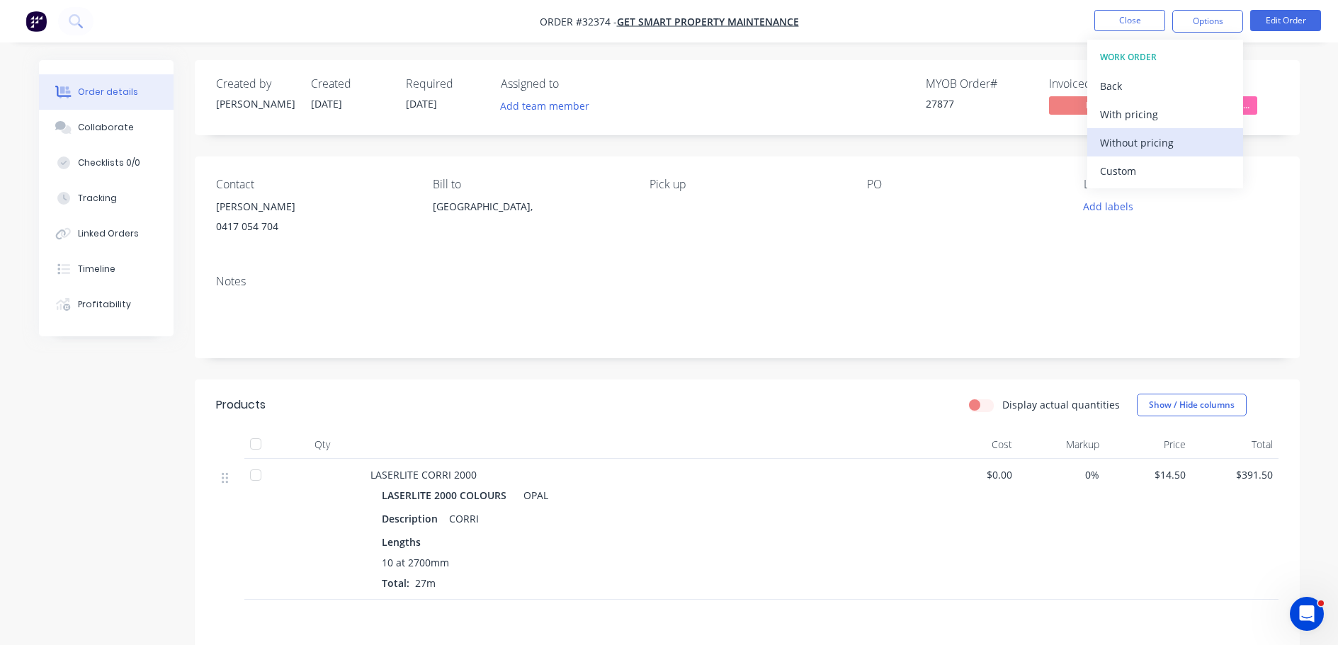
click at [1164, 139] on div "Without pricing" at bounding box center [1165, 142] width 130 height 21
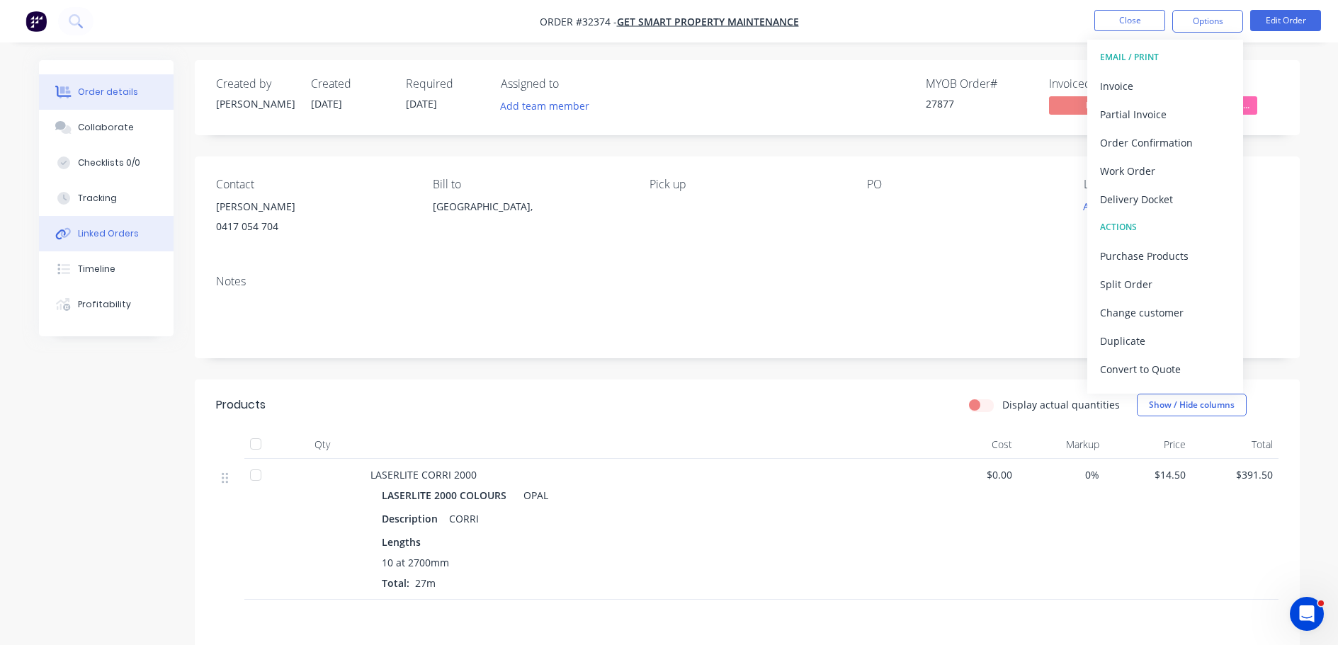
drag, startPoint x: 120, startPoint y: 232, endPoint x: 132, endPoint y: 227, distance: 13.0
click at [121, 230] on div "Linked Orders" at bounding box center [108, 233] width 61 height 13
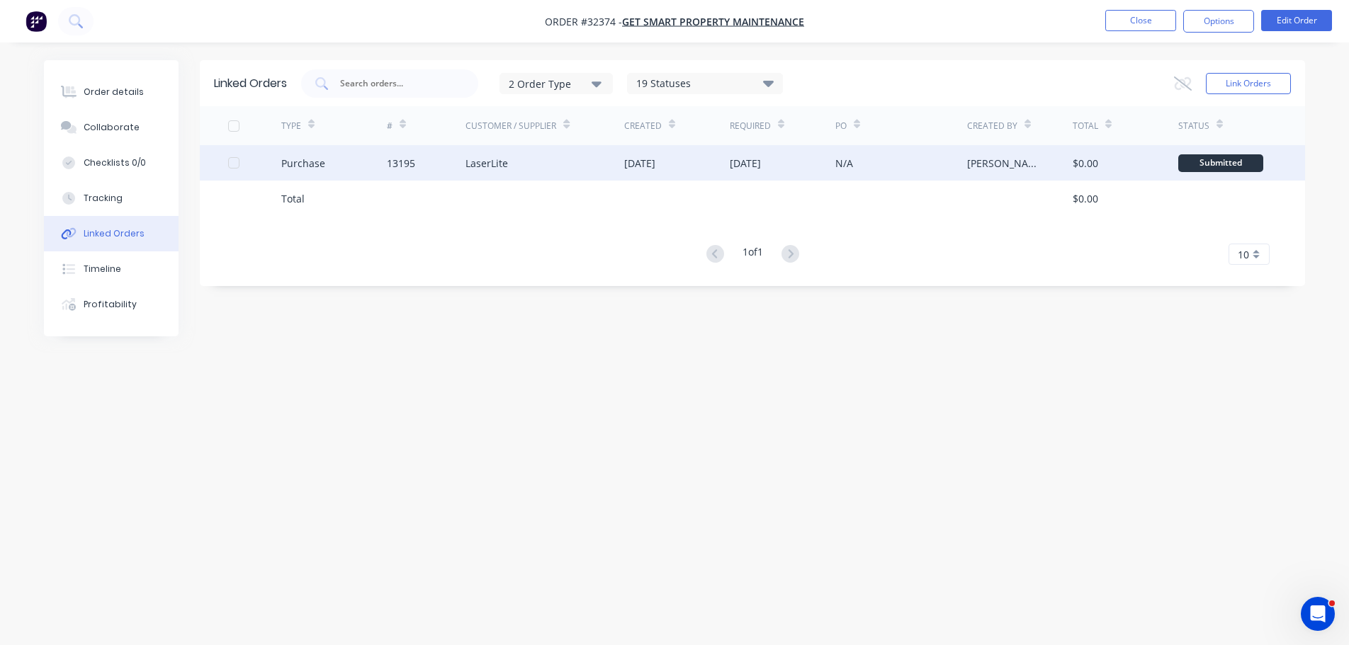
click at [903, 157] on div "N/A" at bounding box center [901, 162] width 132 height 35
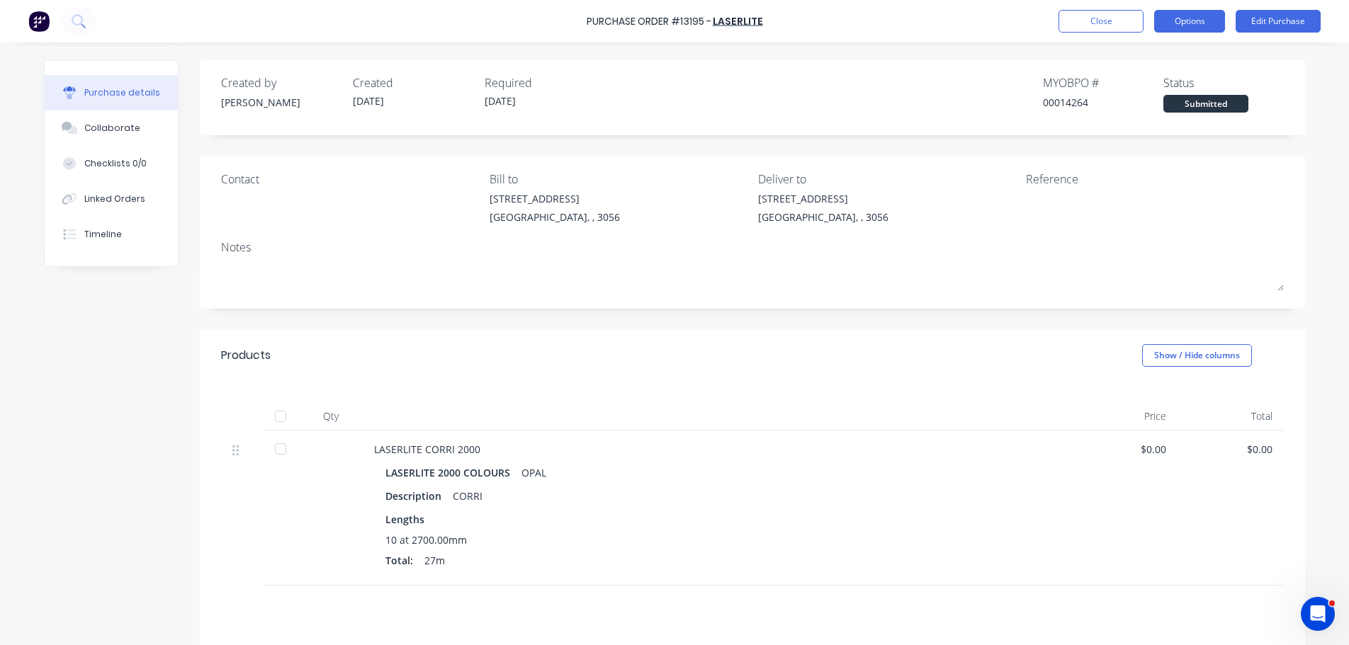
click at [1210, 18] on button "Options" at bounding box center [1189, 21] width 71 height 23
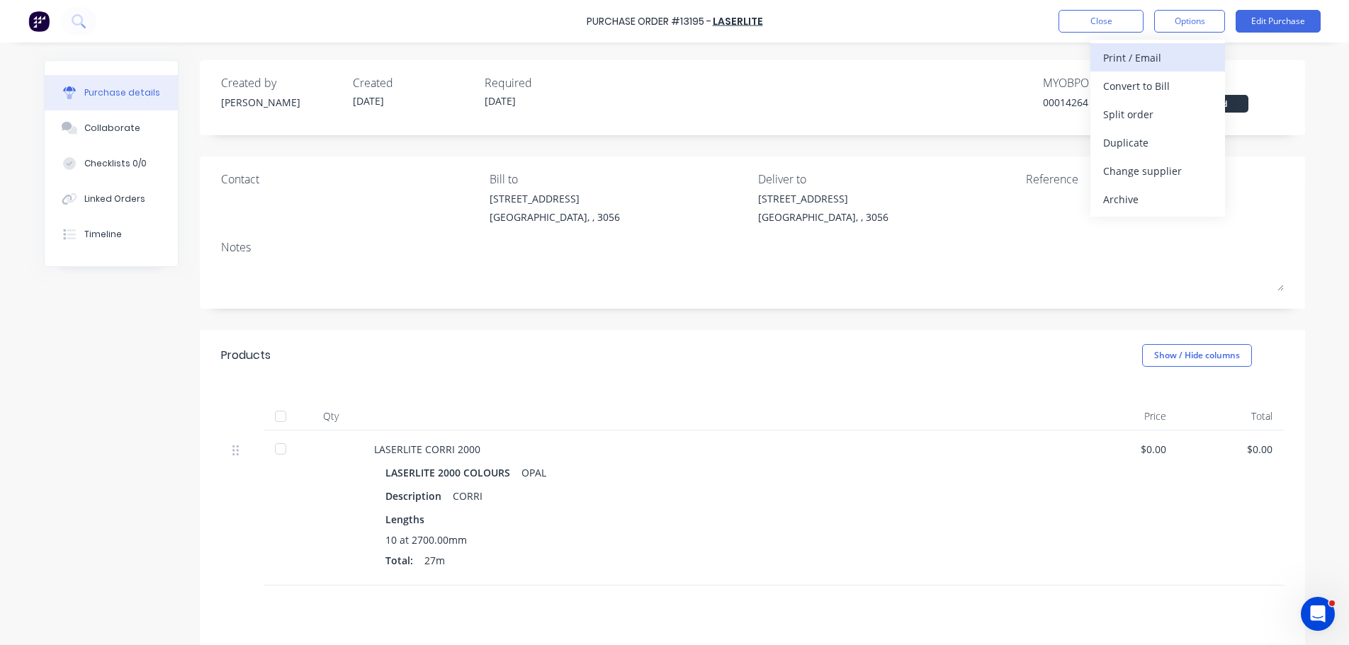
click at [1169, 62] on div "Print / Email" at bounding box center [1157, 57] width 109 height 21
click at [1149, 114] on div "Without pricing" at bounding box center [1157, 114] width 109 height 21
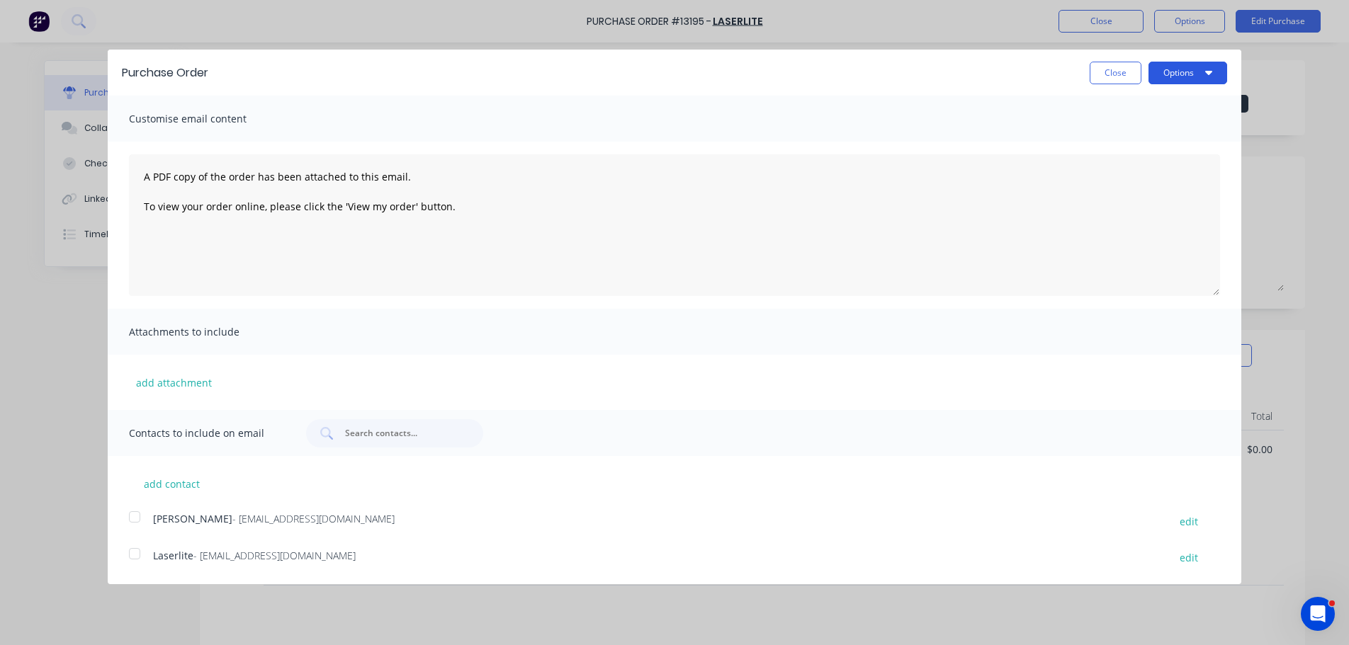
click at [1177, 78] on button "Options" at bounding box center [1187, 73] width 79 height 23
click at [1155, 108] on div "Print" at bounding box center [1159, 108] width 109 height 21
click at [1119, 72] on button "Close" at bounding box center [1115, 73] width 52 height 23
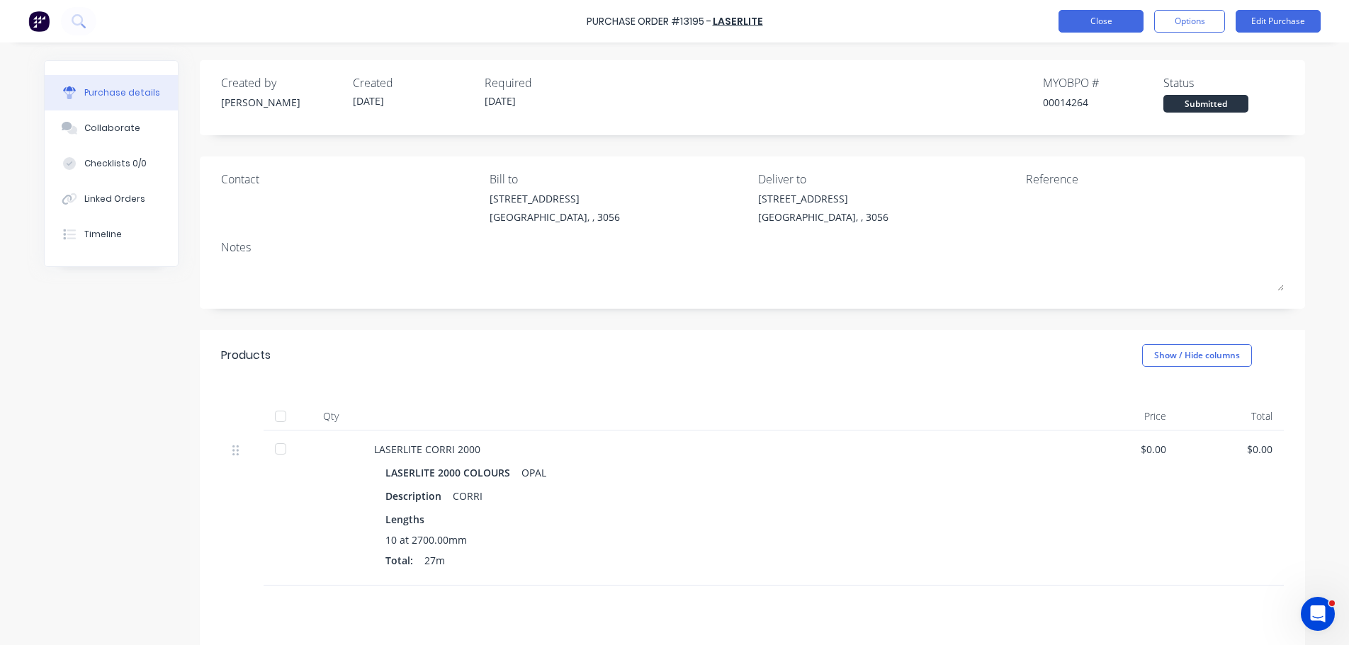
click at [1108, 17] on button "Close" at bounding box center [1100, 21] width 85 height 23
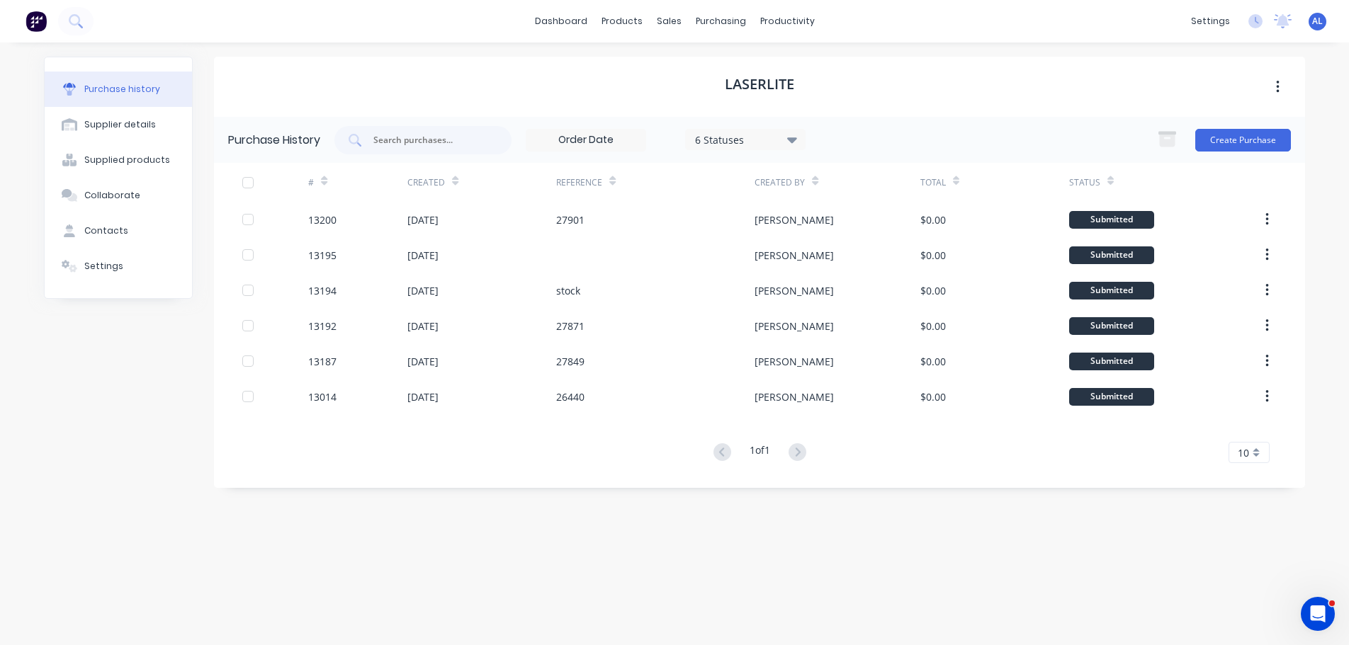
click at [43, 22] on img at bounding box center [35, 21] width 21 height 21
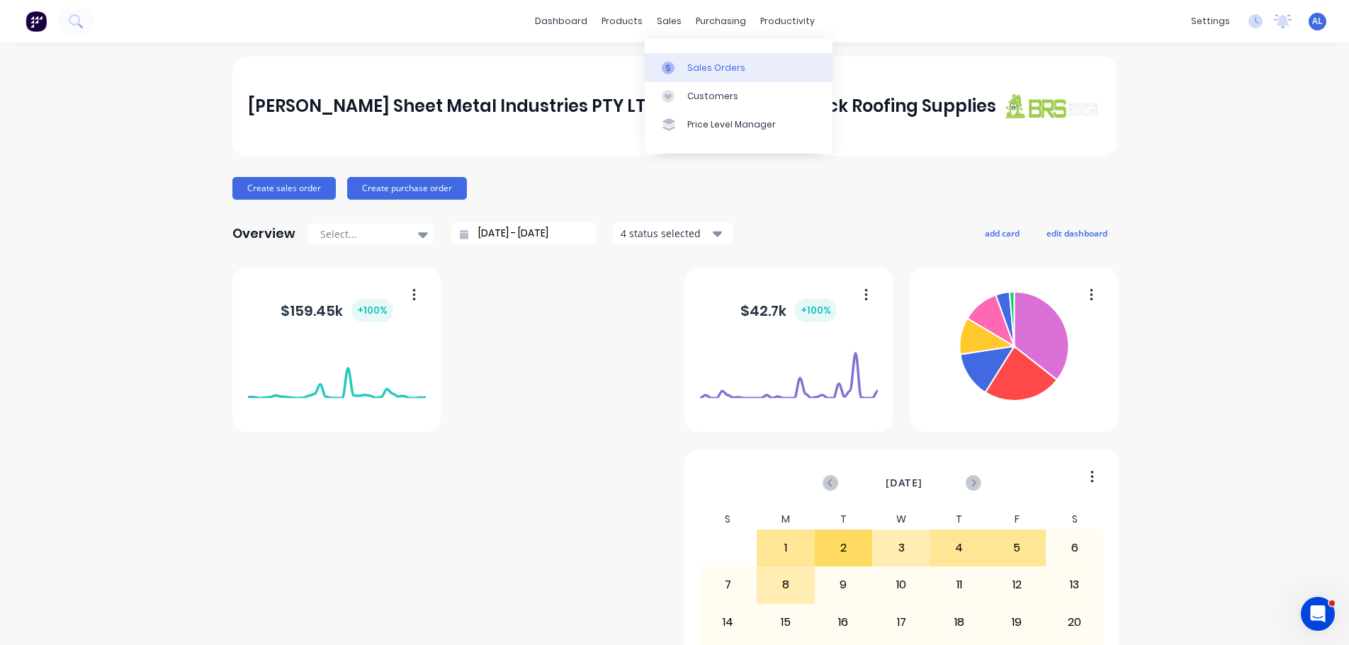
click at [704, 63] on div "Sales Orders" at bounding box center [716, 68] width 58 height 13
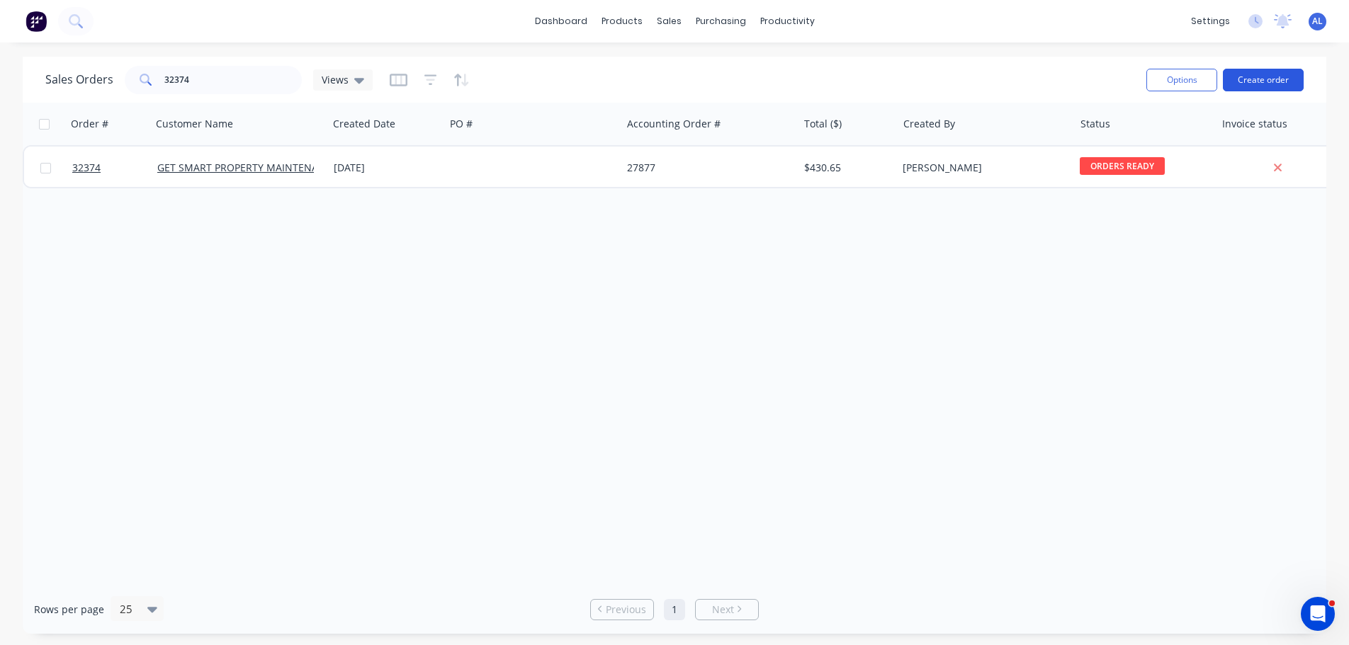
click at [1245, 75] on button "Create order" at bounding box center [1262, 80] width 81 height 23
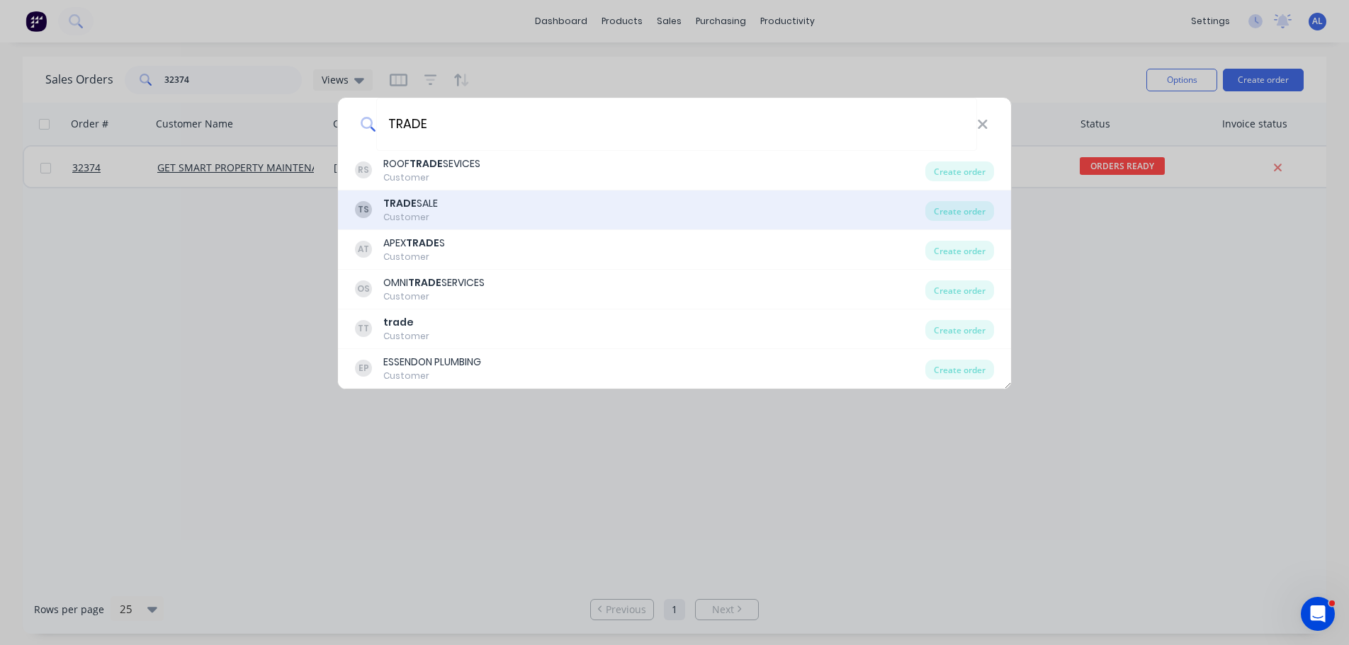
type input "TRADE"
click at [518, 207] on div "TS TRADE SALE Customer" at bounding box center [640, 210] width 570 height 28
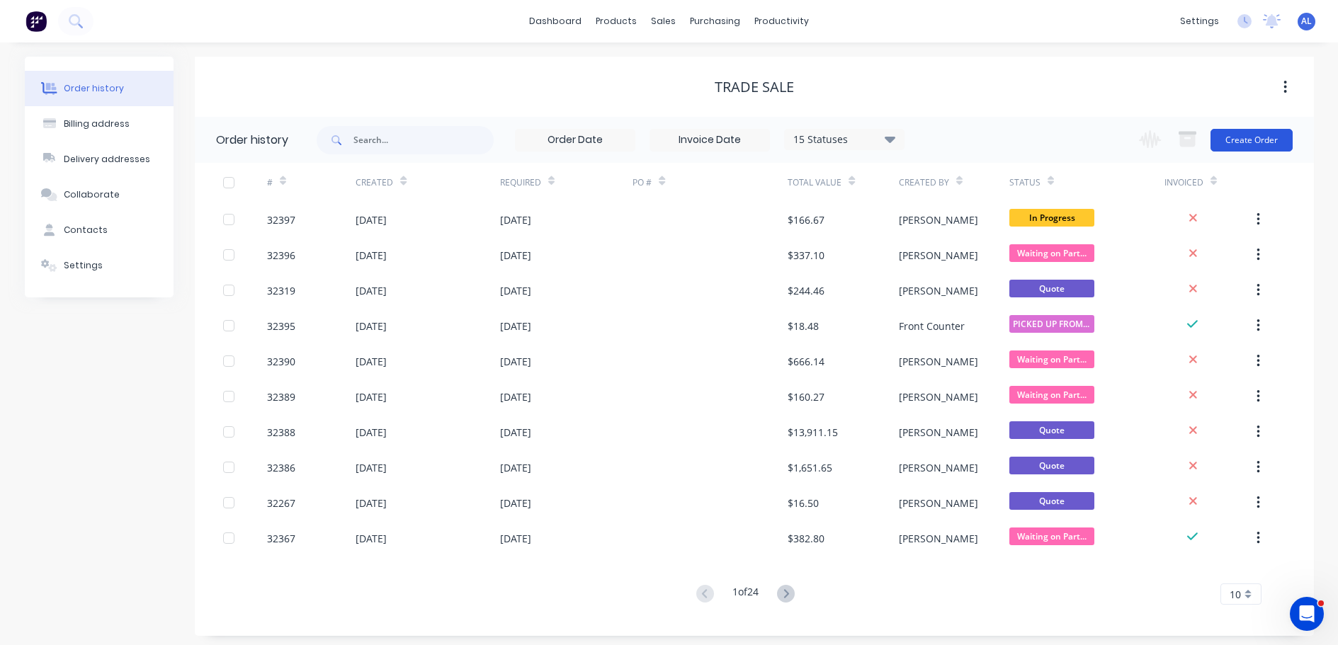
click at [1247, 140] on button "Create Order" at bounding box center [1251, 140] width 82 height 23
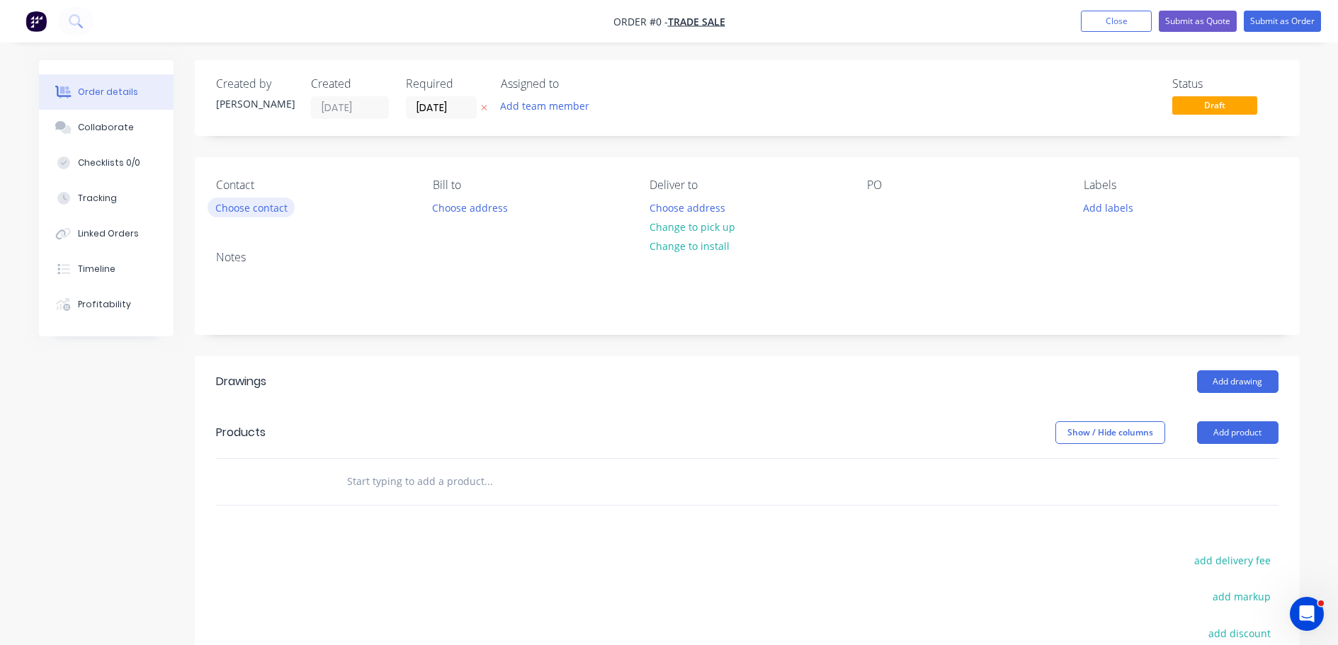
click at [278, 211] on button "Choose contact" at bounding box center [251, 207] width 87 height 19
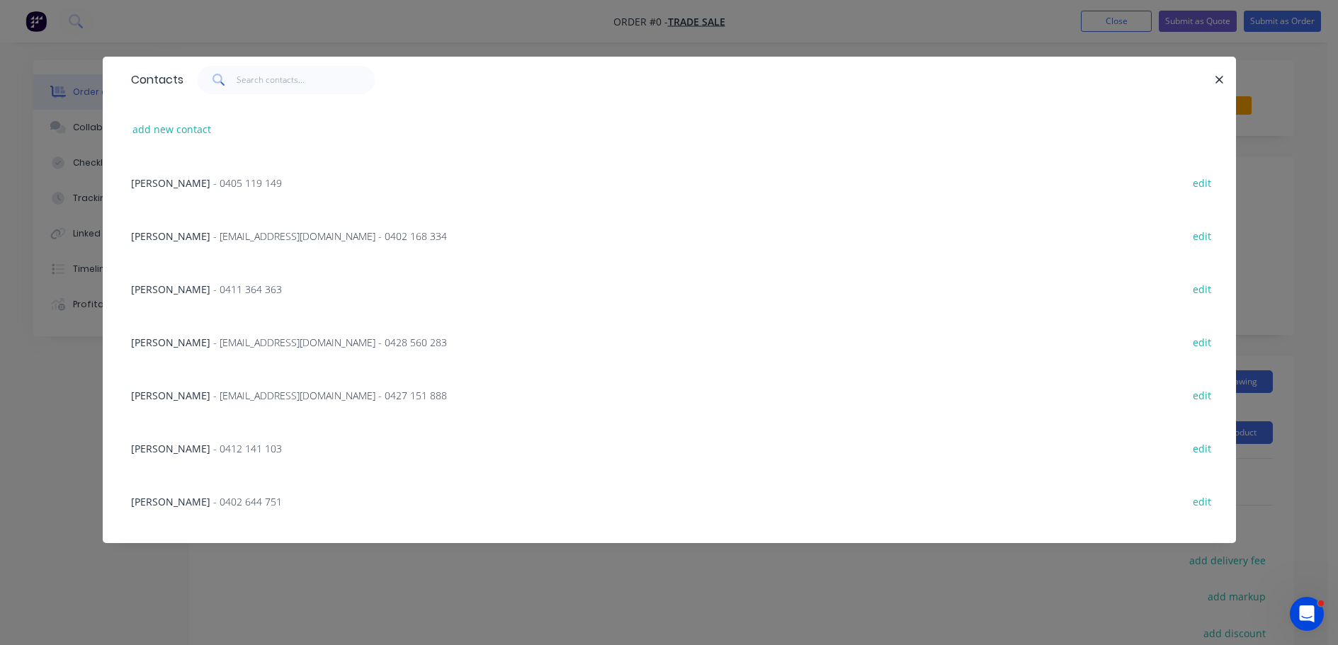
click at [1211, 79] on div at bounding box center [1213, 80] width 4 height 28
click at [1220, 79] on icon "button" at bounding box center [1219, 80] width 9 height 13
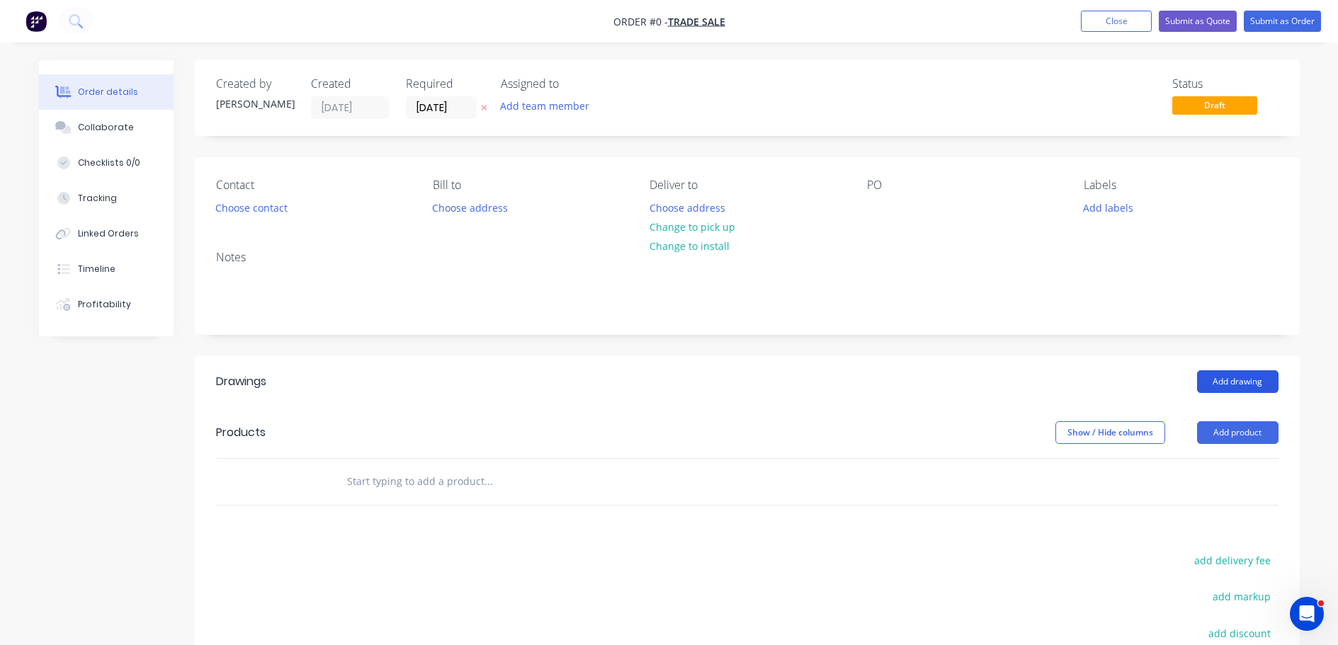
click at [1249, 384] on button "Add drawing" at bounding box center [1237, 381] width 81 height 23
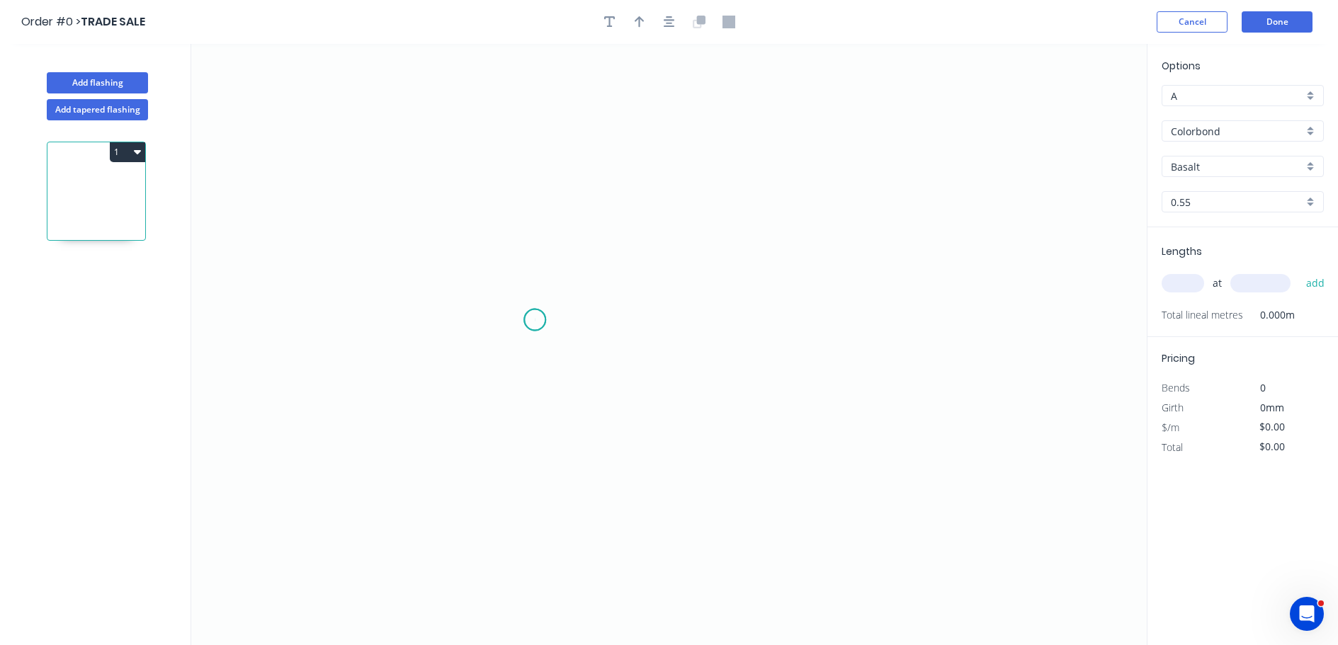
click at [535, 320] on icon "0" at bounding box center [668, 344] width 955 height 601
drag, startPoint x: 529, startPoint y: 136, endPoint x: 658, endPoint y: 122, distance: 129.7
click at [529, 137] on icon "0" at bounding box center [668, 344] width 955 height 601
click at [796, 130] on icon "0 ?" at bounding box center [668, 344] width 955 height 601
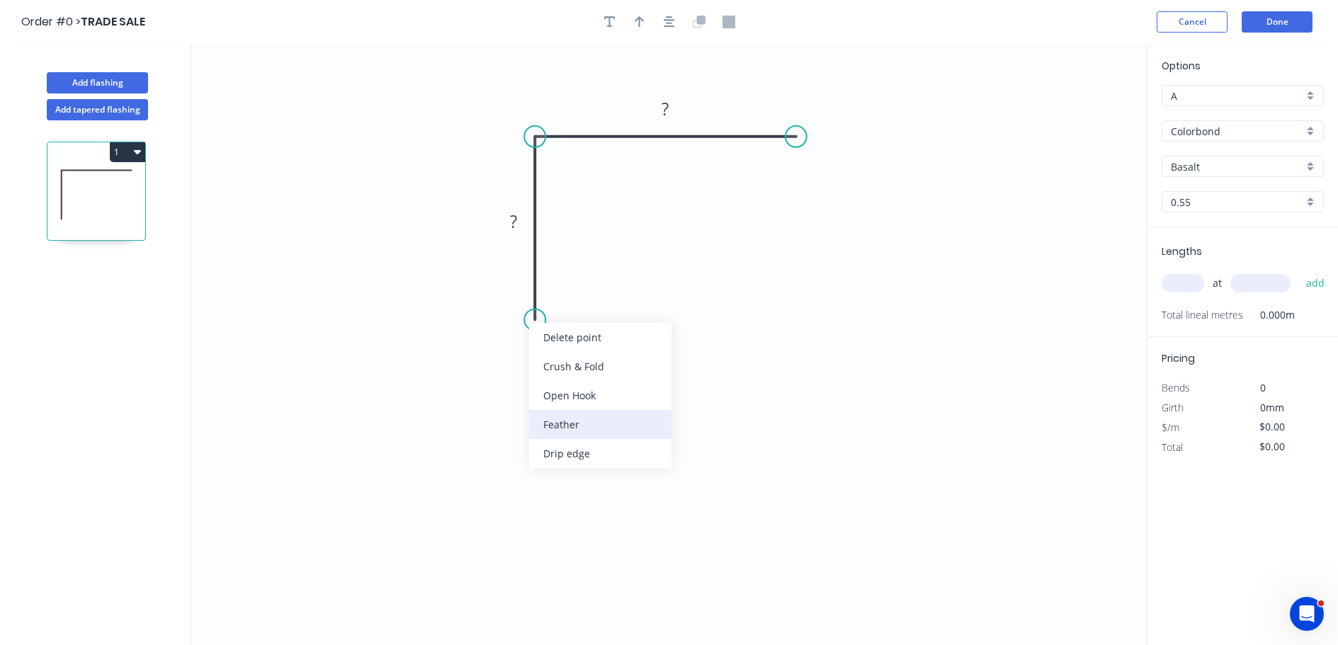
click at [611, 431] on div "Feather" at bounding box center [600, 424] width 142 height 29
click at [612, 364] on div "Flip bend" at bounding box center [610, 361] width 142 height 29
click at [580, 296] on tspan "15" at bounding box center [574, 294] width 20 height 23
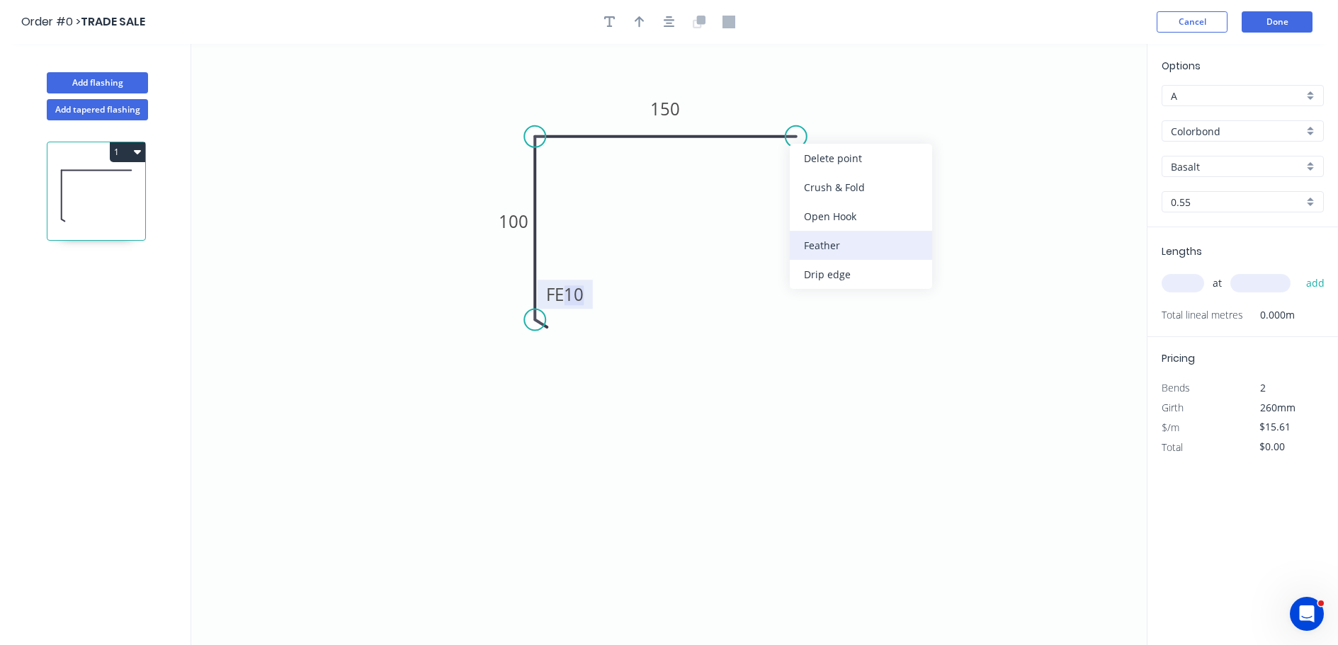
click at [870, 239] on div "Feather" at bounding box center [861, 245] width 142 height 29
type input "$16.67"
drag, startPoint x: 824, startPoint y: 98, endPoint x: 992, endPoint y: 150, distance: 176.5
click at [824, 98] on tspan "15" at bounding box center [824, 99] width 20 height 23
drag, startPoint x: 1196, startPoint y: 284, endPoint x: 978, endPoint y: 359, distance: 230.0
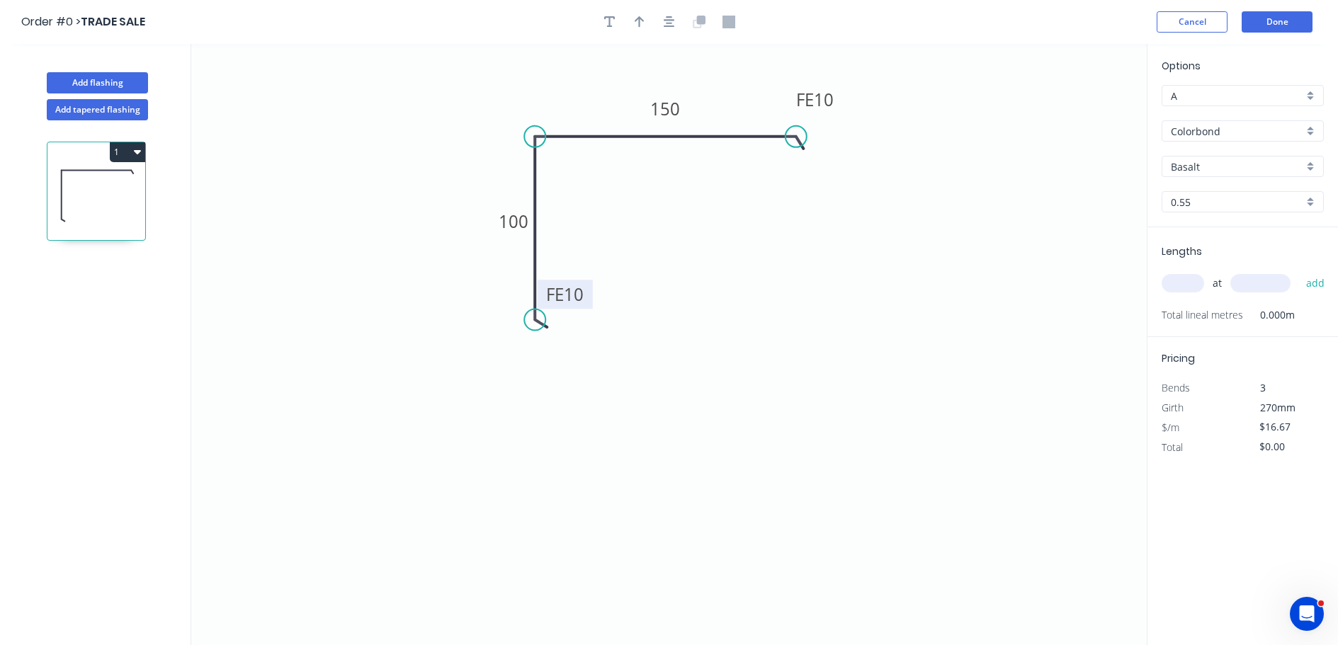
click at [1188, 283] on input "text" at bounding box center [1183, 283] width 42 height 18
click at [1312, 166] on div "Basalt" at bounding box center [1243, 166] width 162 height 21
click at [1247, 190] on div "Monument" at bounding box center [1242, 186] width 161 height 25
type input "Monument"
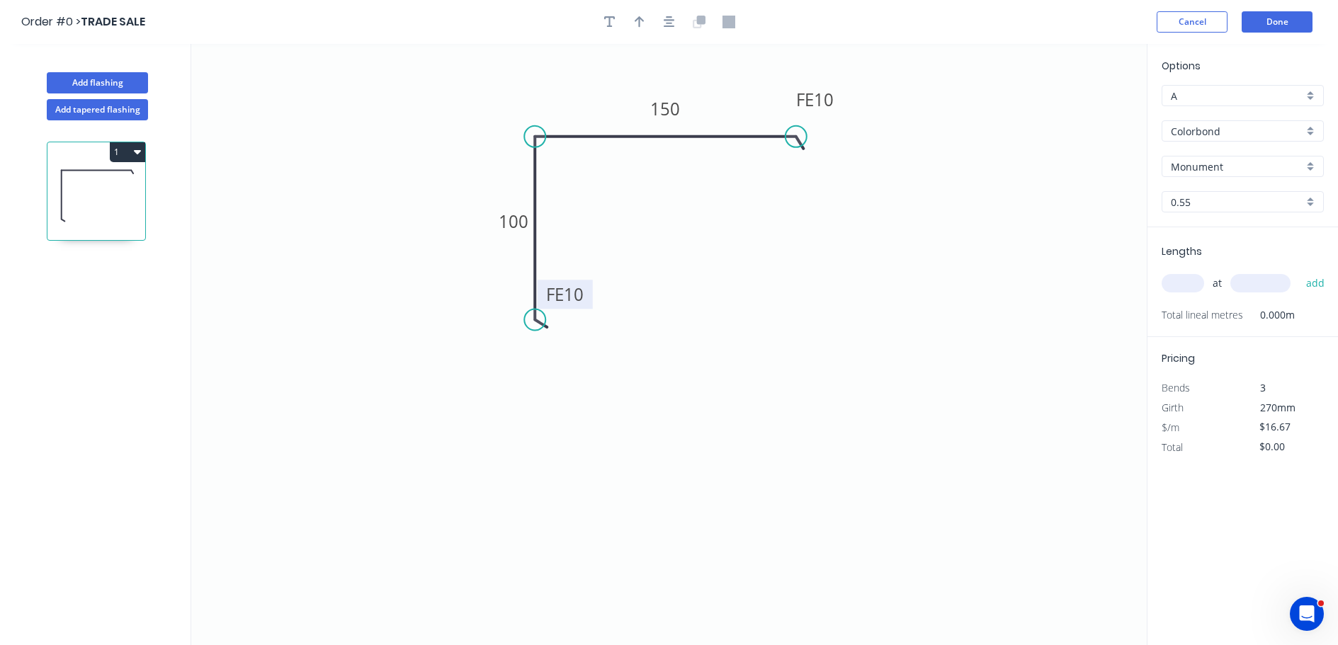
click at [1183, 283] on input "text" at bounding box center [1183, 283] width 42 height 18
type input "1"
type input "4800"
click at [1299, 271] on button "add" at bounding box center [1315, 283] width 33 height 24
type input "$80.02"
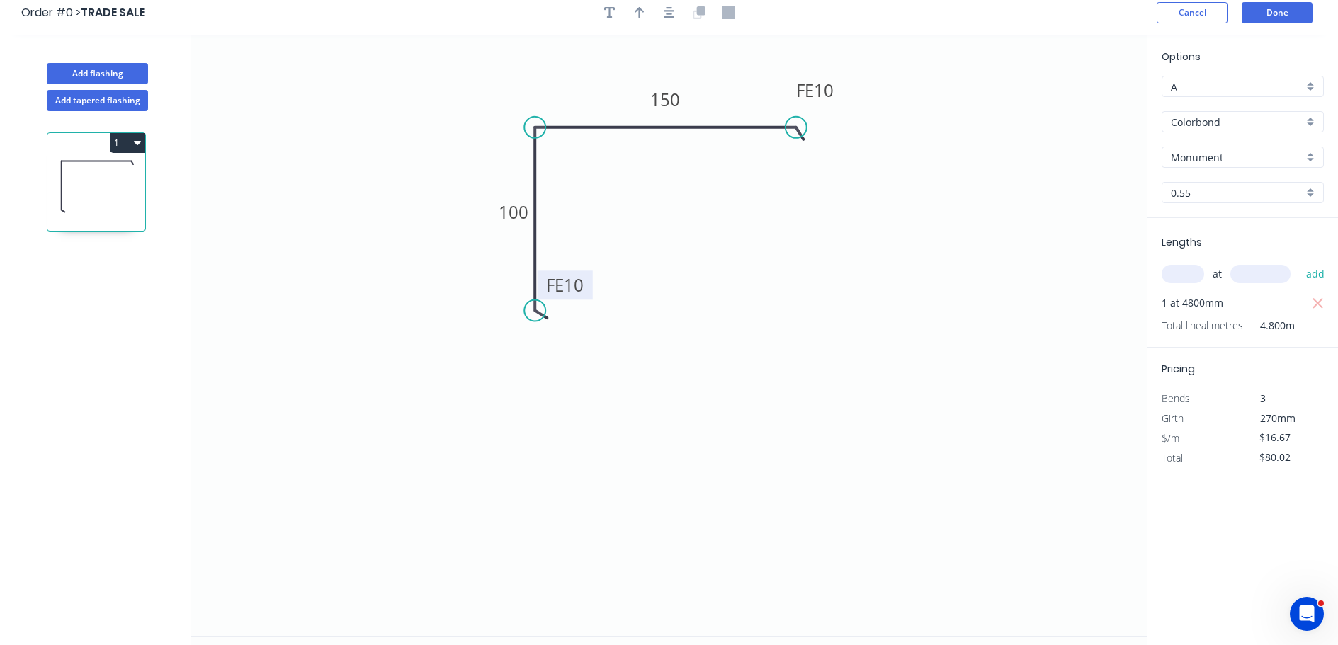
scroll to position [0, 0]
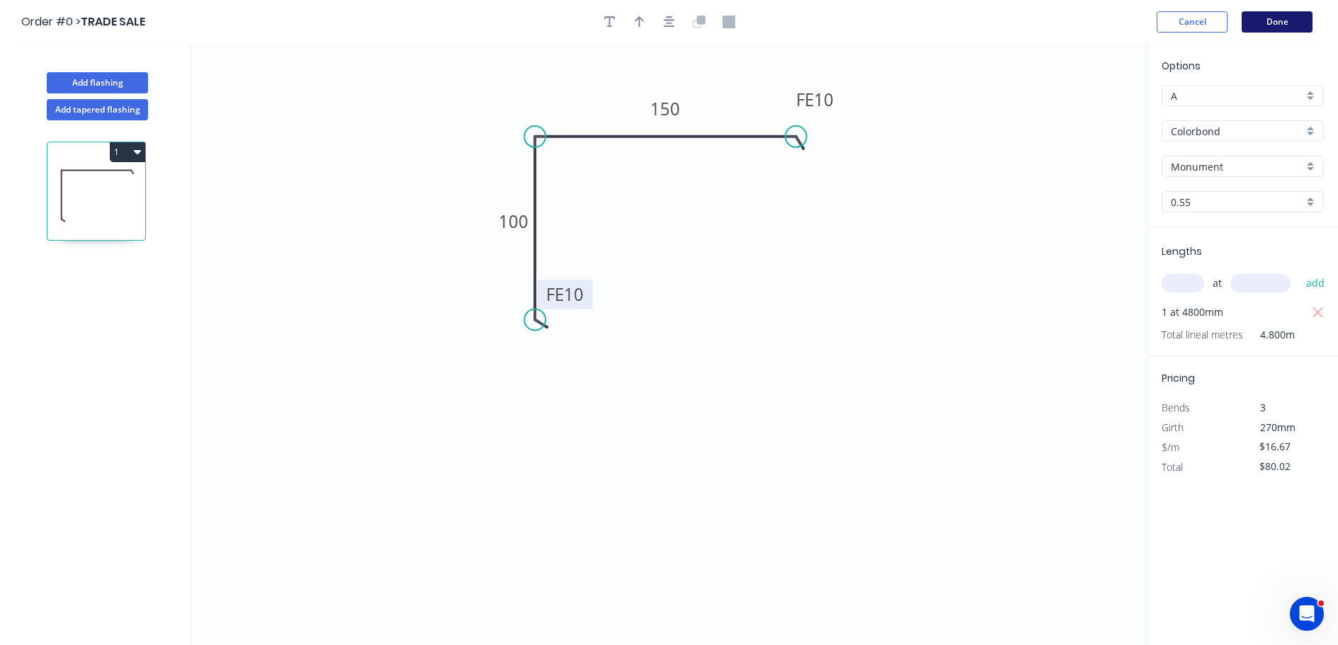
click at [1291, 18] on button "Done" at bounding box center [1277, 21] width 71 height 21
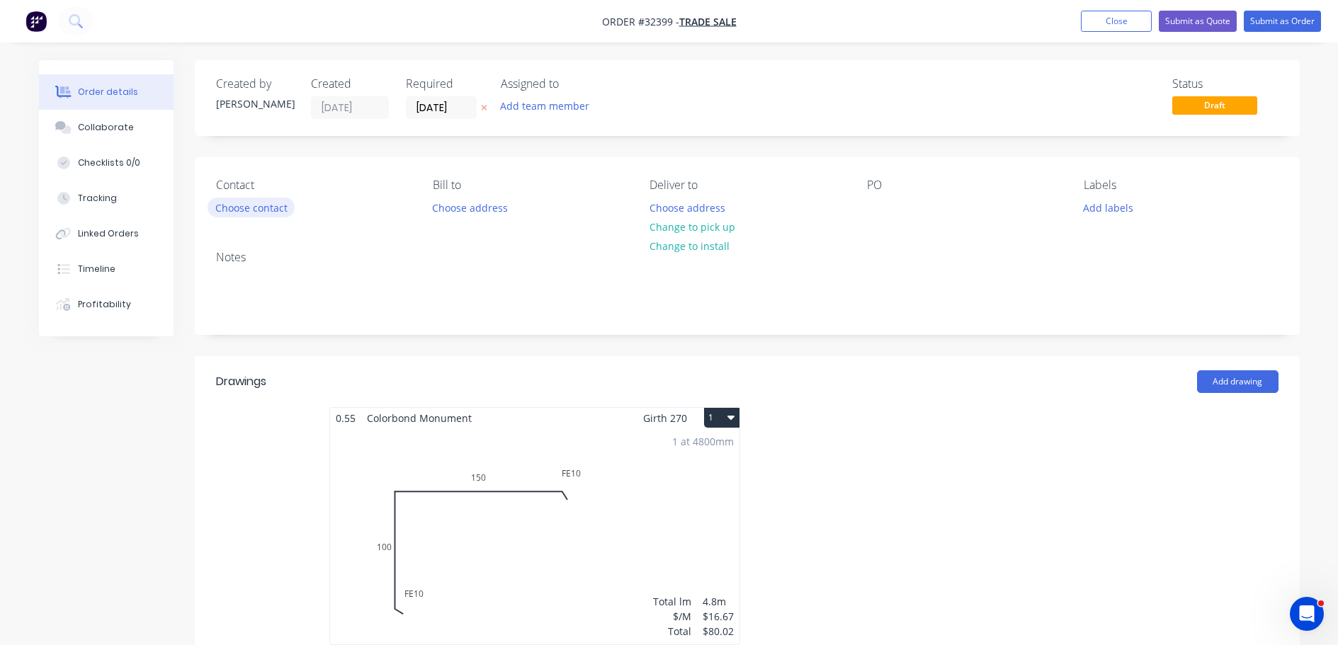
click at [237, 208] on button "Choose contact" at bounding box center [251, 207] width 87 height 19
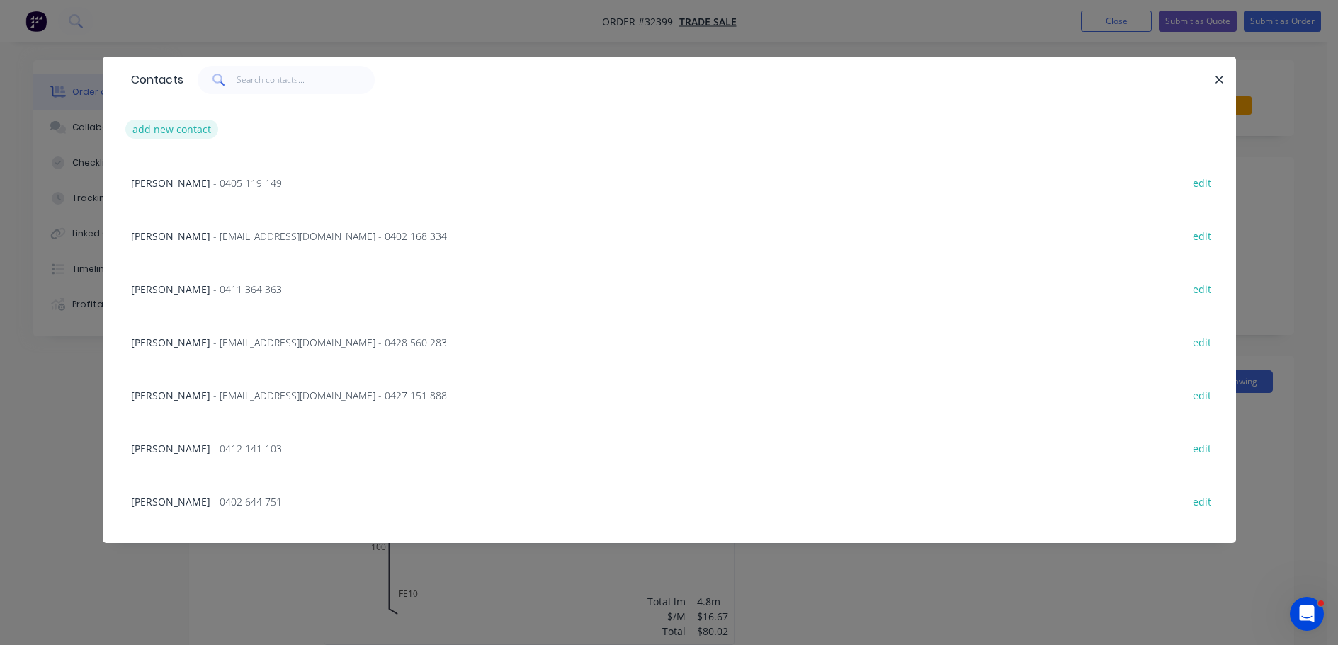
click at [183, 130] on button "add new contact" at bounding box center [171, 129] width 93 height 19
select select "AU"
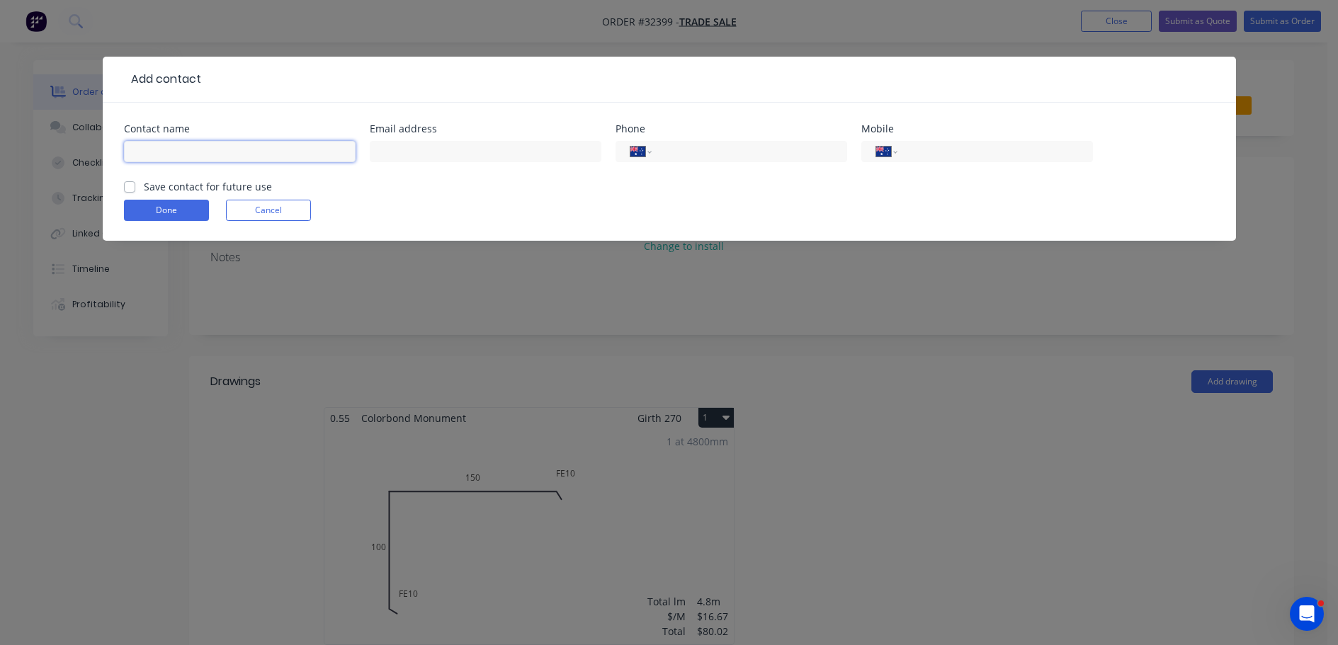
drag, startPoint x: 203, startPoint y: 149, endPoint x: 249, endPoint y: 120, distance: 53.8
click at [203, 149] on input "text" at bounding box center [240, 151] width 232 height 21
type input "JOHN"
type input "0403 794 574"
click at [144, 185] on label "Save contact for future use" at bounding box center [208, 186] width 128 height 15
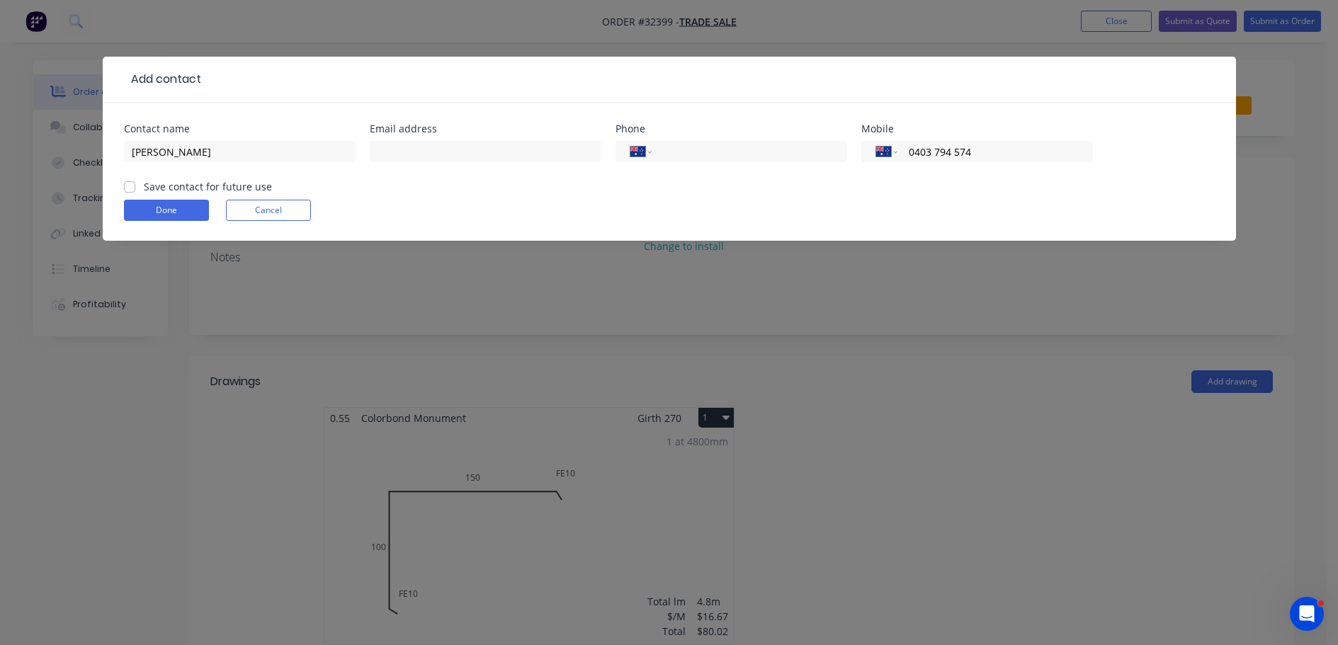
click at [130, 185] on input "Save contact for future use" at bounding box center [129, 185] width 11 height 13
checkbox input "true"
click at [175, 205] on button "Done" at bounding box center [166, 210] width 85 height 21
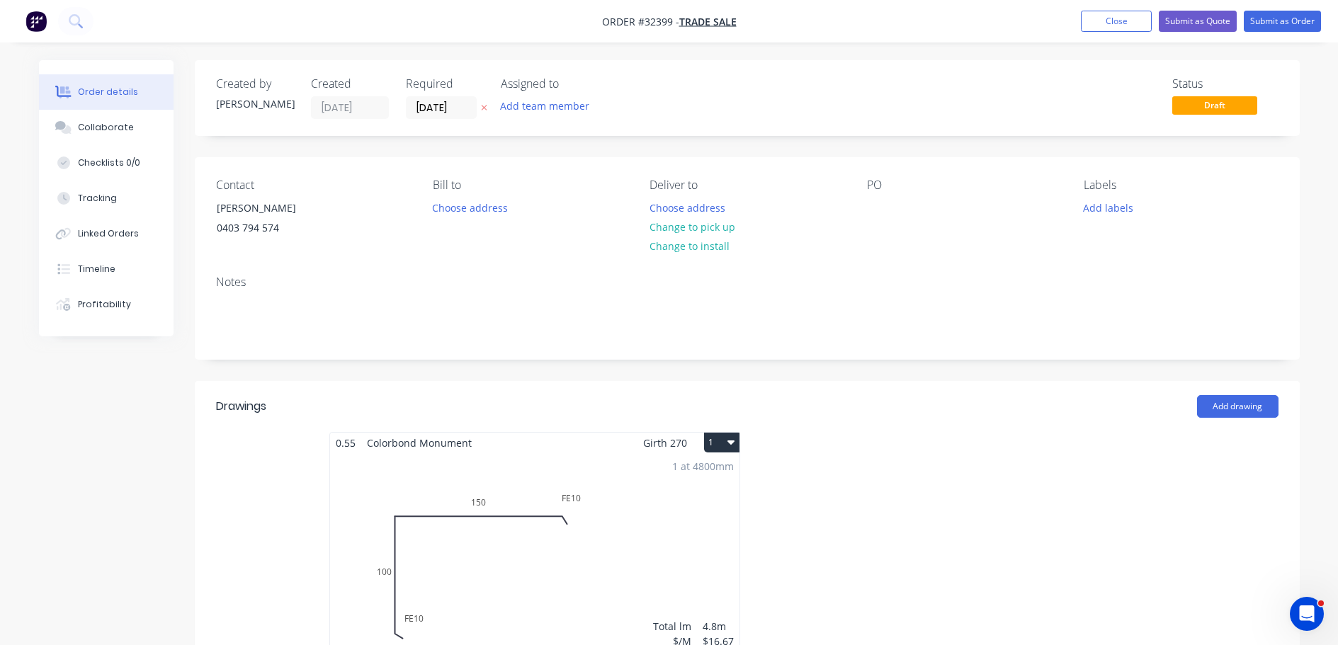
click at [710, 540] on div "1 at 4800mm Total lm $/M Total 4.8m $16.67 $80.02" at bounding box center [534, 561] width 409 height 216
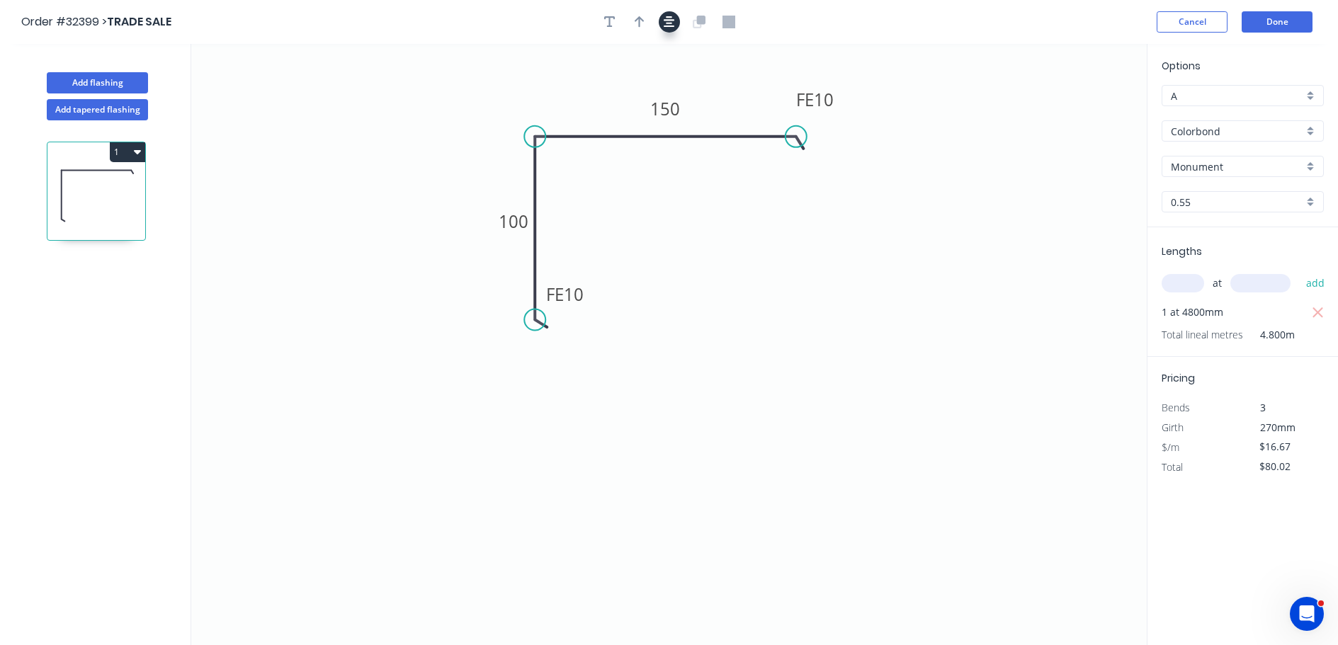
click at [670, 23] on icon "button" at bounding box center [669, 21] width 11 height 11
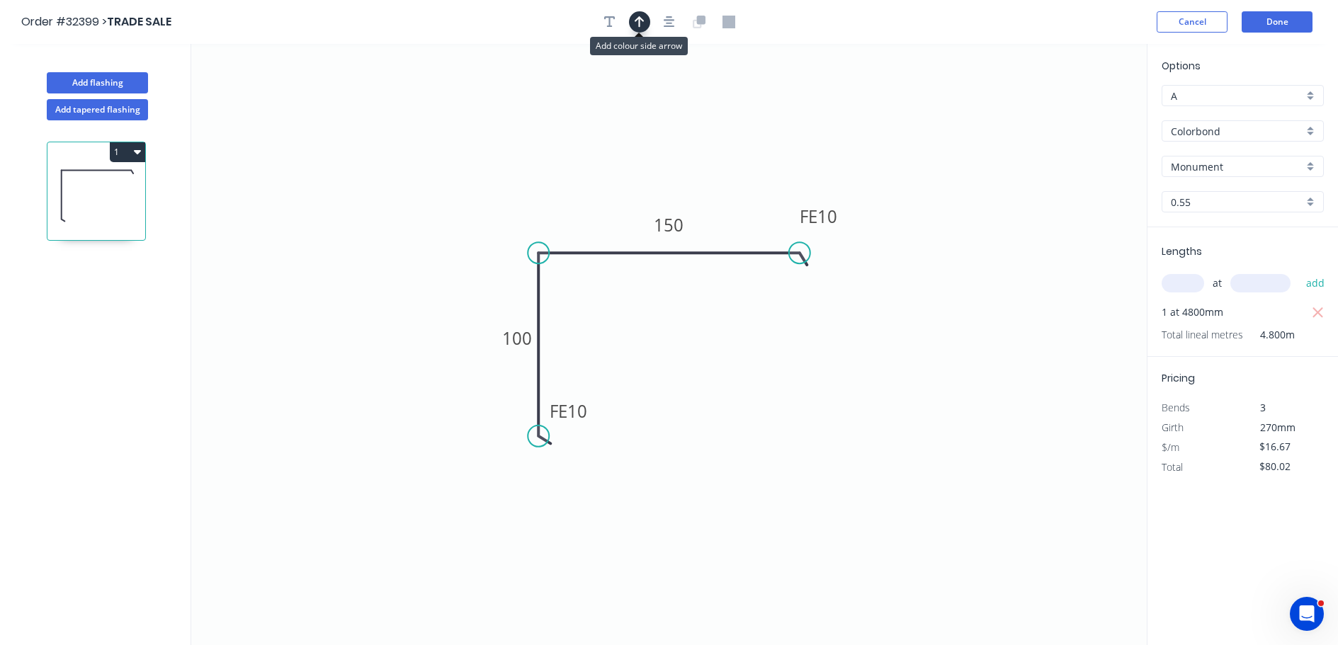
click at [637, 28] on button "button" at bounding box center [639, 21] width 21 height 21
drag, startPoint x: 1078, startPoint y: 110, endPoint x: 750, endPoint y: 189, distance: 337.4
click at [742, 196] on icon at bounding box center [740, 180] width 13 height 45
click at [1285, 18] on button "Done" at bounding box center [1277, 21] width 71 height 21
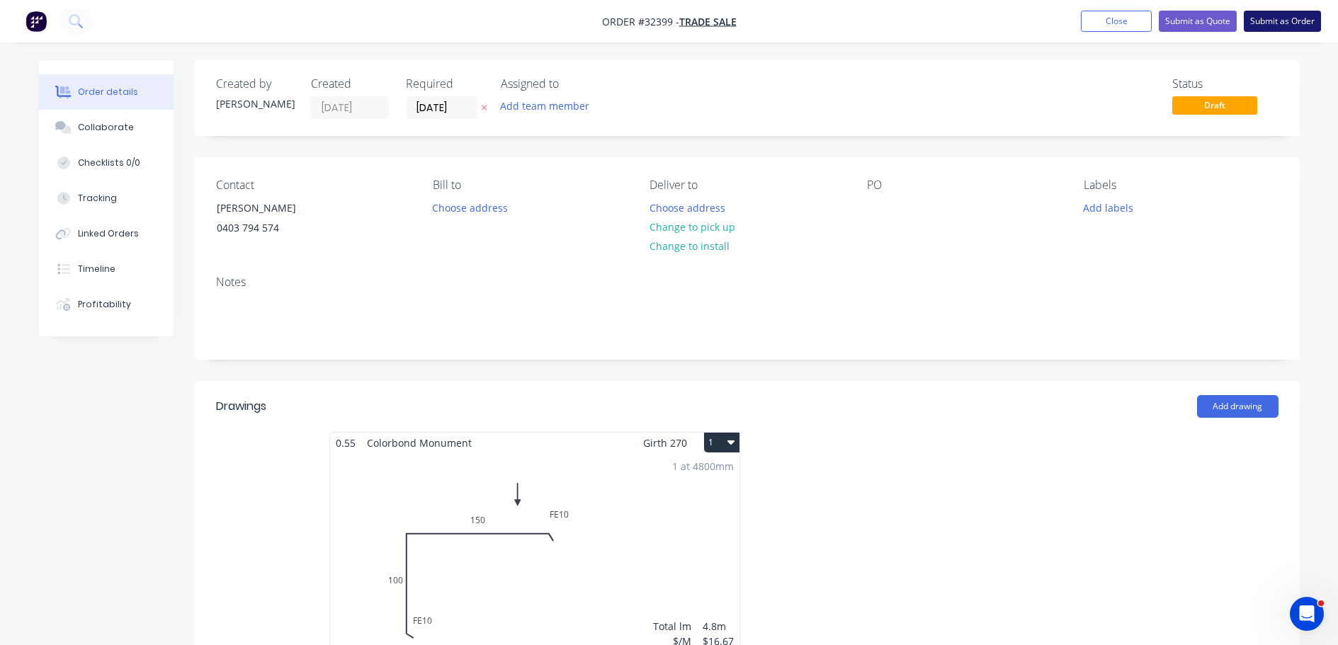
click at [1290, 21] on button "Submit as Order" at bounding box center [1282, 21] width 77 height 21
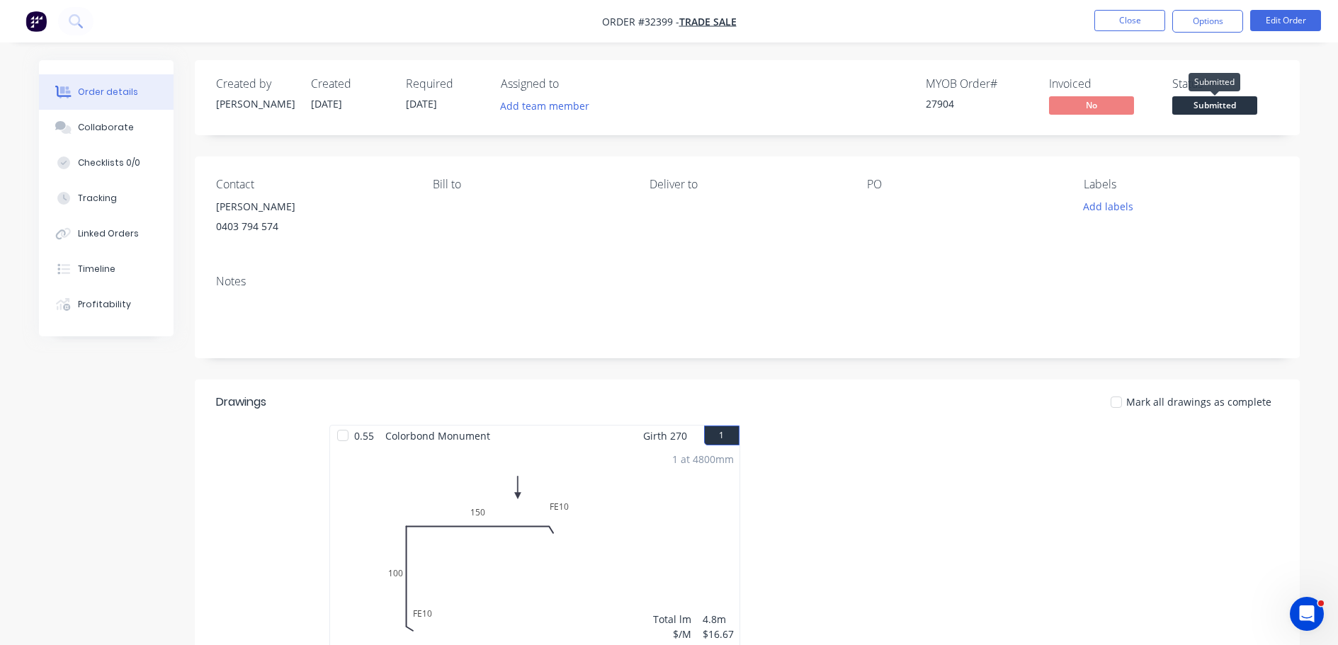
click at [1204, 109] on span "Submitted" at bounding box center [1214, 105] width 85 height 18
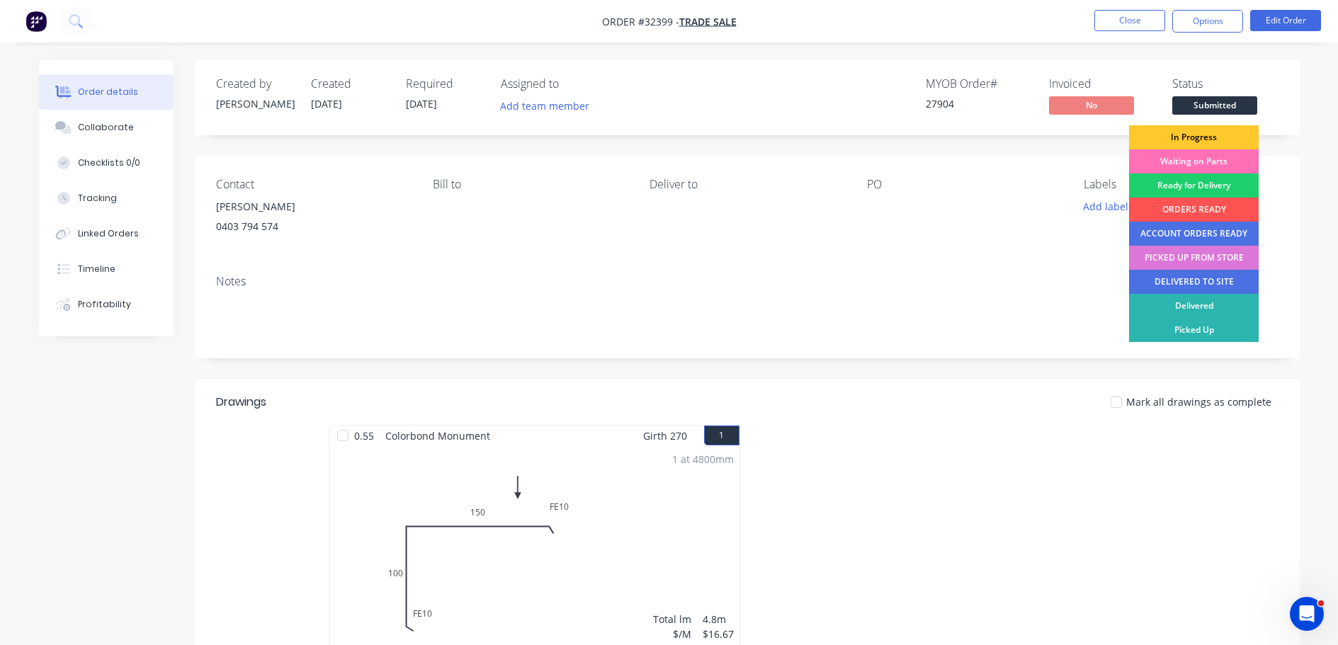
click at [1210, 142] on div "In Progress" at bounding box center [1194, 137] width 130 height 24
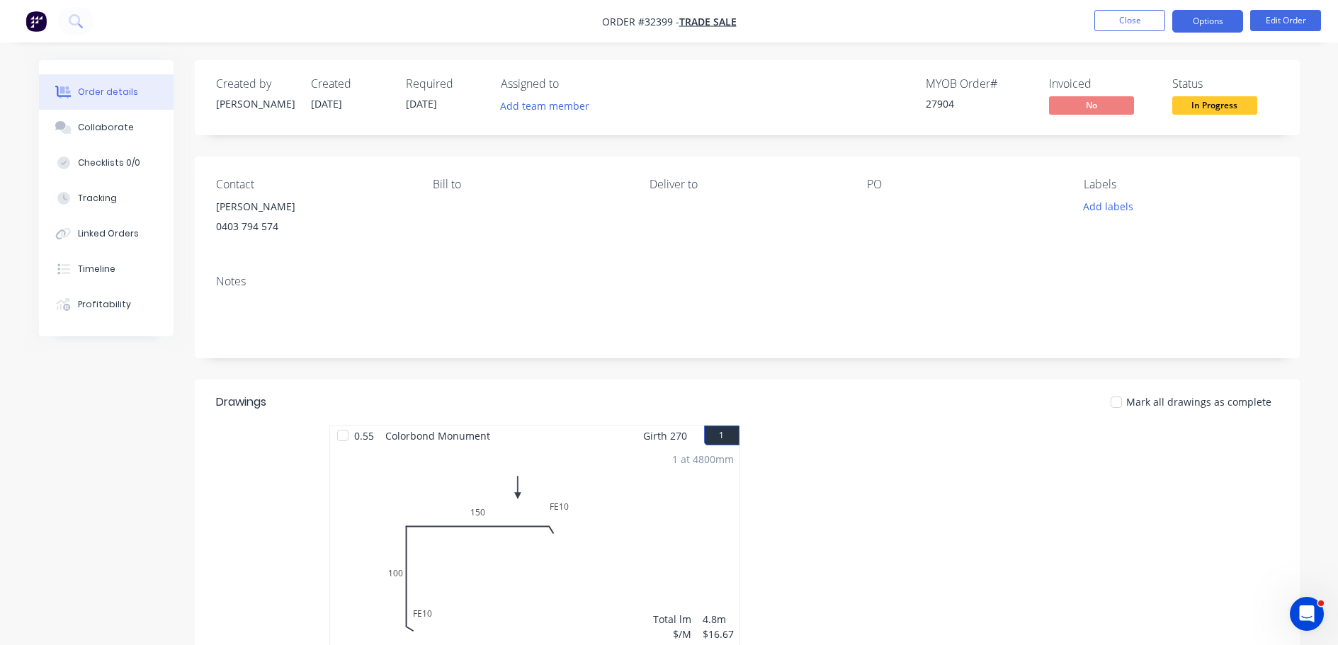
click at [1193, 20] on button "Options" at bounding box center [1207, 21] width 71 height 23
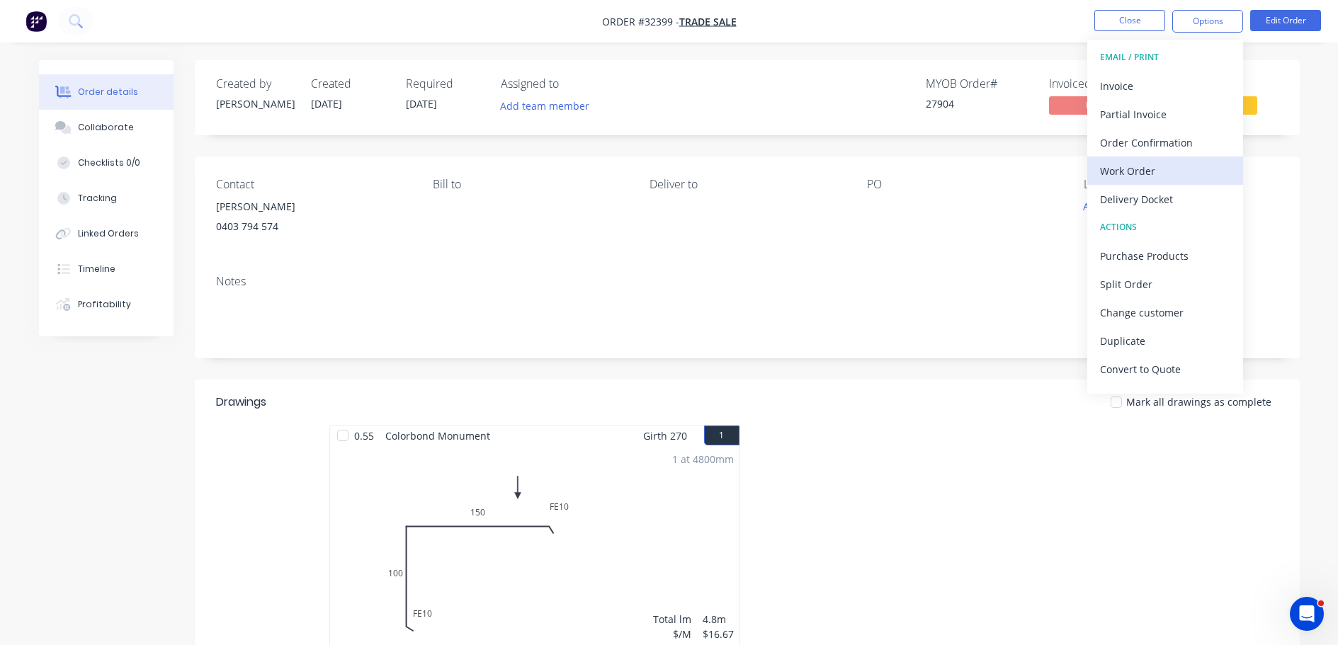
click at [1145, 176] on div "Work Order" at bounding box center [1165, 171] width 130 height 21
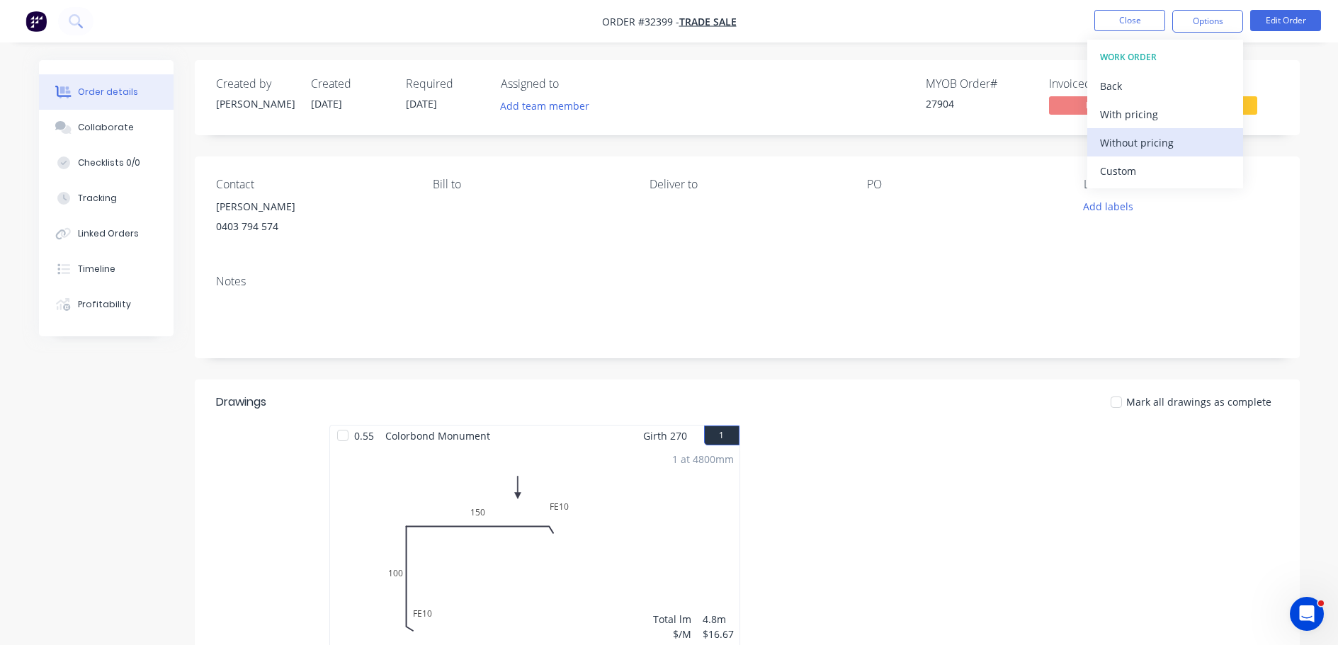
click at [1172, 143] on div "Without pricing" at bounding box center [1165, 142] width 130 height 21
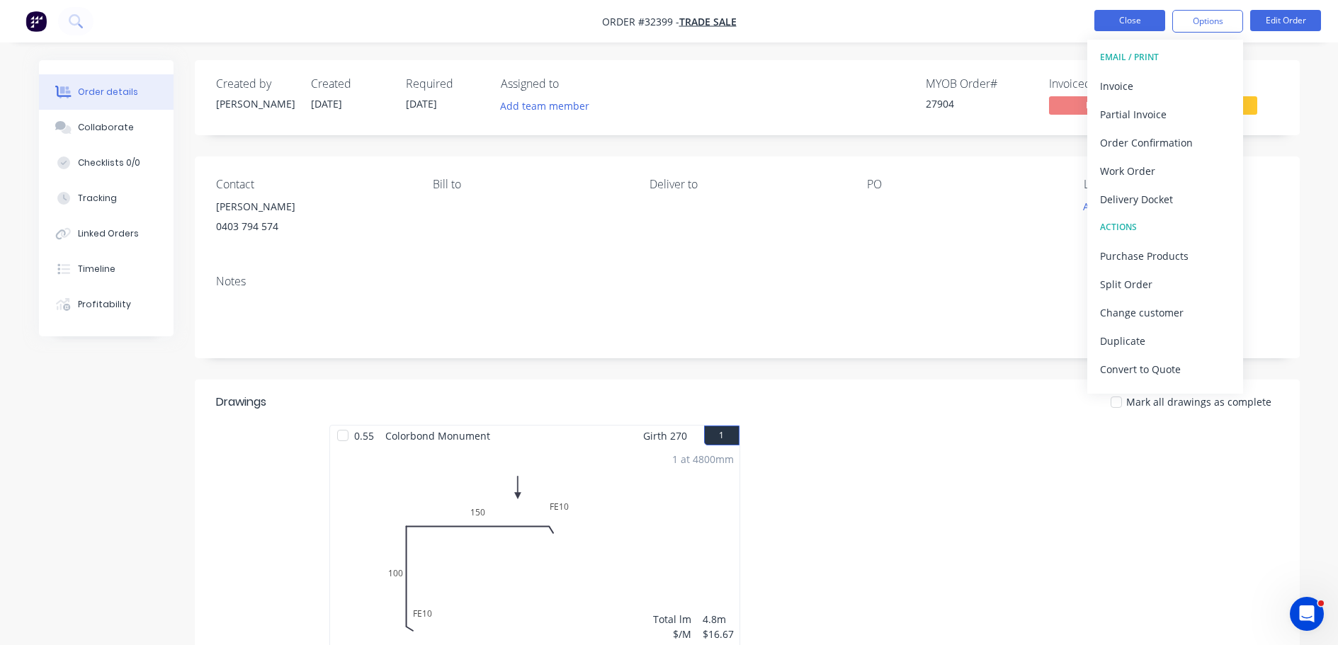
click at [1135, 21] on button "Close" at bounding box center [1129, 20] width 71 height 21
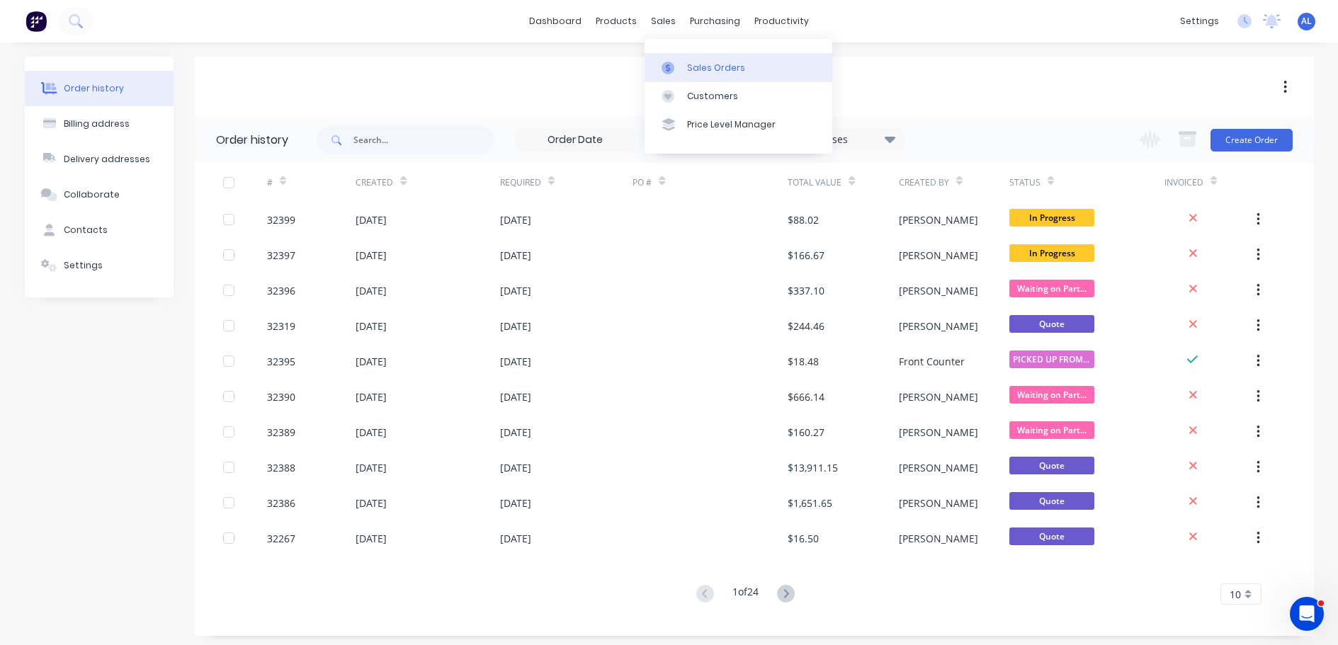
click at [699, 68] on div "Sales Orders" at bounding box center [716, 68] width 58 height 13
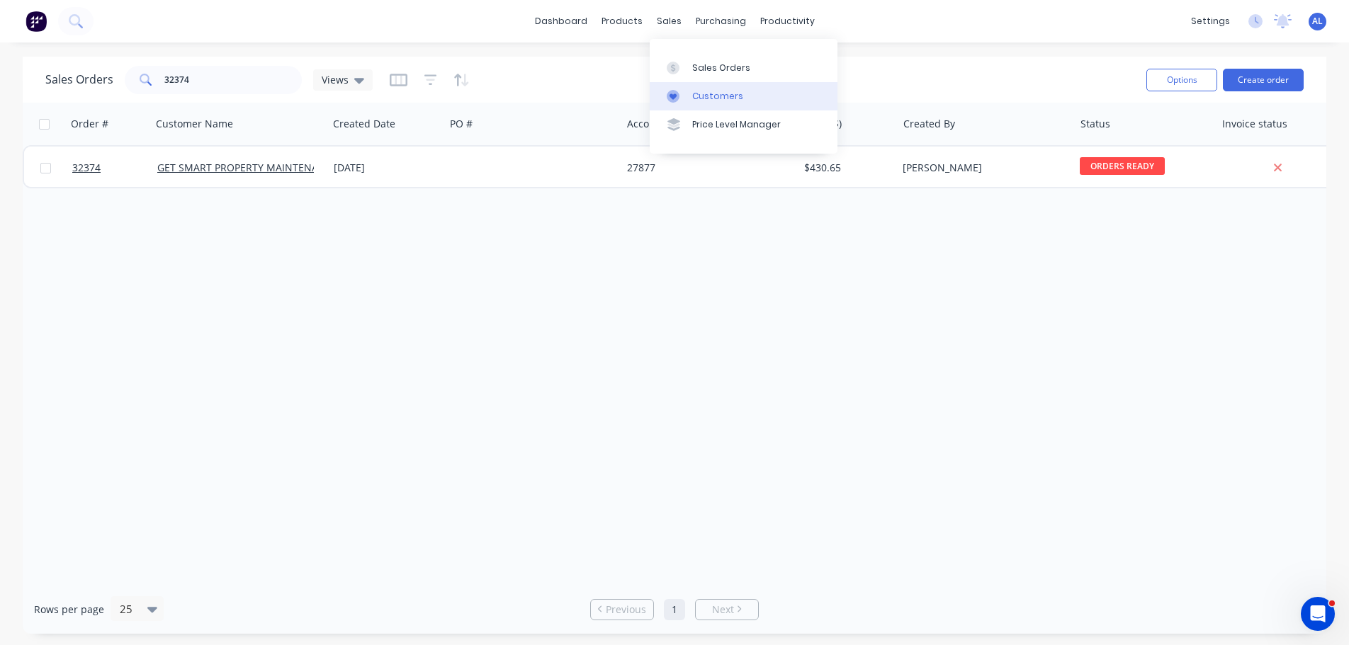
click at [720, 102] on div "Customers" at bounding box center [717, 96] width 51 height 13
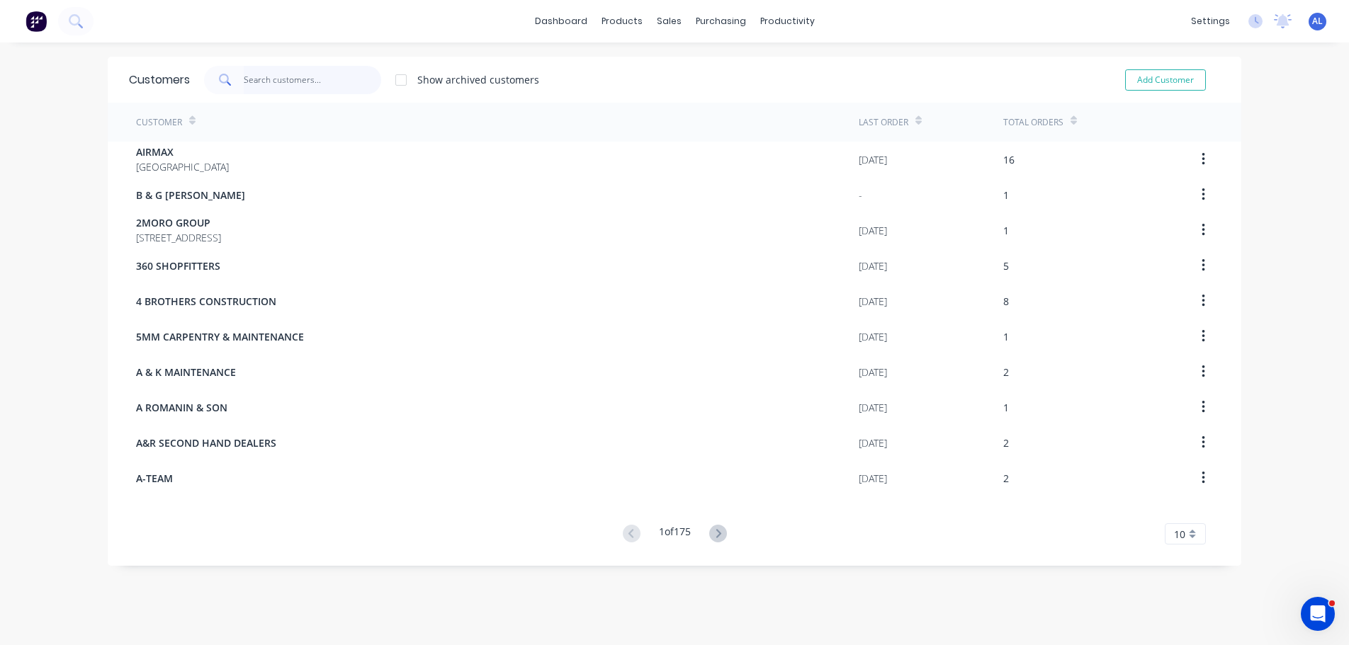
click at [280, 79] on input "text" at bounding box center [313, 80] width 138 height 28
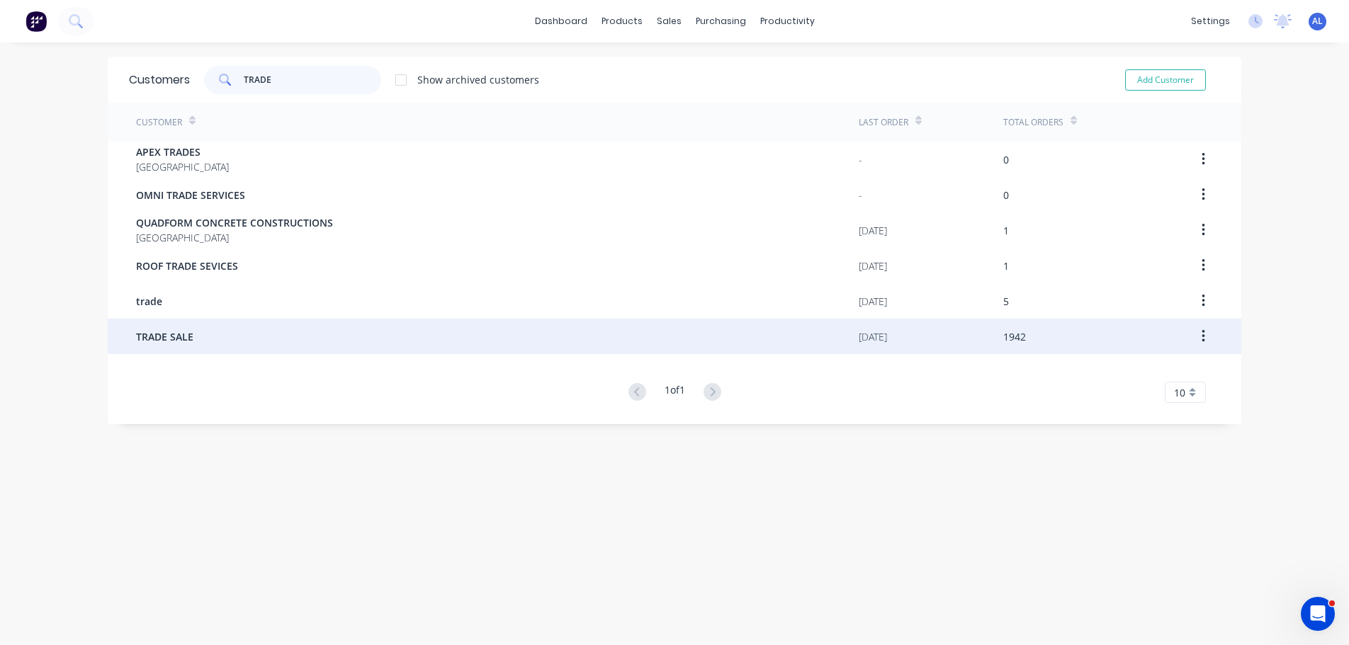
type input "TRADE"
click at [478, 331] on div "TRADE SALE" at bounding box center [497, 336] width 722 height 35
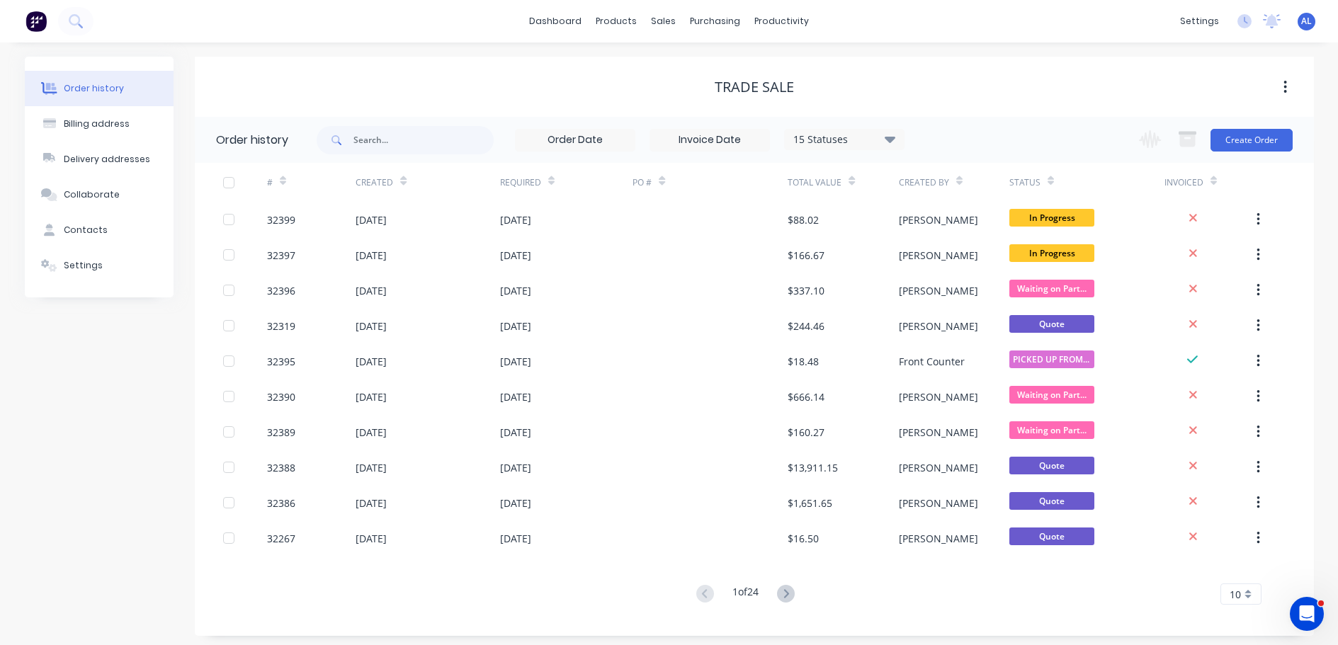
click at [891, 137] on icon at bounding box center [889, 139] width 11 height 6
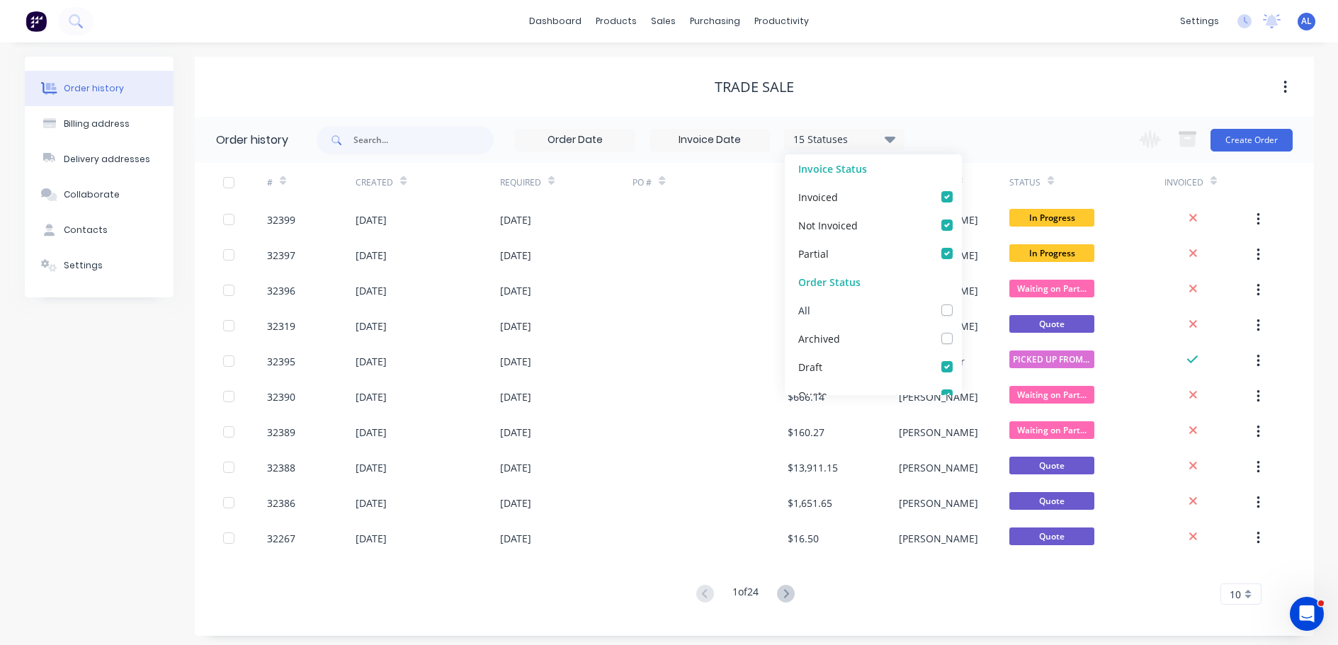
click at [961, 302] on label at bounding box center [961, 302] width 0 height 0
click at [961, 310] on input "checkbox" at bounding box center [966, 308] width 11 height 13
checkbox input "true"
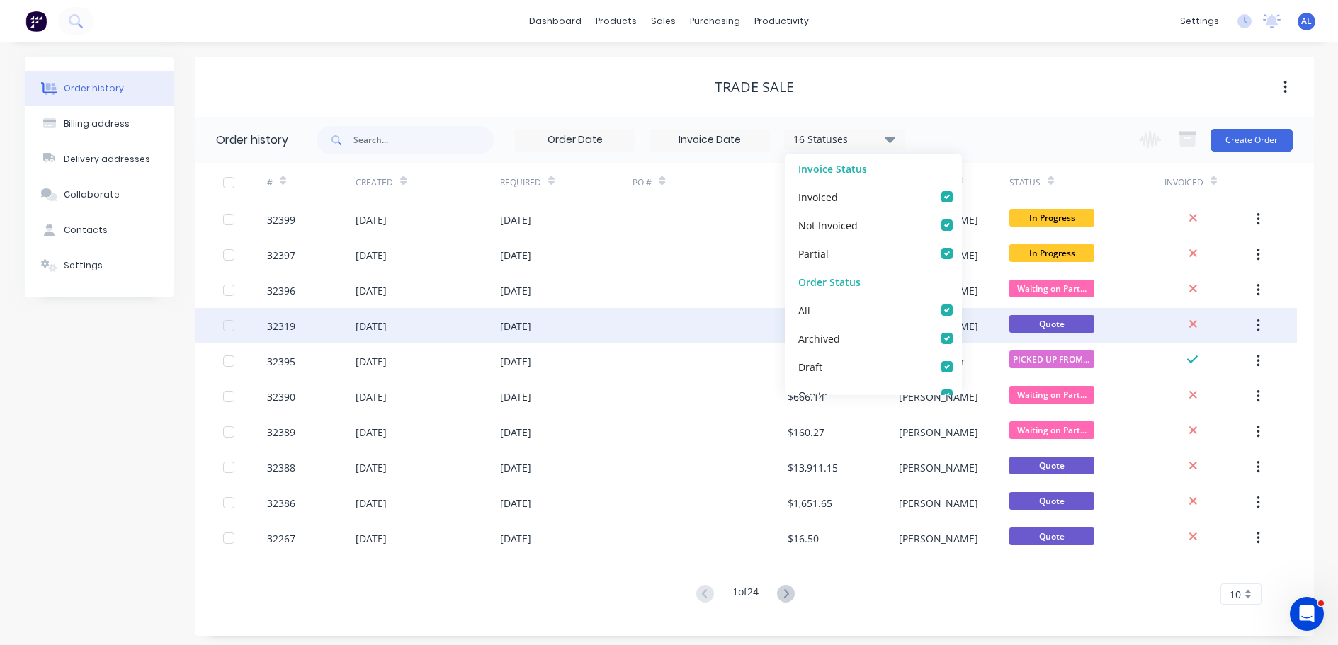
click at [722, 326] on div at bounding box center [709, 325] width 155 height 35
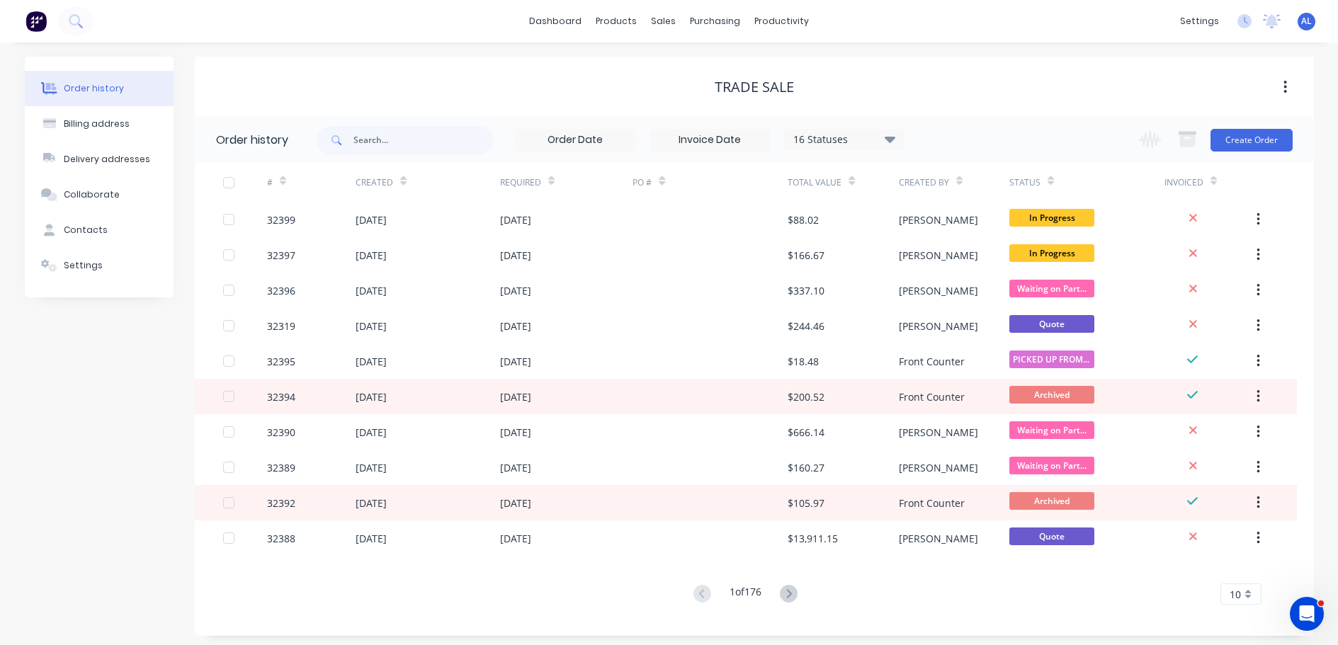
click at [885, 142] on icon at bounding box center [890, 138] width 11 height 17
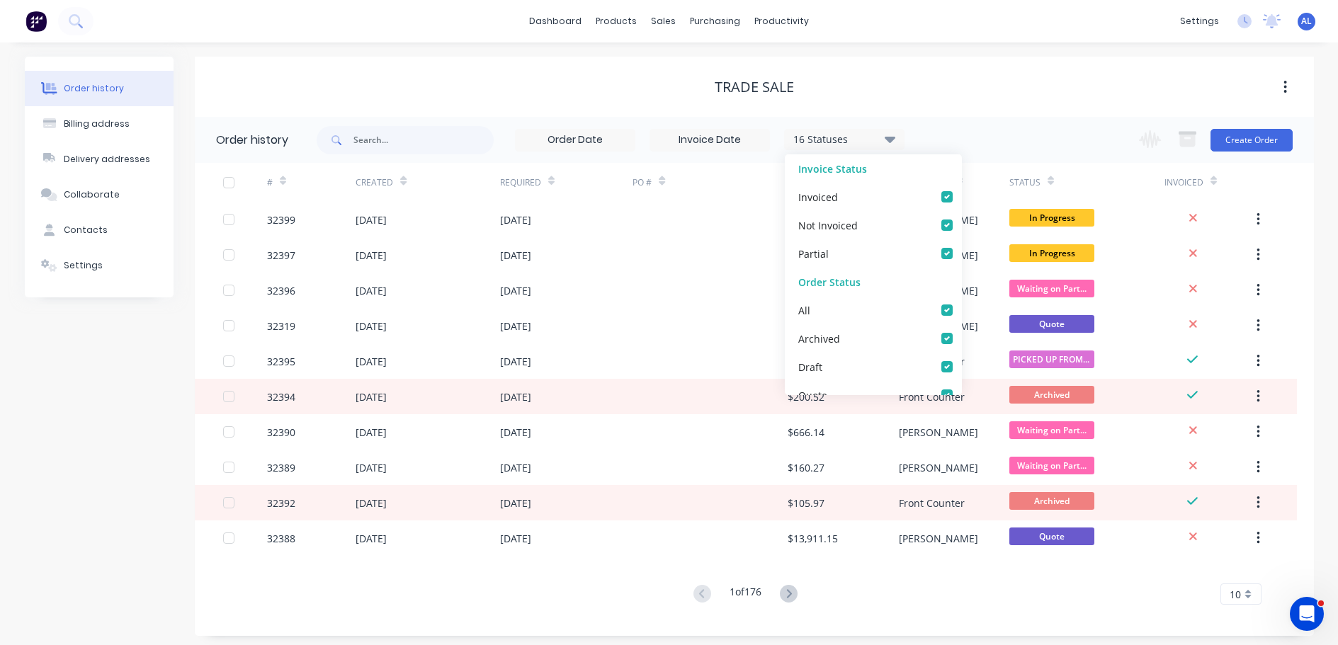
click at [1111, 99] on div "TRADE SALE" at bounding box center [754, 87] width 1119 height 60
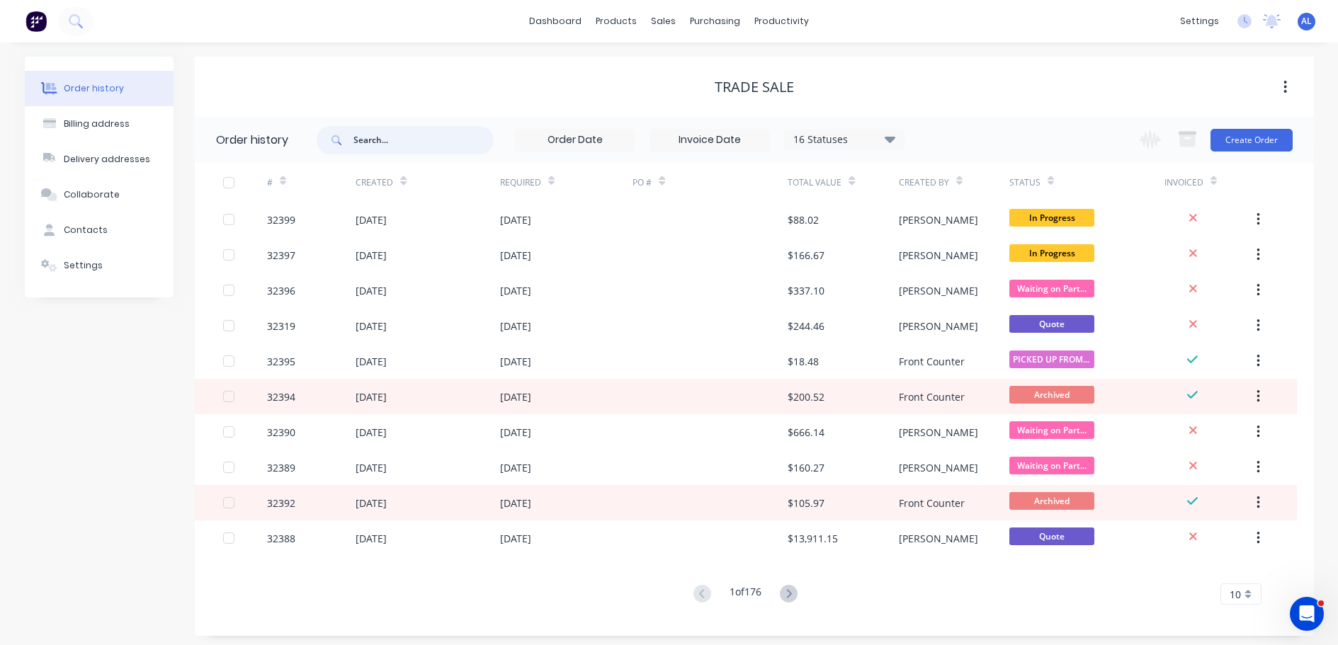
click at [412, 131] on input "text" at bounding box center [423, 140] width 140 height 28
type input "RICHARD"
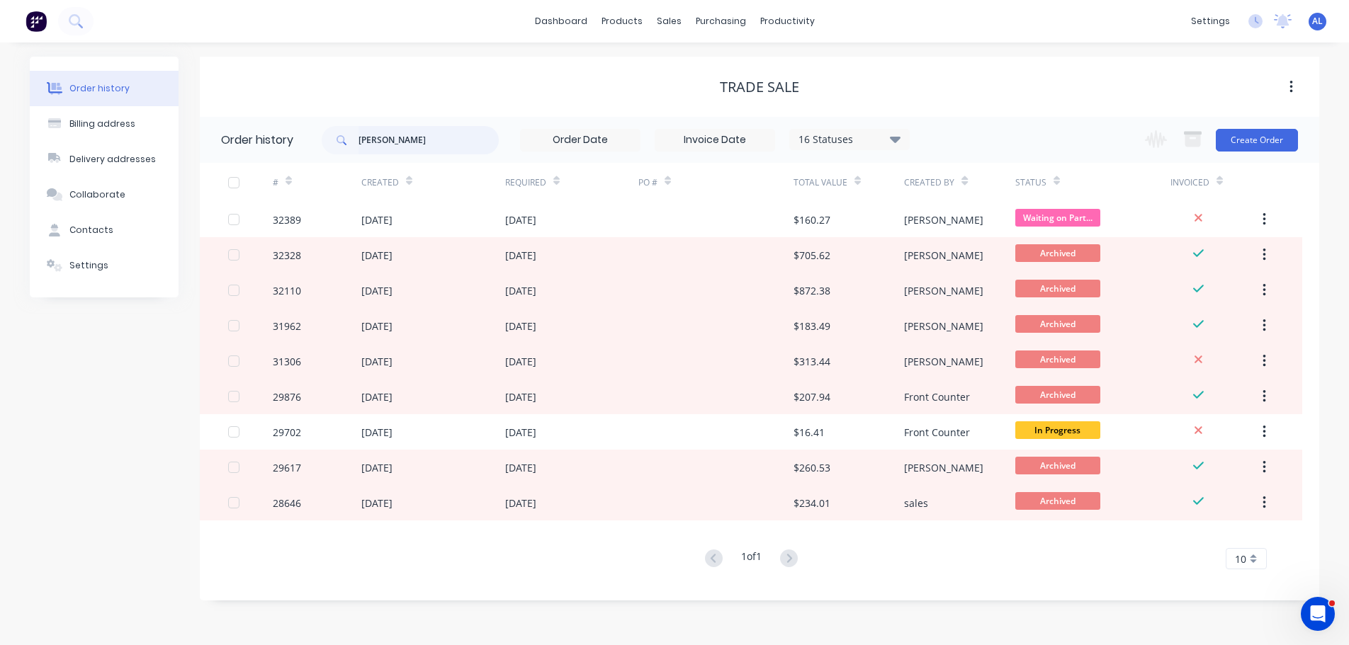
click at [407, 127] on input "RICHARD" at bounding box center [428, 140] width 140 height 28
type input "R"
type input "PAUL"
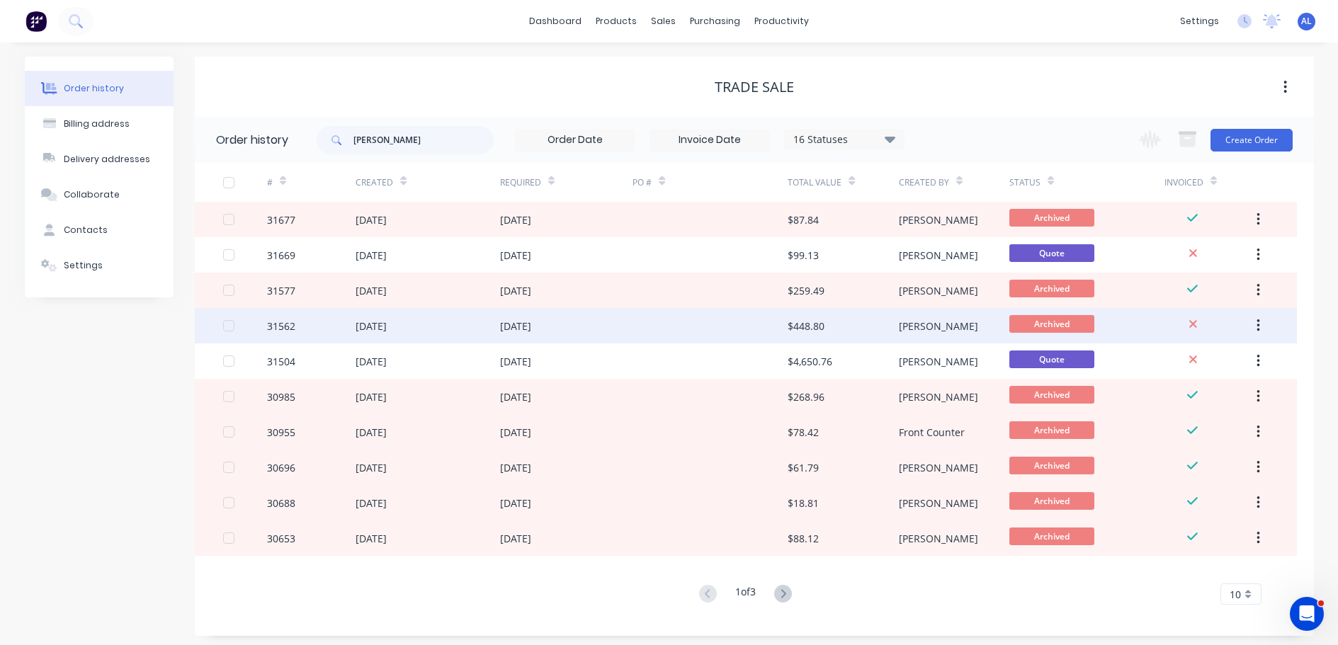
click at [838, 329] on div "$448.80" at bounding box center [843, 325] width 110 height 35
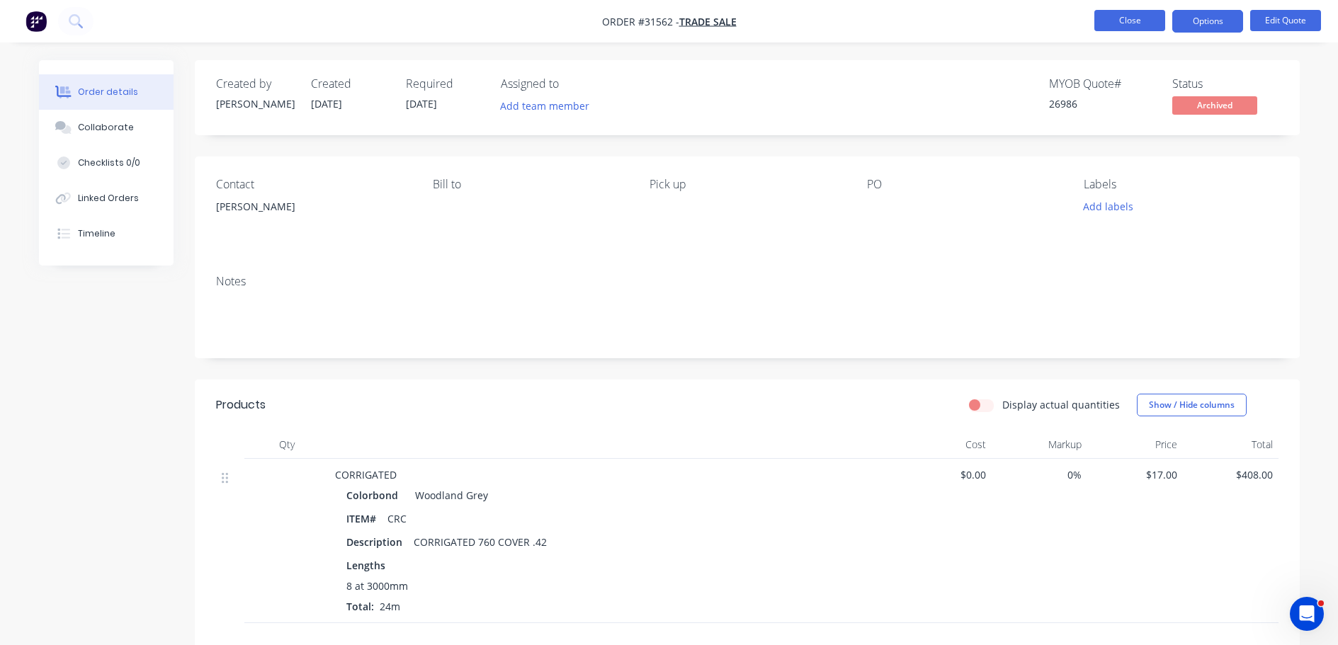
click at [1122, 19] on button "Close" at bounding box center [1129, 20] width 71 height 21
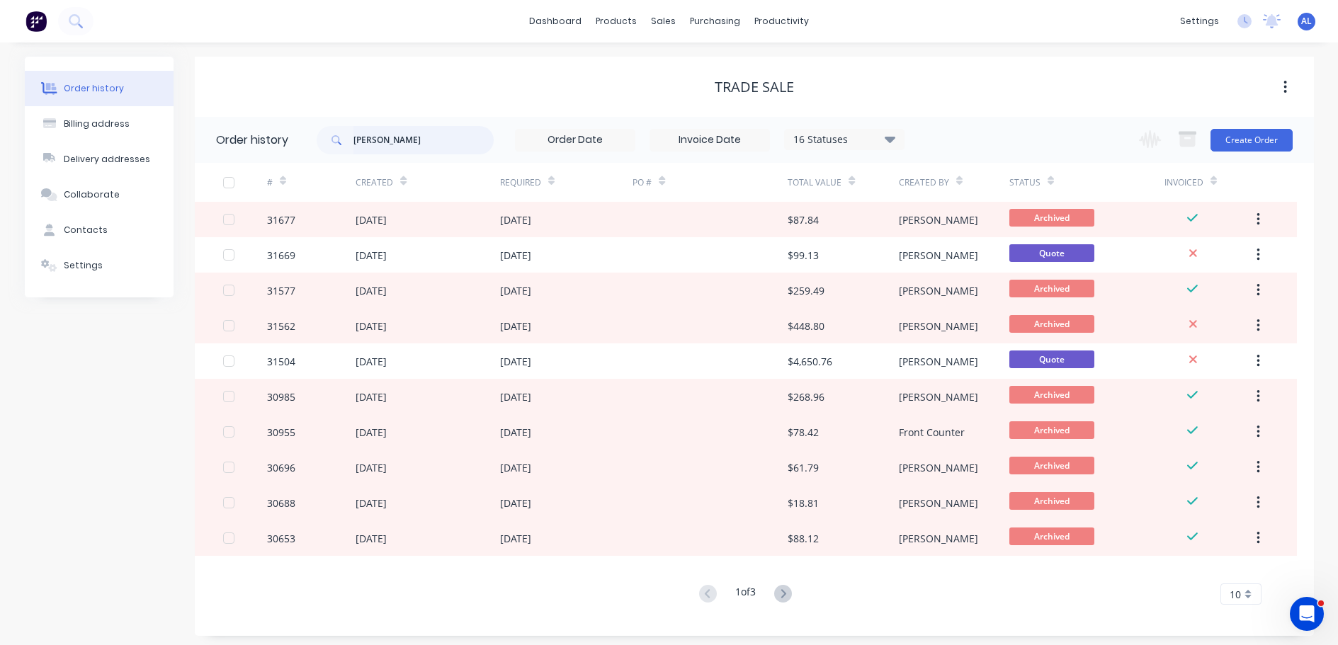
click at [432, 142] on input "PAUL" at bounding box center [423, 140] width 140 height 28
type input "P"
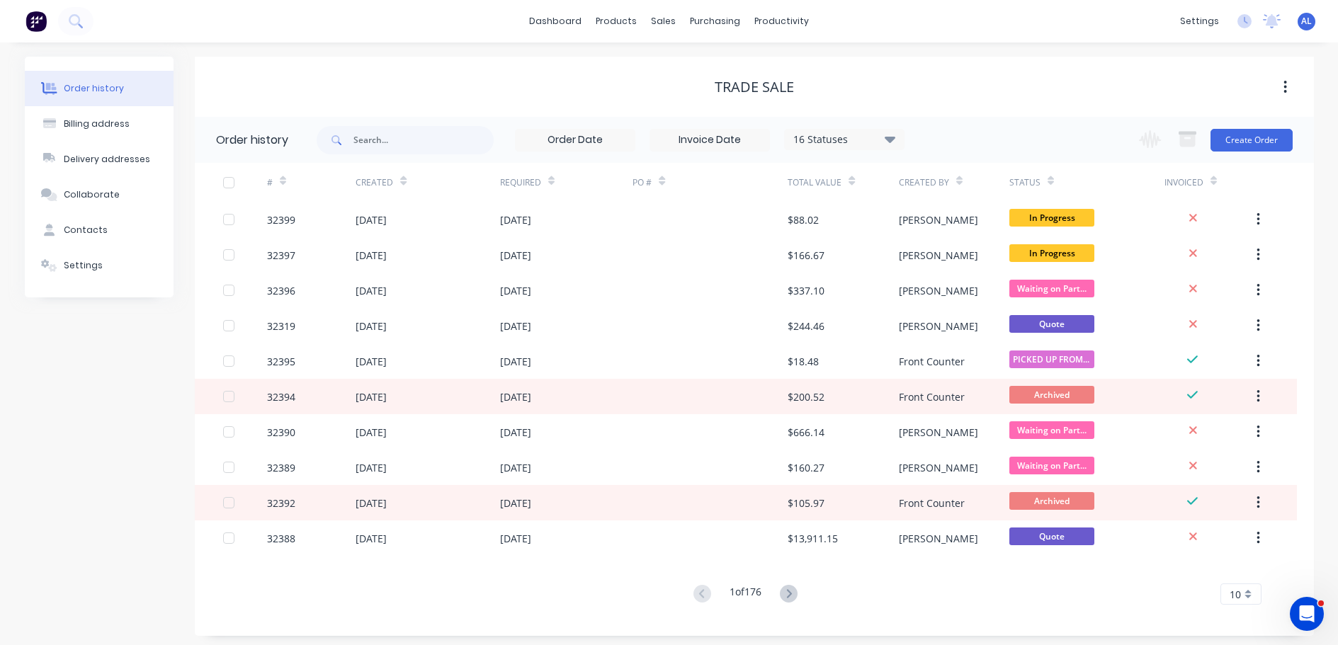
click at [897, 142] on div "16 Statuses" at bounding box center [844, 140] width 119 height 16
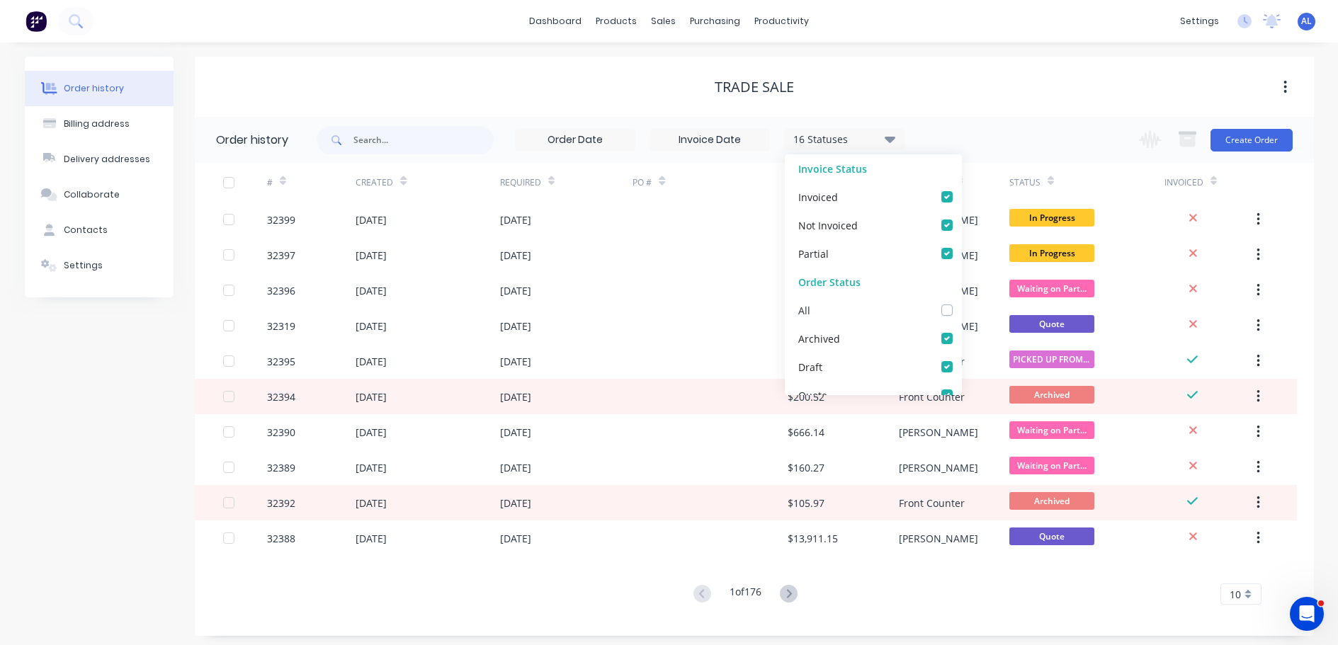
click at [961, 302] on label at bounding box center [961, 302] width 0 height 0
click at [961, 310] on input "checkbox" at bounding box center [966, 308] width 11 height 13
checkbox input "true"
click at [1060, 55] on div "Order history Billing address Delivery addresses Collaborate Contacts Settings …" at bounding box center [669, 346] width 1338 height 608
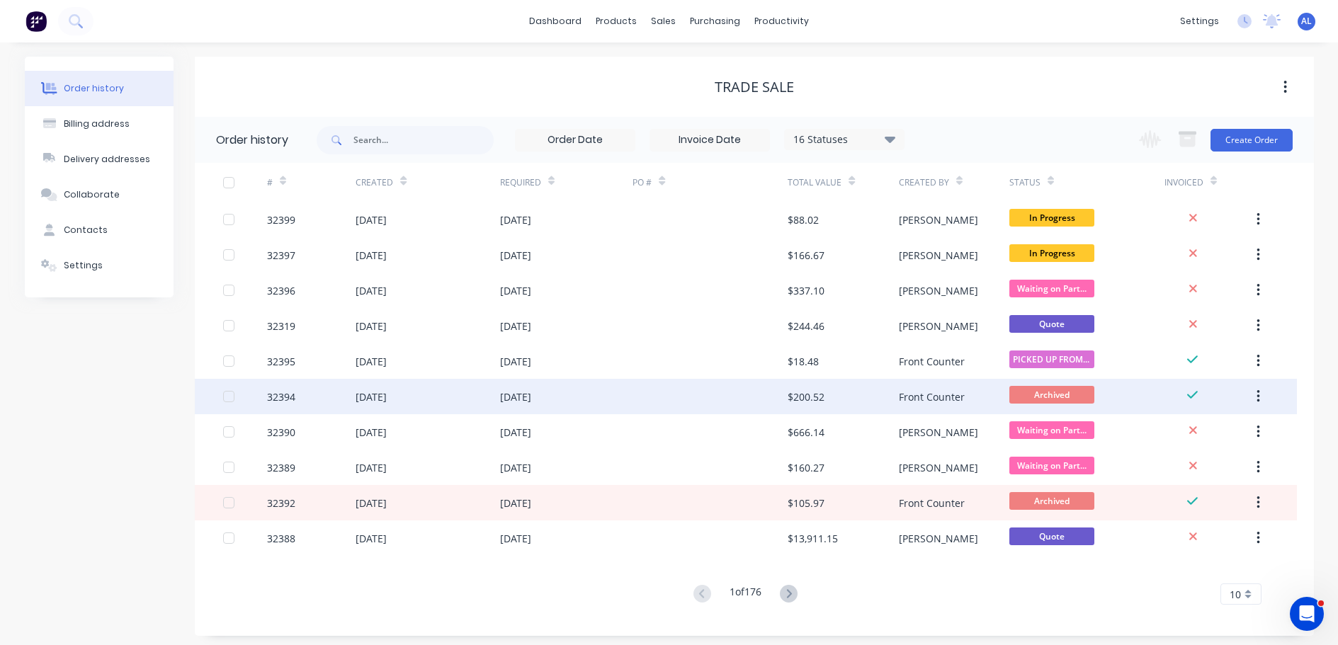
click at [841, 397] on div "$200.52" at bounding box center [843, 396] width 110 height 35
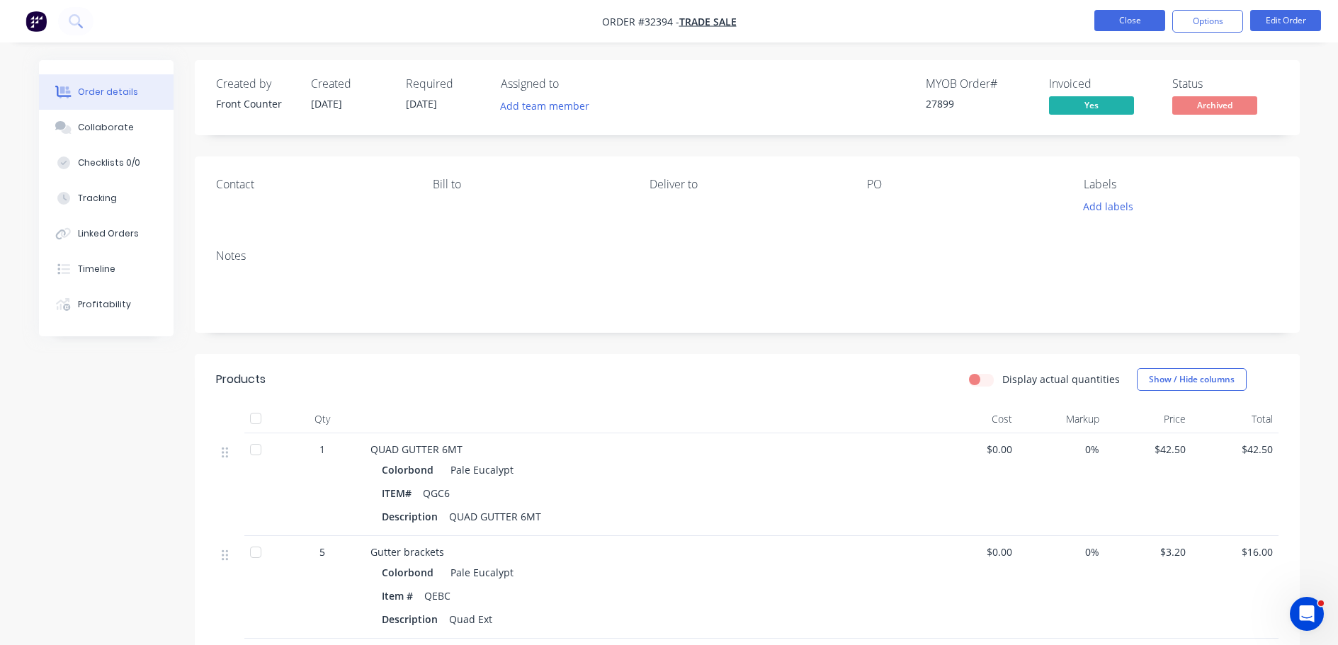
click at [1131, 29] on button "Close" at bounding box center [1129, 20] width 71 height 21
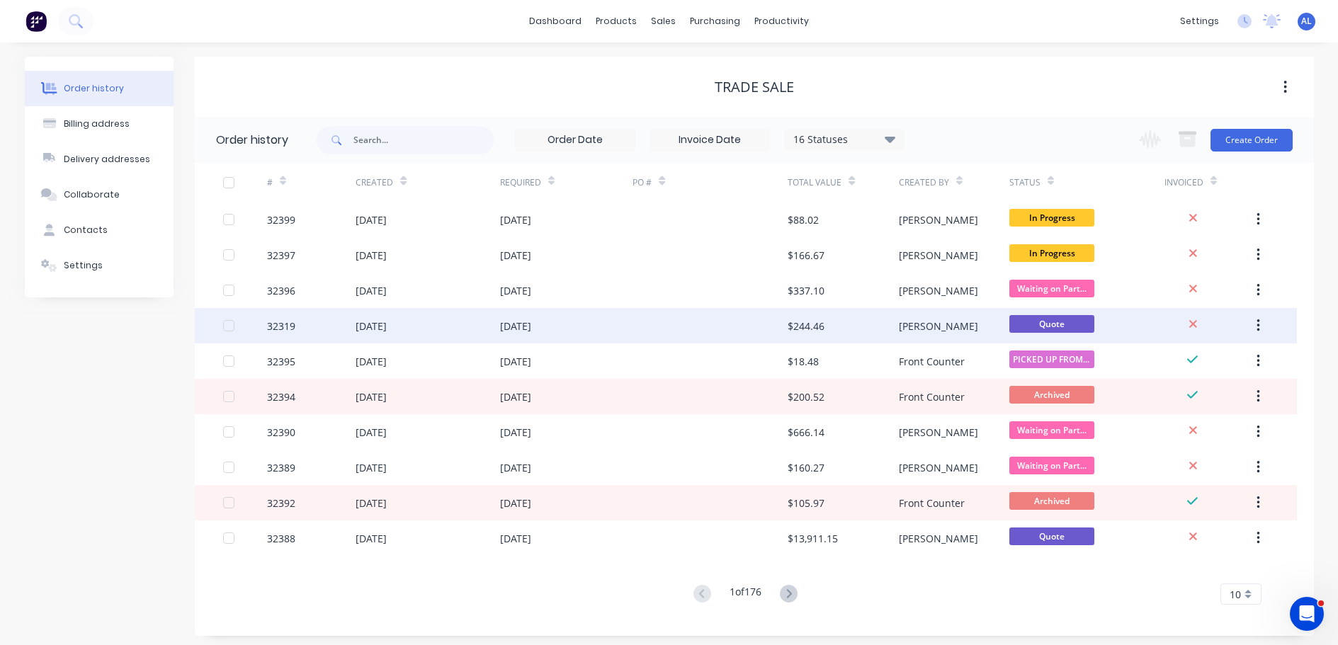
click at [788, 322] on div "$244.46" at bounding box center [806, 326] width 37 height 15
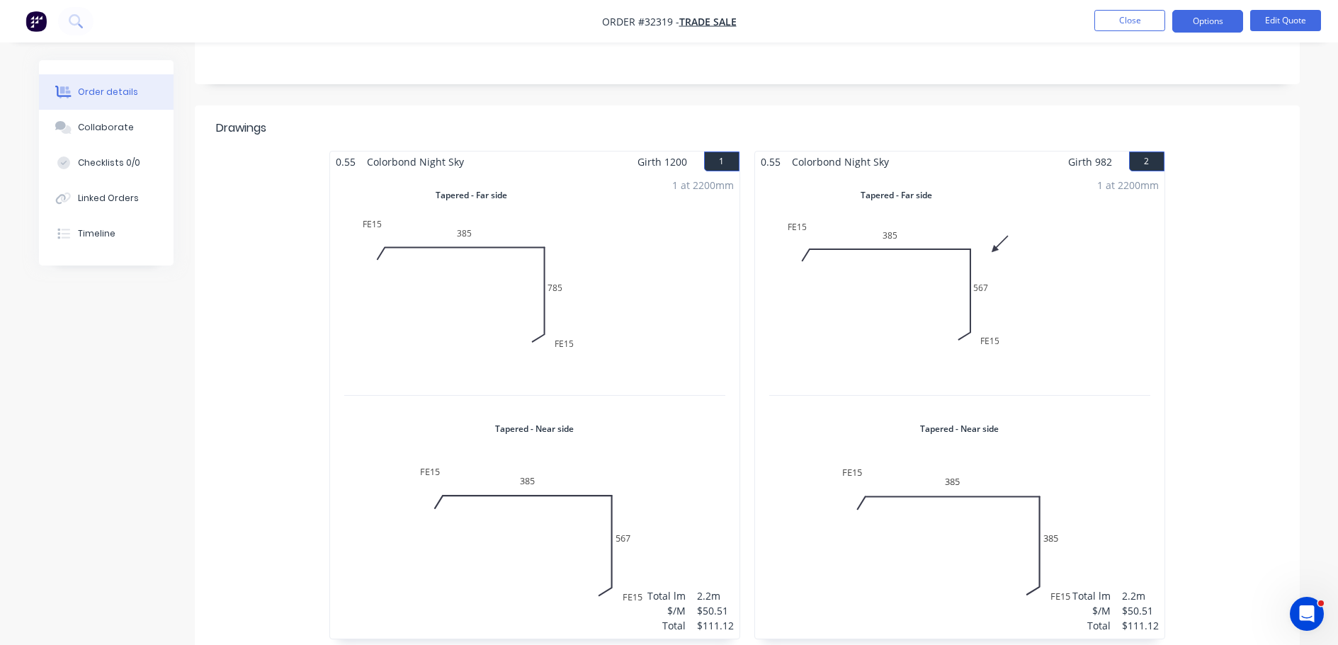
scroll to position [71, 0]
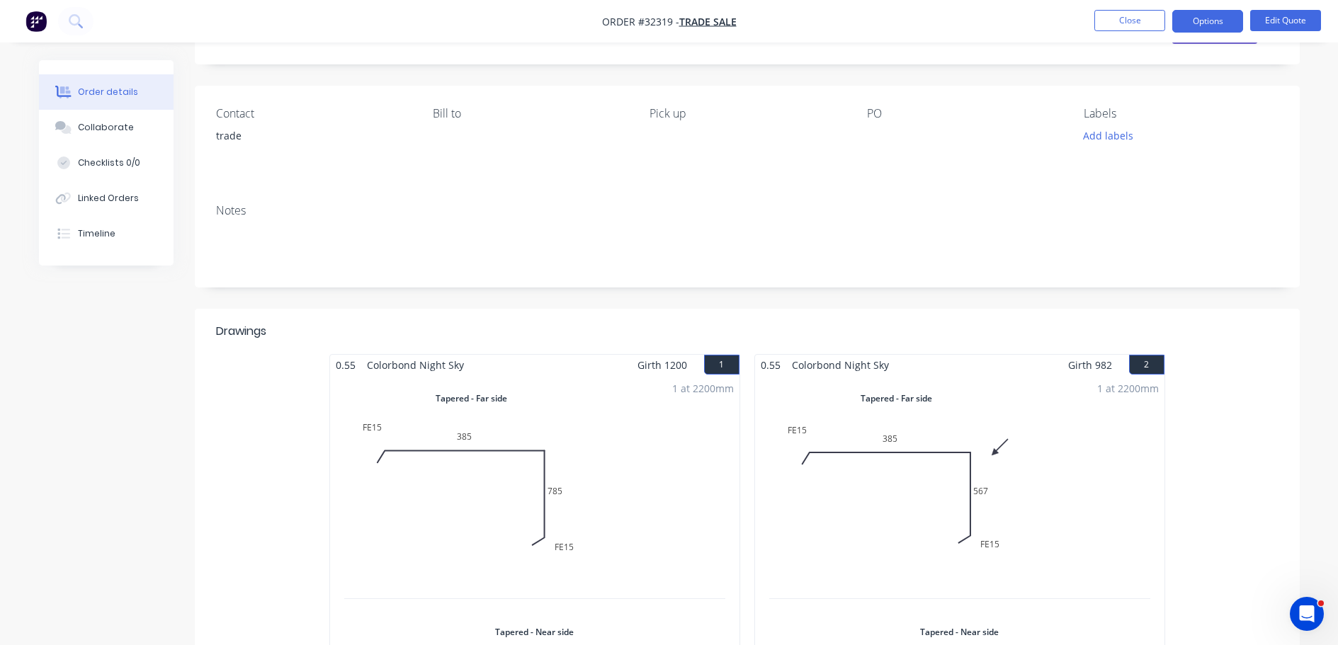
click at [39, 16] on img "button" at bounding box center [35, 21] width 21 height 21
